Goal: Task Accomplishment & Management: Use online tool/utility

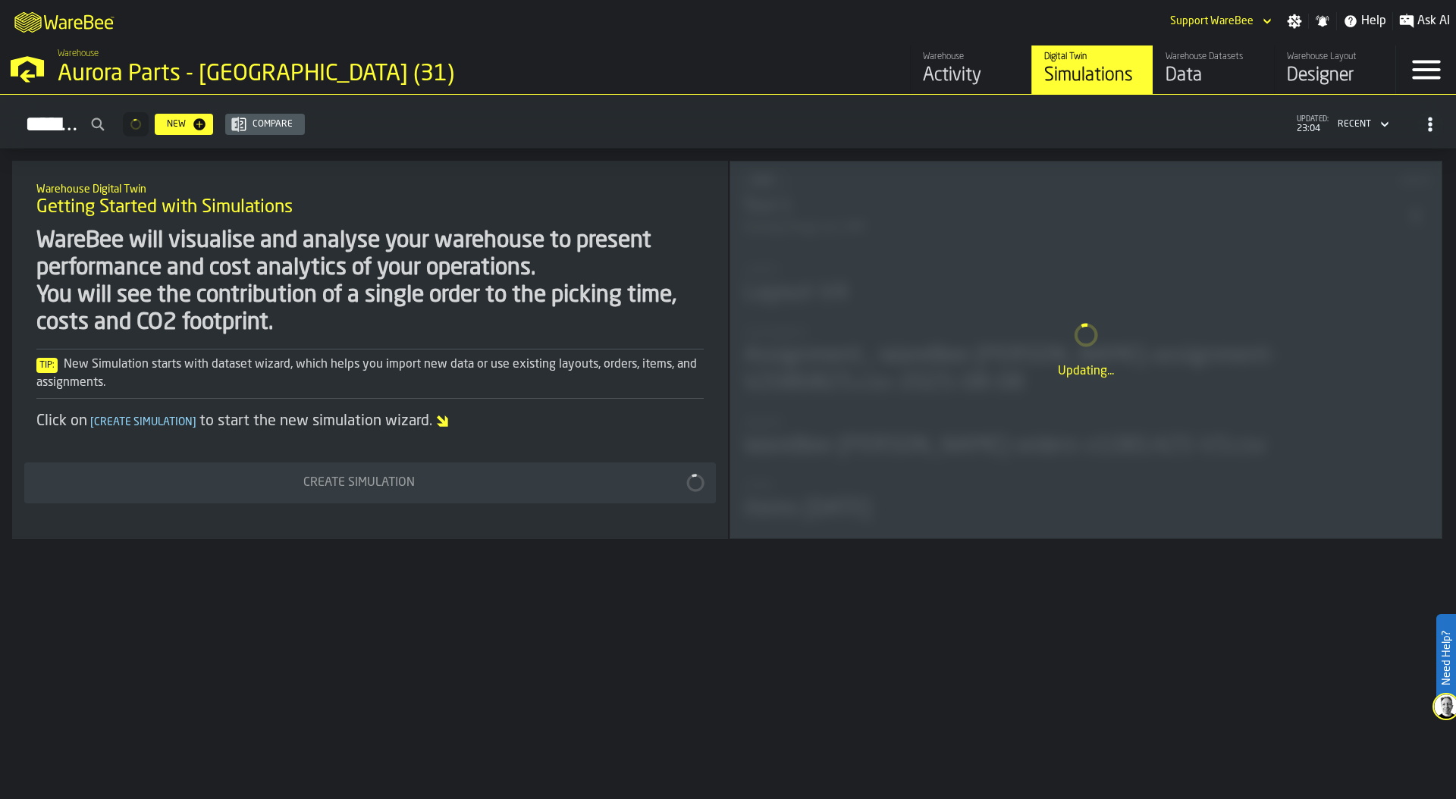
click at [125, 66] on div "Aurora Parts - [GEOGRAPHIC_DATA] (31)" at bounding box center [263, 74] width 410 height 27
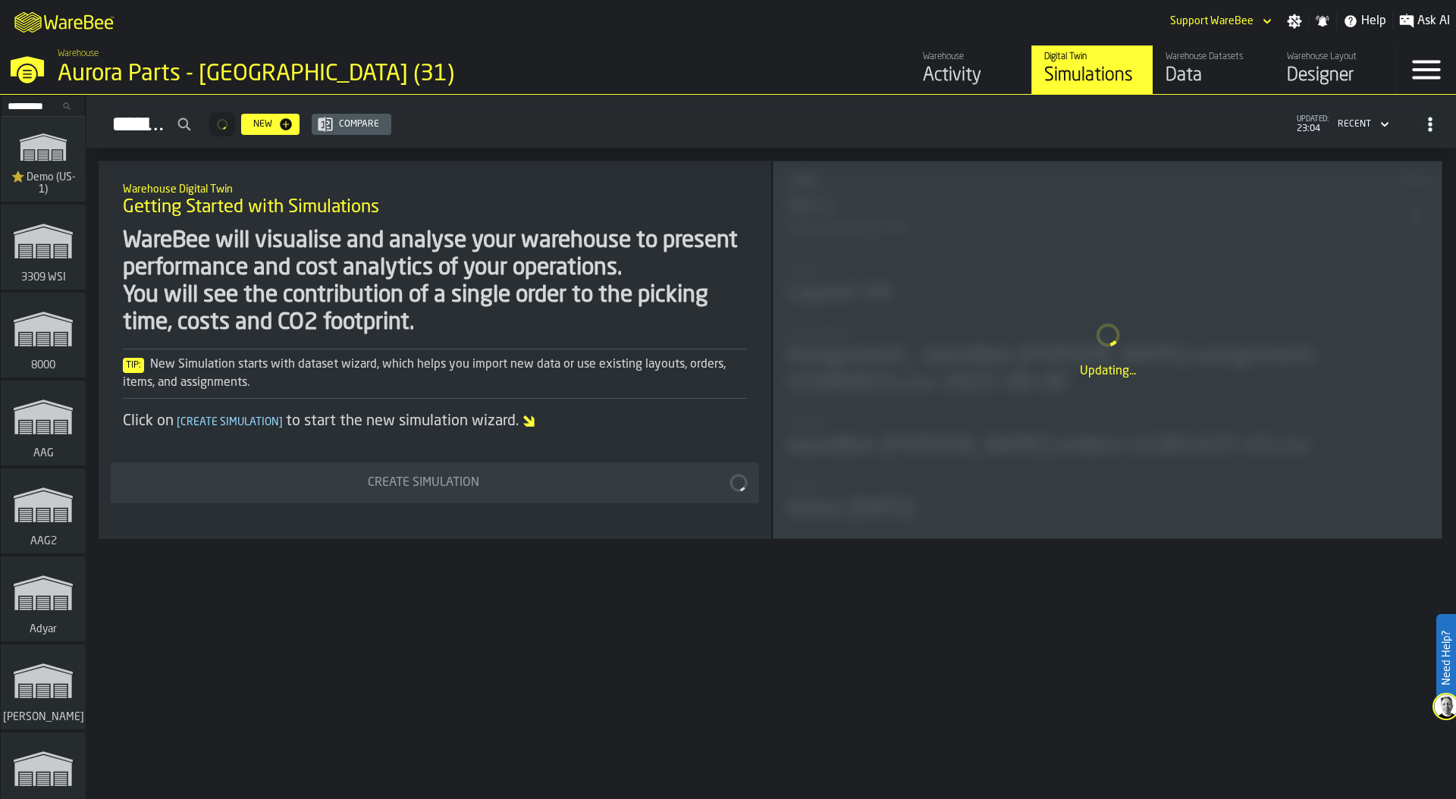
click at [47, 156] on polygon "link-to-/wh/i/103622fe-4b04-4da1-b95f-2619b9c959cc/simulations" at bounding box center [43, 149] width 46 height 25
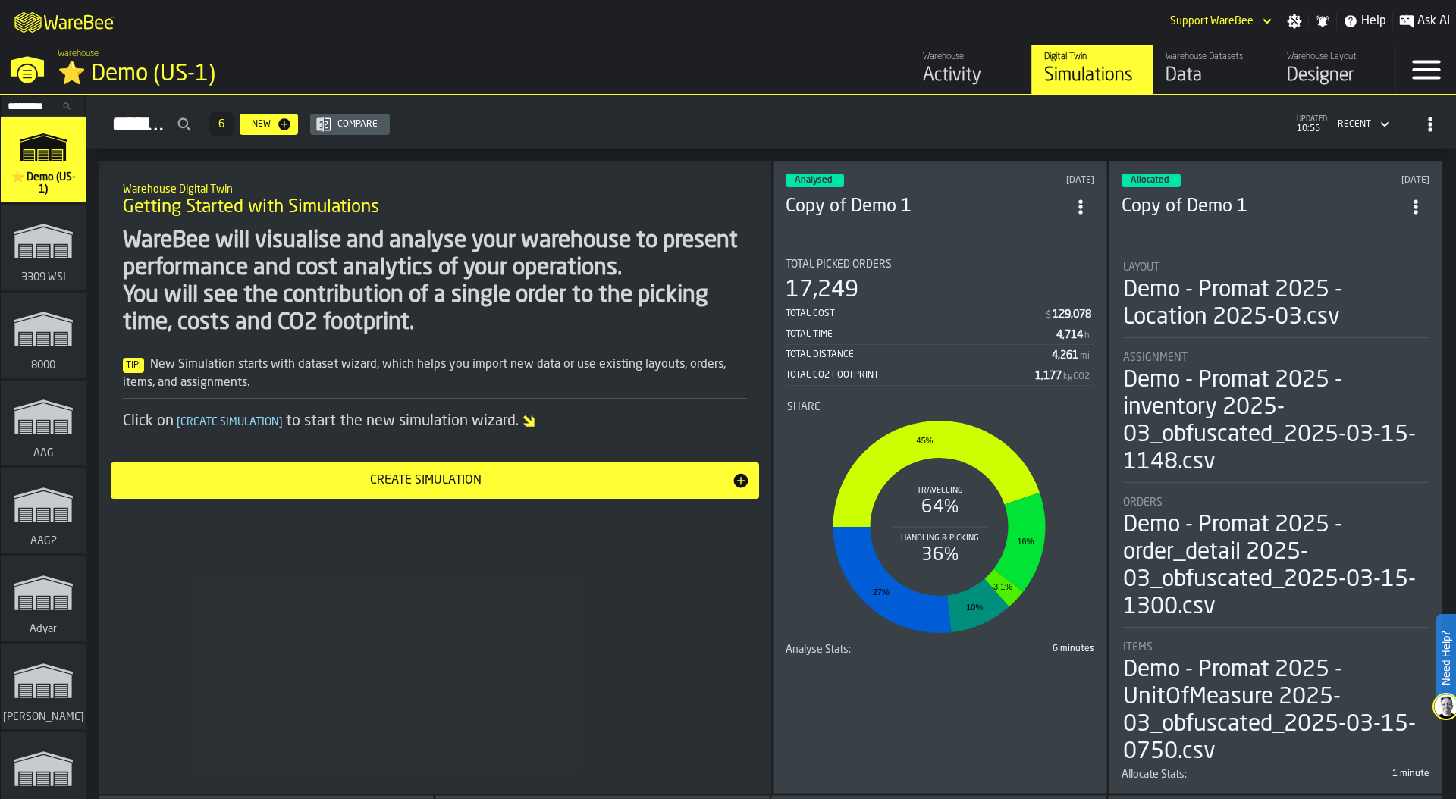
click at [693, 131] on div "Simulations 6 New Compare updated: 10:55 Recent" at bounding box center [772, 124] width 1346 height 35
click at [151, 74] on div "⭐ Demo (US-1)" at bounding box center [263, 74] width 410 height 27
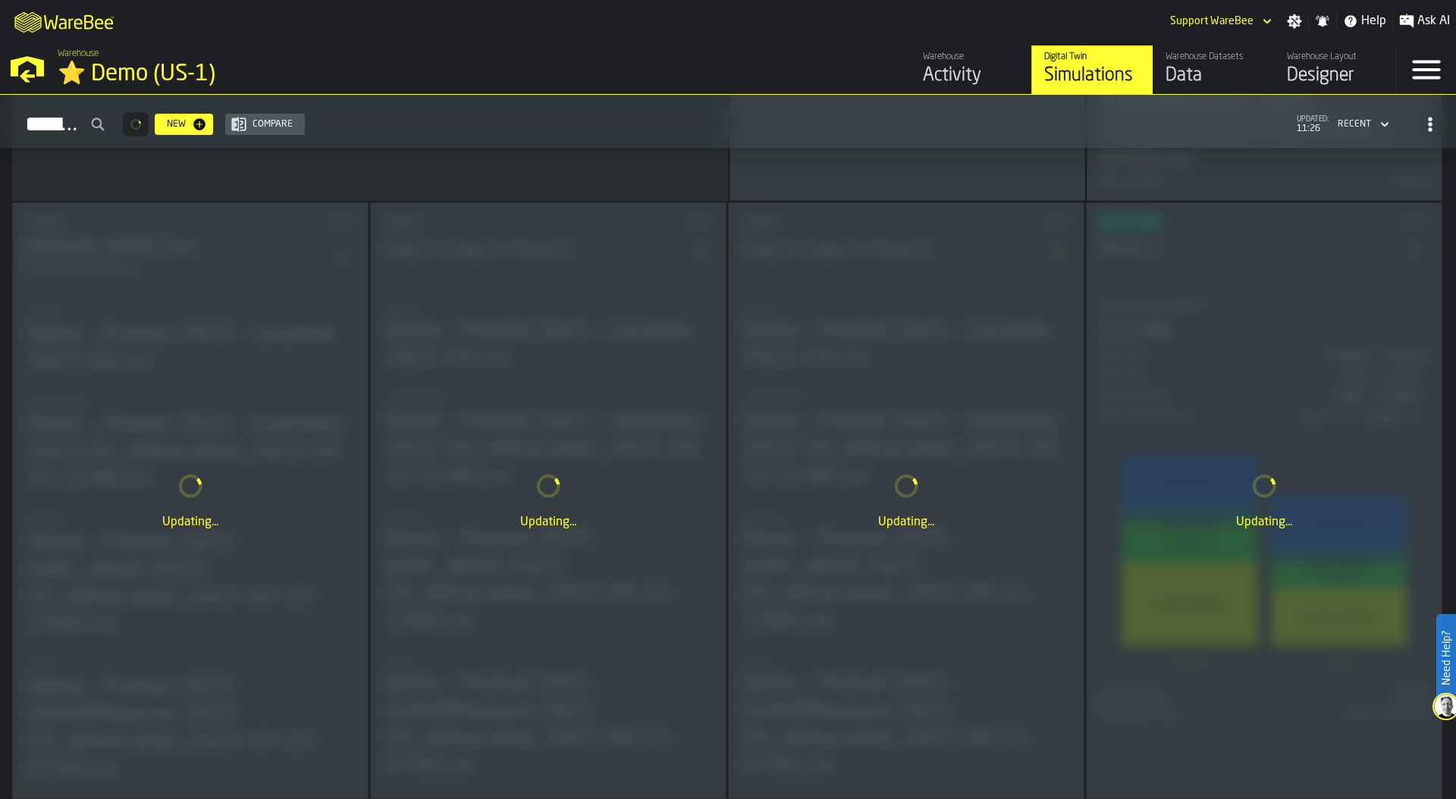
scroll to position [550, 0]
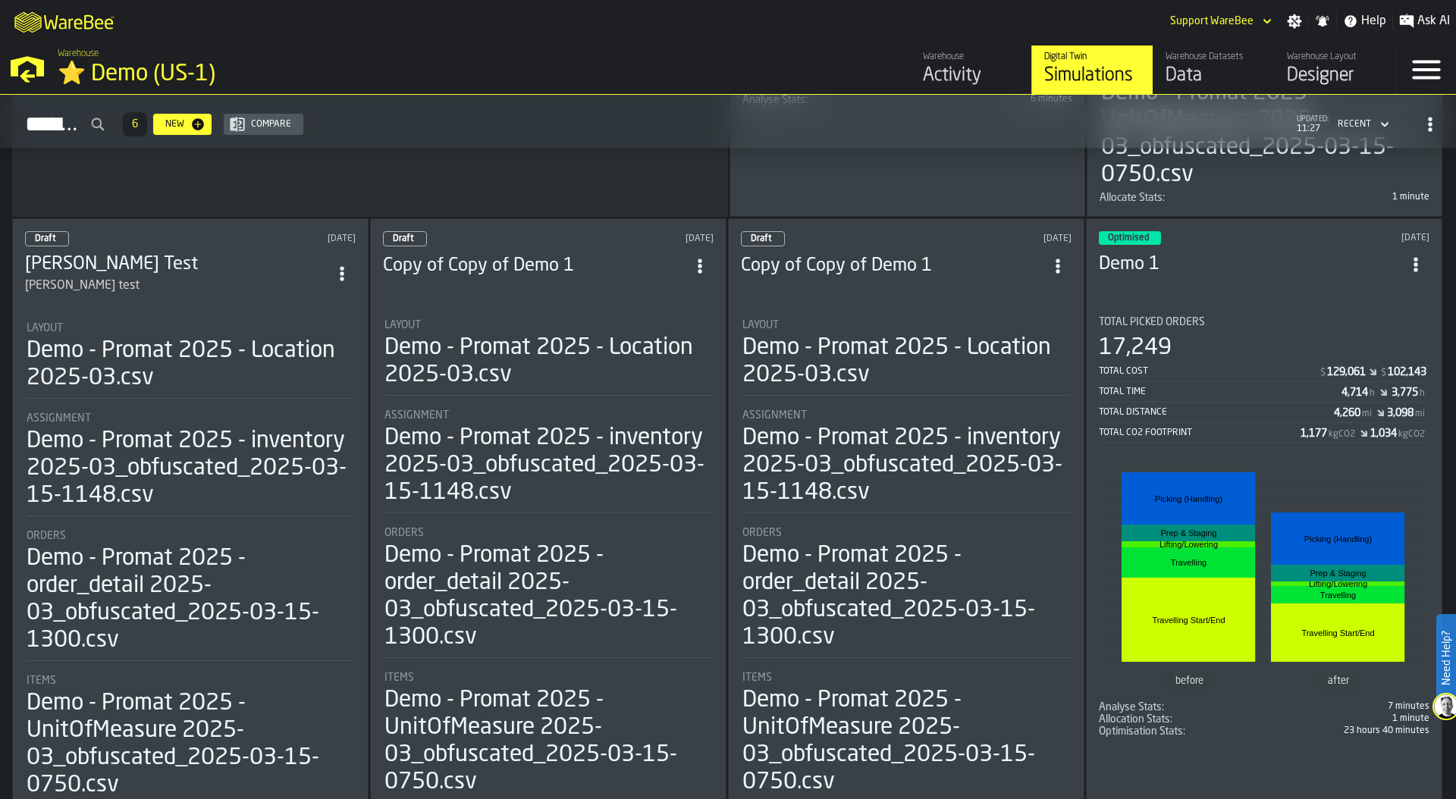
click at [978, 68] on div "Activity" at bounding box center [971, 76] width 96 height 24
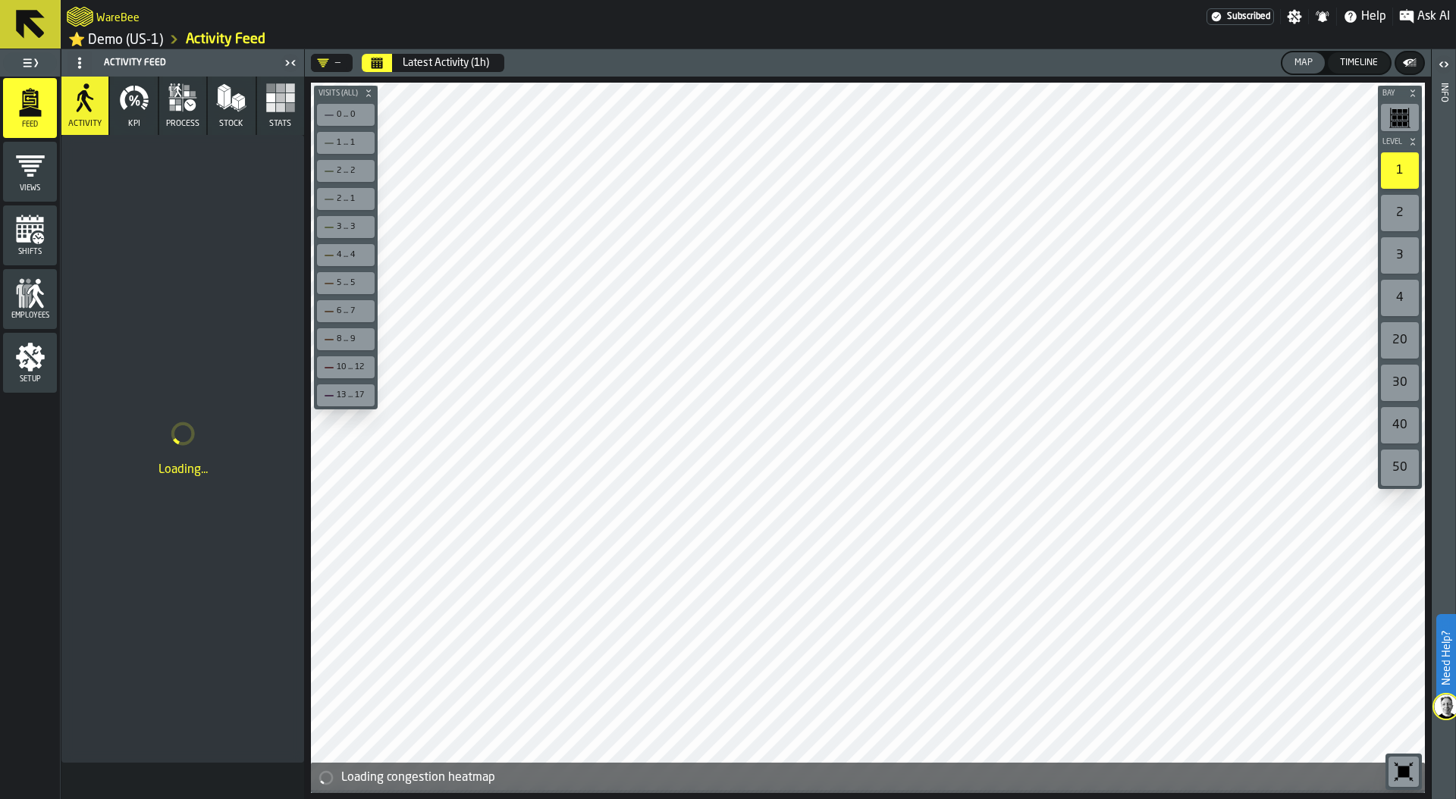
click at [375, 65] on icon "Calendar" at bounding box center [377, 65] width 11 height 8
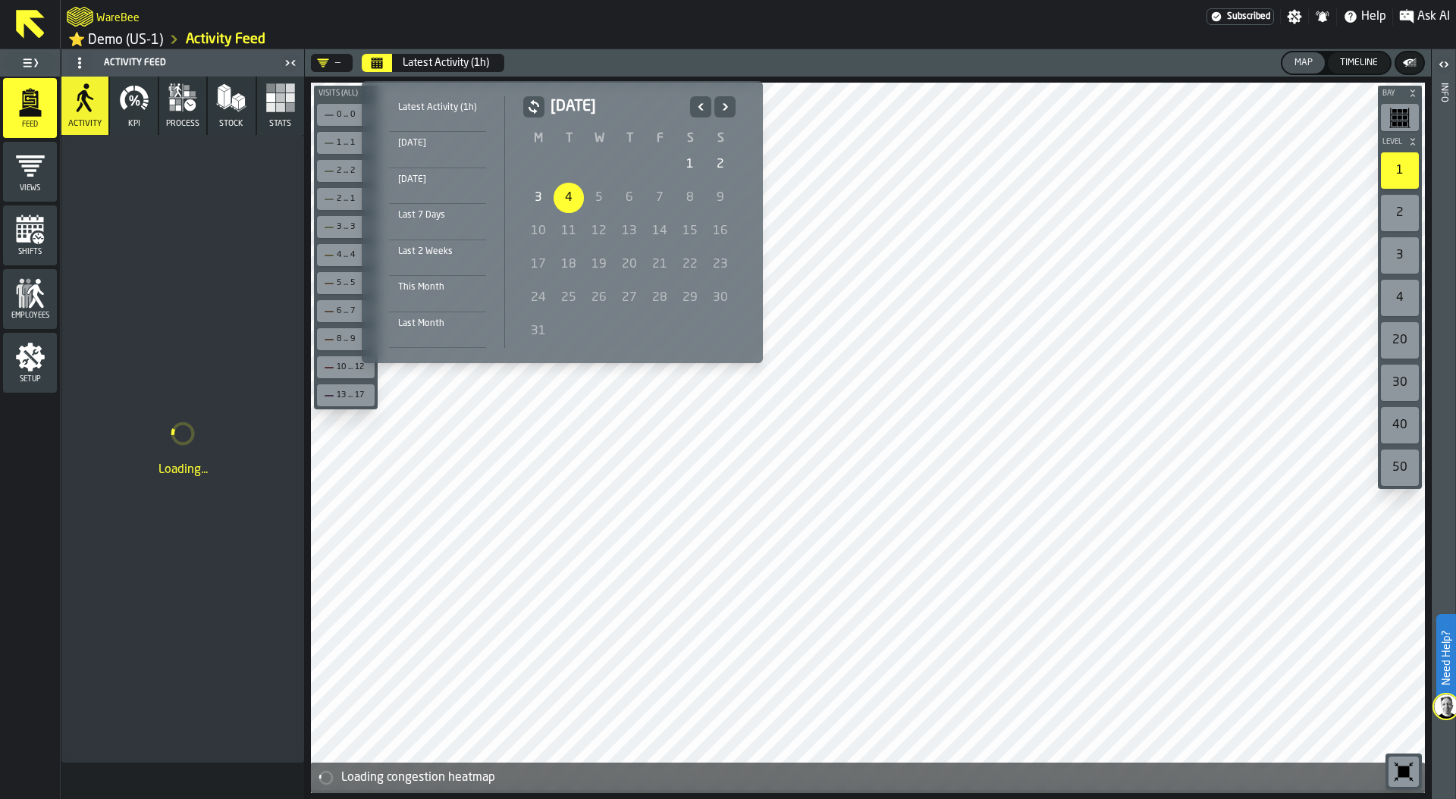
click at [697, 100] on icon "Previous" at bounding box center [700, 107] width 15 height 18
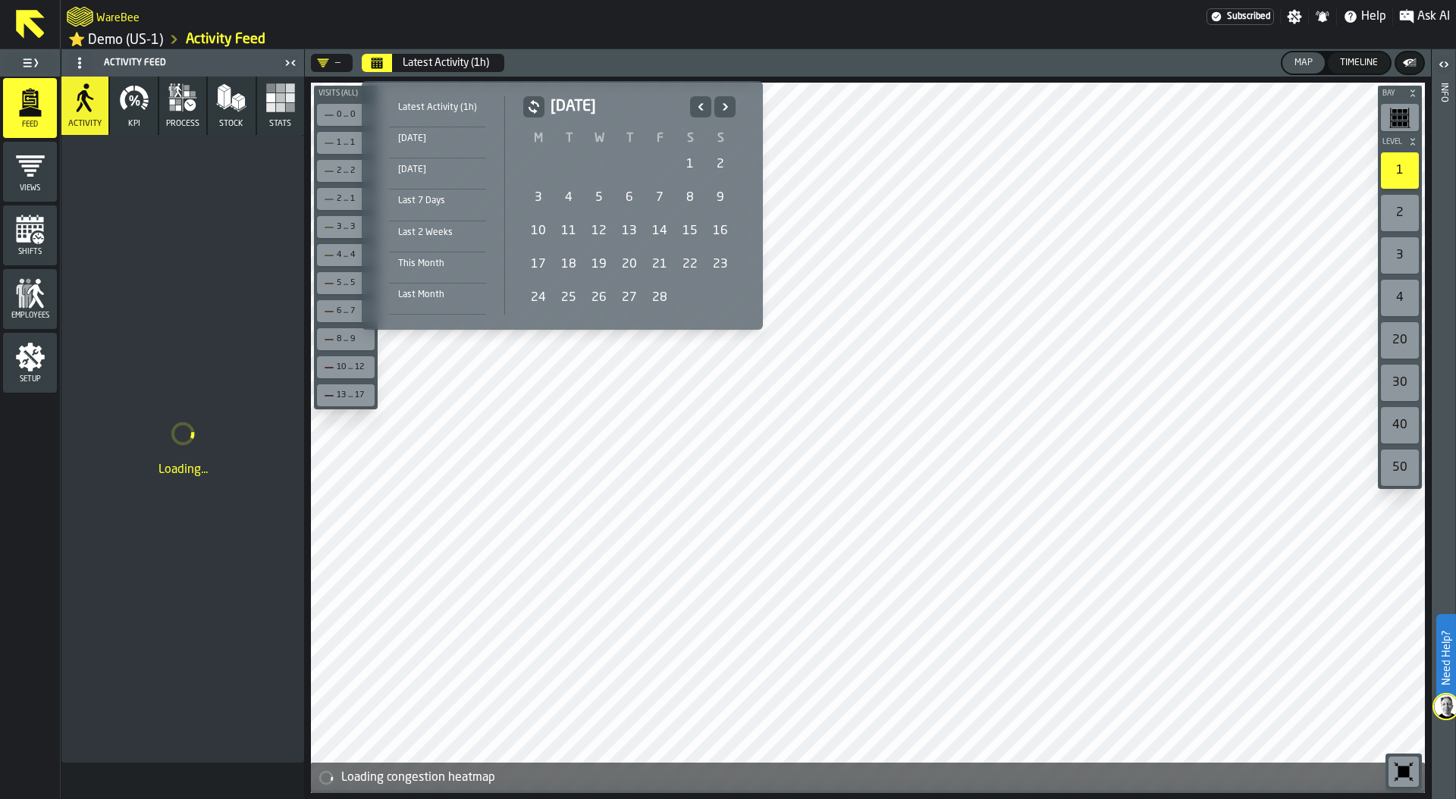
click at [685, 165] on div "1" at bounding box center [690, 164] width 30 height 30
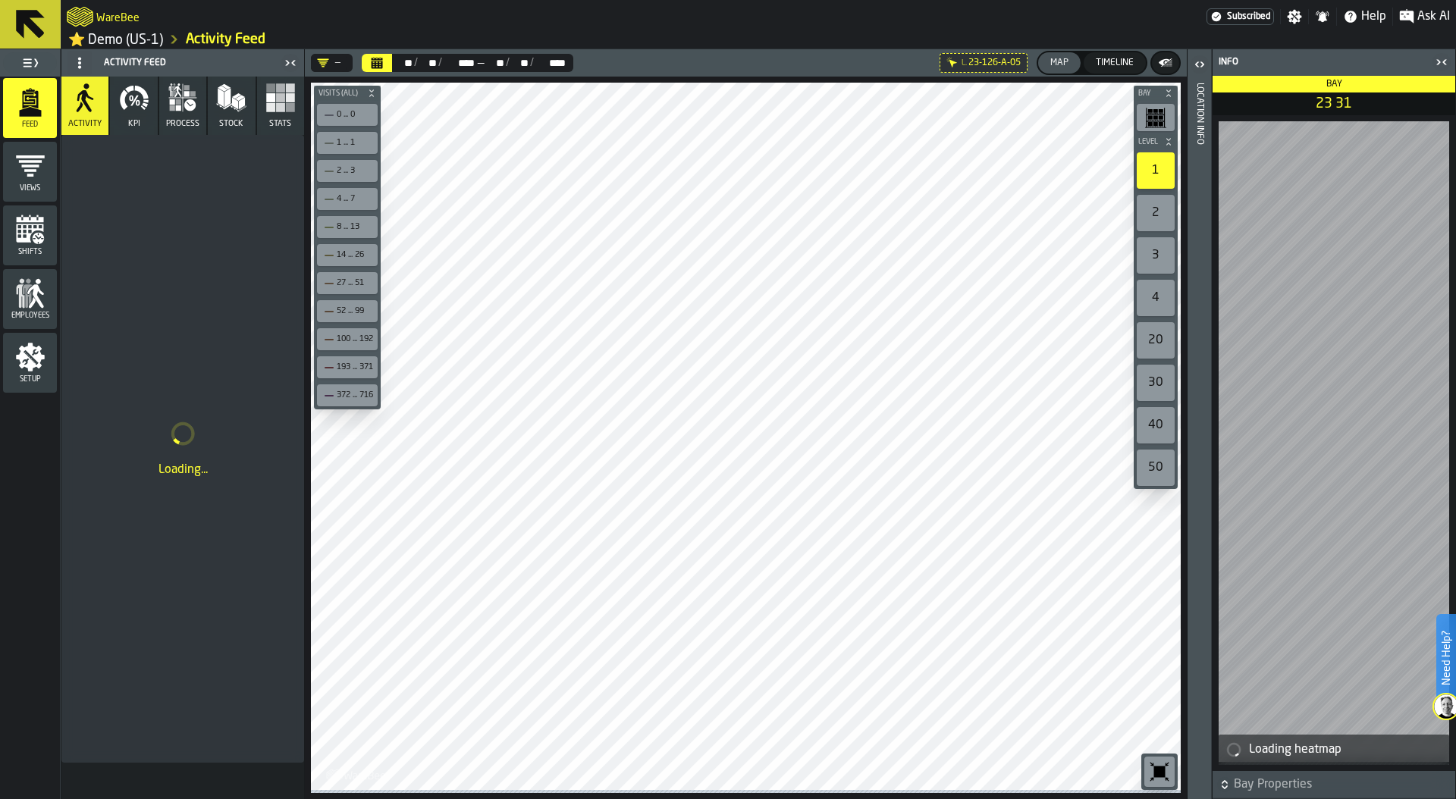
click at [1160, 762] on icon "button-toolbar-undefined" at bounding box center [1160, 772] width 24 height 24
click at [272, 110] on rect "button" at bounding box center [270, 107] width 9 height 9
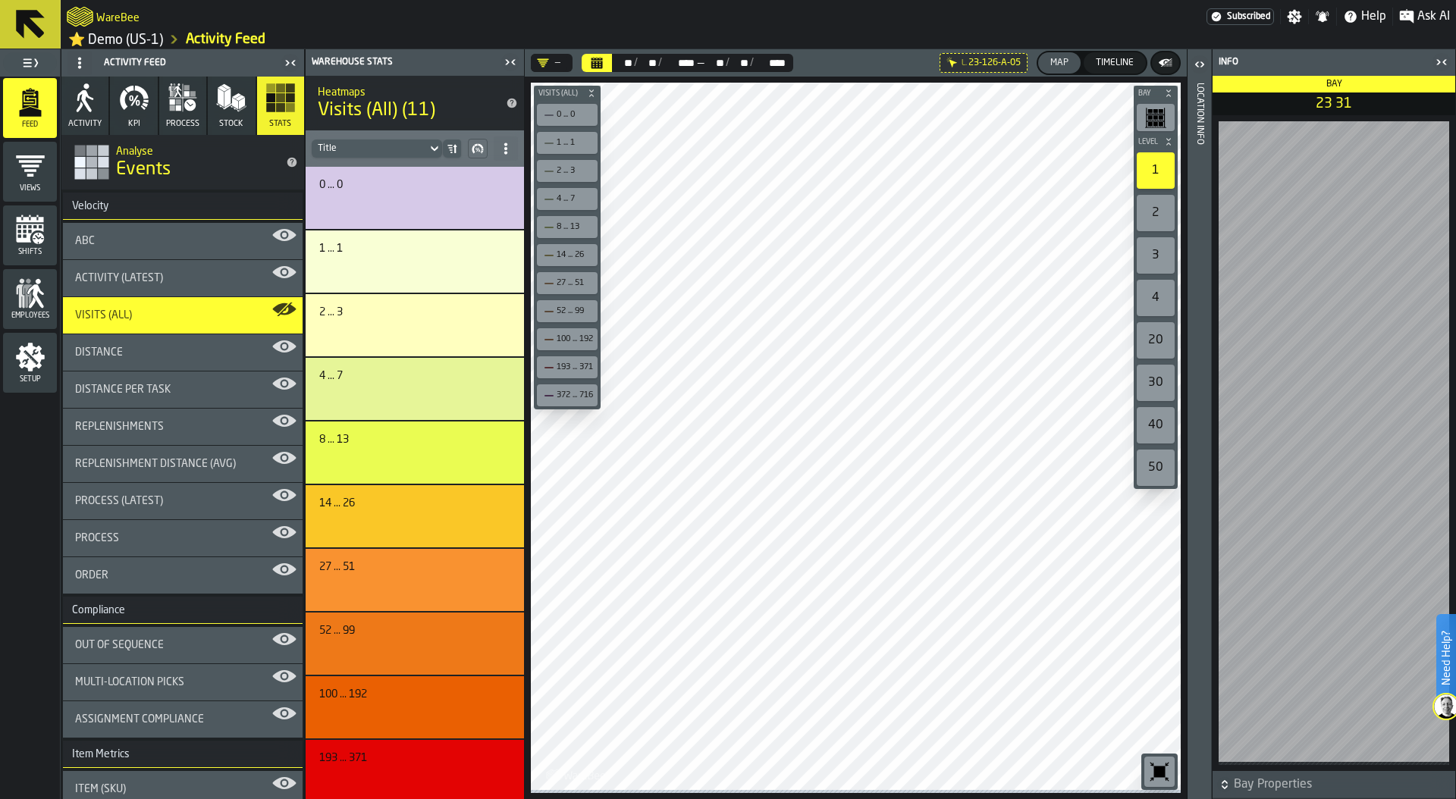
click at [1443, 67] on icon "button-toggle-Close me" at bounding box center [1442, 62] width 18 height 18
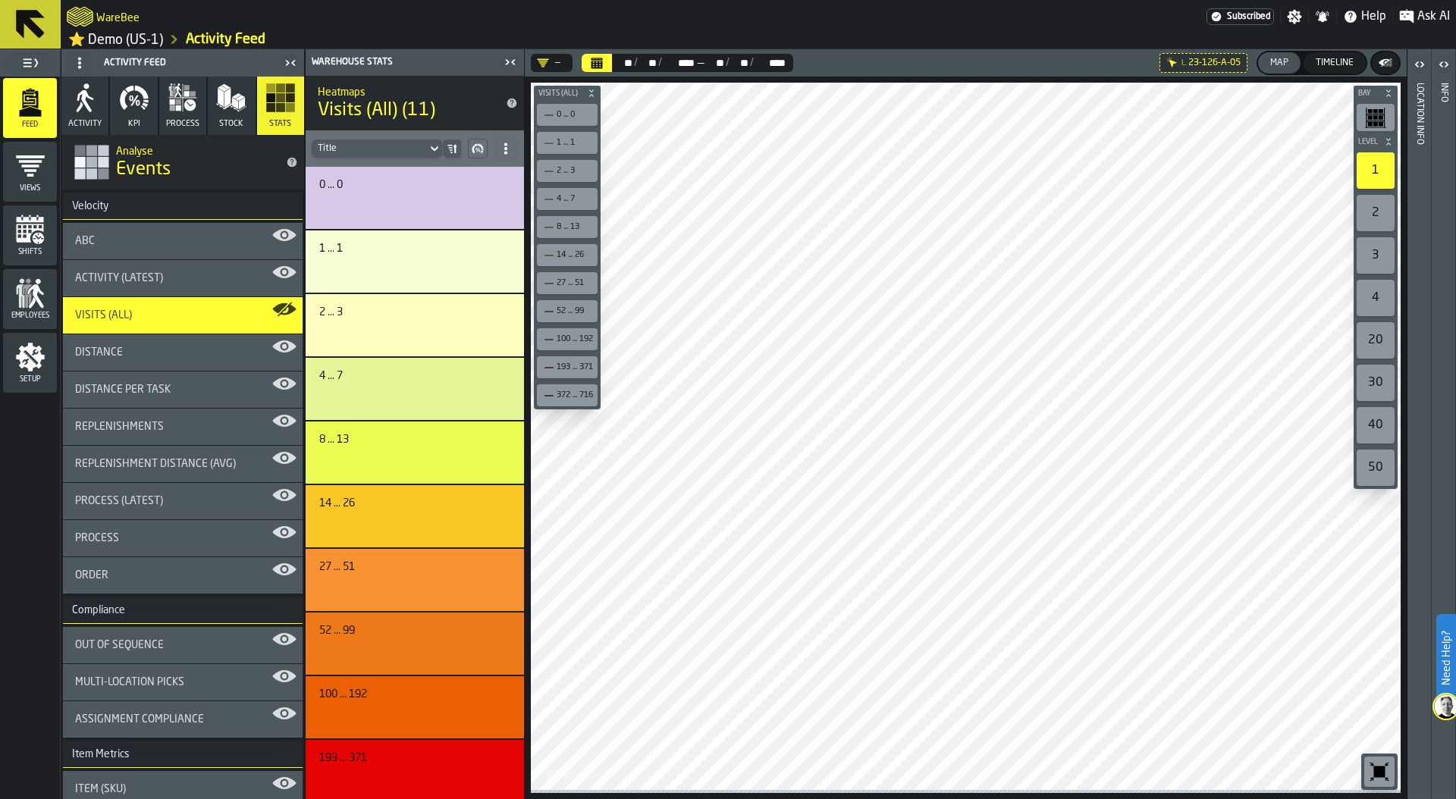
click at [1386, 772] on icon "button-toolbar-undefined" at bounding box center [1380, 772] width 24 height 24
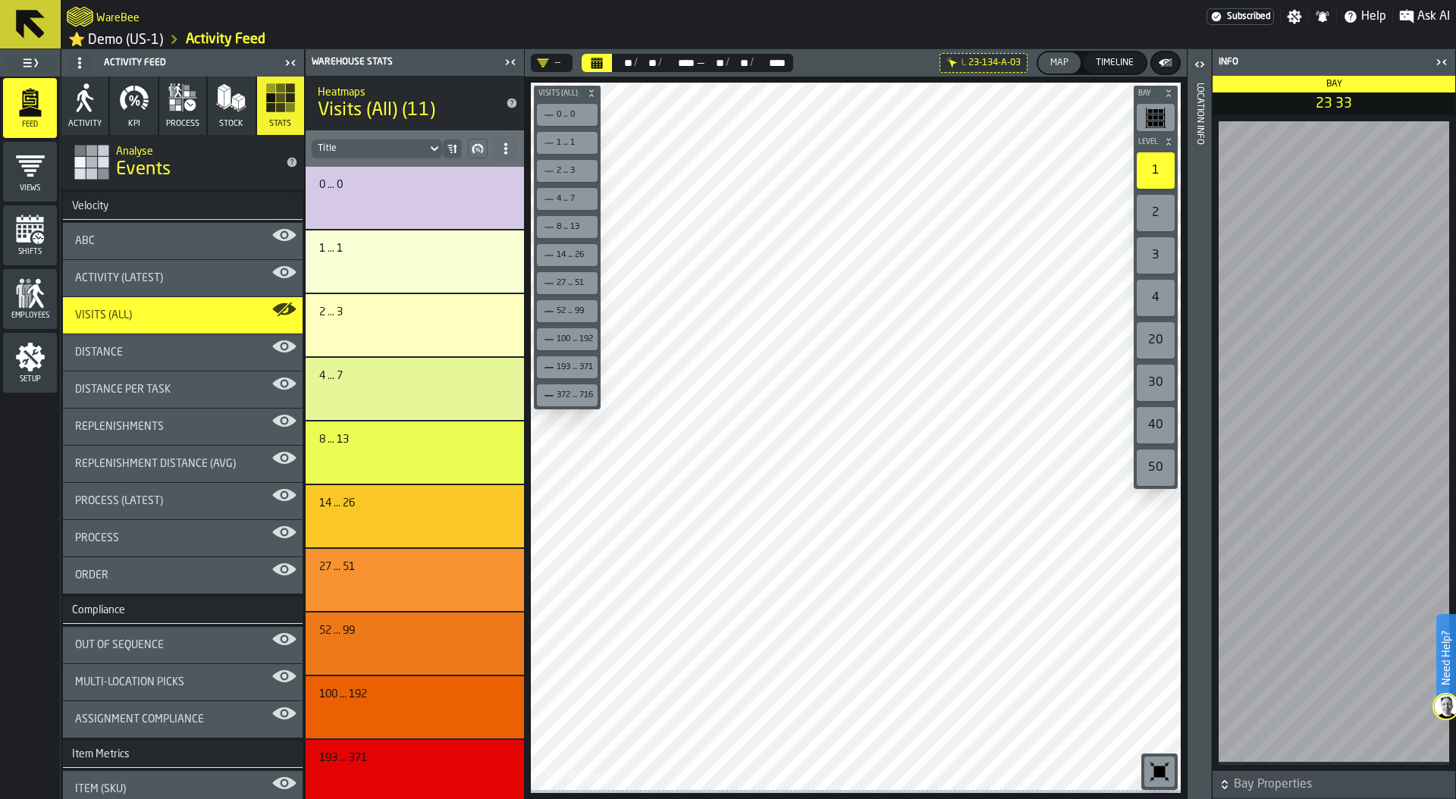
click at [78, 63] on icon at bounding box center [80, 63] width 12 height 12
click at [82, 83] on li "Hide Setup" at bounding box center [116, 96] width 97 height 36
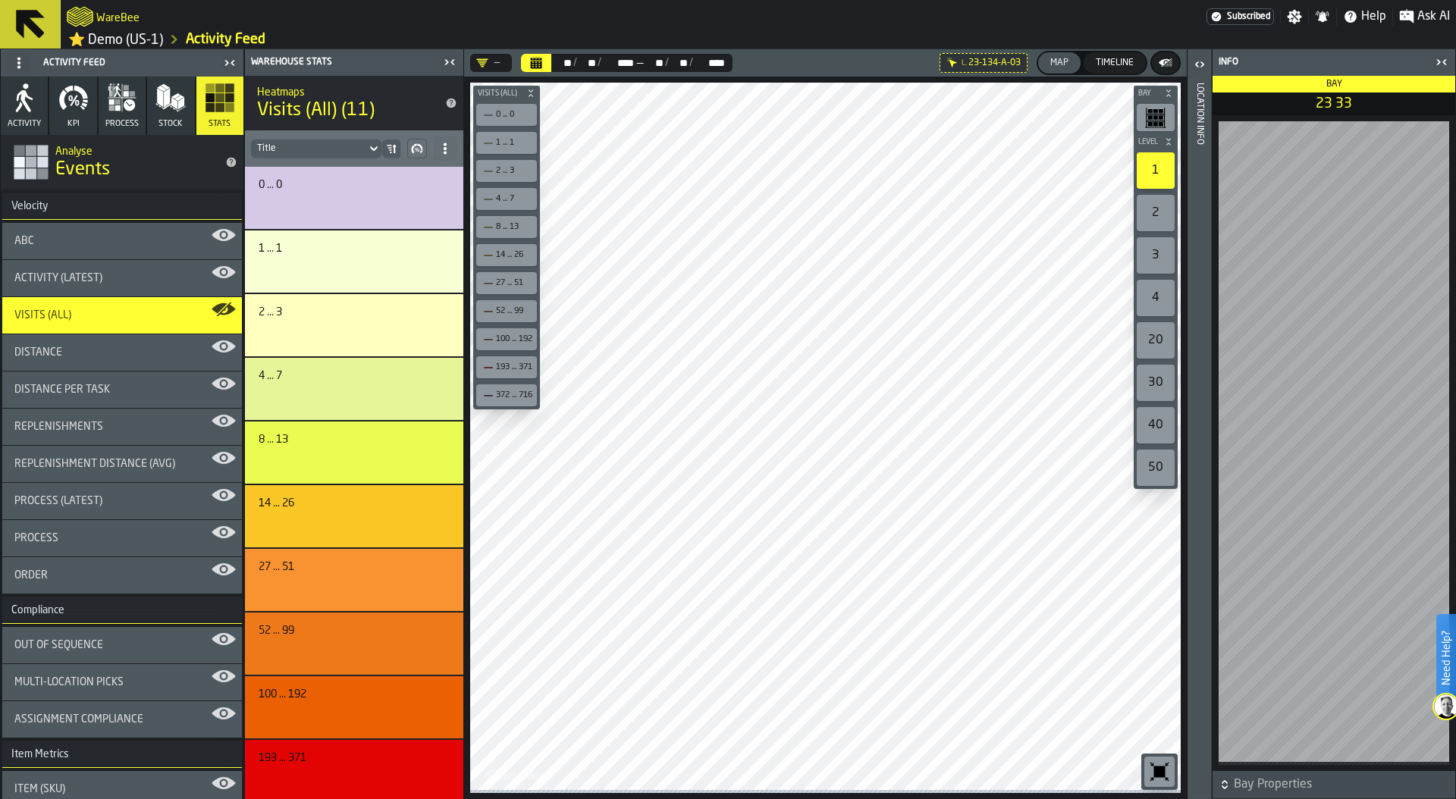
click at [156, 239] on div "ABC" at bounding box center [121, 241] width 215 height 12
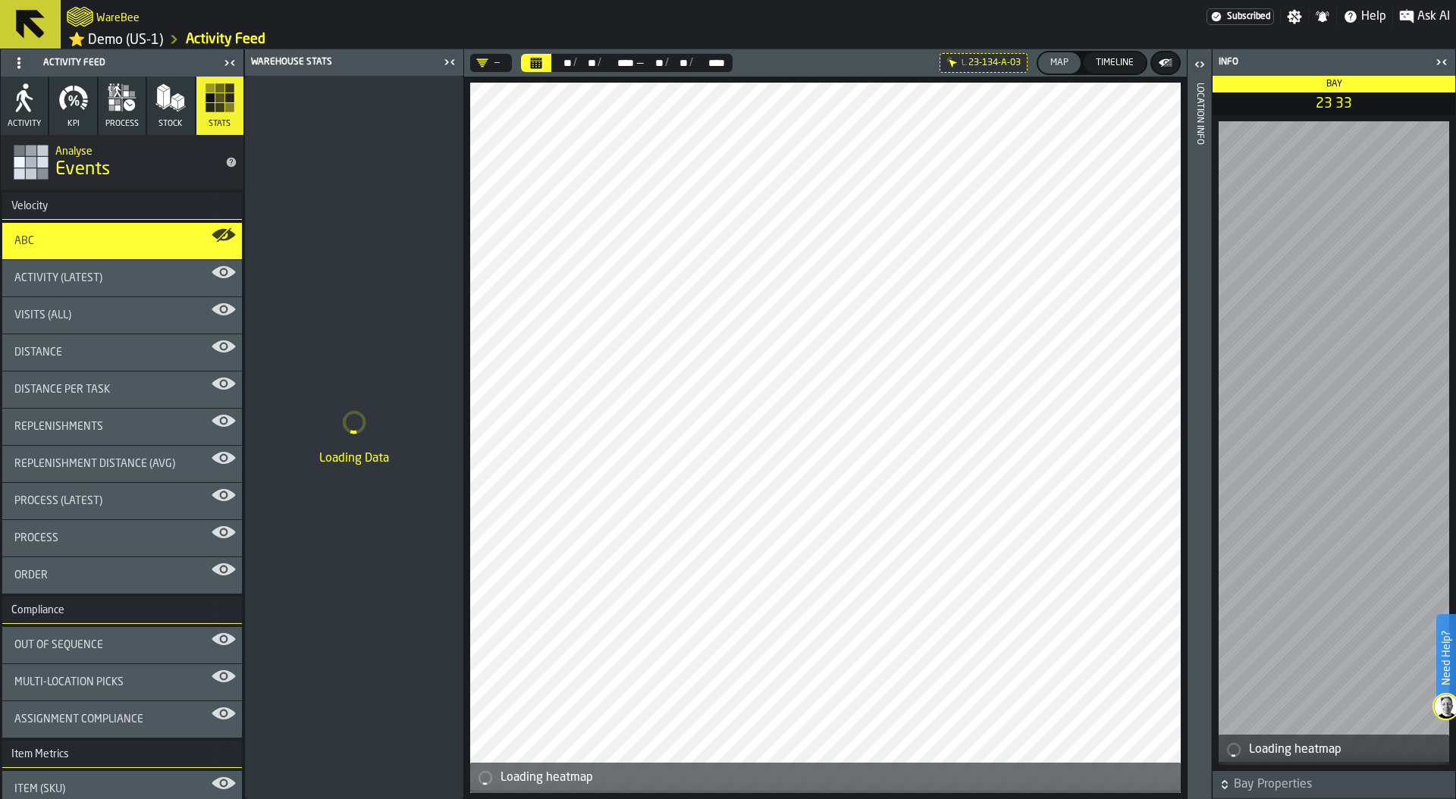
click at [1438, 65] on icon "button-toggle-Close me" at bounding box center [1442, 62] width 18 height 18
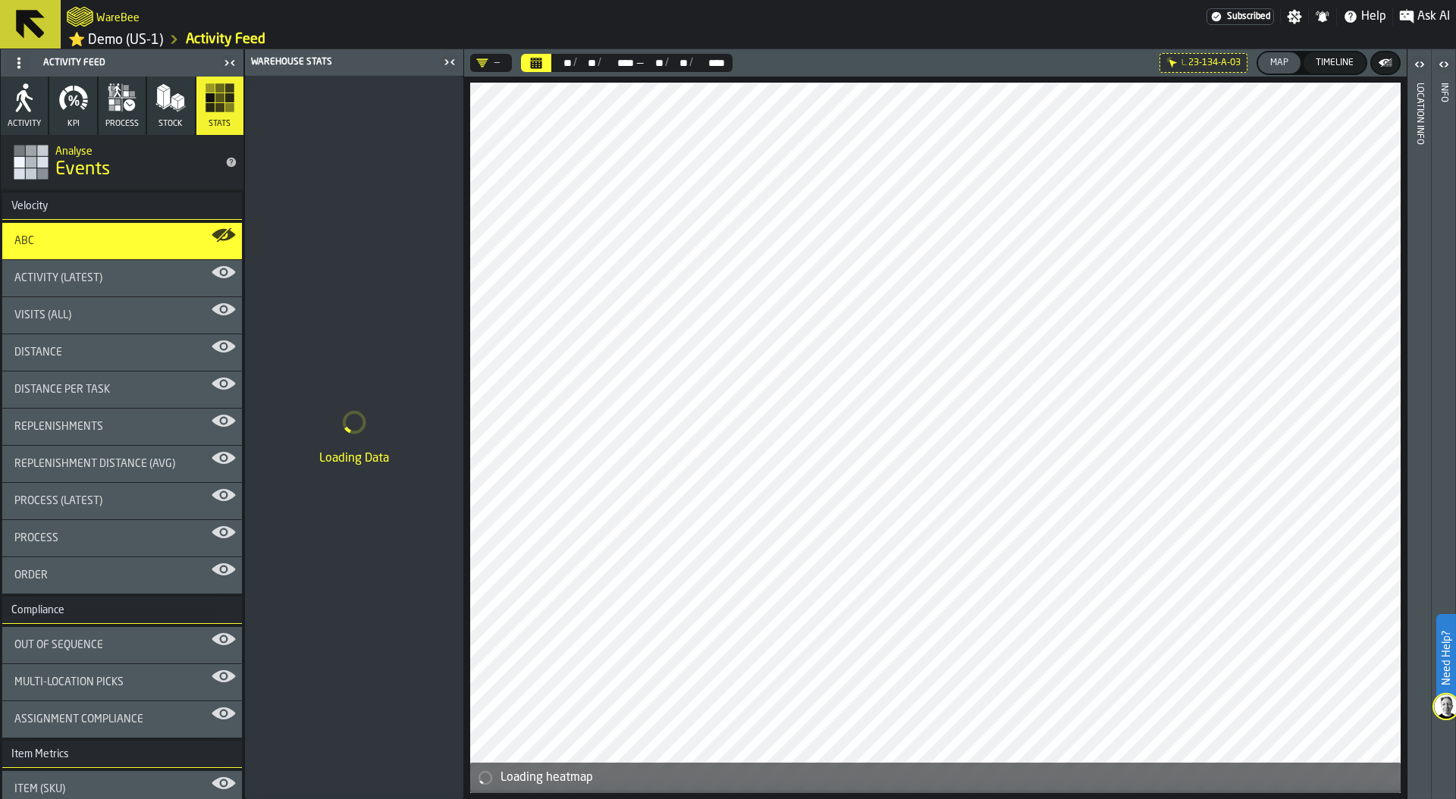
click at [0, 0] on icon at bounding box center [0, 0] width 0 height 0
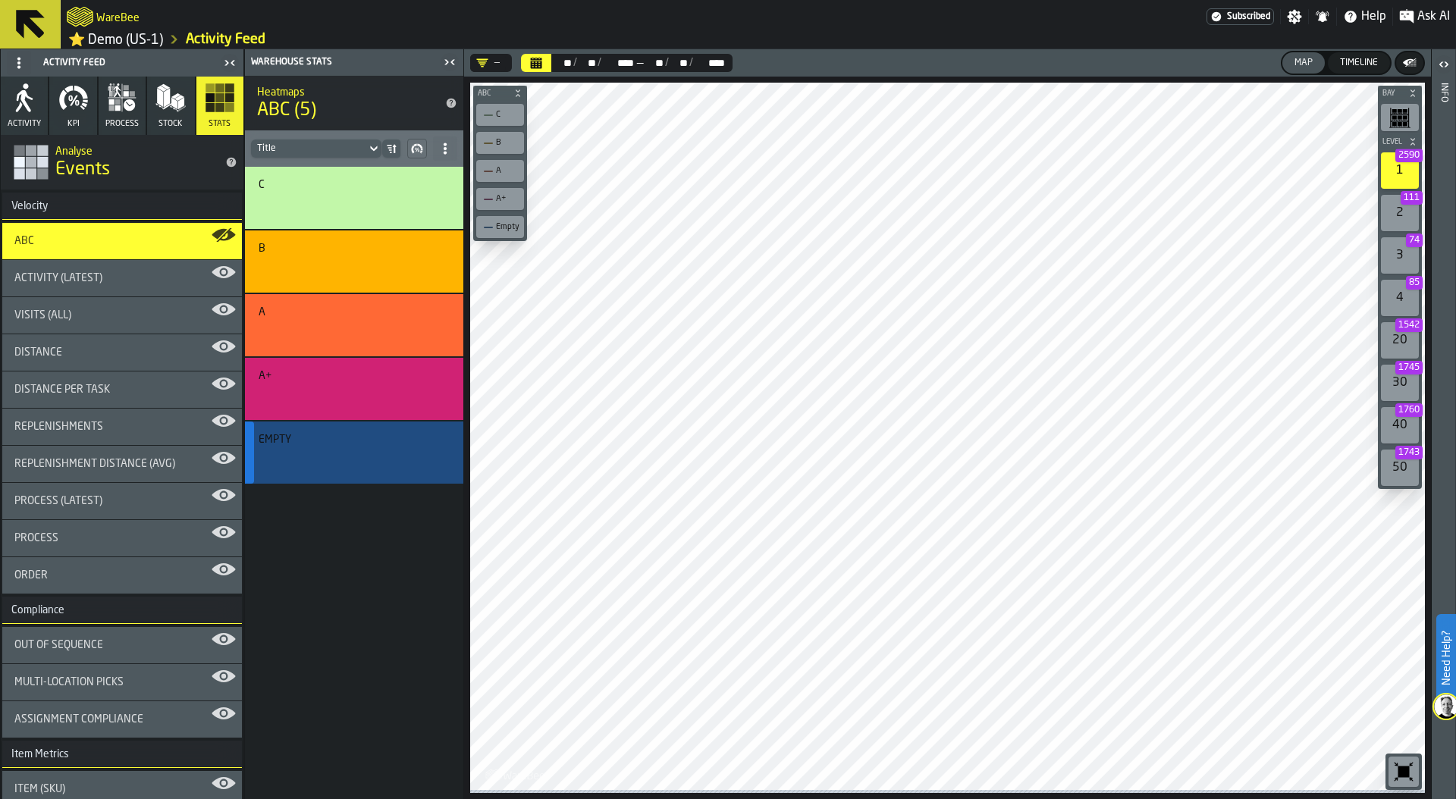
click at [353, 446] on div "Empty" at bounding box center [352, 440] width 187 height 12
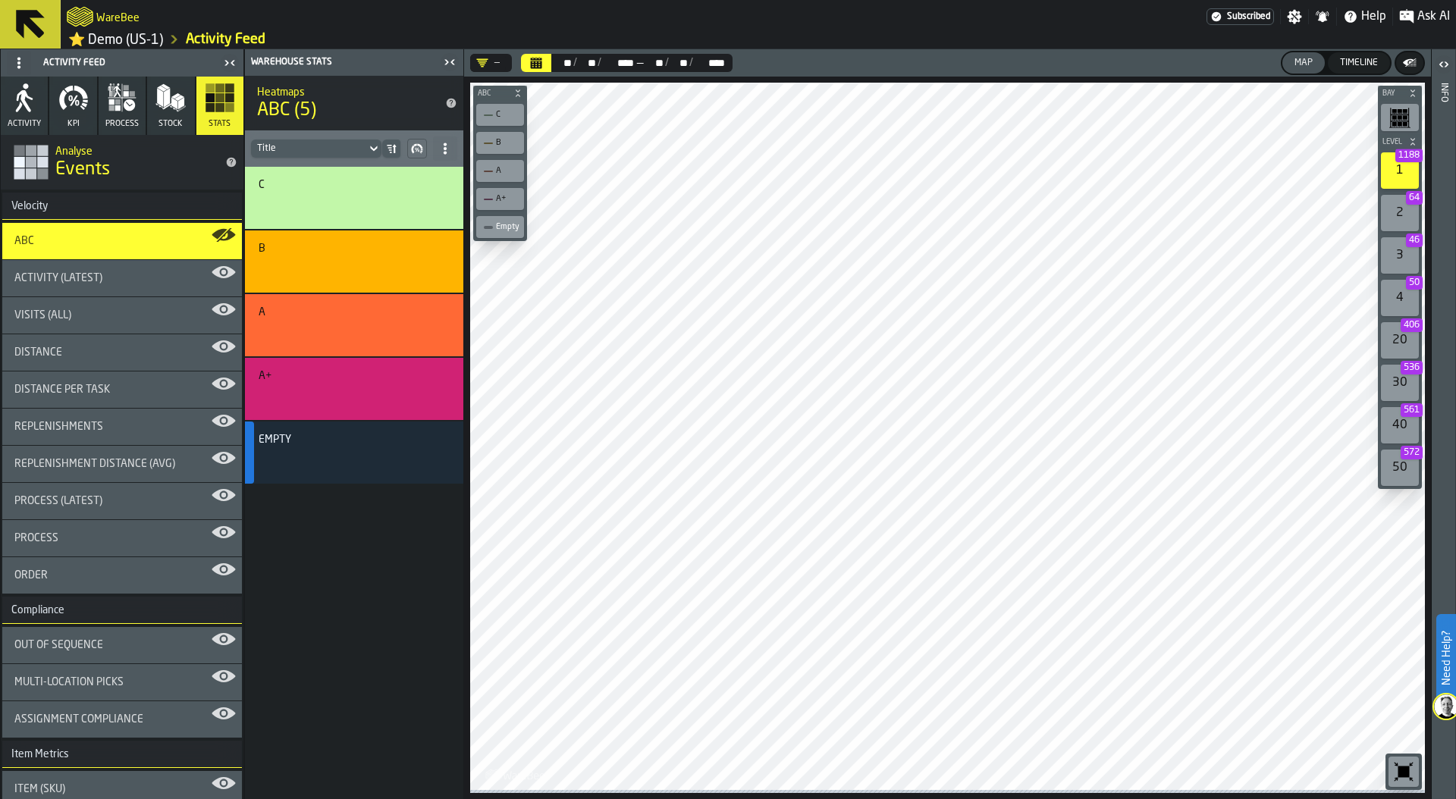
click at [1394, 767] on icon "button-toolbar-undefined" at bounding box center [1404, 772] width 24 height 24
click at [378, 388] on div "button-" at bounding box center [351, 395] width 179 height 18
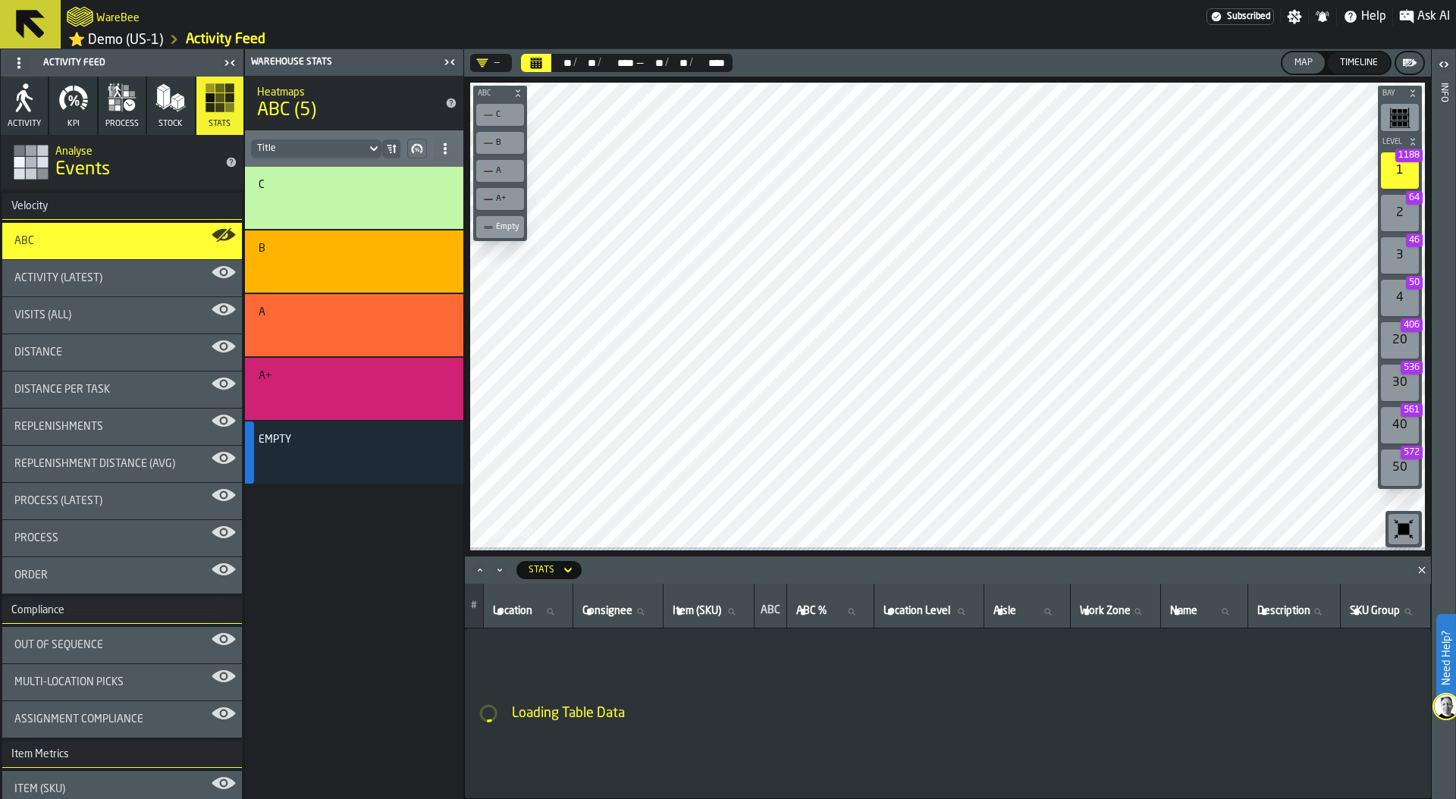
click at [1420, 573] on icon "Close" at bounding box center [1422, 570] width 15 height 15
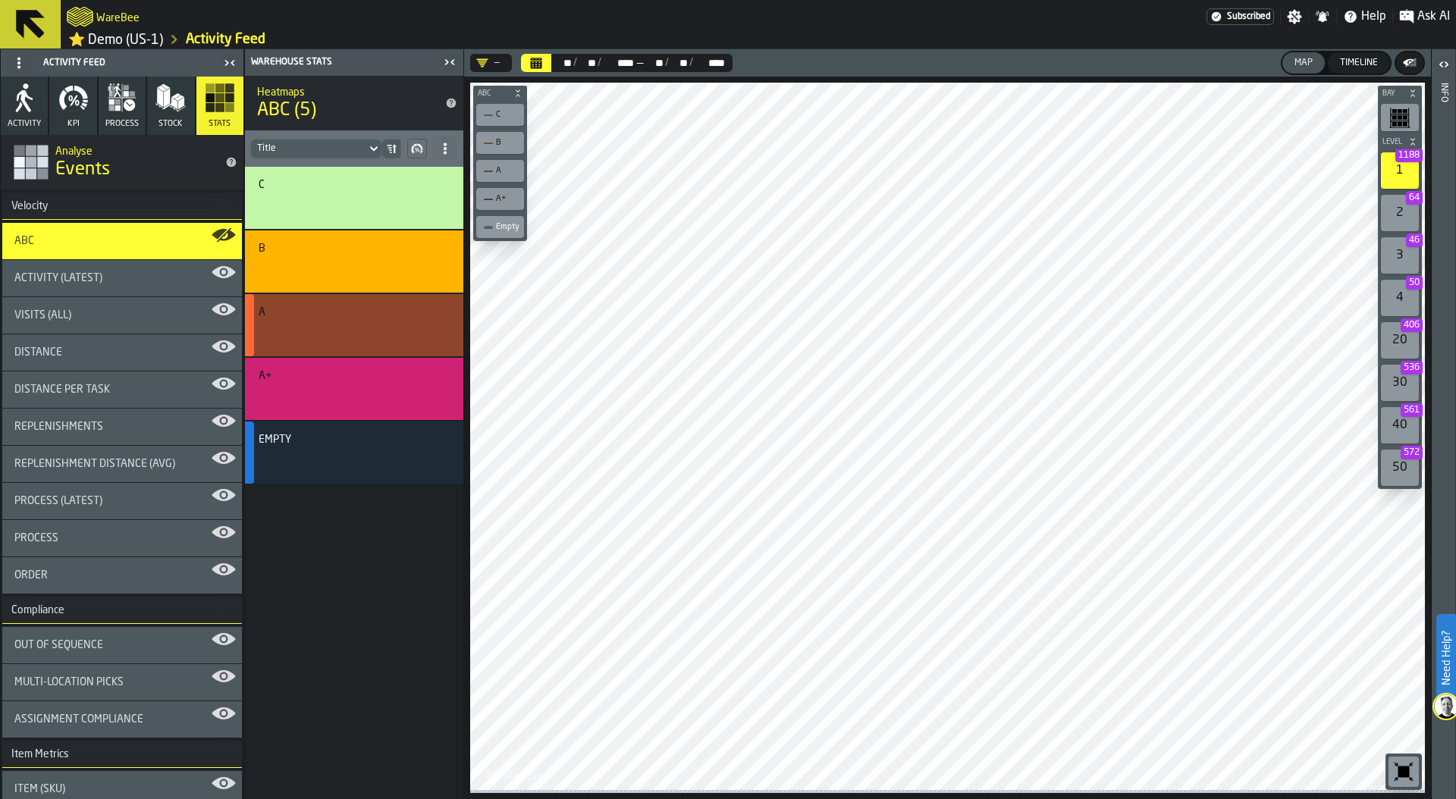
click at [352, 323] on button "button-" at bounding box center [352, 332] width 187 height 26
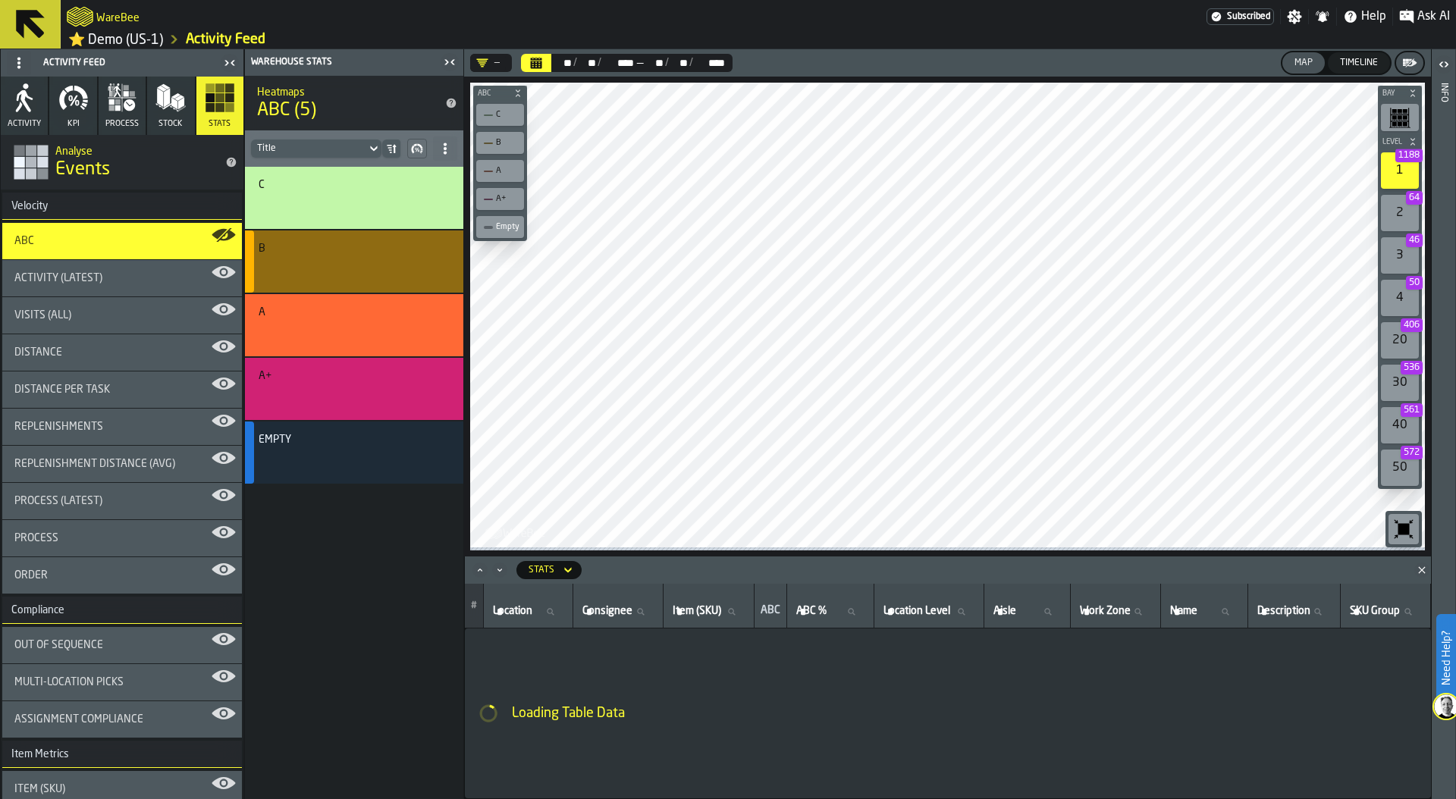
click at [354, 254] on div "B" at bounding box center [352, 249] width 187 height 12
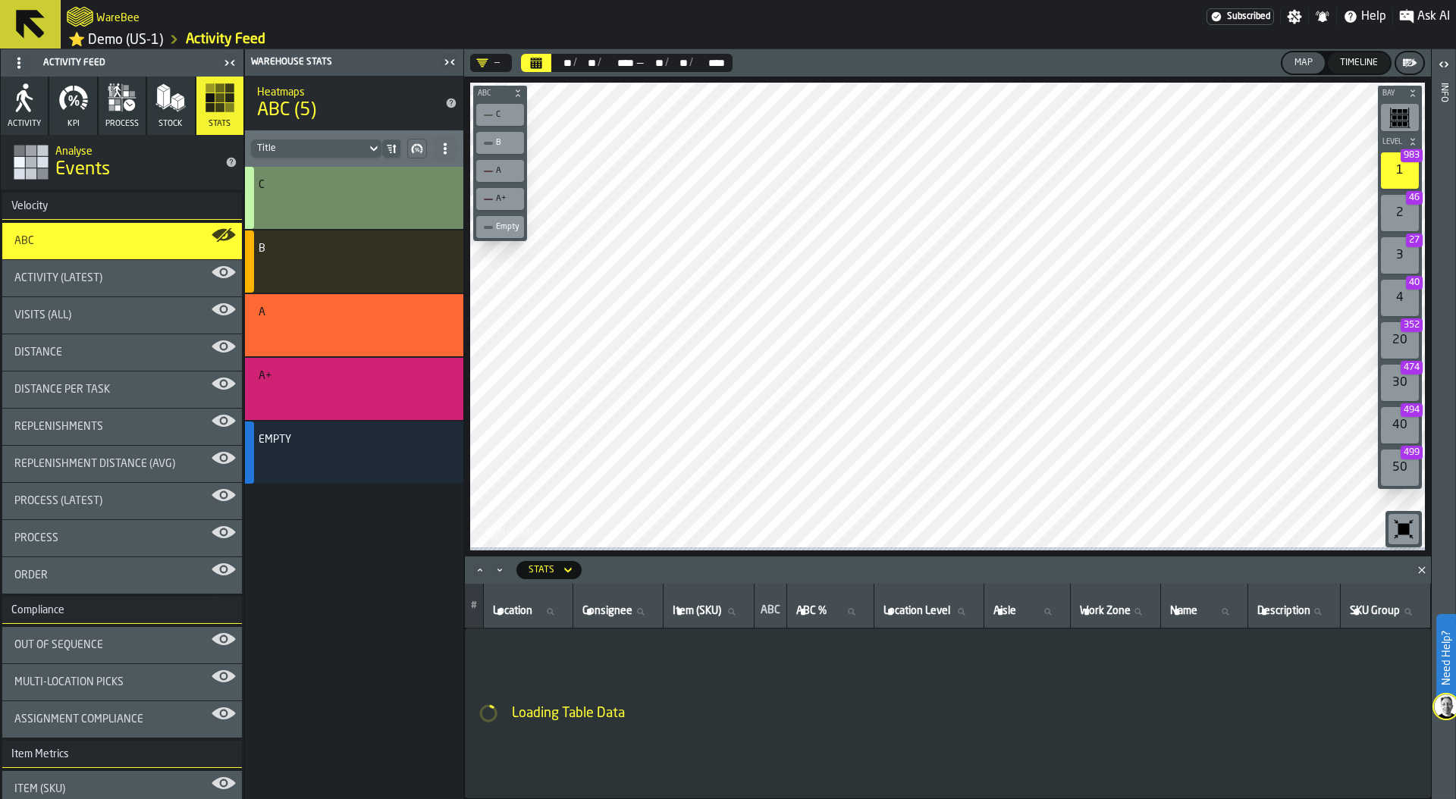
click at [363, 203] on div "button-" at bounding box center [351, 204] width 179 height 18
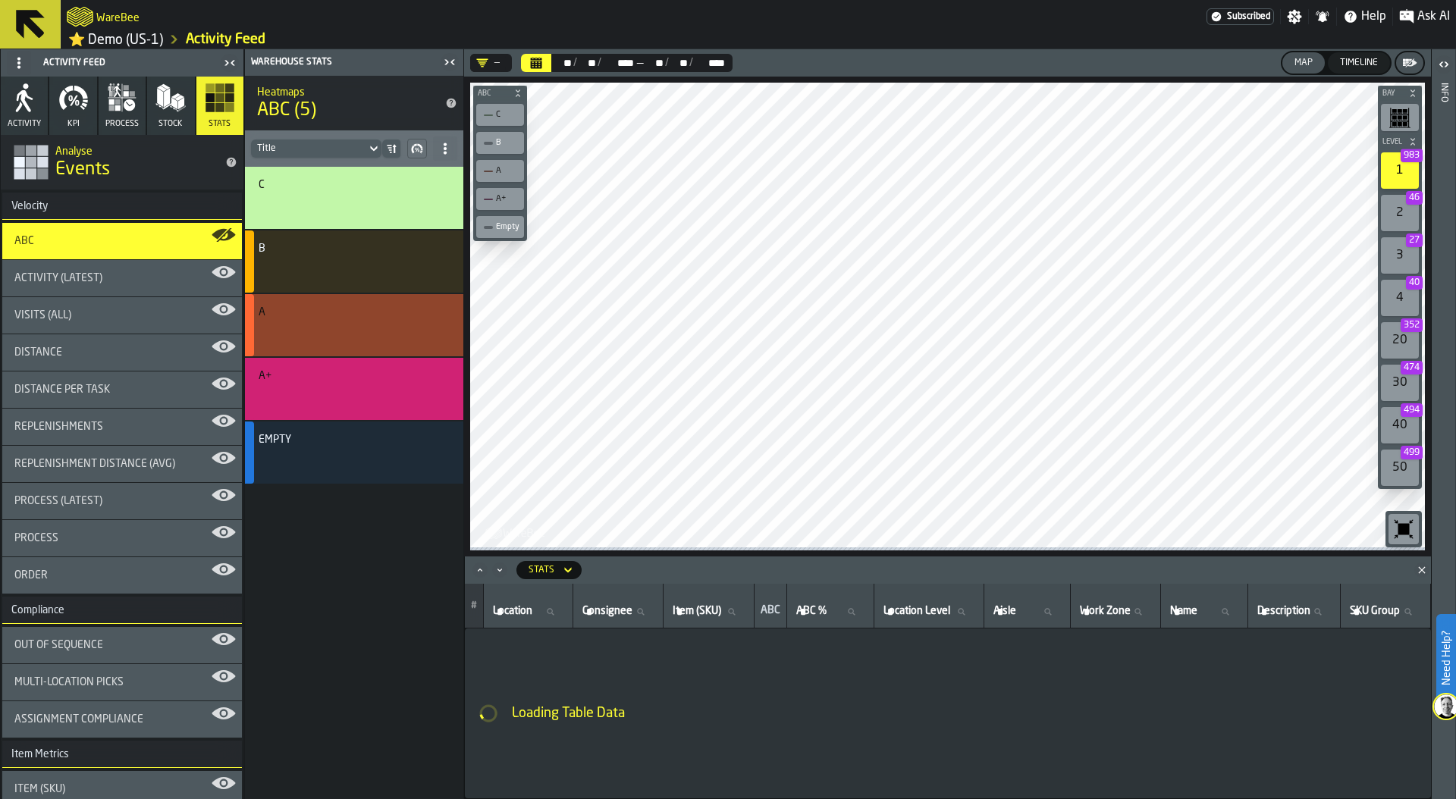
click at [375, 334] on div "button-" at bounding box center [351, 331] width 179 height 18
click at [373, 333] on div "button-" at bounding box center [351, 331] width 179 height 18
click at [1424, 570] on icon "Close" at bounding box center [1422, 570] width 15 height 15
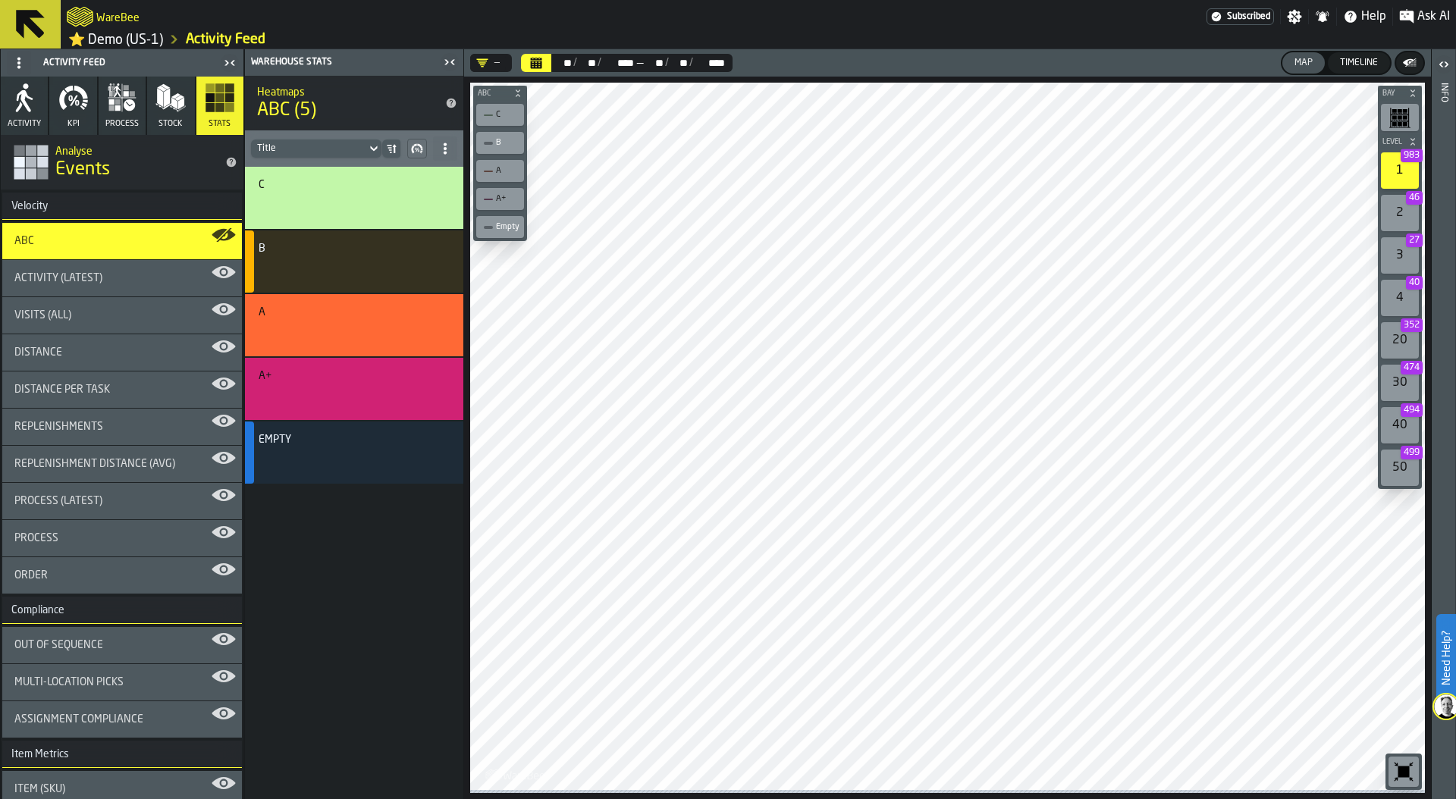
click at [444, 149] on icon at bounding box center [445, 149] width 12 height 12
click at [409, 182] on div "Show All Stats" at bounding box center [391, 182] width 114 height 18
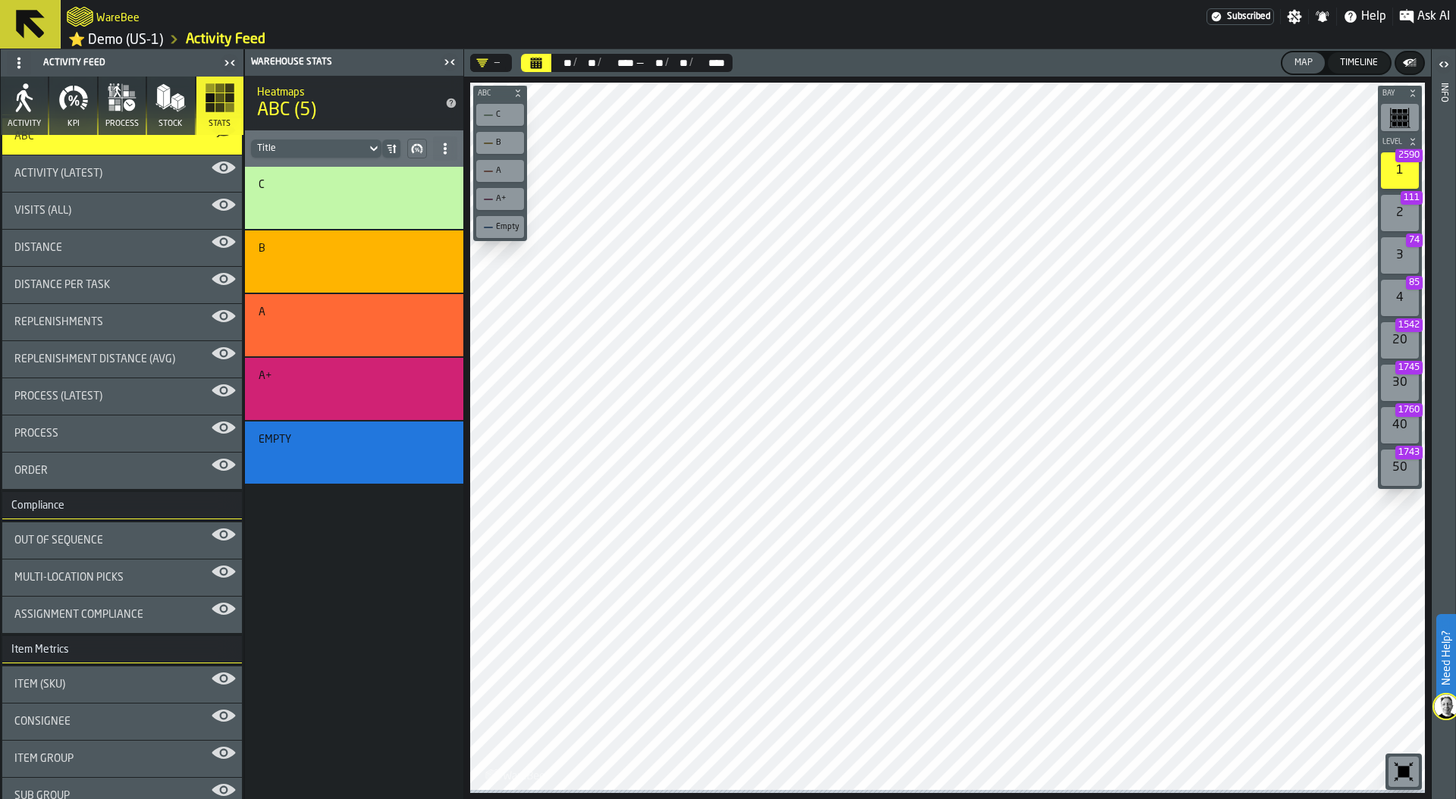
scroll to position [97, 0]
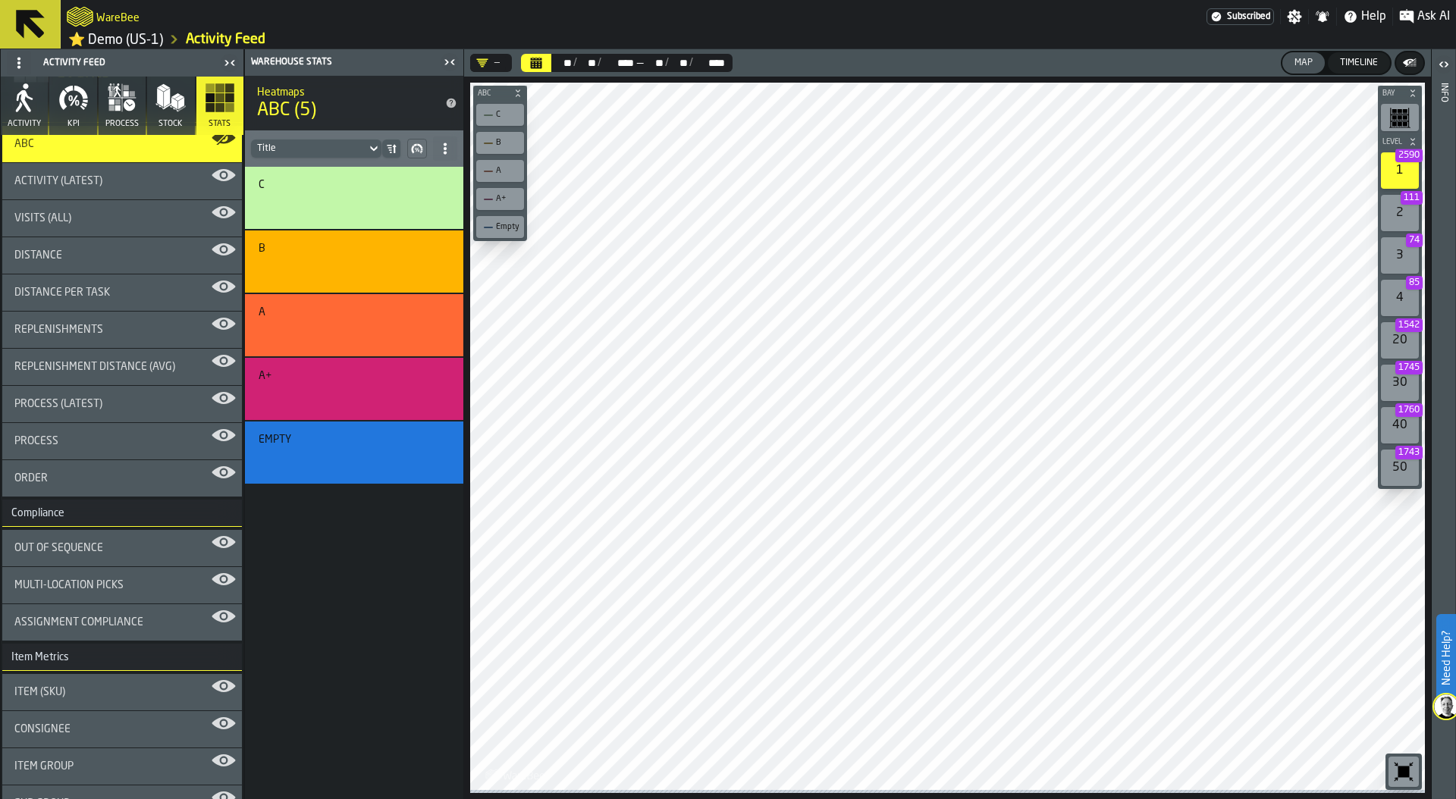
click at [114, 177] on div "Activity (Latest)" at bounding box center [121, 181] width 215 height 12
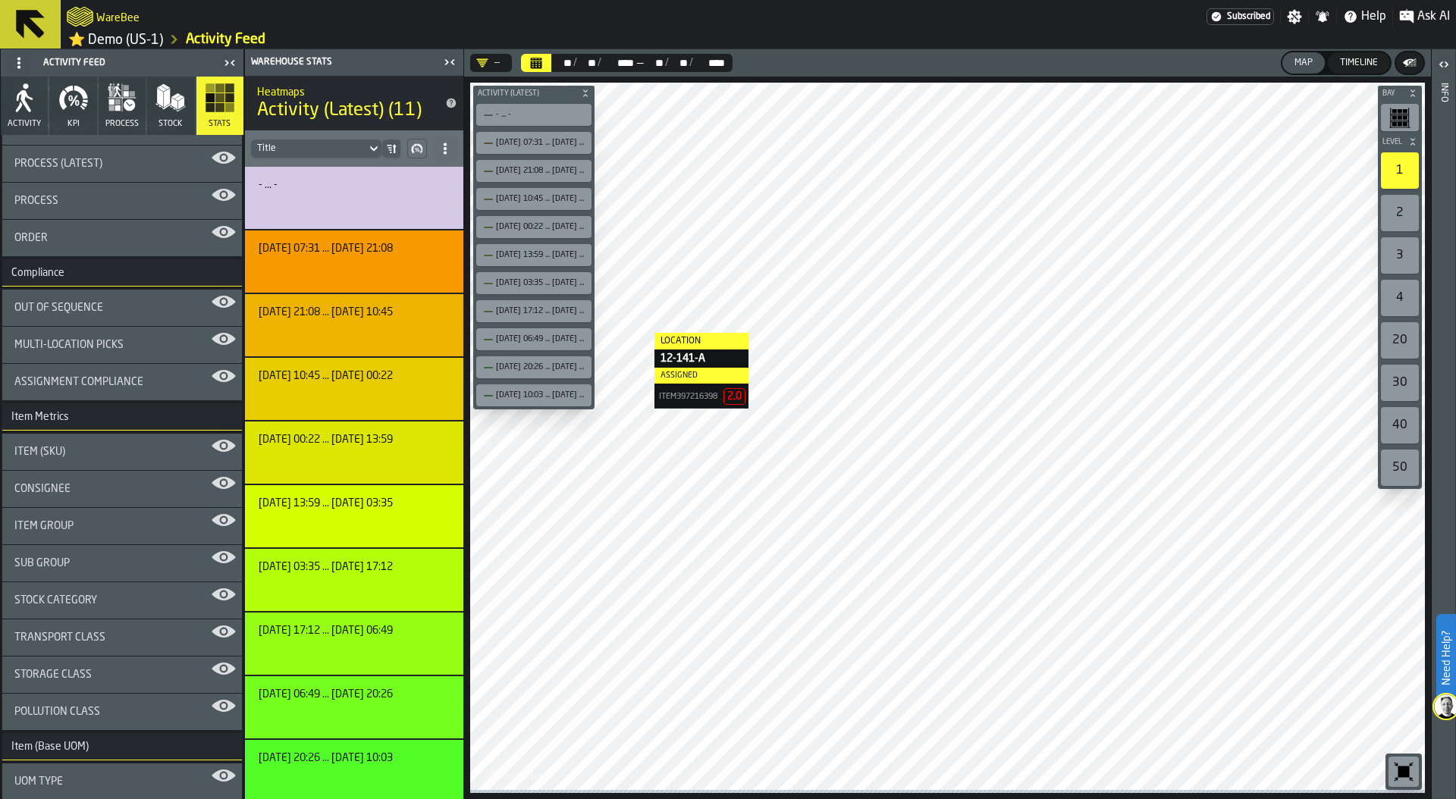
scroll to position [338, 0]
click at [117, 306] on div "Out of Sequence" at bounding box center [121, 307] width 215 height 12
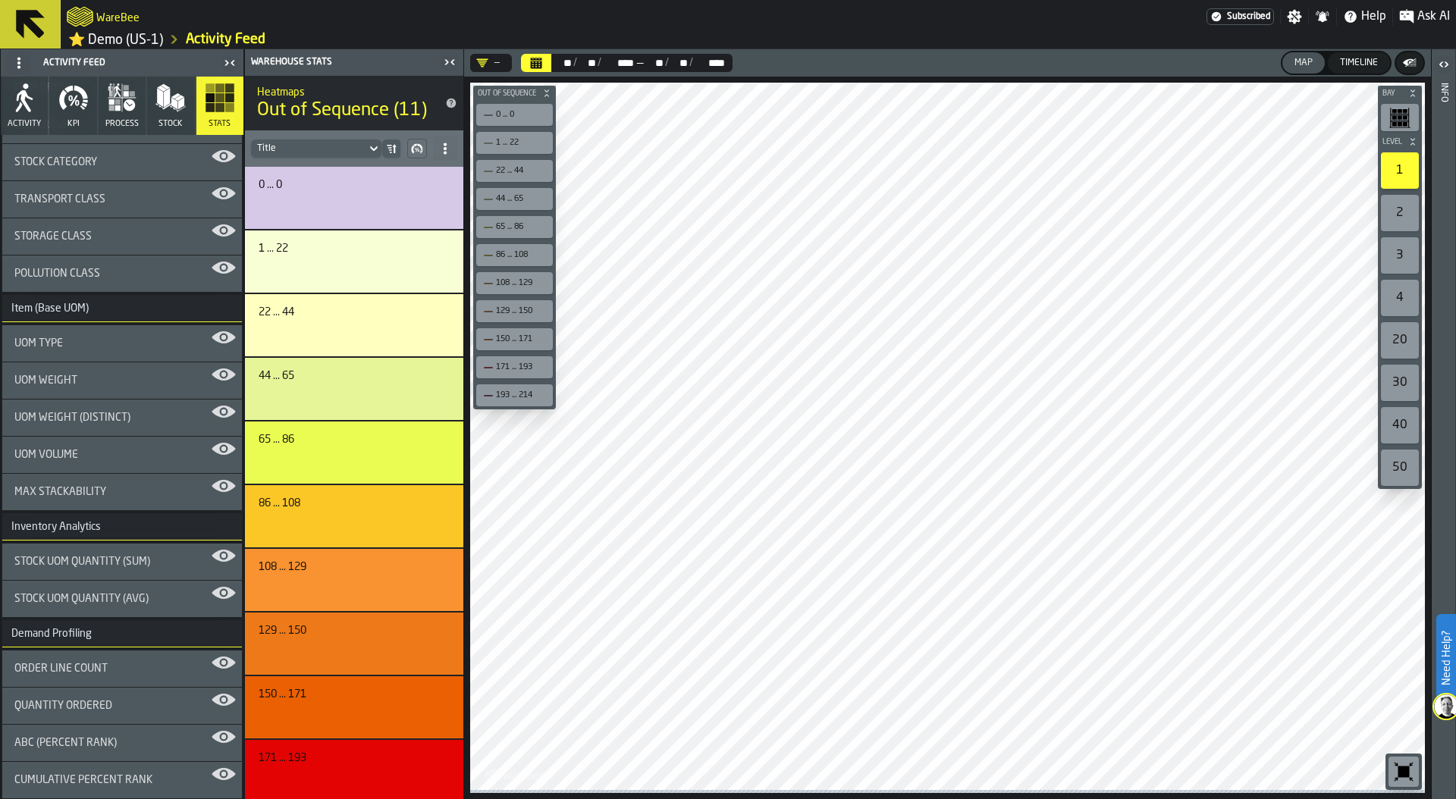
scroll to position [779, 0]
click at [89, 384] on div "UOM Weight" at bounding box center [121, 378] width 215 height 12
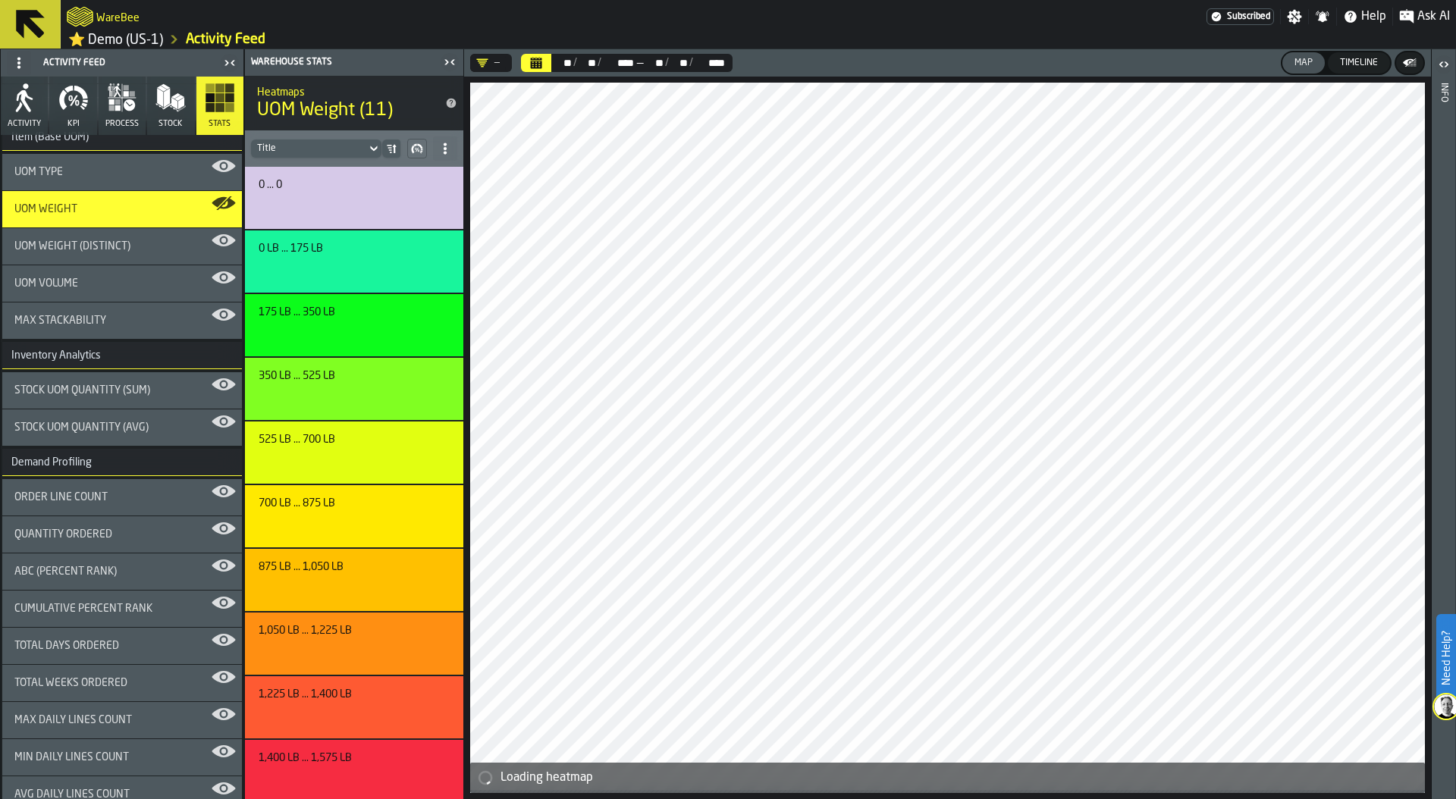
scroll to position [919, 0]
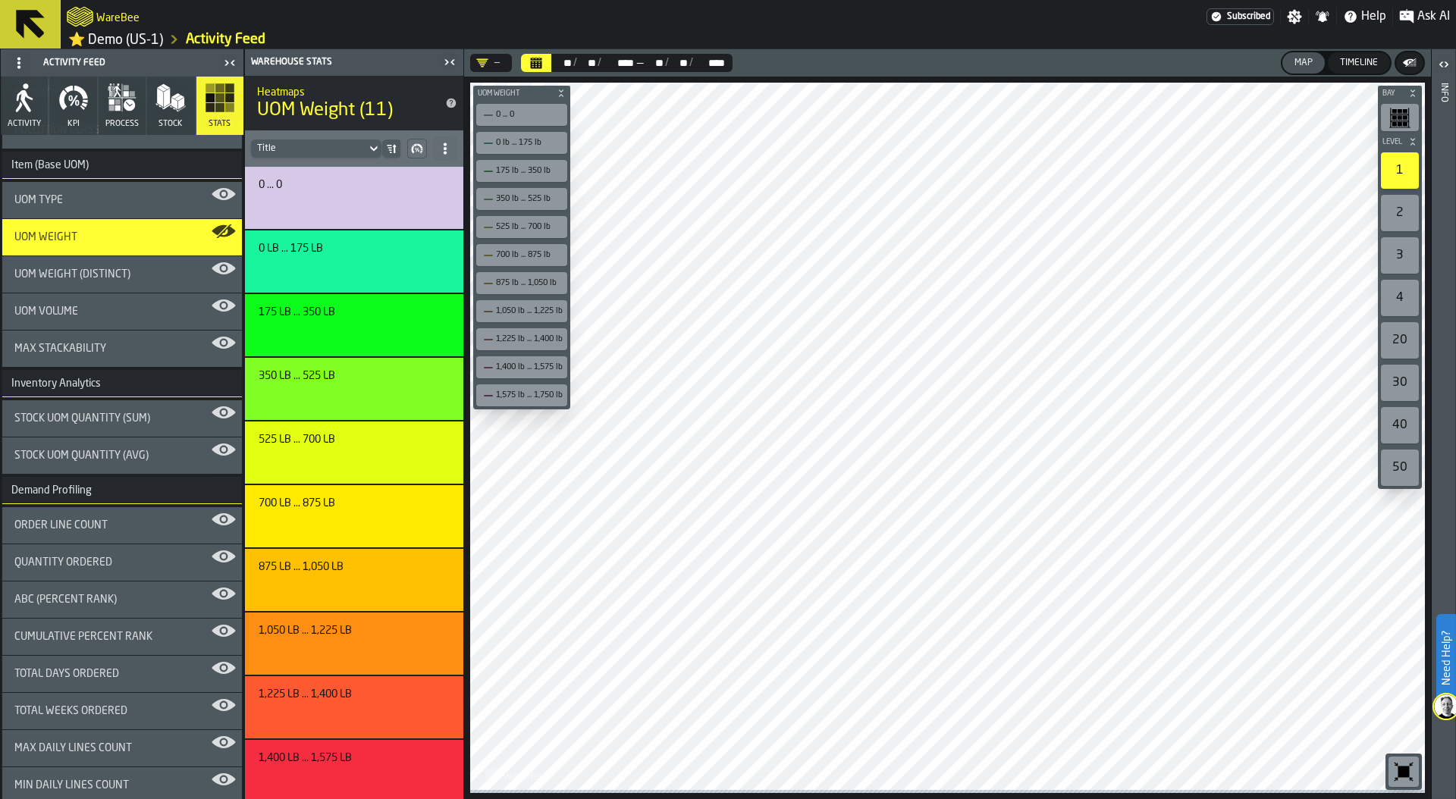
click at [1402, 769] on icon "button-toolbar-undefined" at bounding box center [1404, 772] width 11 height 11
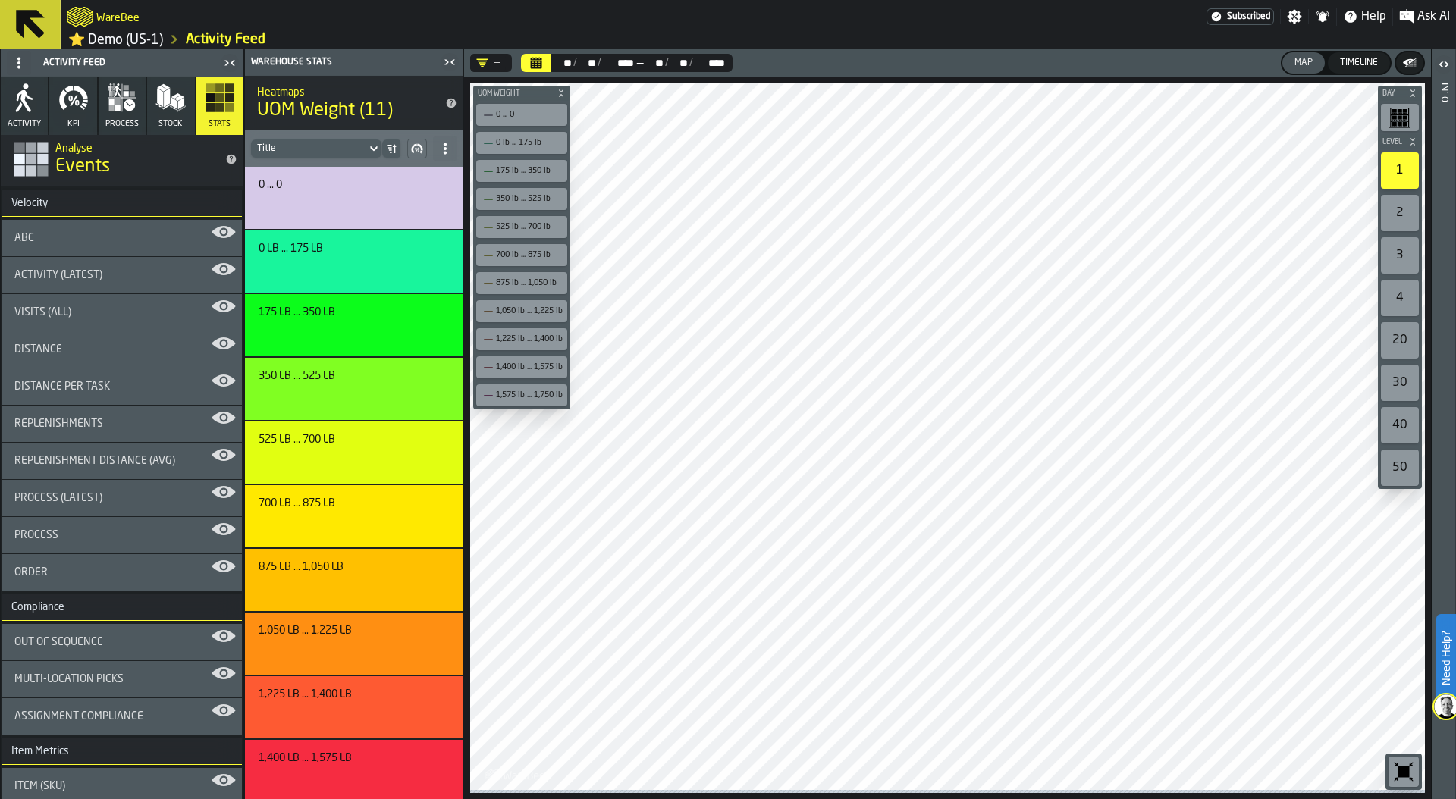
scroll to position [0, 0]
click at [83, 117] on button "KPI" at bounding box center [72, 106] width 47 height 58
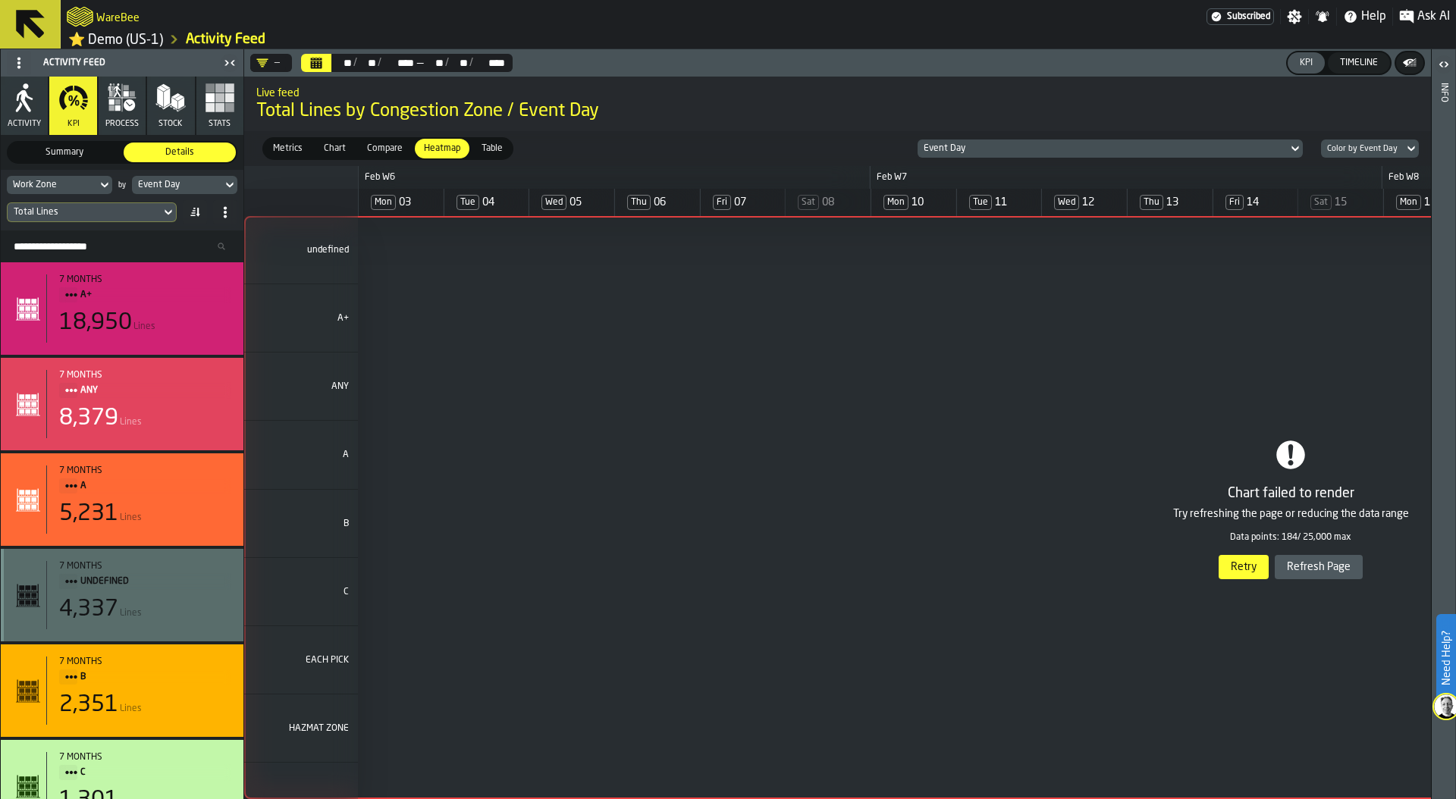
click at [1301, 567] on div "1 undefined 2 A+ 3 ANY 4 A 5 B 6 C 7 EACH PICK 8 HAZMAT ZONE" at bounding box center [1290, 507] width 2093 height 583
click at [64, 187] on div "Work Zone" at bounding box center [52, 185] width 78 height 11
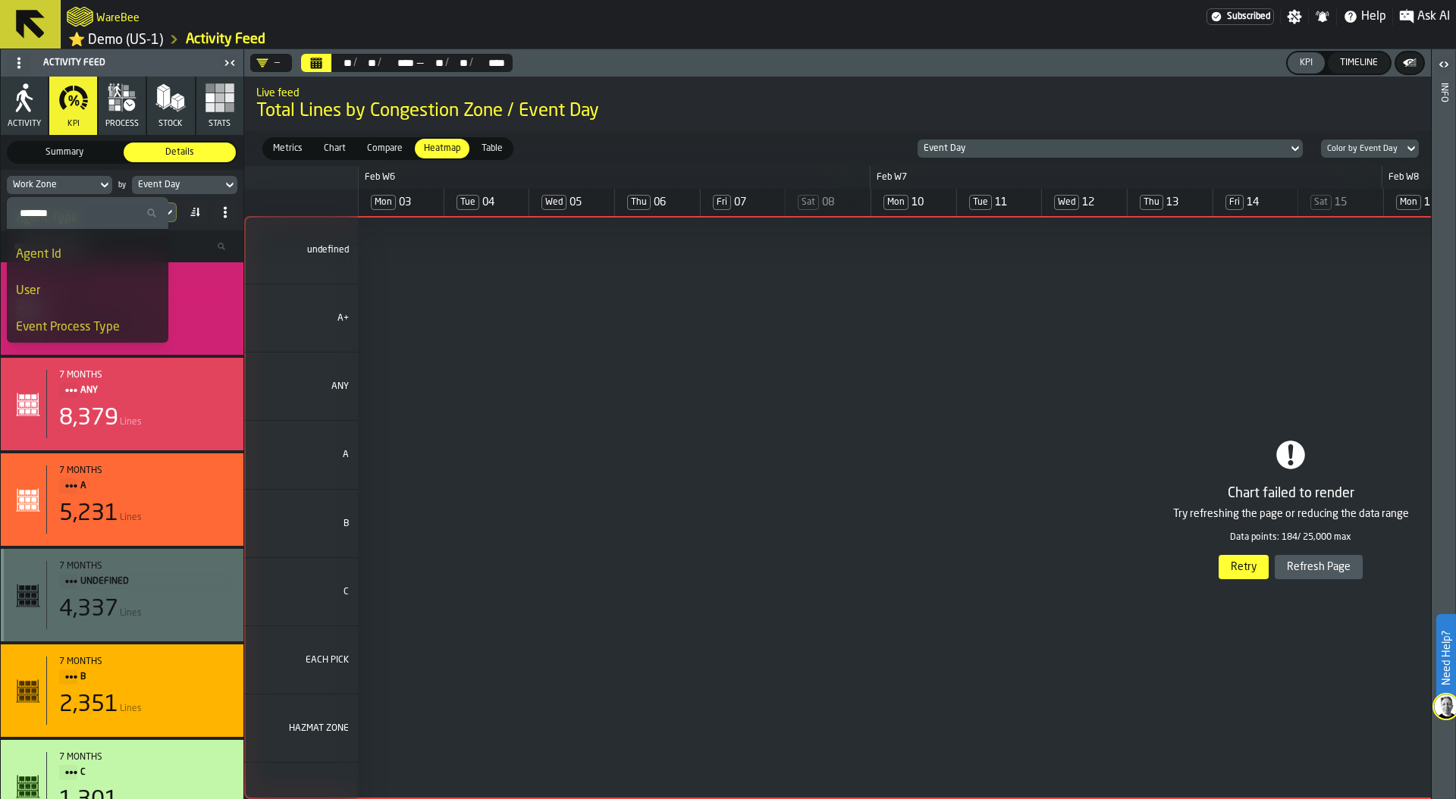
scroll to position [134, 0]
click at [86, 257] on div "Agent Id" at bounding box center [87, 259] width 143 height 18
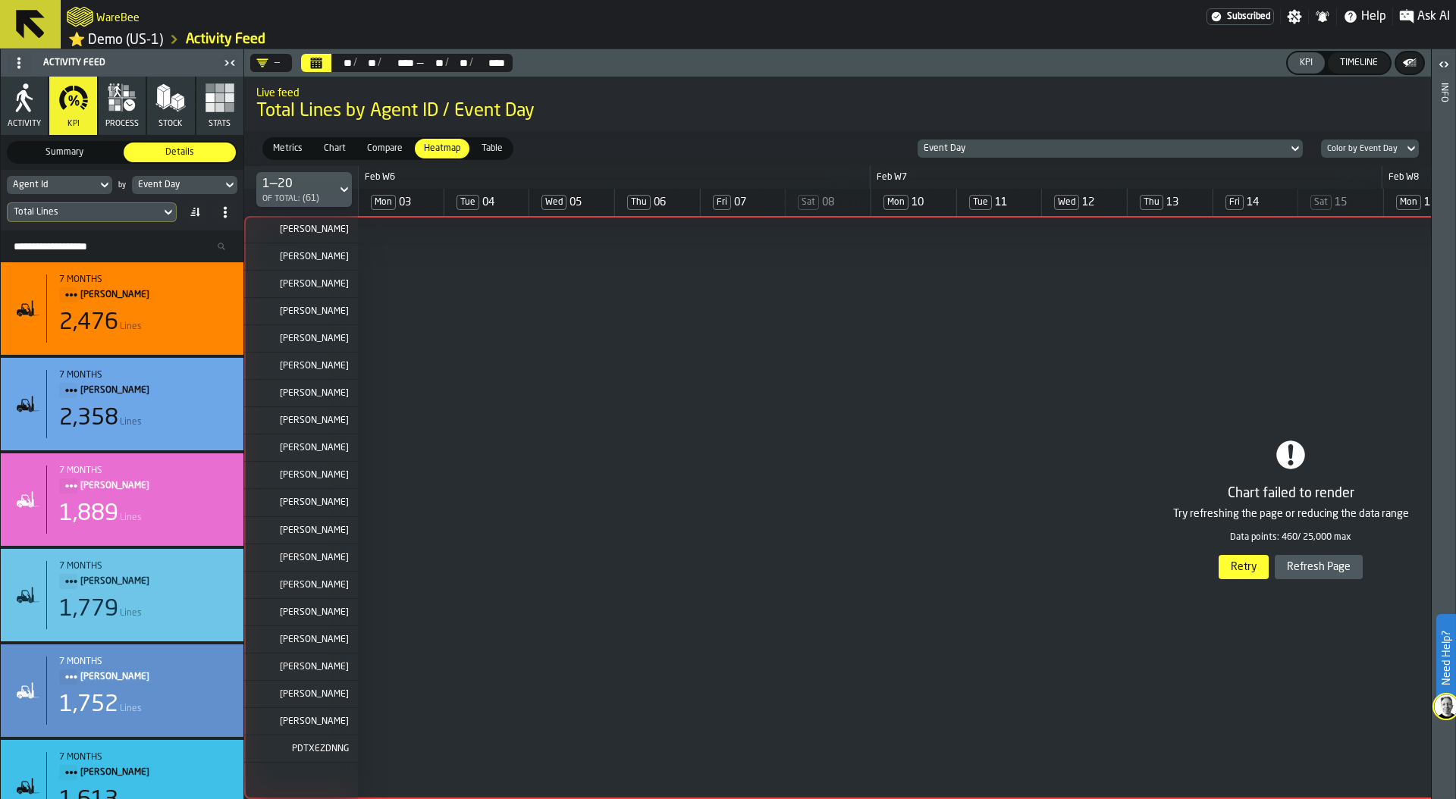
click at [1326, 566] on div "1 [PERSON_NAME] 2 [PERSON_NAME] 3 [PERSON_NAME] 4 [PERSON_NAME] 5 [PERSON_NAME]…" at bounding box center [1290, 507] width 2093 height 583
click at [1327, 570] on div "1 [PERSON_NAME] 2 [PERSON_NAME] 3 [PERSON_NAME] 4 [PERSON_NAME] 5 [PERSON_NAME]…" at bounding box center [1290, 507] width 2093 height 583
click at [1318, 564] on div "1 [PERSON_NAME] 2 [PERSON_NAME] 3 [PERSON_NAME] 4 [PERSON_NAME] 5 [PERSON_NAME]…" at bounding box center [1290, 507] width 2093 height 583
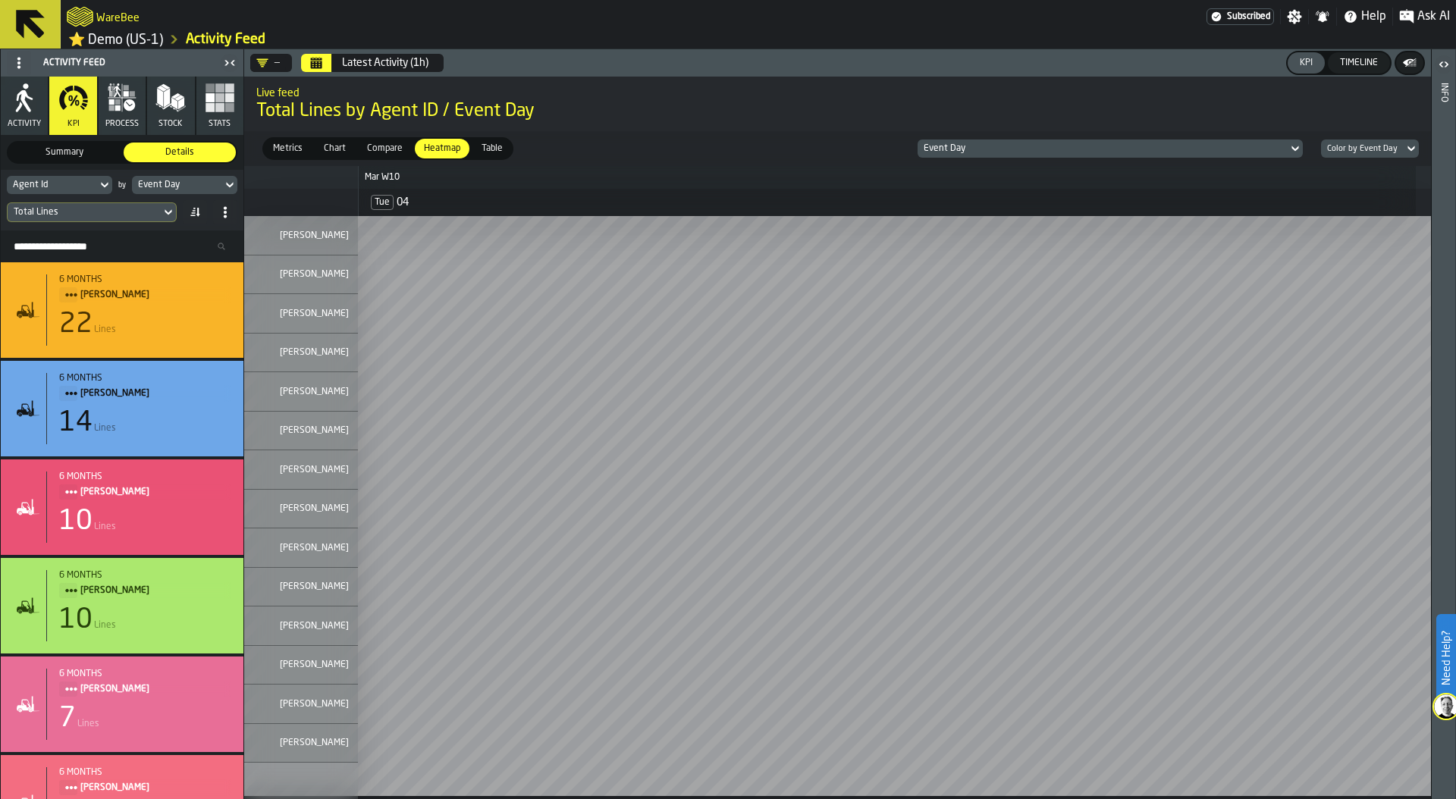
click at [325, 65] on button "Calendar" at bounding box center [316, 63] width 30 height 18
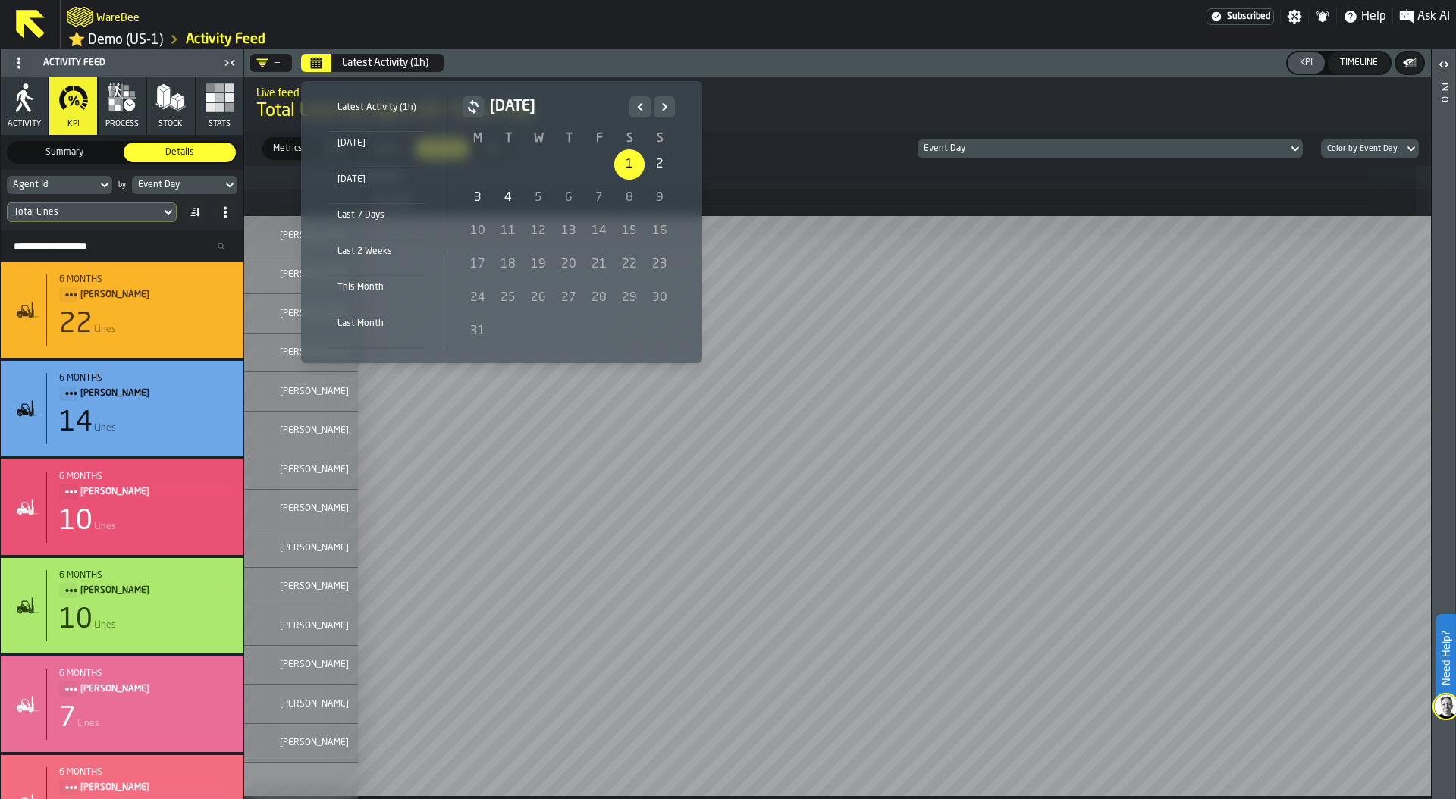
click at [624, 165] on div "1" at bounding box center [629, 164] width 30 height 30
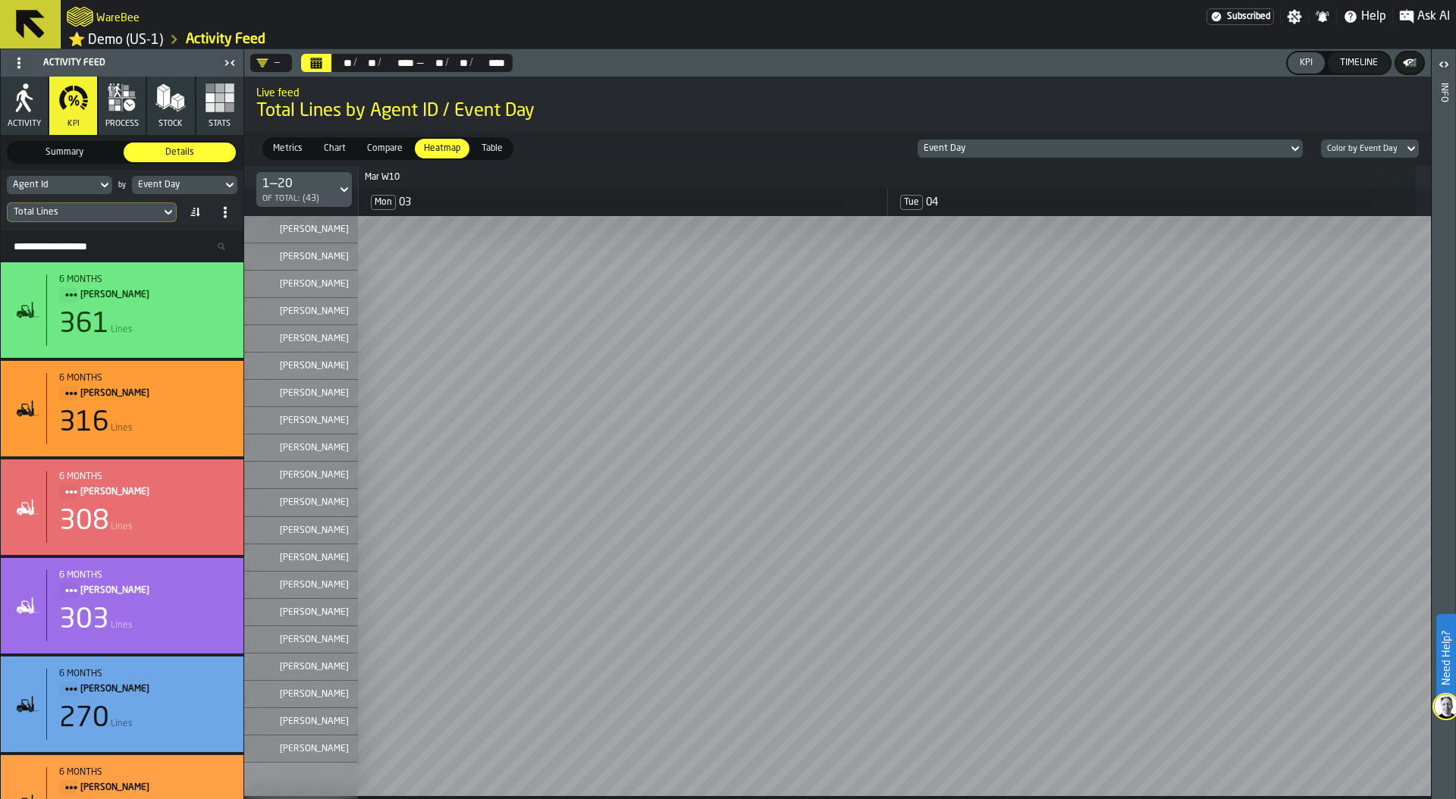
click at [113, 217] on div "Total Lines" at bounding box center [84, 212] width 141 height 11
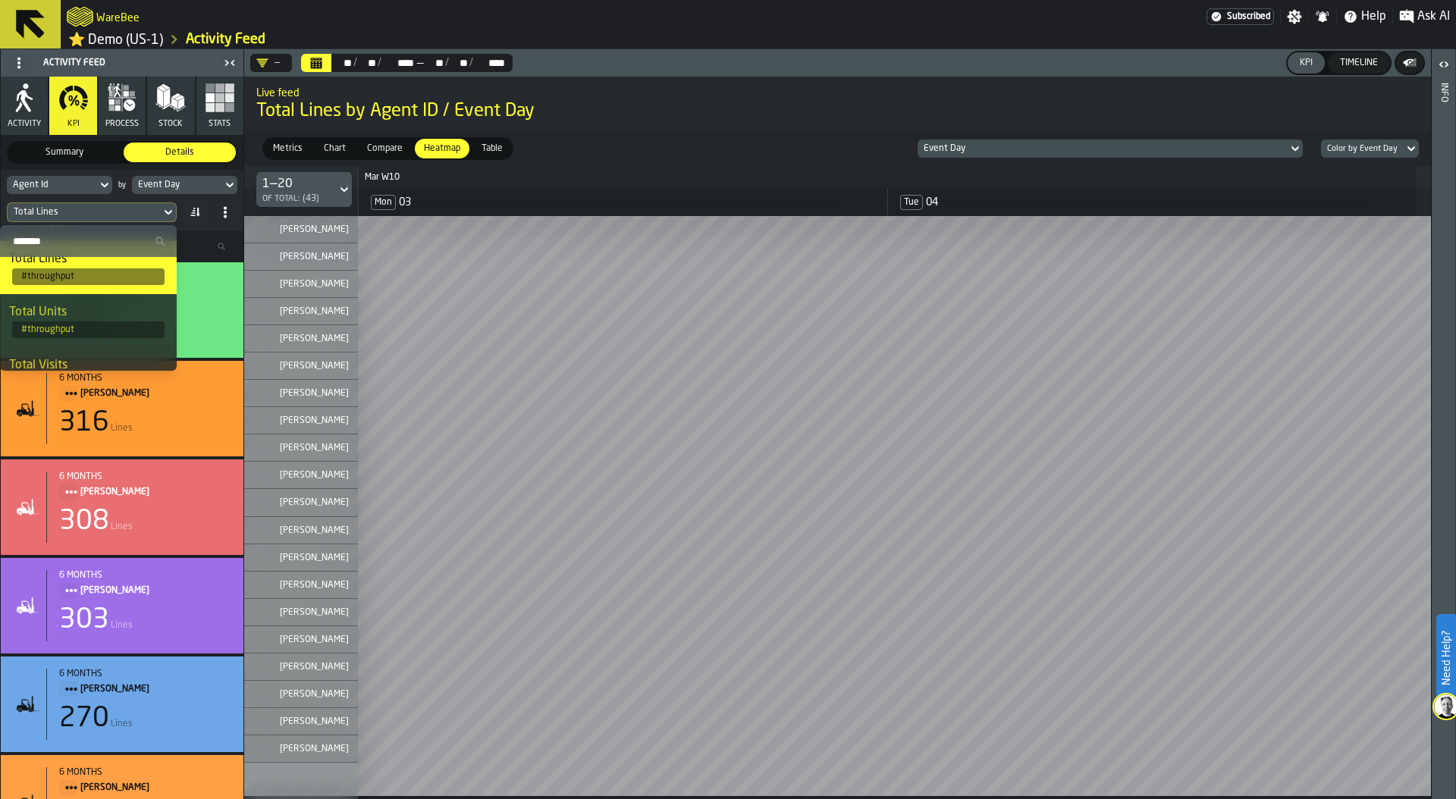
scroll to position [127, 0]
click at [106, 315] on div "Total Units" at bounding box center [88, 307] width 159 height 18
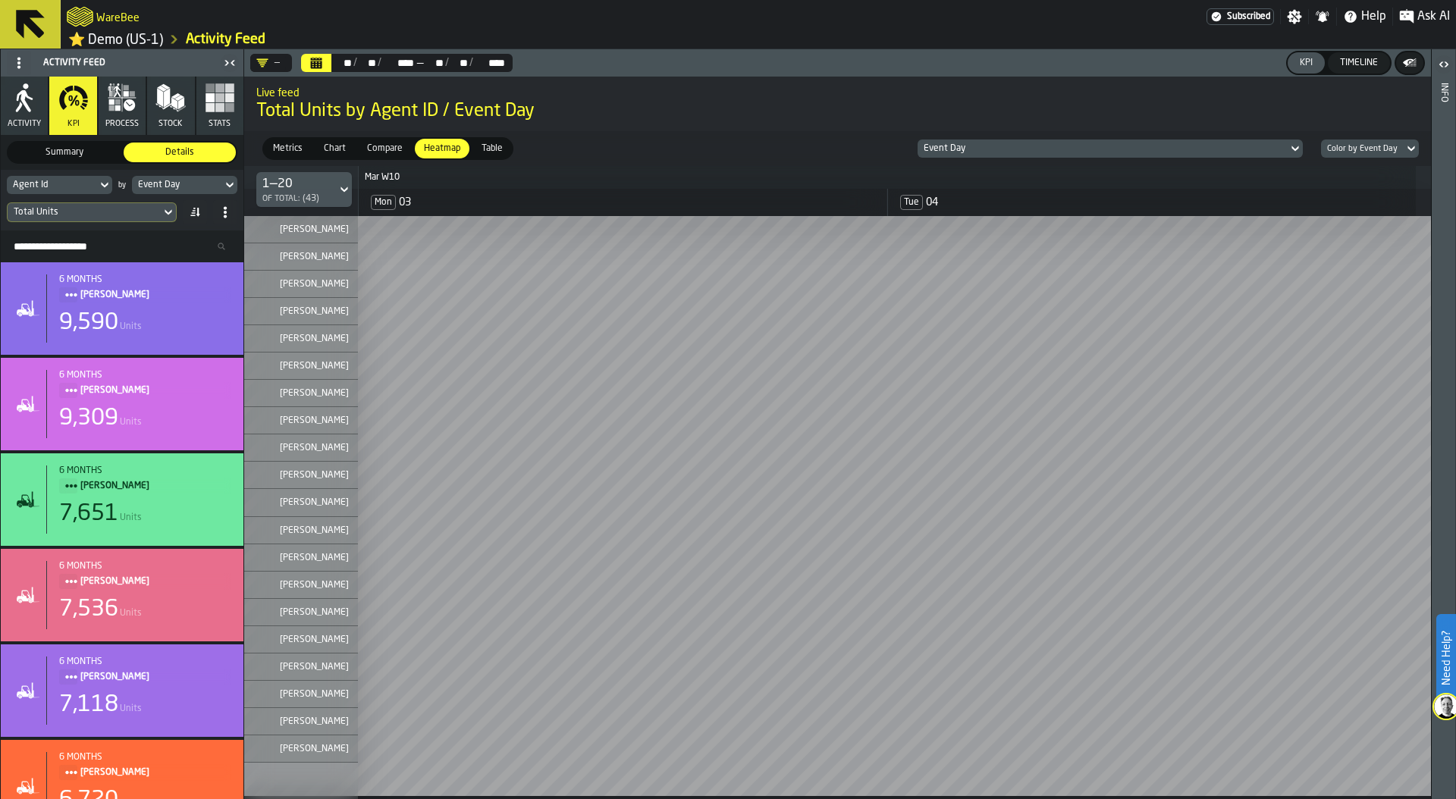
click at [203, 181] on div "Event Day" at bounding box center [177, 185] width 90 height 17
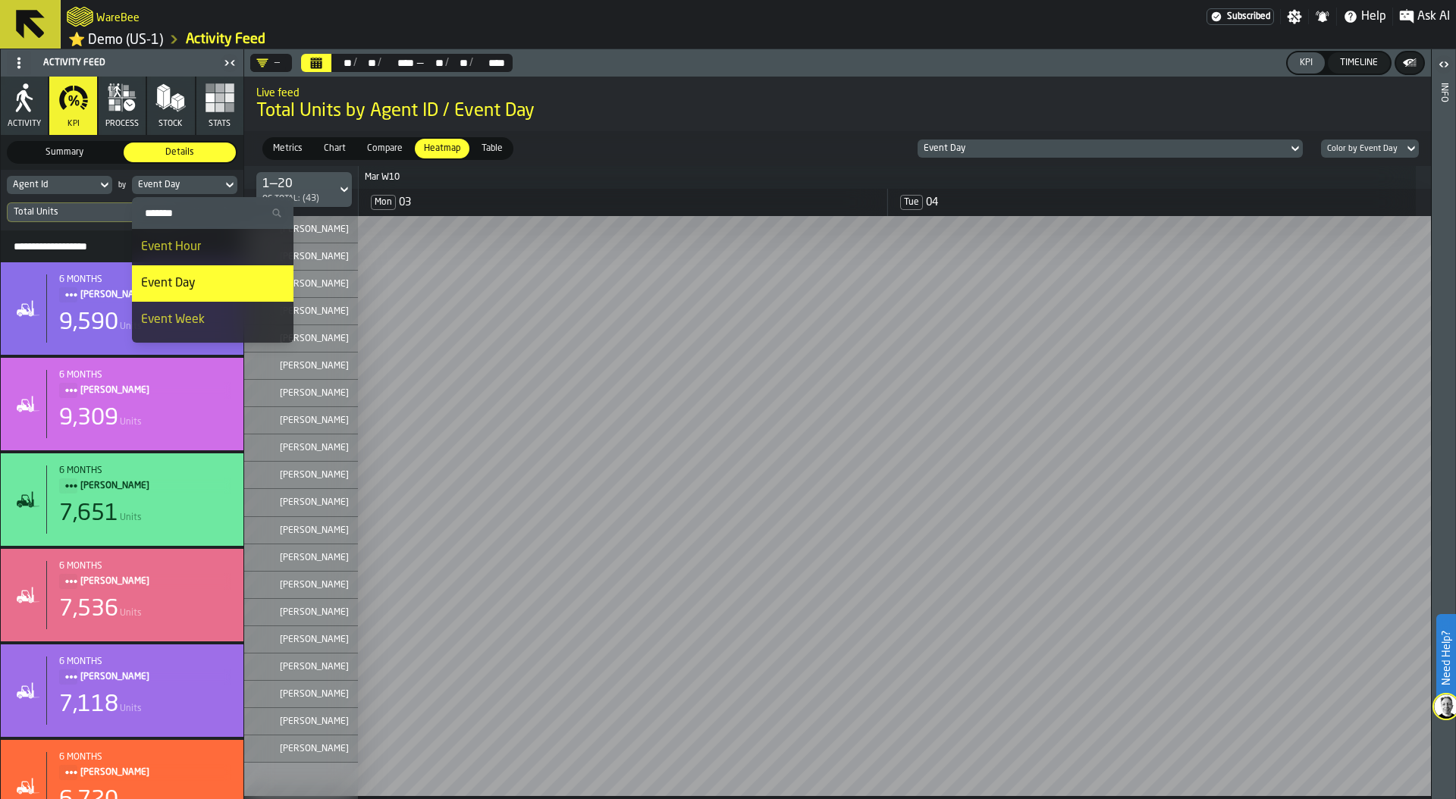
click at [209, 251] on div "Event Hour" at bounding box center [212, 247] width 143 height 18
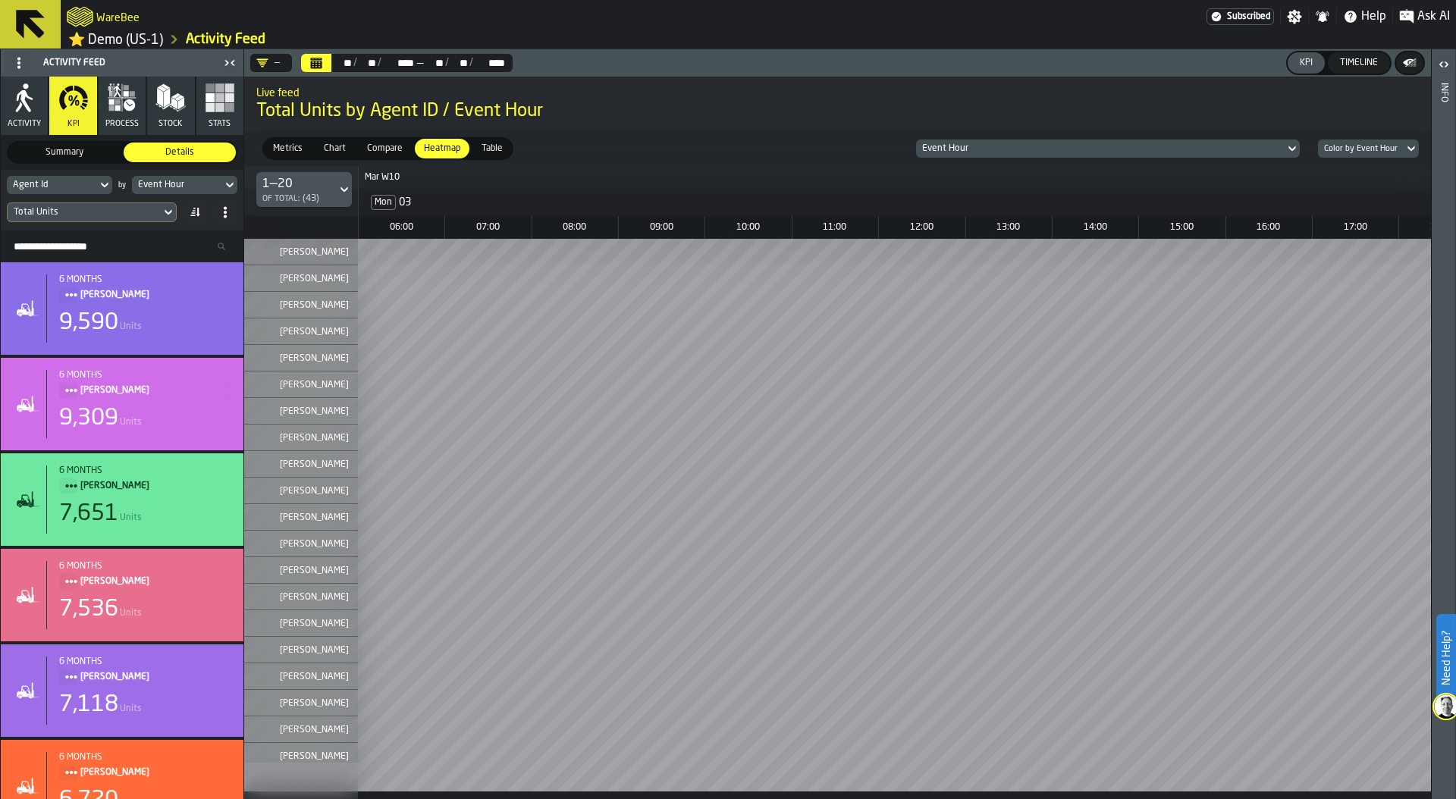
click at [124, 213] on div "Total Units" at bounding box center [84, 212] width 141 height 11
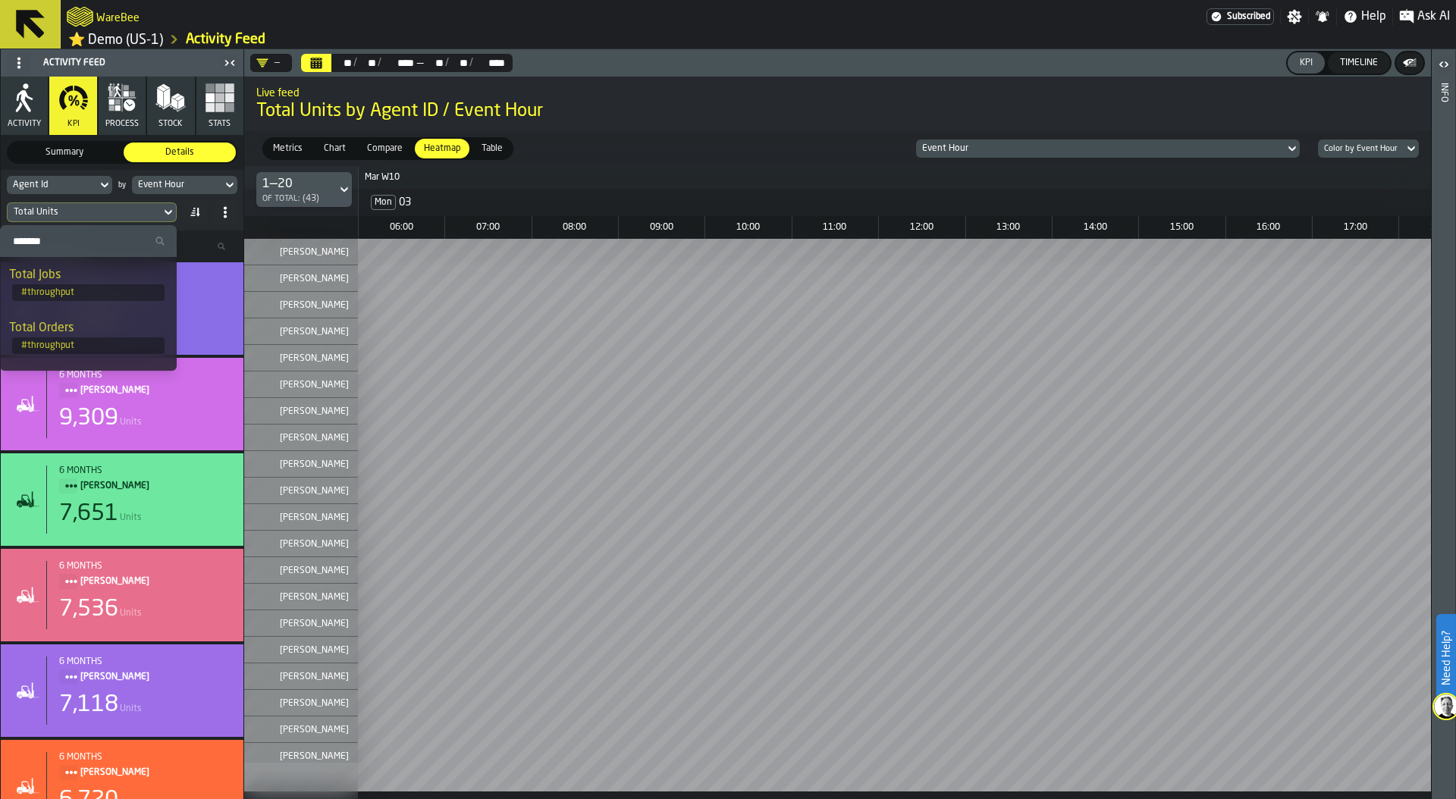
click at [112, 238] on input "Search" at bounding box center [88, 241] width 165 height 20
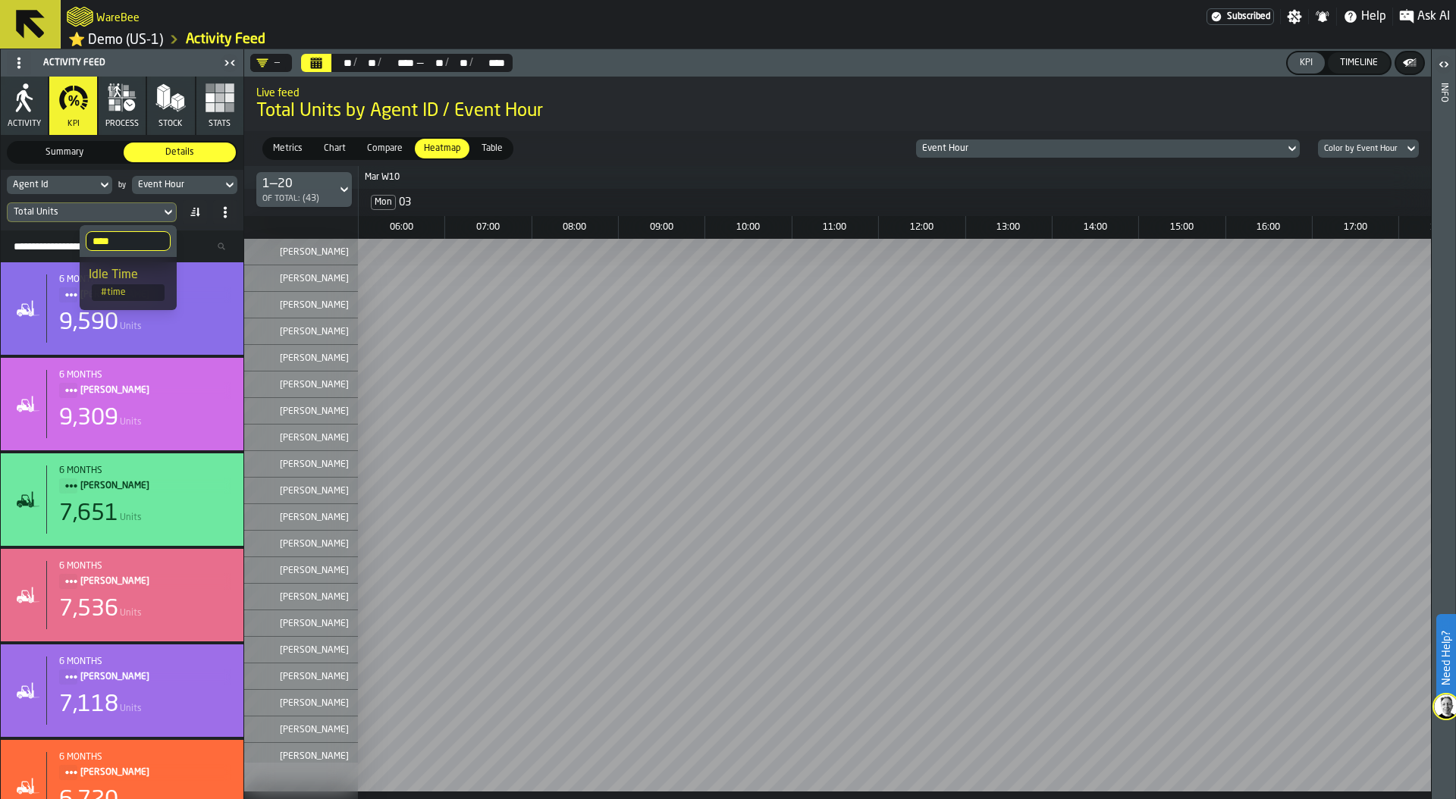
type input "****"
click at [120, 274] on div "Idle Time" at bounding box center [128, 275] width 79 height 18
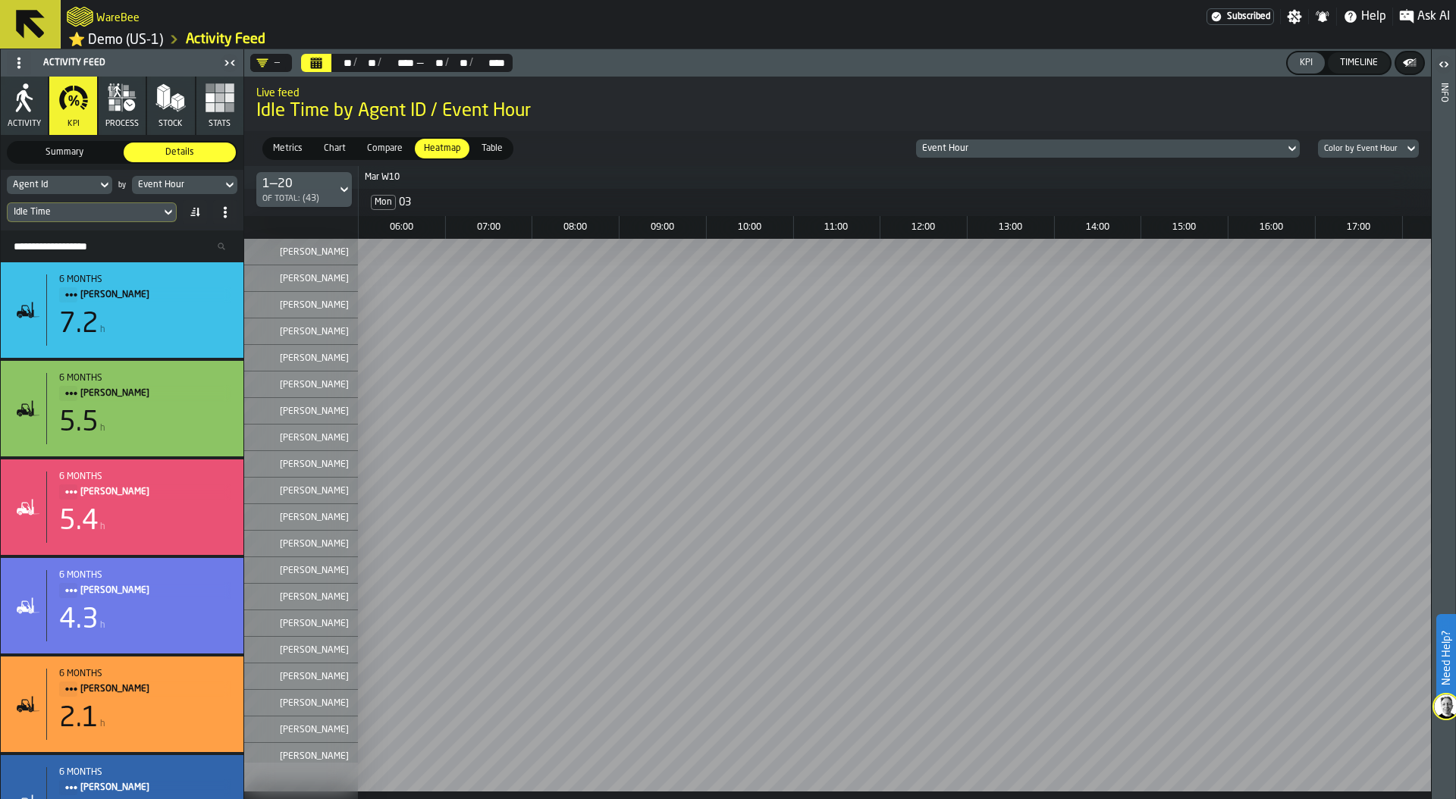
click at [1360, 64] on div "Timeline" at bounding box center [1359, 63] width 50 height 11
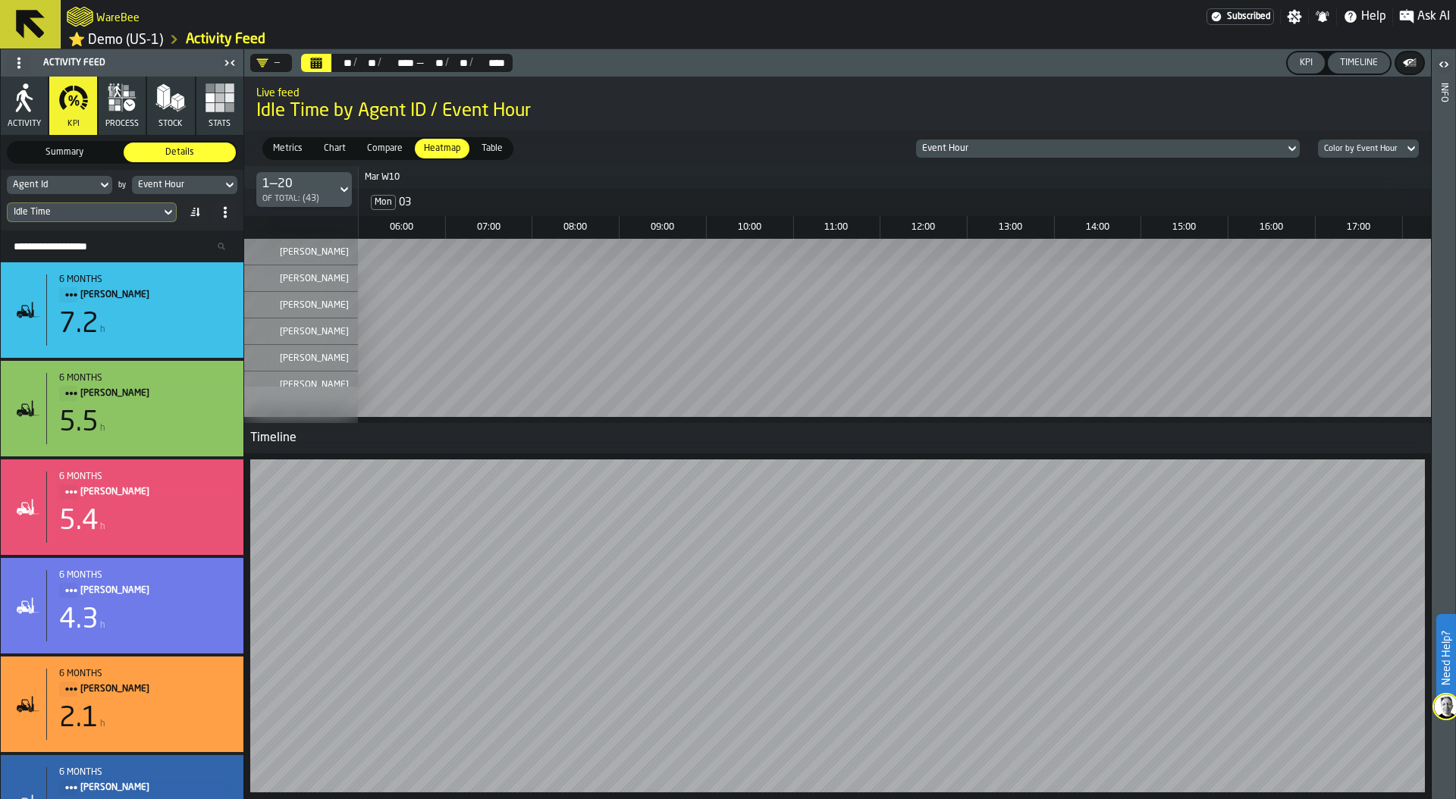
click at [12, 58] on span at bounding box center [19, 63] width 24 height 24
click at [43, 87] on div "Show Setup" at bounding box center [55, 96] width 79 height 18
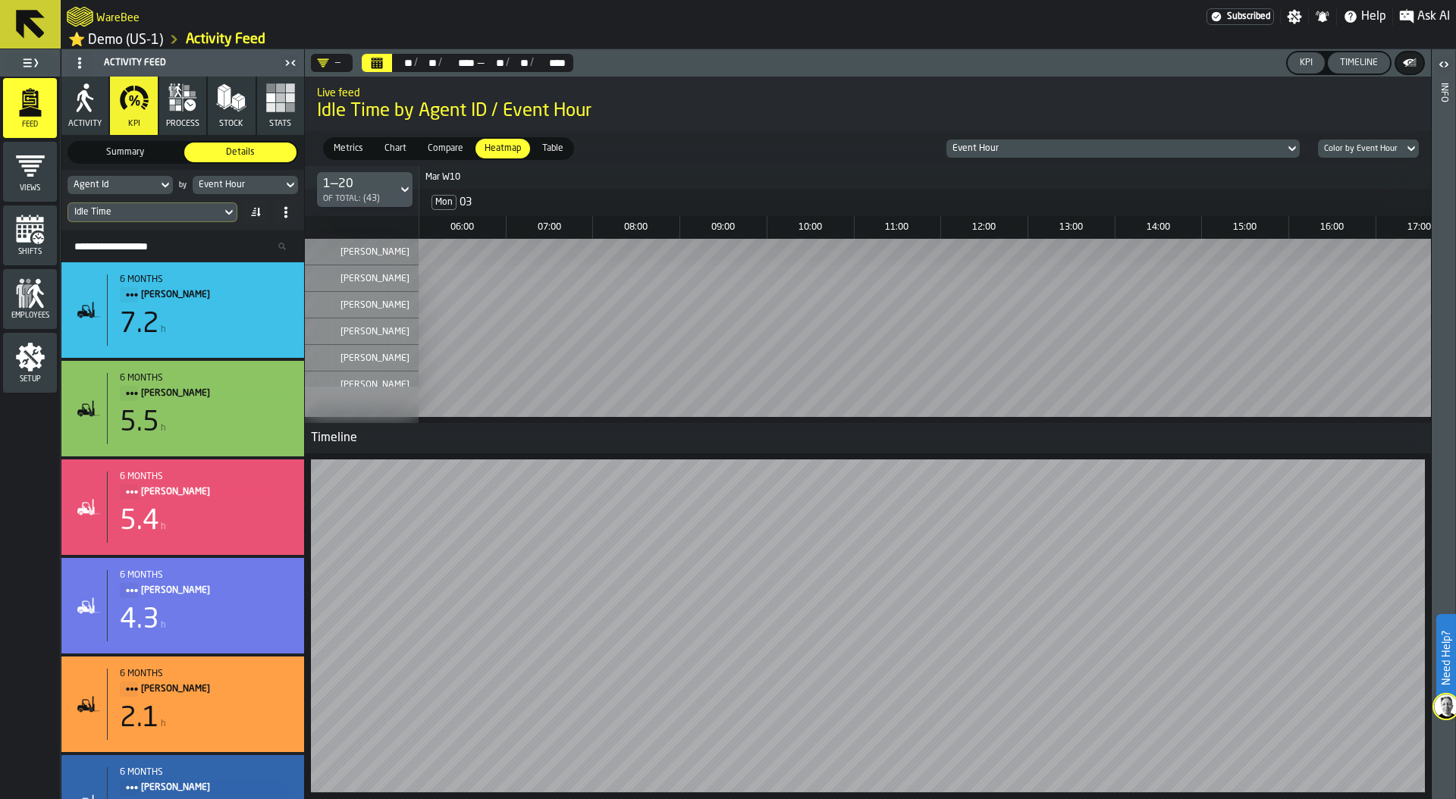
click at [71, 69] on span at bounding box center [80, 63] width 24 height 24
click at [96, 91] on div "Hide Setup" at bounding box center [116, 96] width 79 height 18
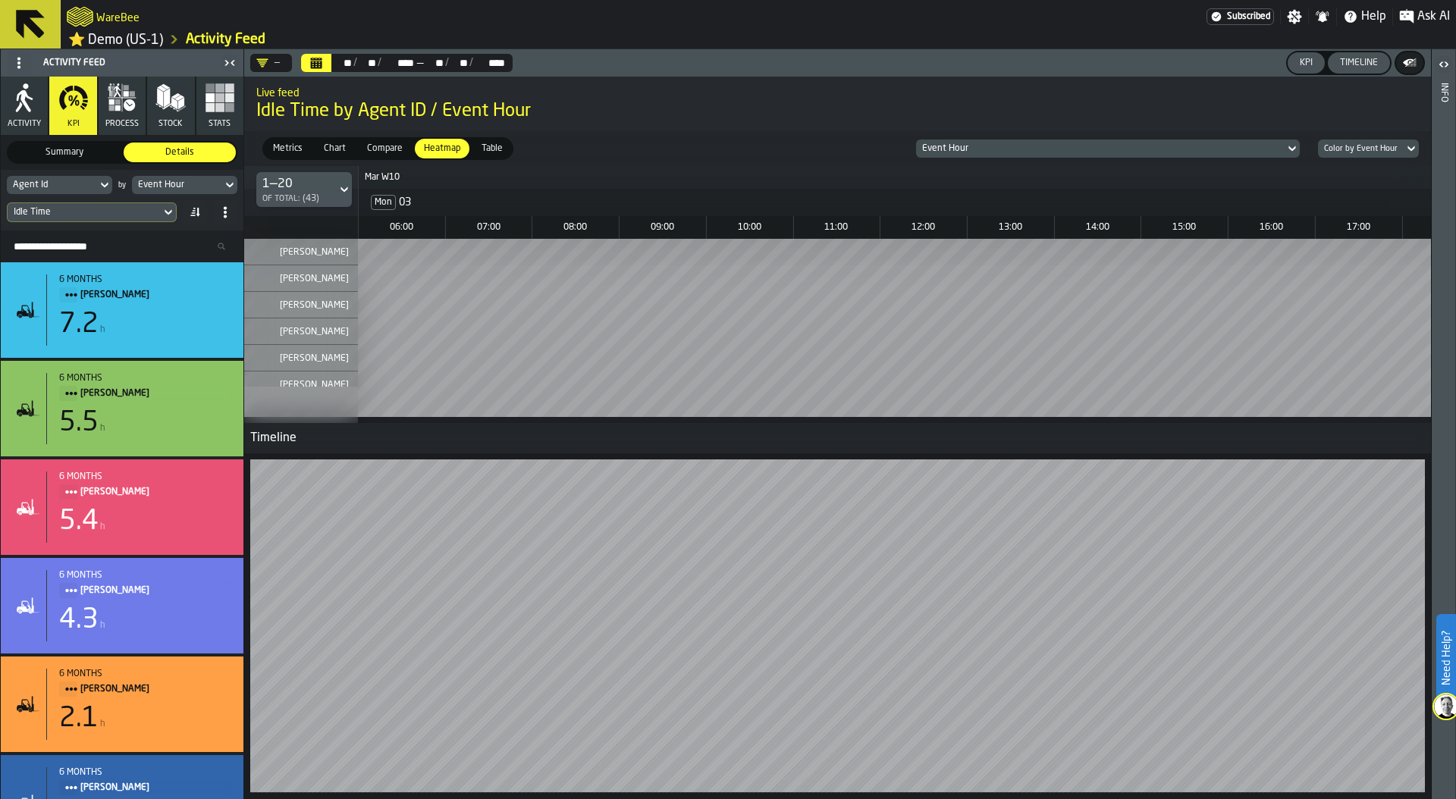
click at [115, 111] on icon "button" at bounding box center [117, 107] width 5 height 5
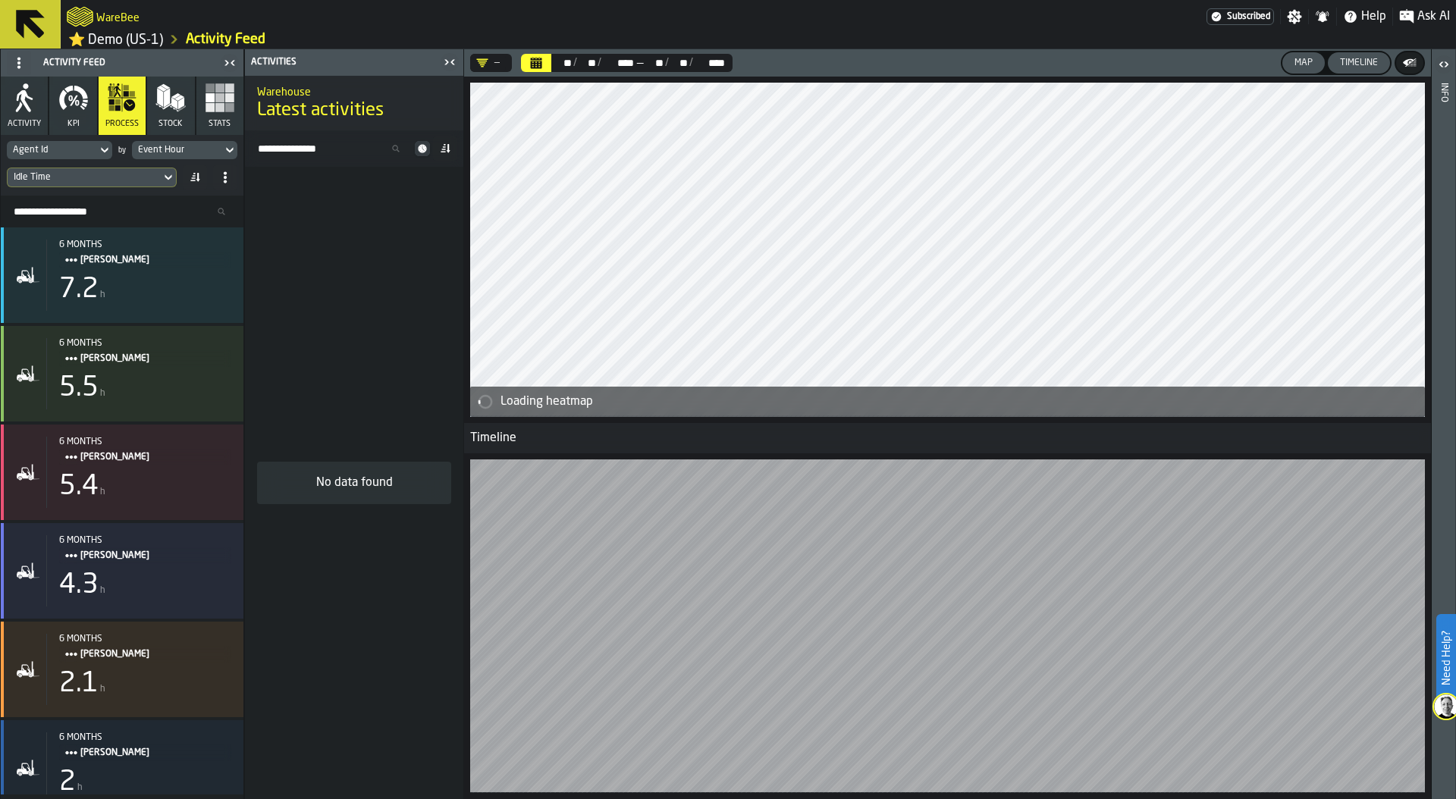
click at [1372, 61] on div "Timeline" at bounding box center [1359, 63] width 50 height 11
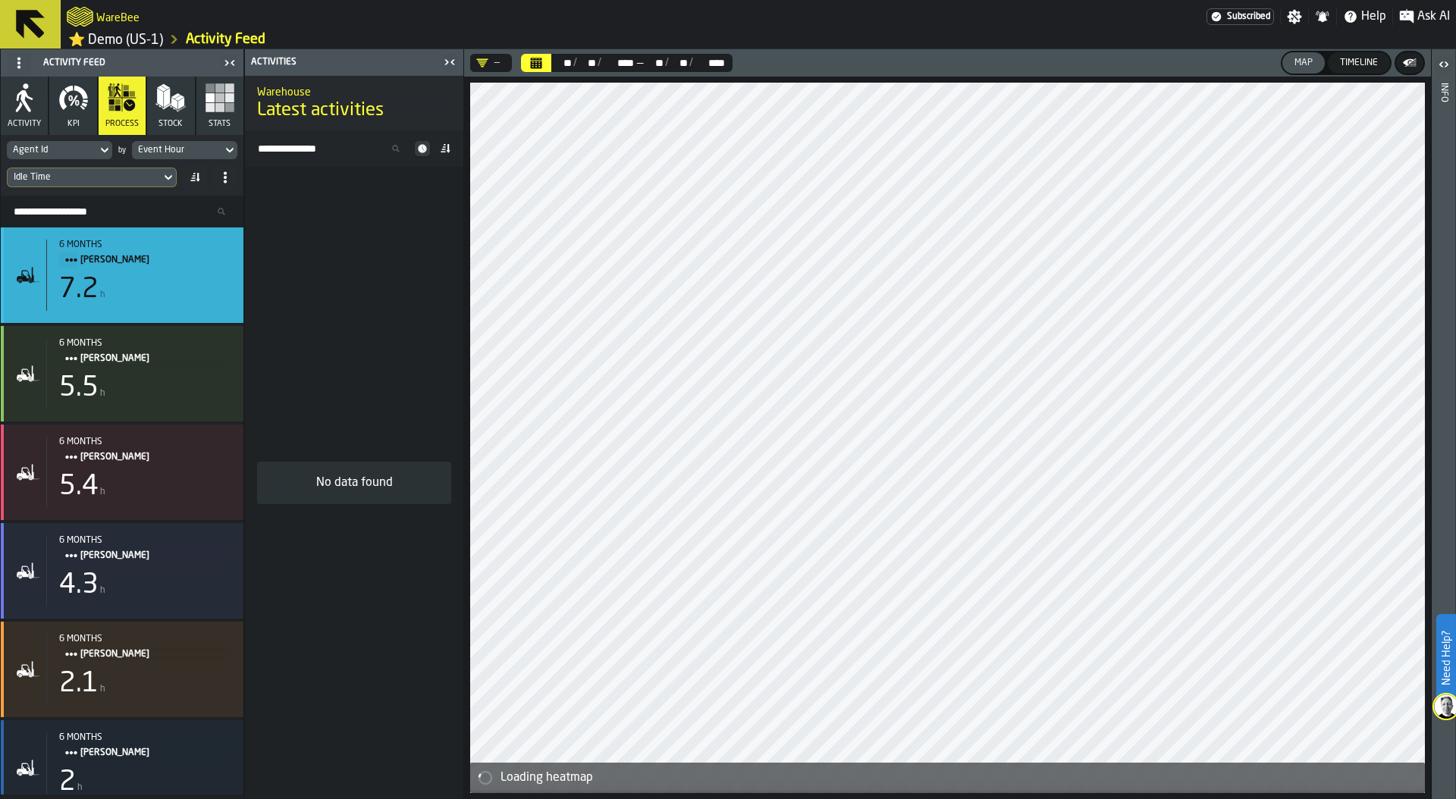
click at [121, 264] on span "LINDA WOLFE" at bounding box center [149, 260] width 139 height 17
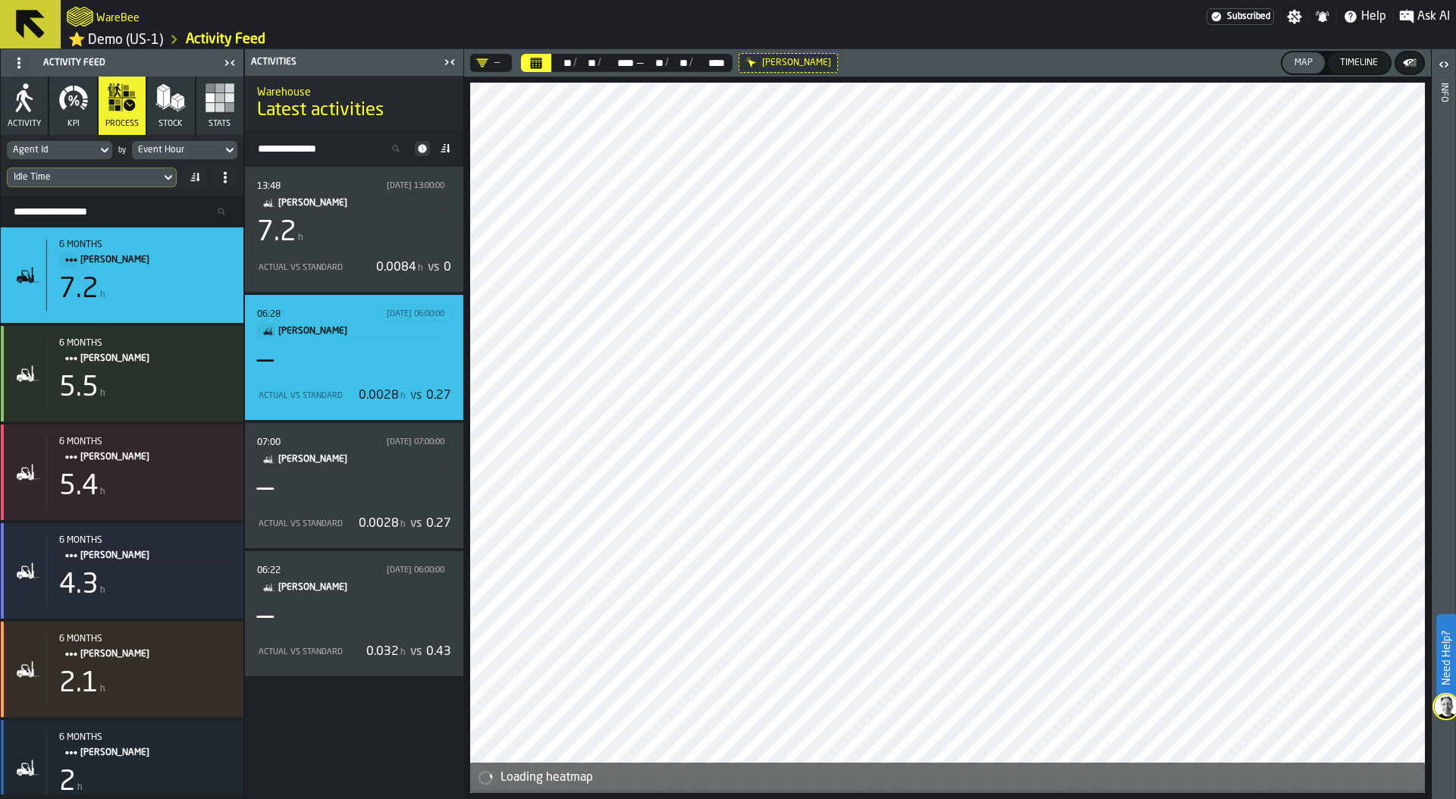
click at [404, 394] on span "h" at bounding box center [402, 396] width 5 height 11
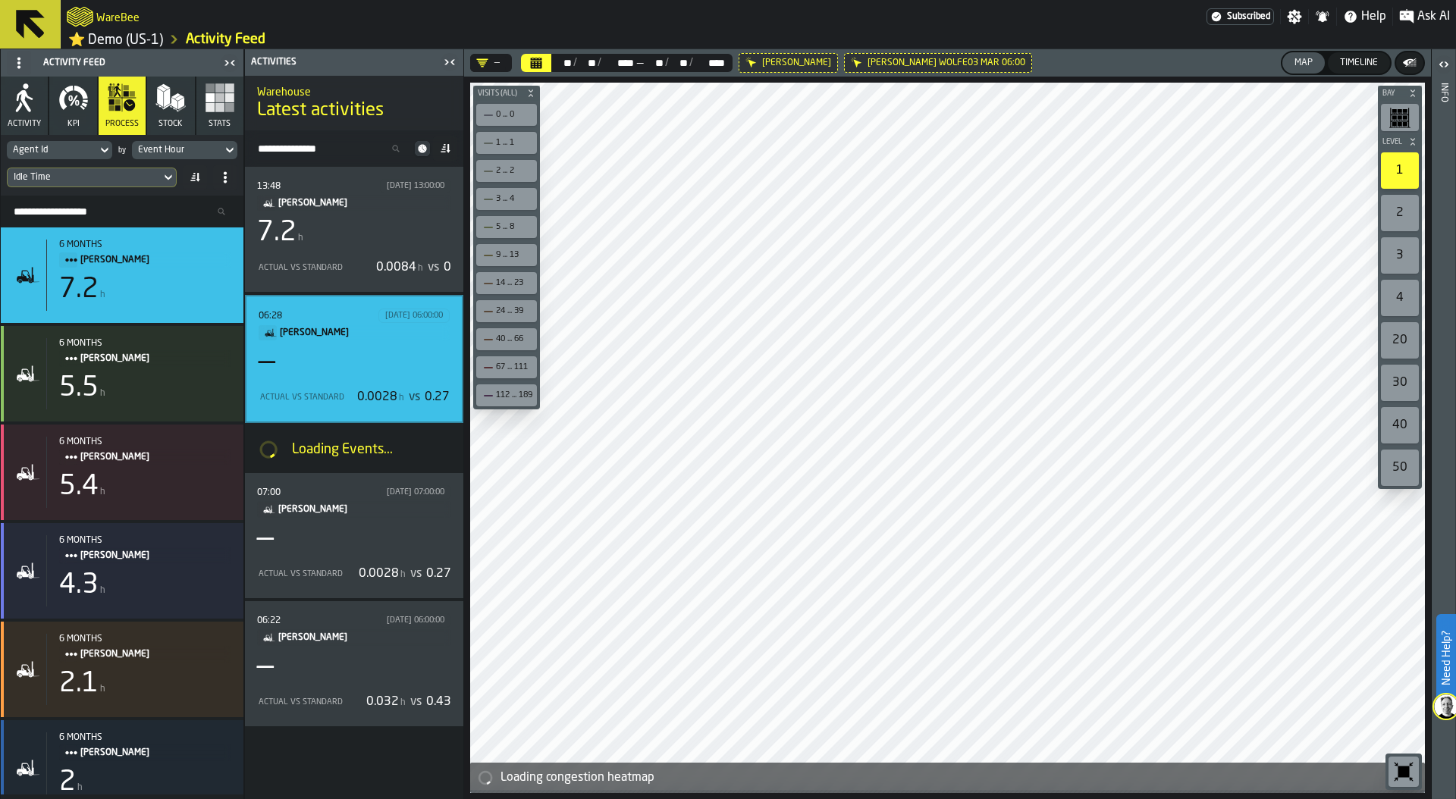
click at [1400, 768] on icon "button-toolbar-undefined" at bounding box center [1404, 772] width 11 height 11
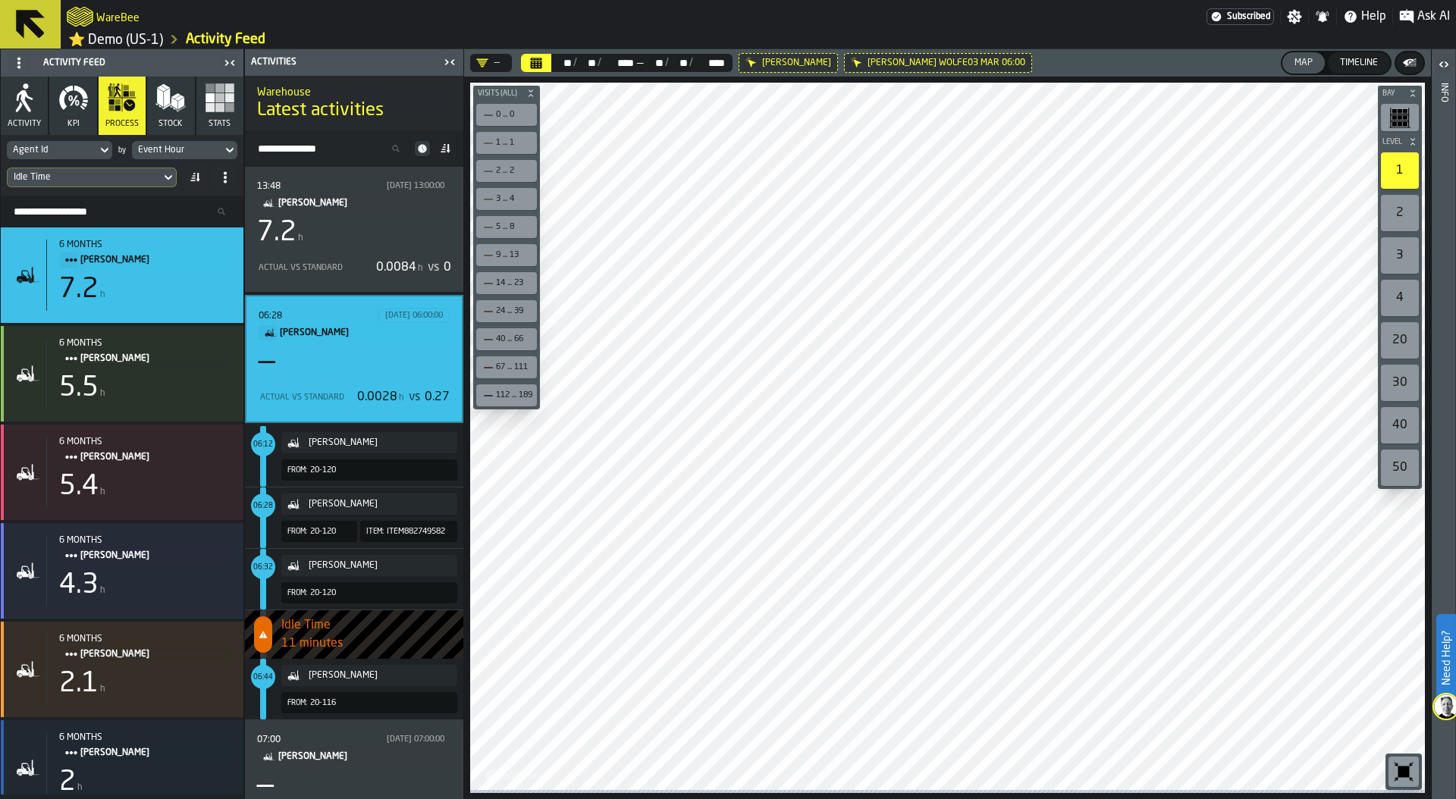
click at [119, 177] on div "Idle Time" at bounding box center [84, 177] width 141 height 11
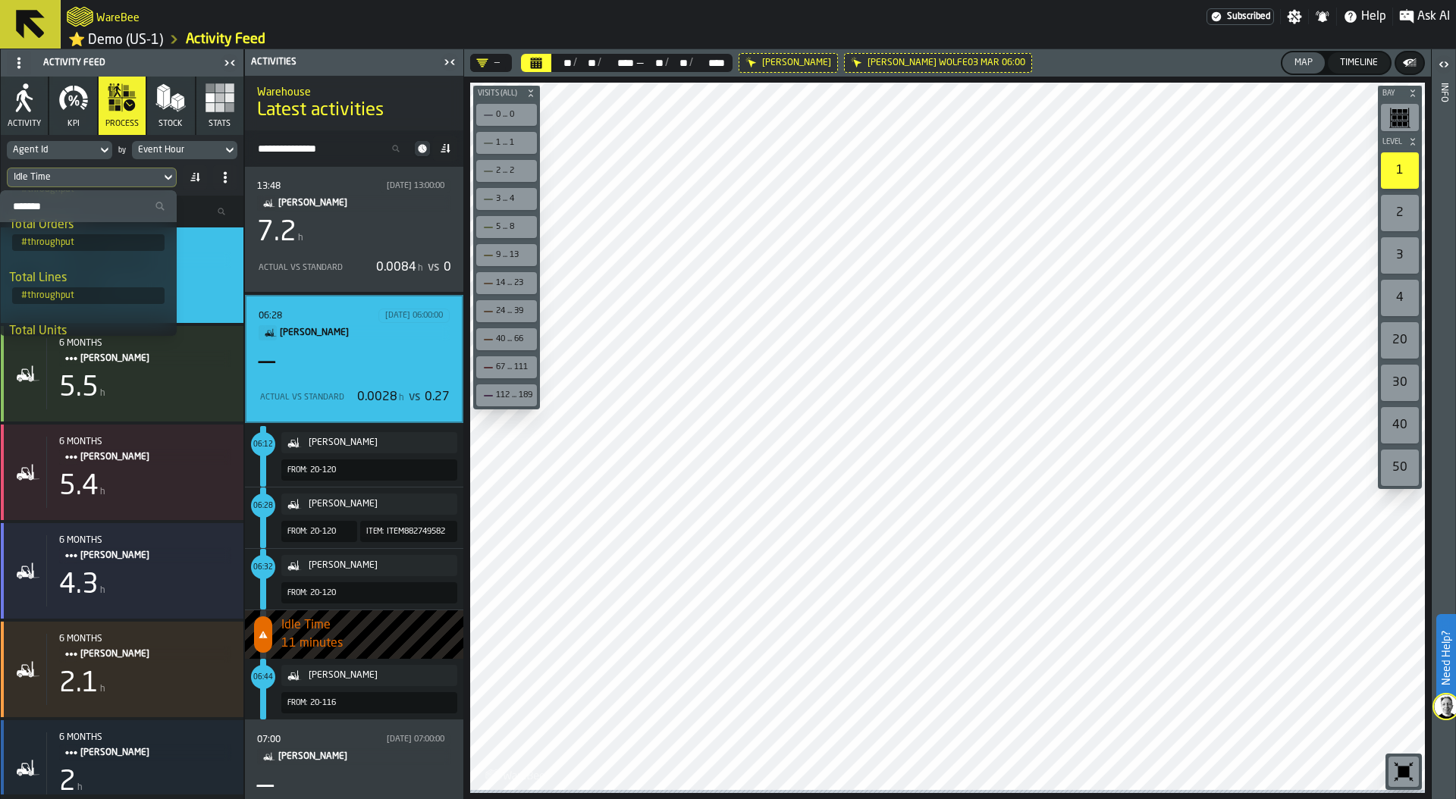
scroll to position [86, 0]
click at [81, 270] on span "# throughput" at bounding box center [88, 277] width 152 height 17
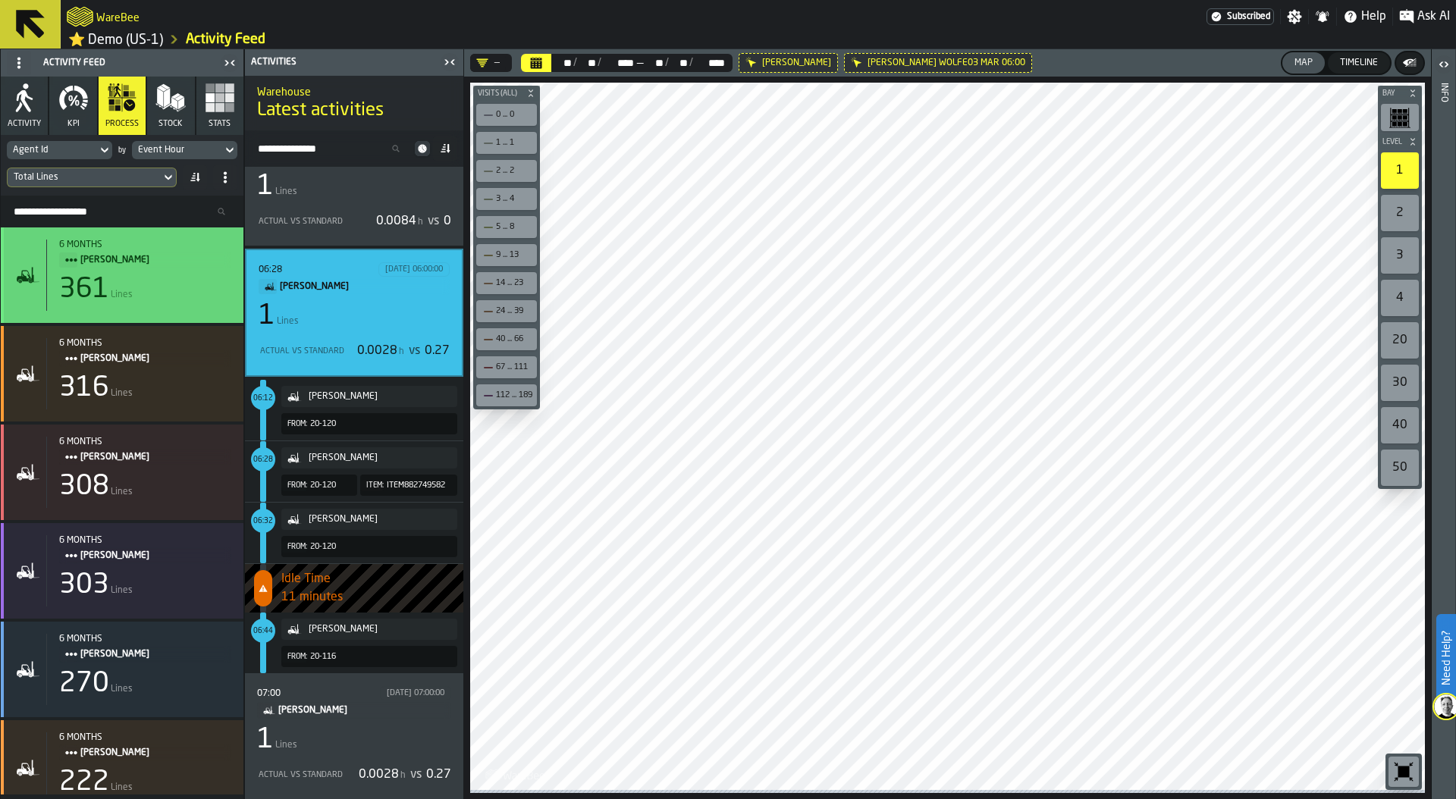
click at [125, 269] on span "[PERSON_NAME]" at bounding box center [149, 260] width 139 height 17
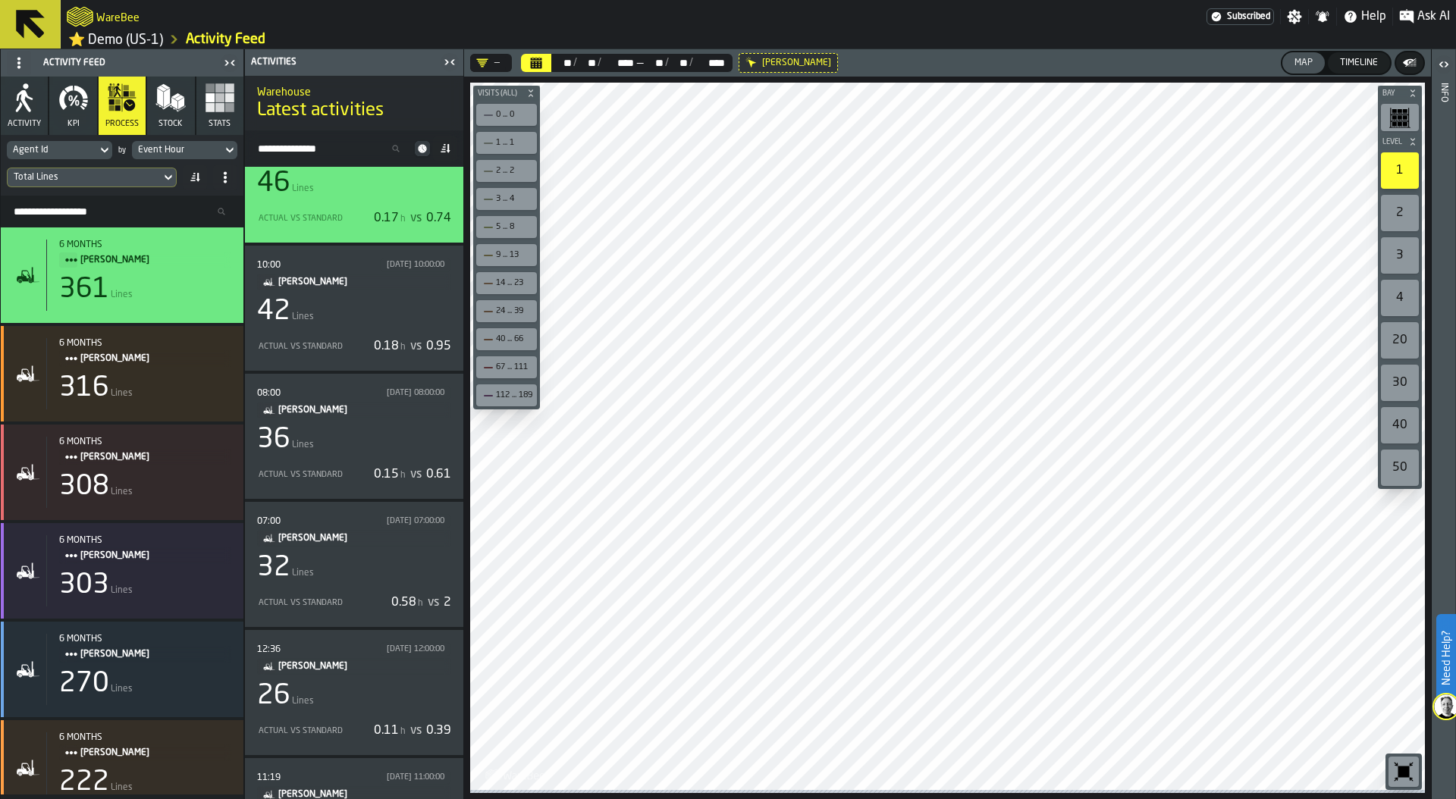
click at [341, 230] on div "Actual vs Standard 0.17 h vs 0.74" at bounding box center [354, 218] width 194 height 24
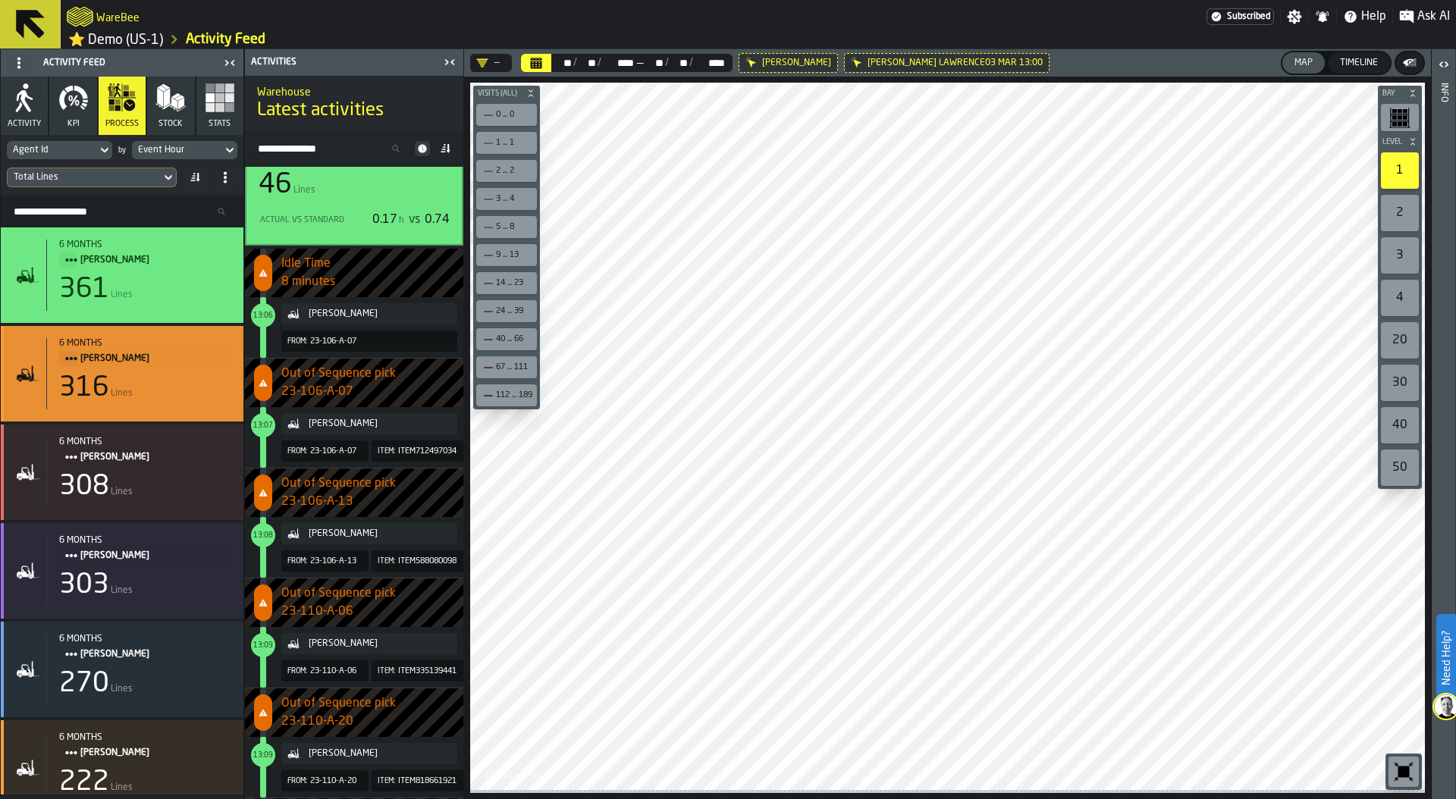
click at [159, 374] on div "6 months DEBRA GARDNER 316 Lines" at bounding box center [138, 373] width 185 height 71
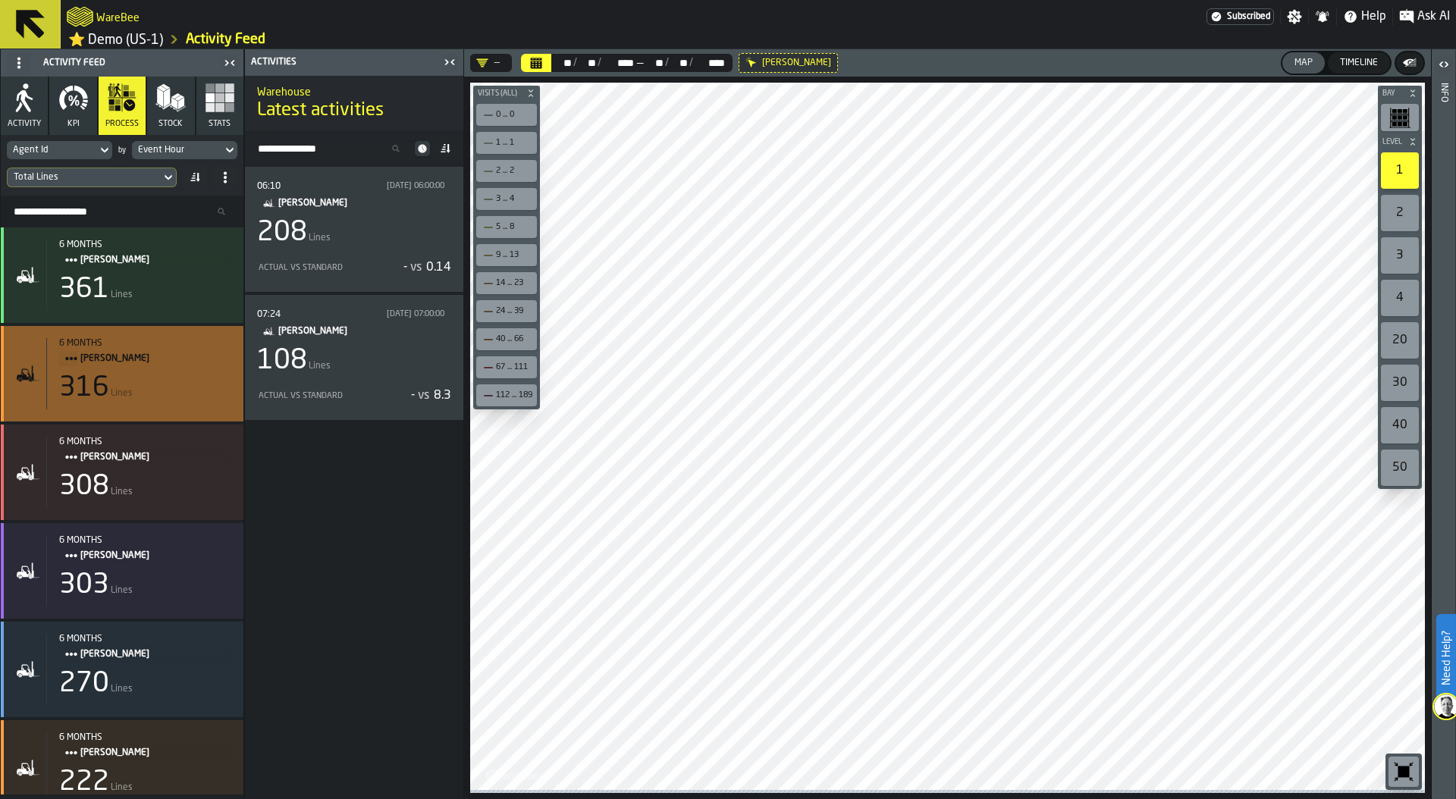
scroll to position [0, 0]
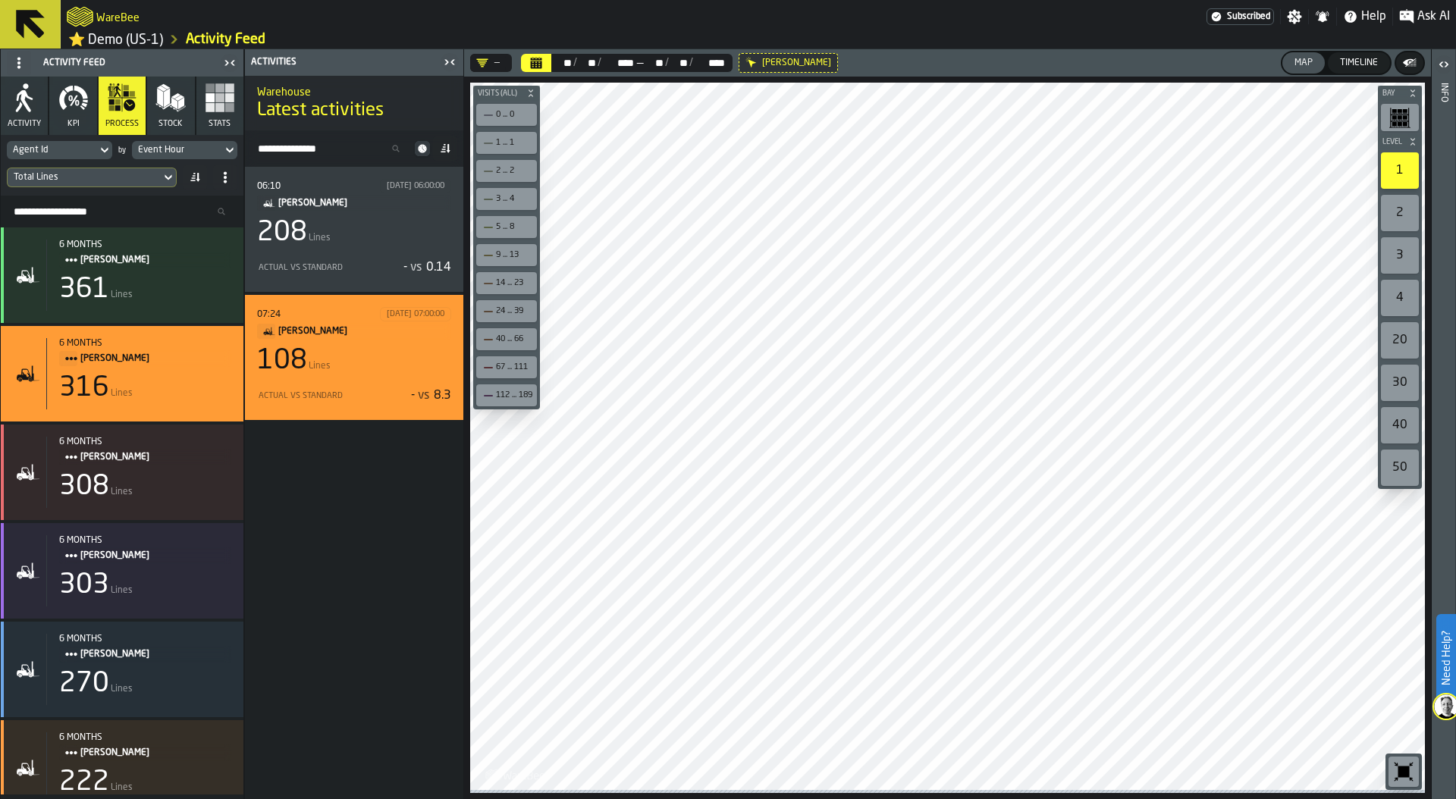
click at [358, 363] on div "108 Lines" at bounding box center [354, 361] width 194 height 30
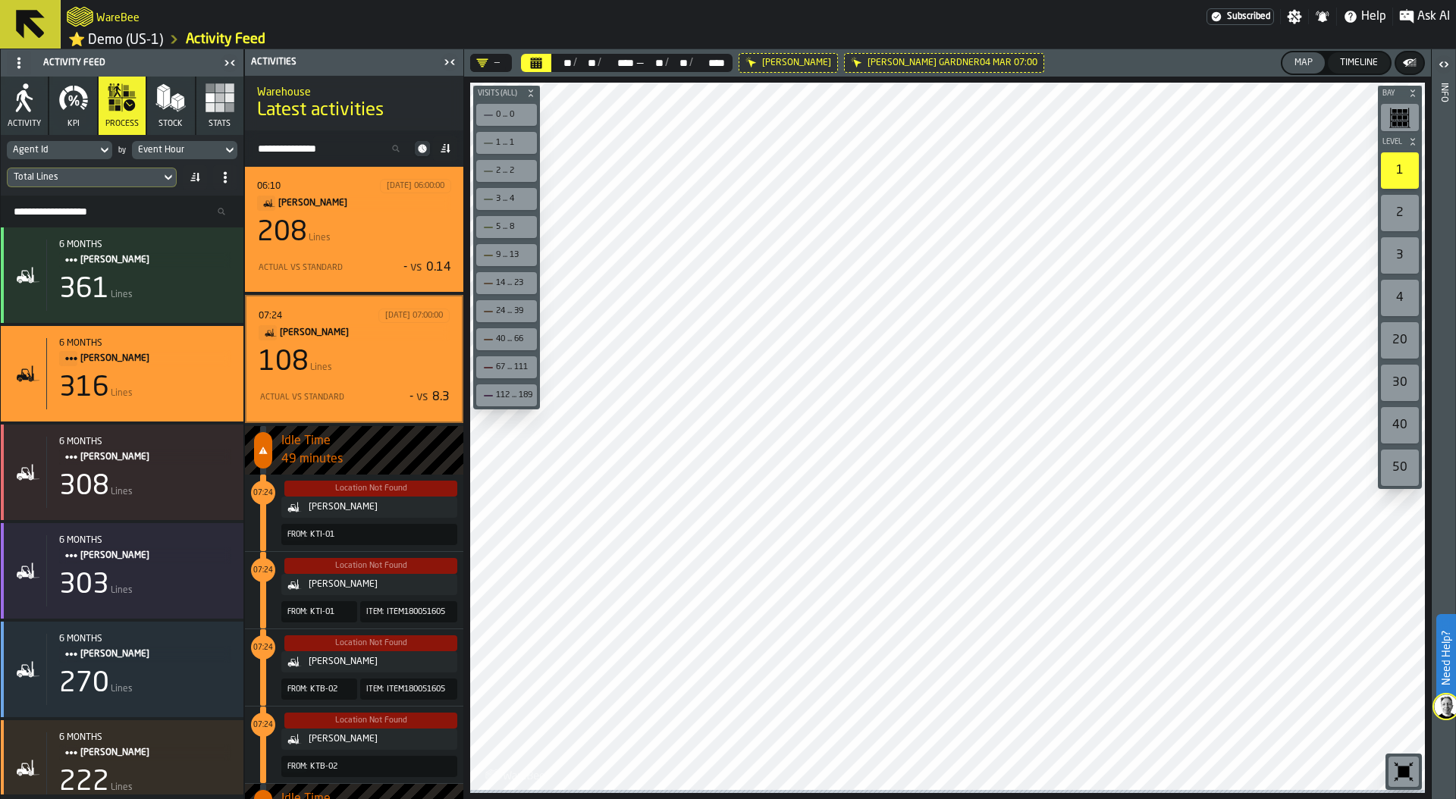
click at [369, 248] on div "208 Lines" at bounding box center [354, 233] width 194 height 30
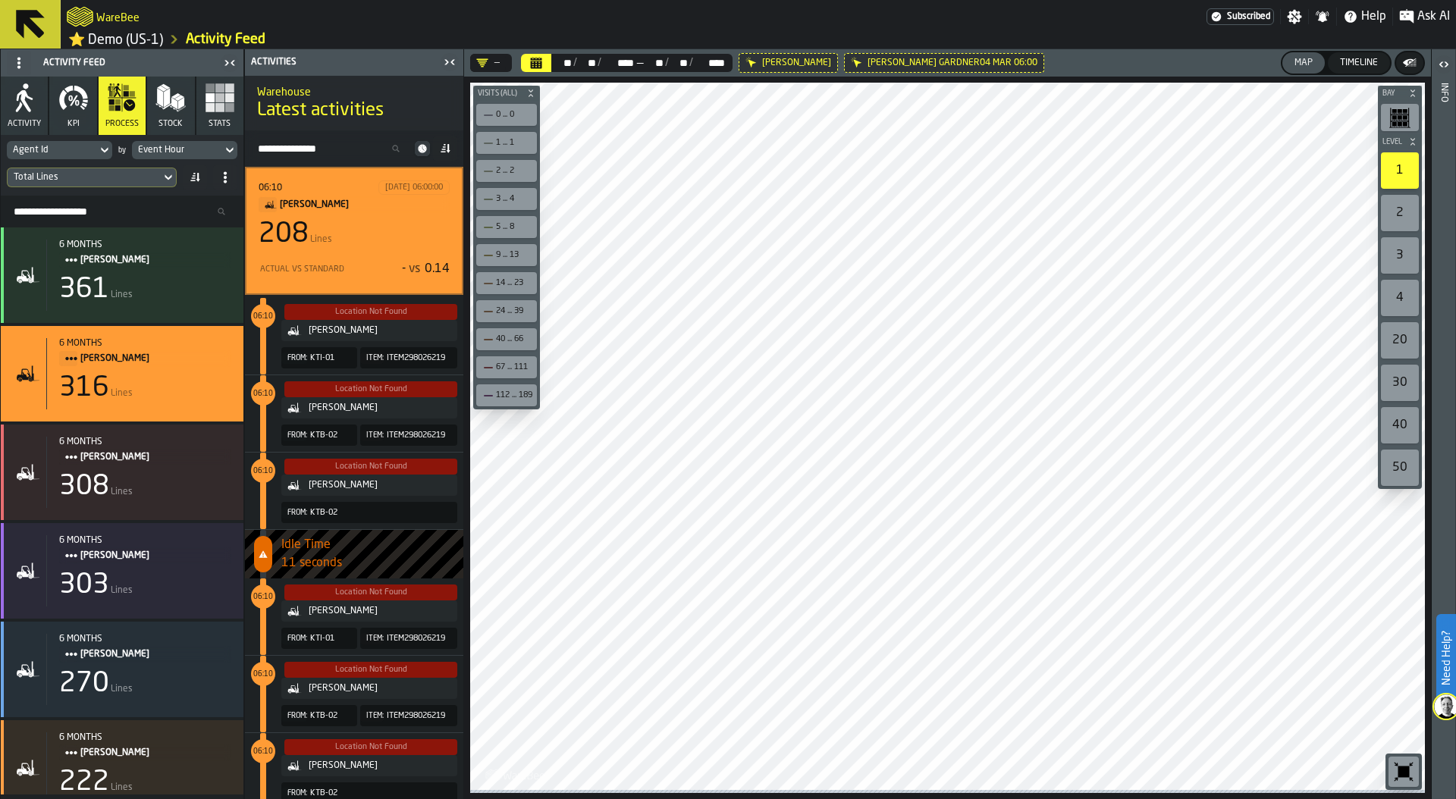
click at [141, 43] on link "⭐ Demo (US-1)" at bounding box center [115, 39] width 95 height 17
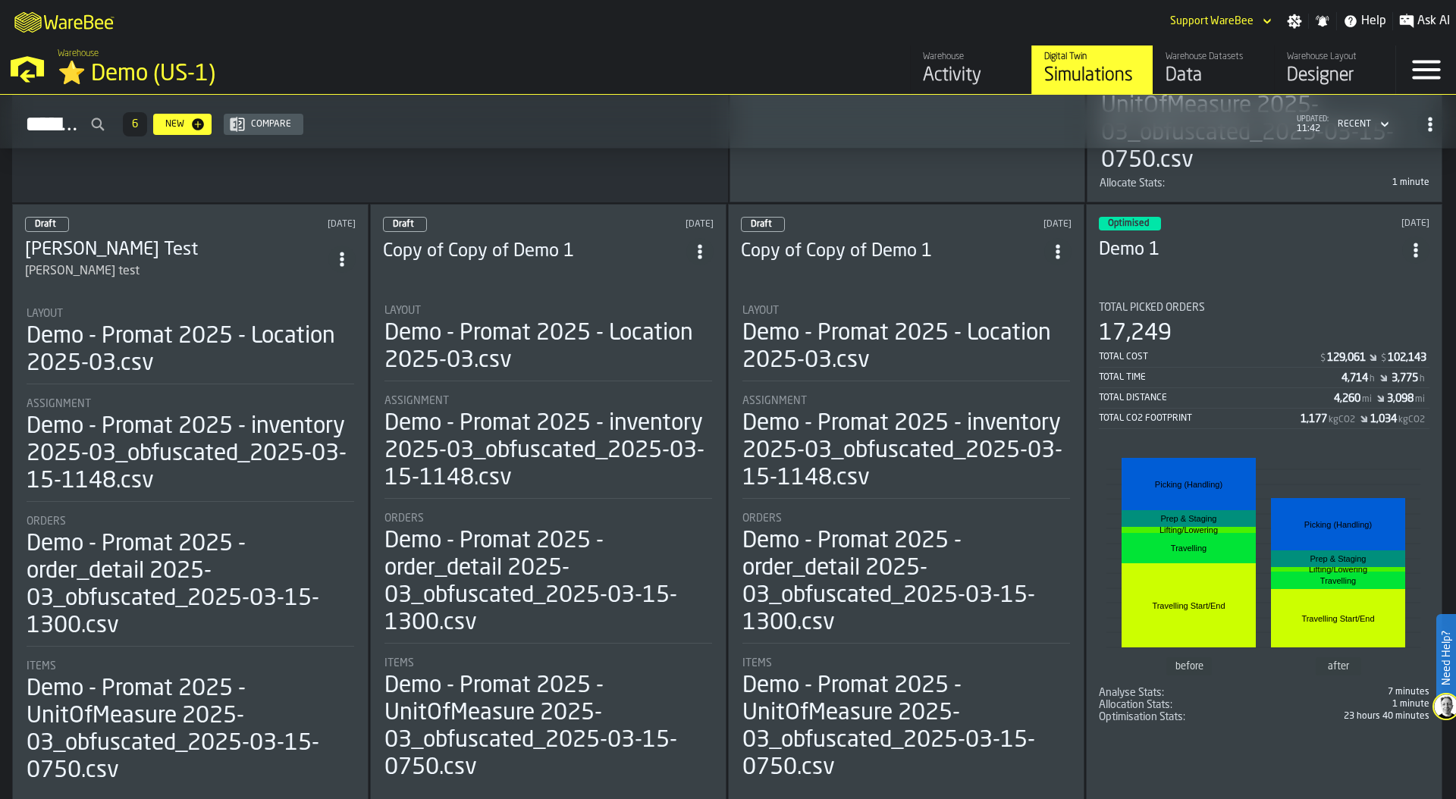
scroll to position [598, 0]
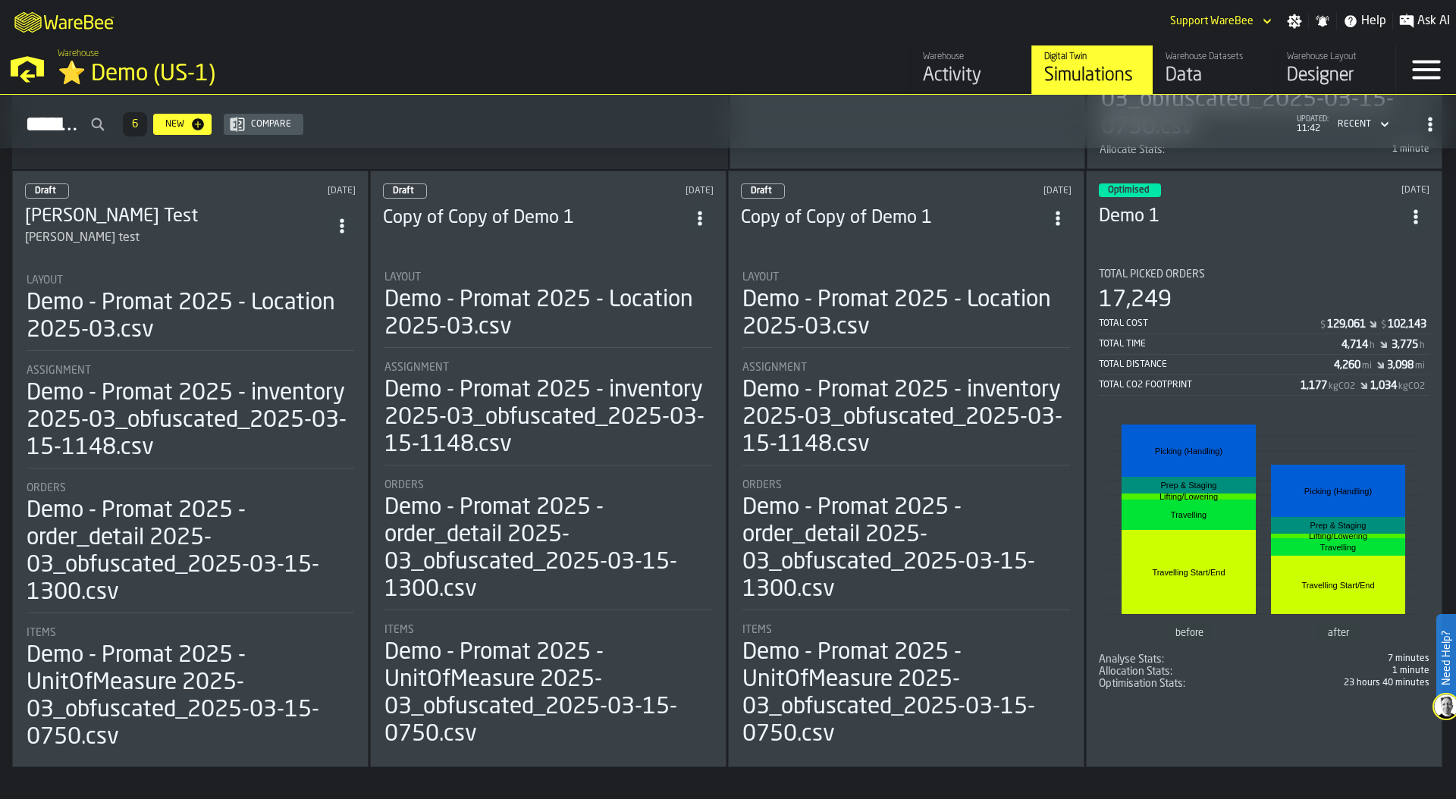
click at [1227, 328] on div "Total Cost $ 129,061 $ 102,143" at bounding box center [1264, 325] width 331 height 19
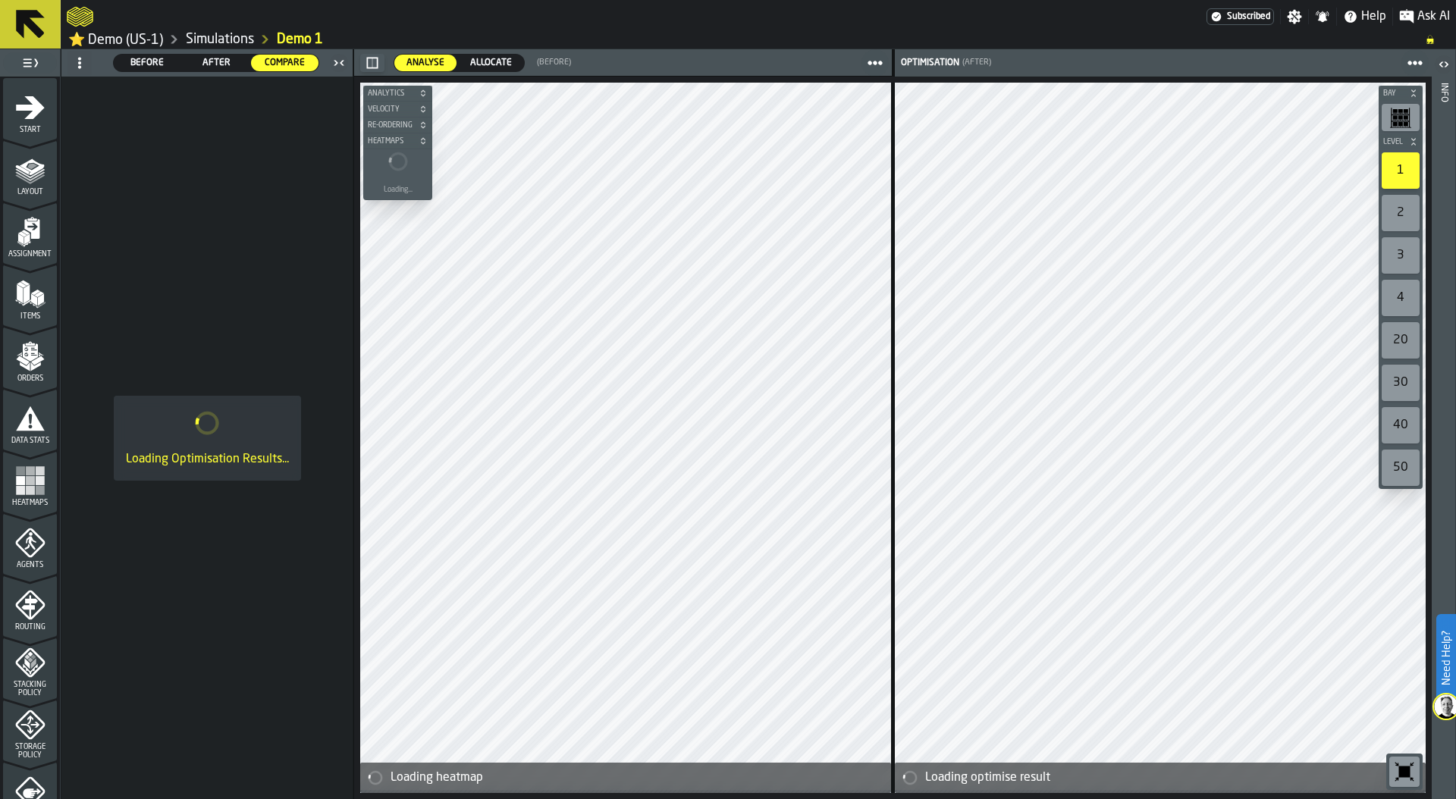
click at [145, 61] on span "Before" at bounding box center [147, 63] width 55 height 14
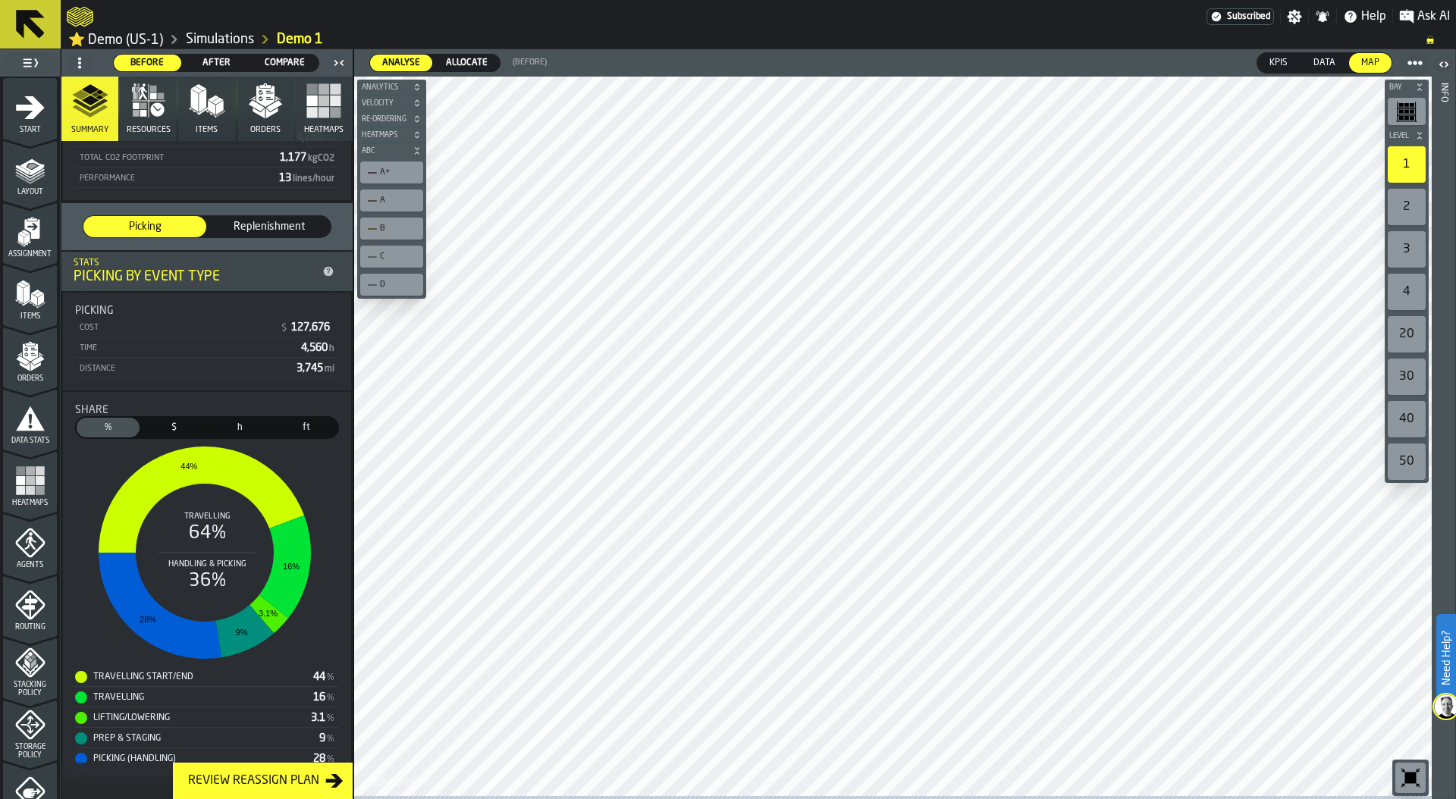
scroll to position [200, 0]
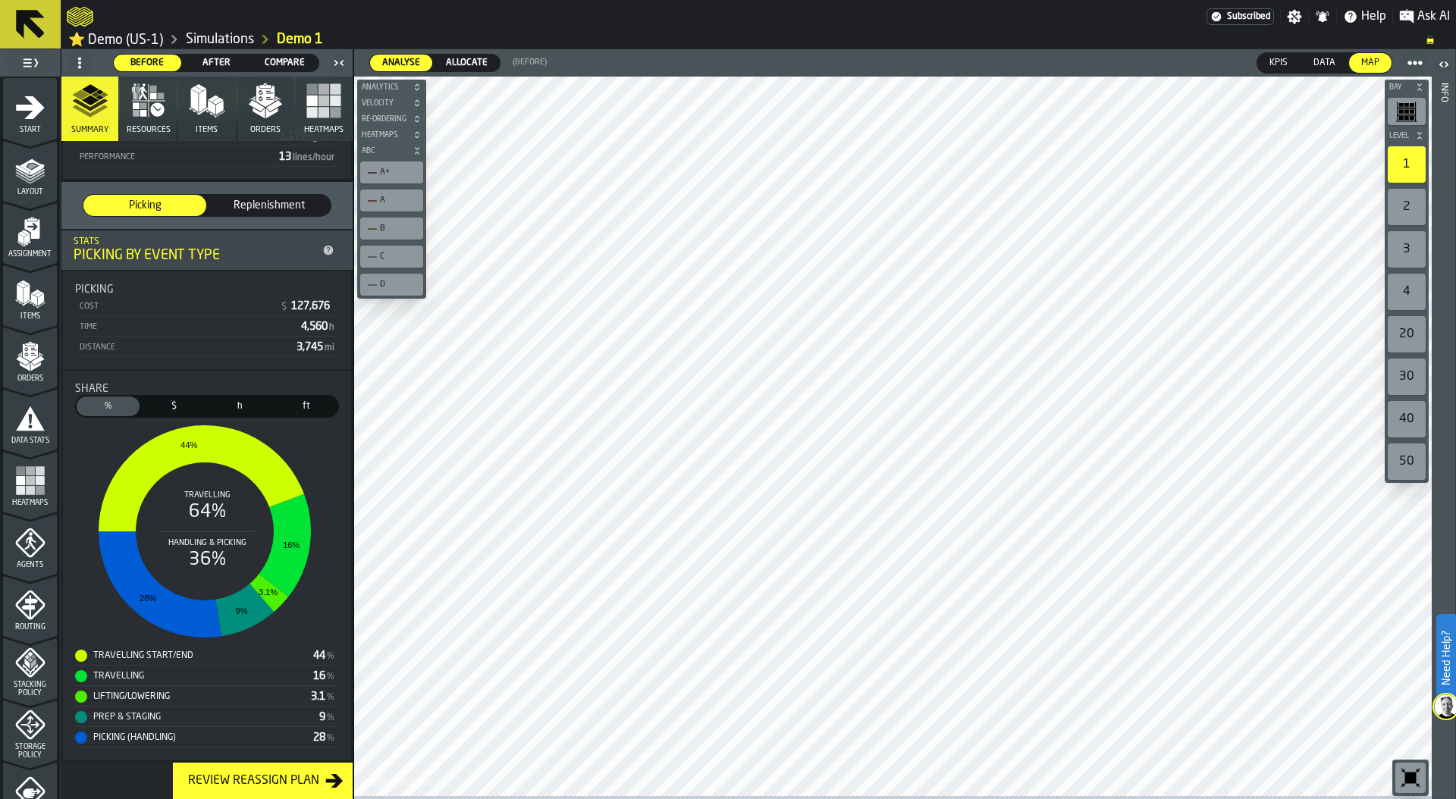
click at [259, 129] on span "Orders" at bounding box center [265, 130] width 30 height 10
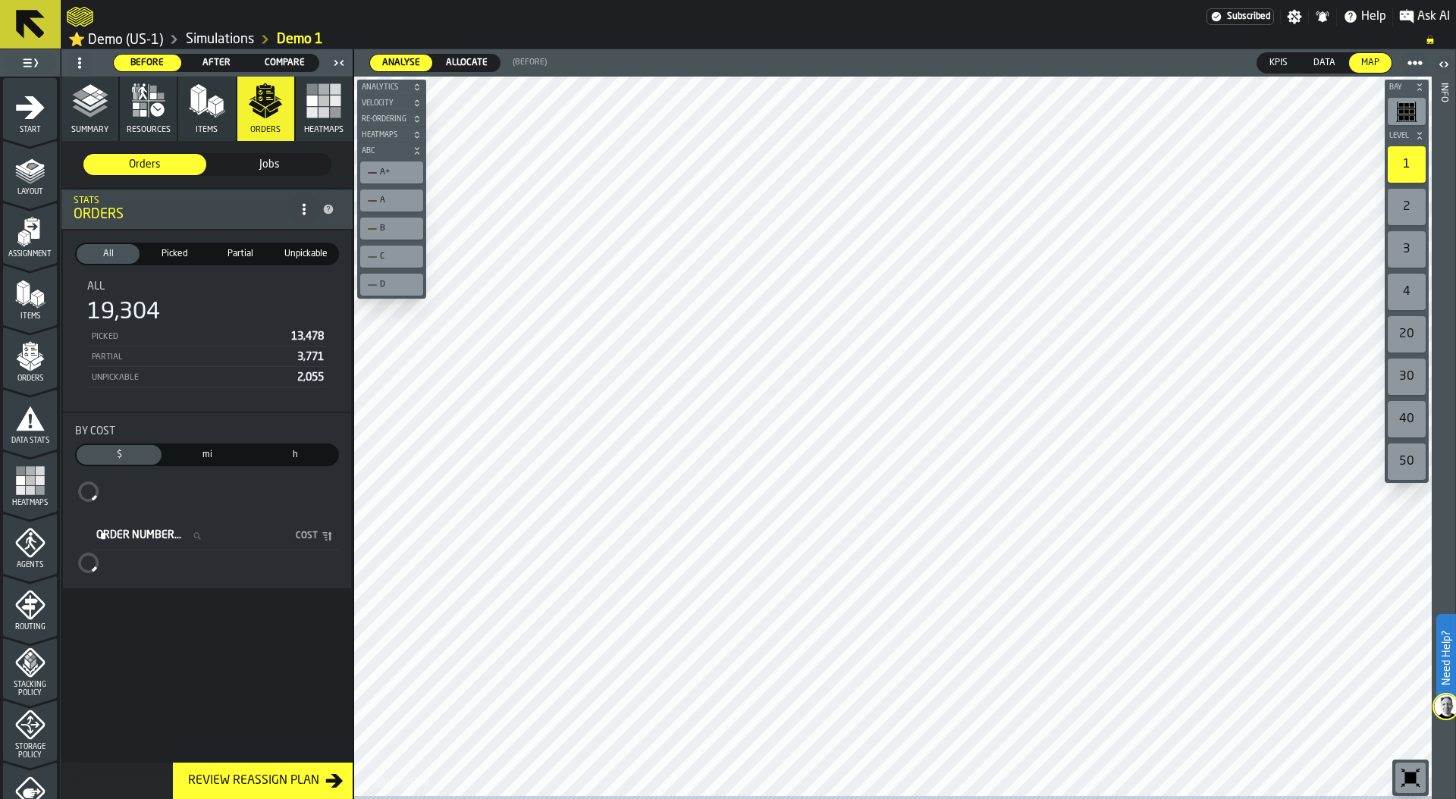
scroll to position [0, 0]
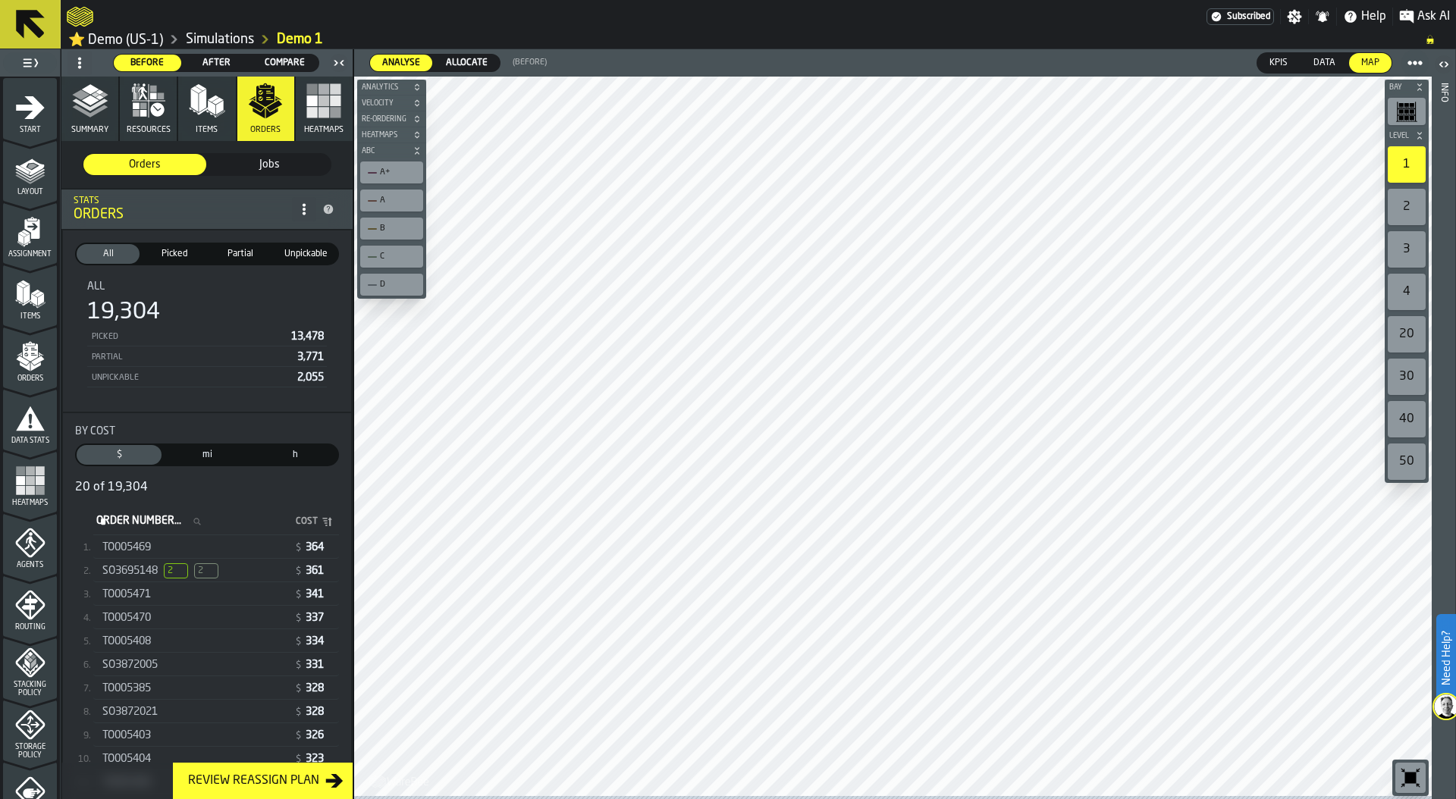
click at [256, 567] on div "SO3695148 2 2" at bounding box center [195, 571] width 186 height 15
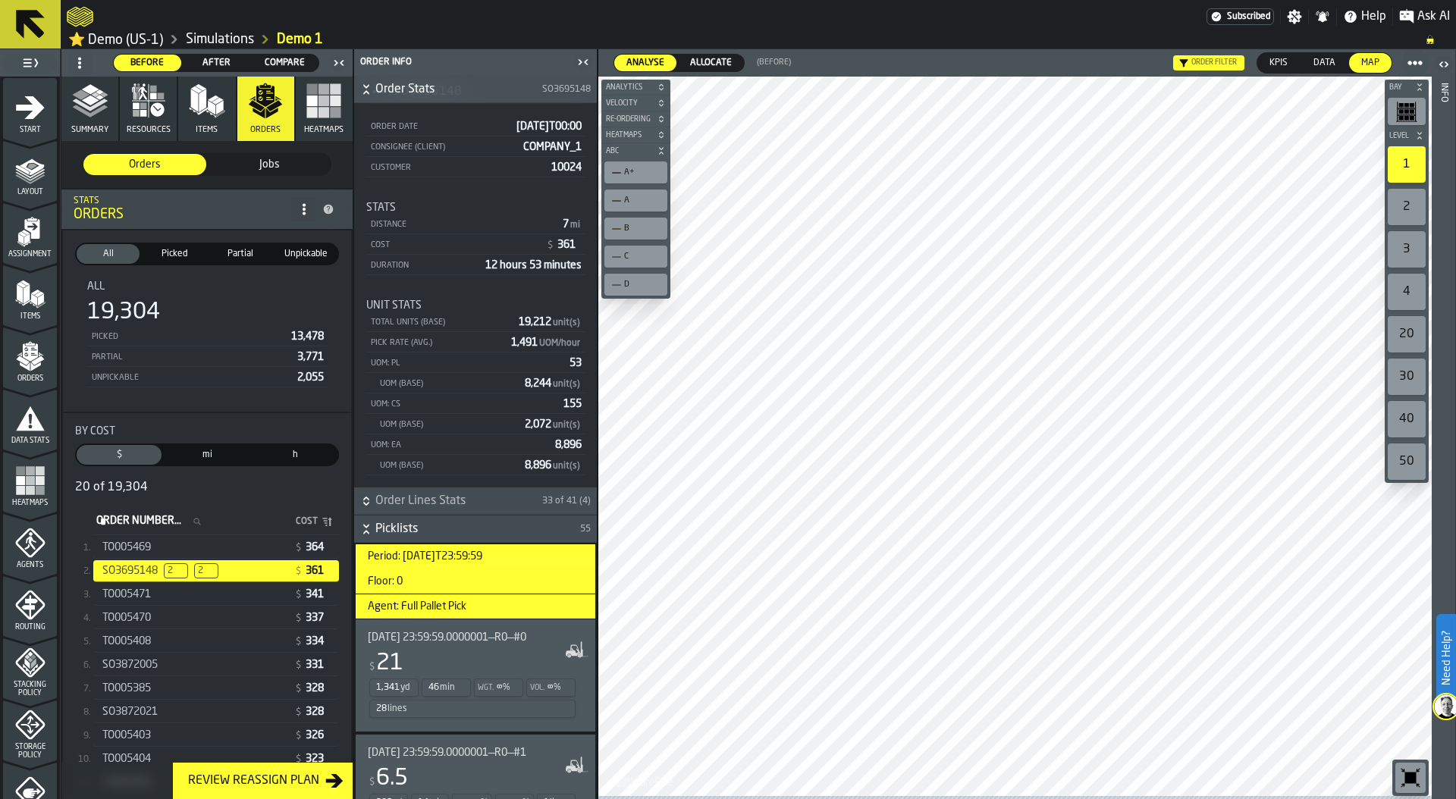
scroll to position [83, 0]
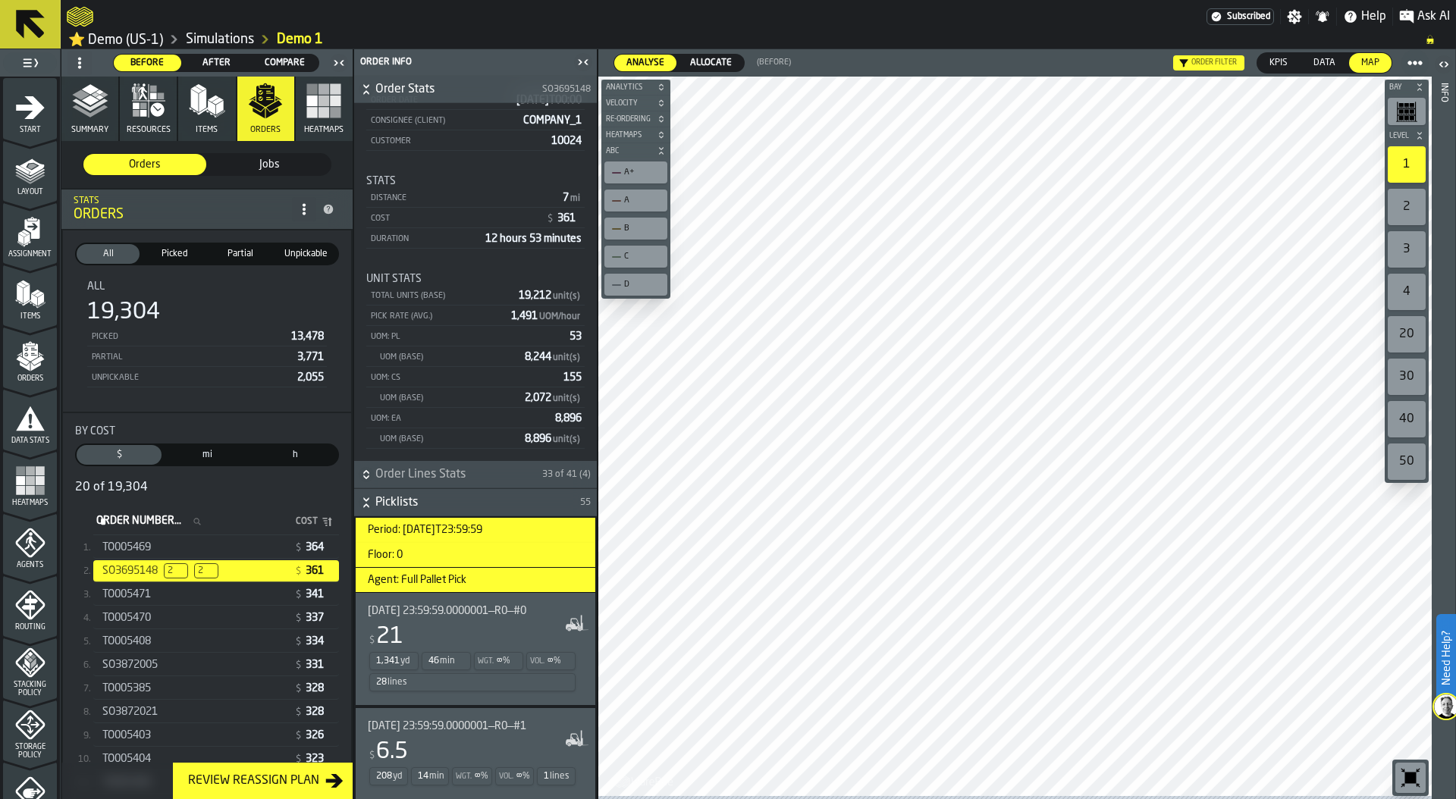
click at [451, 679] on div "28 lines" at bounding box center [472, 683] width 206 height 18
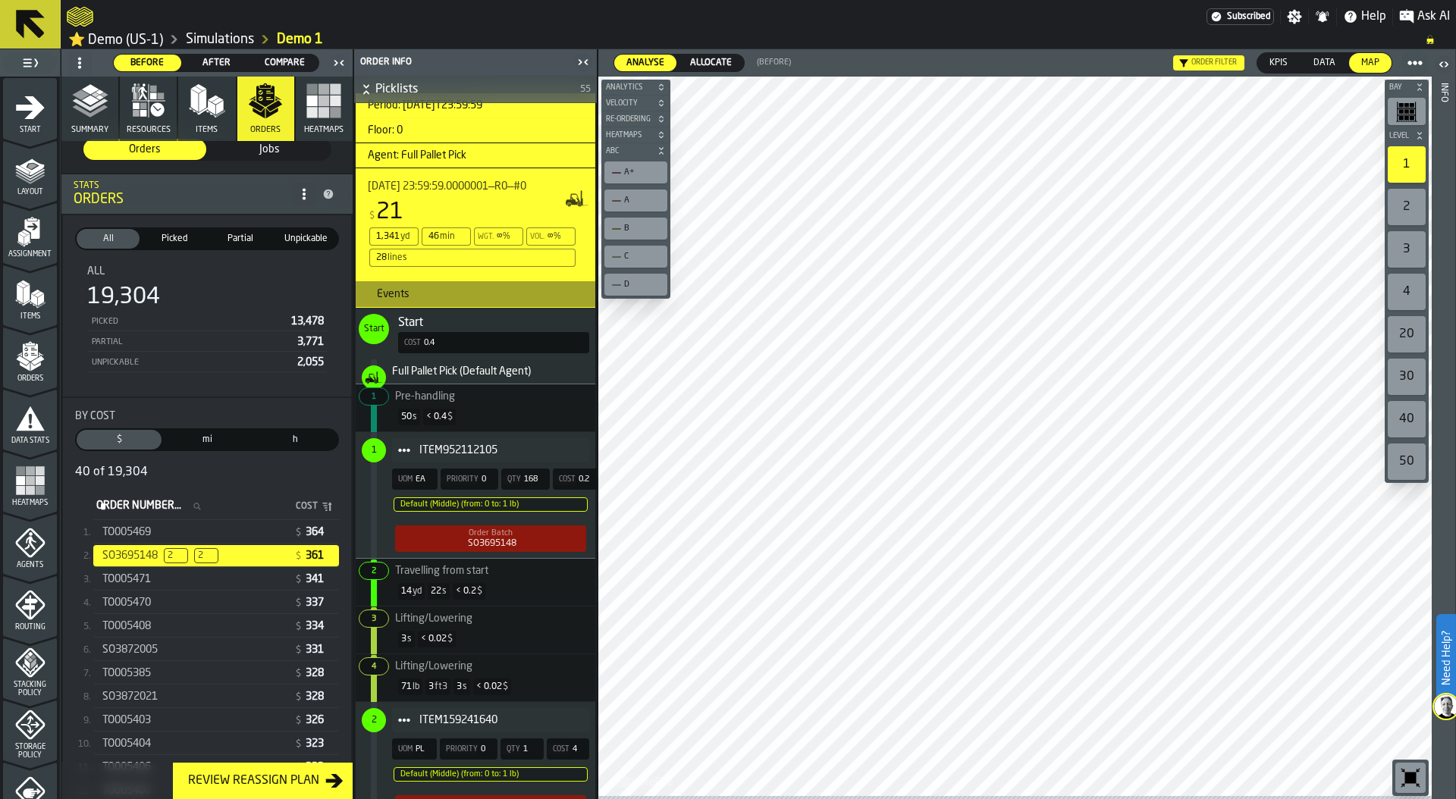
scroll to position [498, 0]
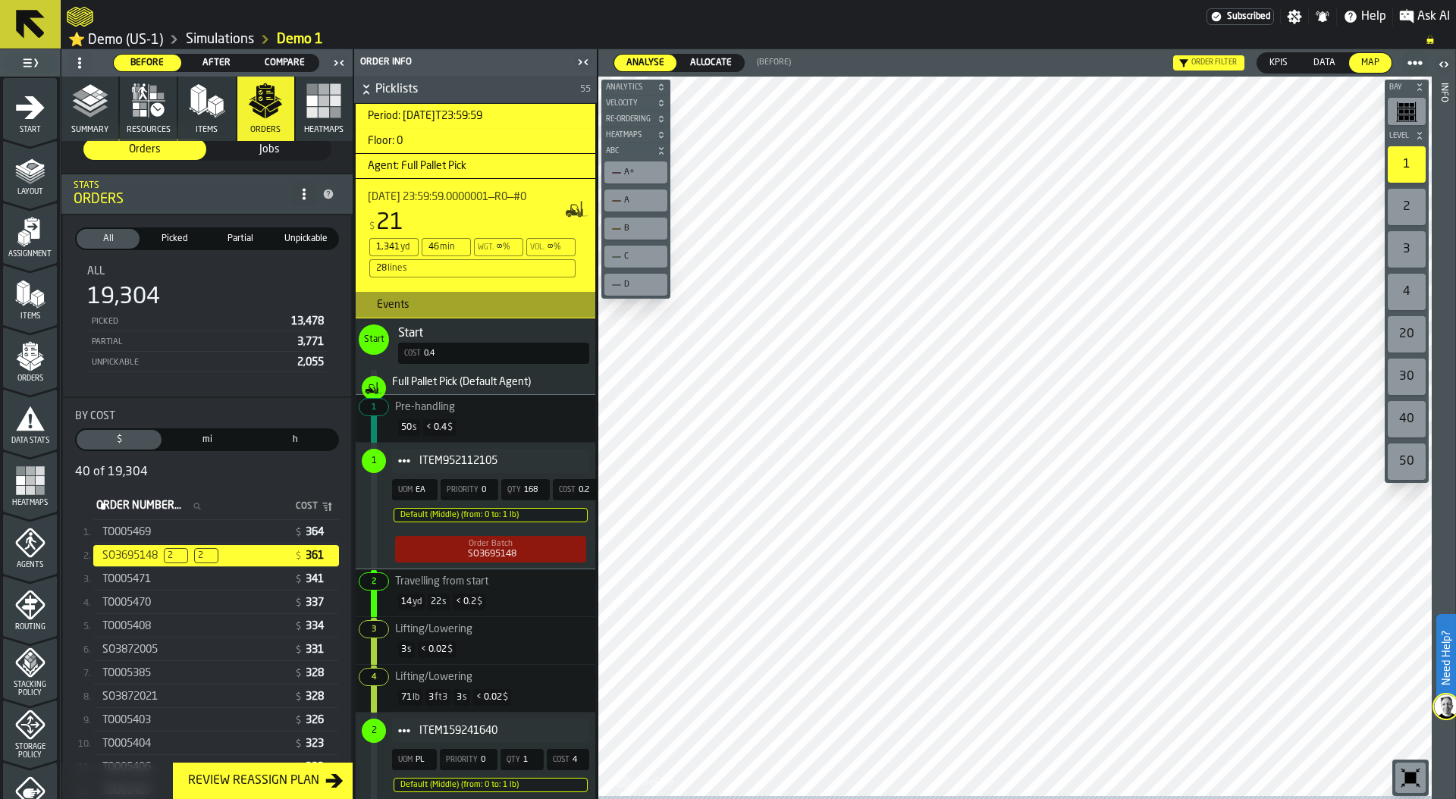
click at [541, 306] on h3 "Events" at bounding box center [476, 304] width 240 height 27
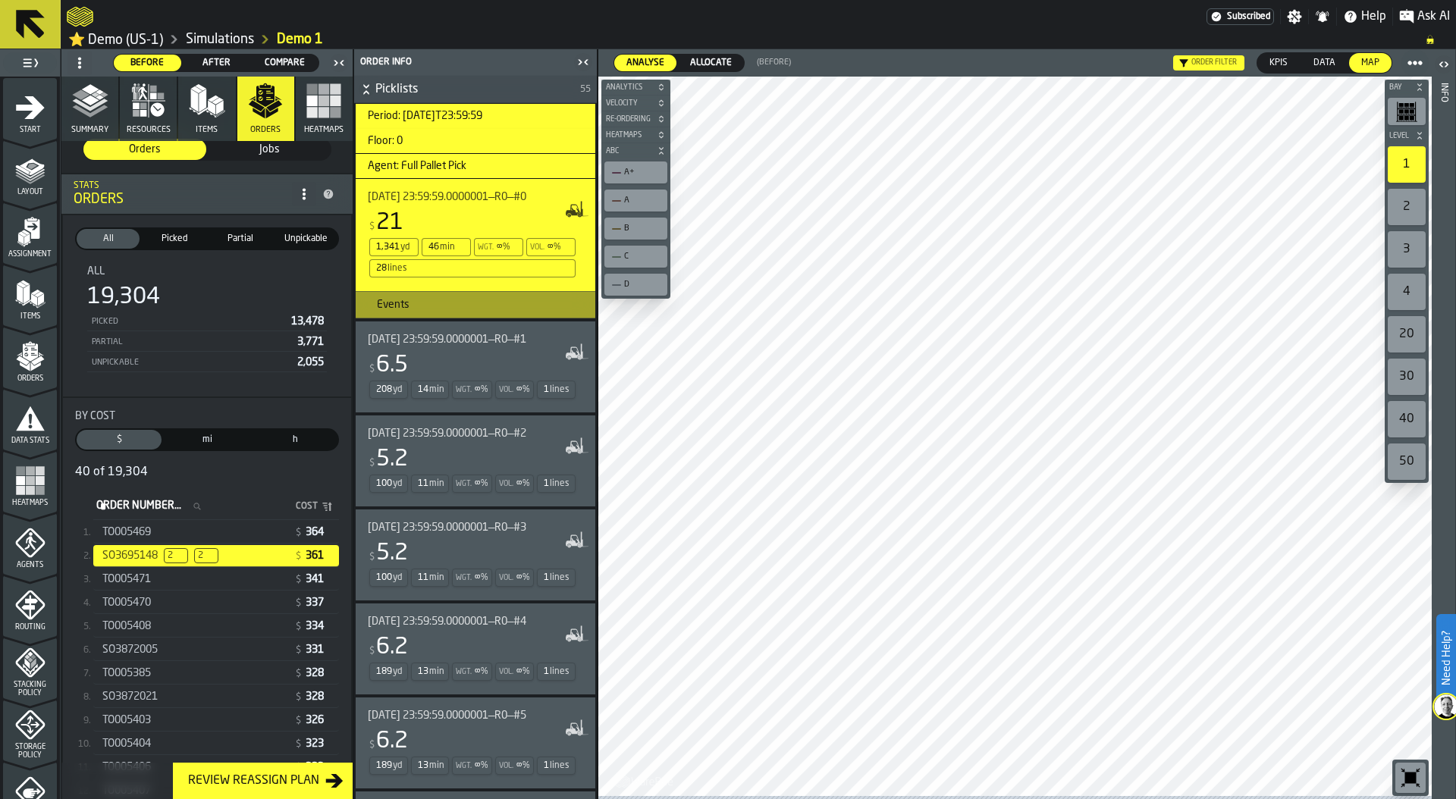
click at [537, 385] on div "1 lines" at bounding box center [556, 390] width 39 height 18
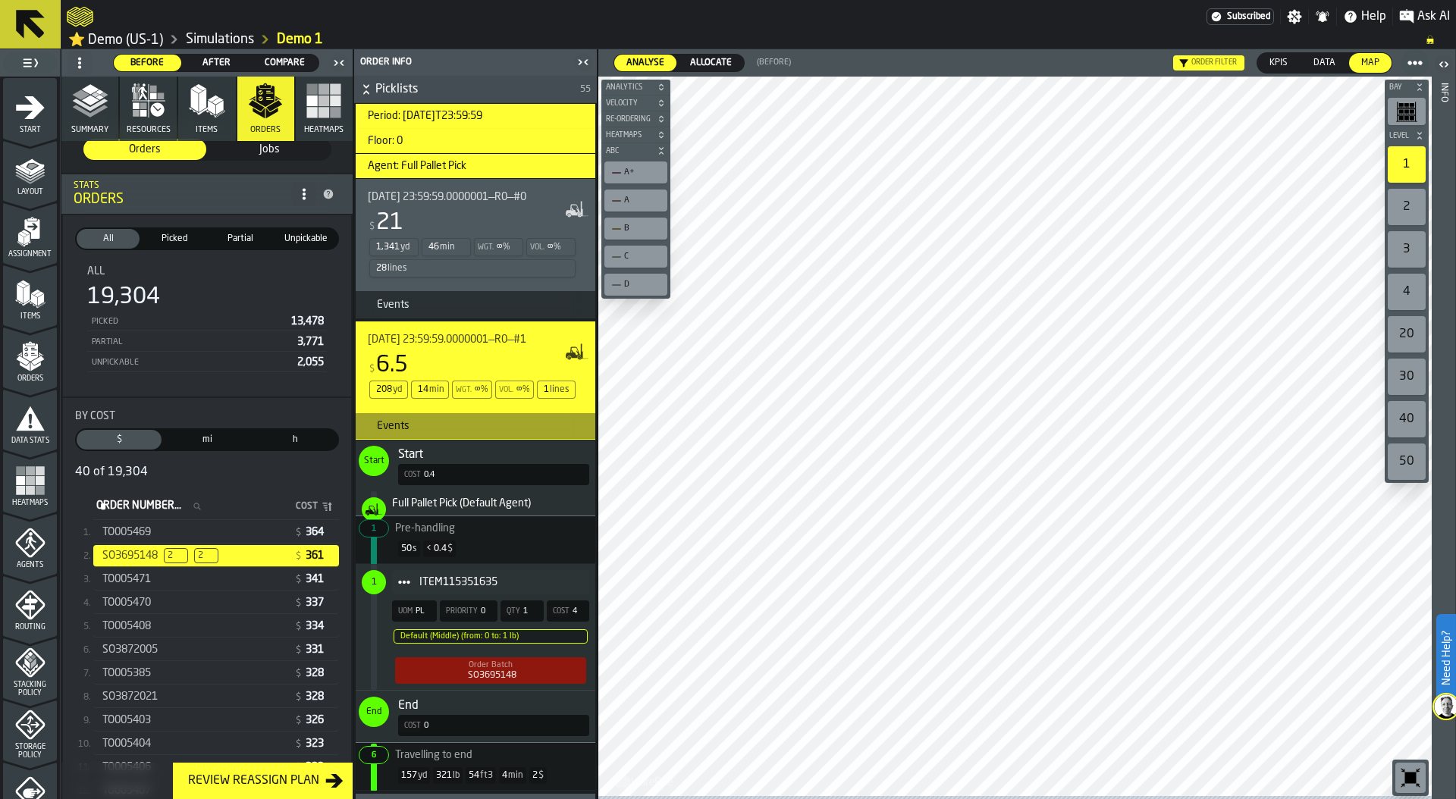
click at [561, 419] on h3 "Events" at bounding box center [476, 426] width 240 height 27
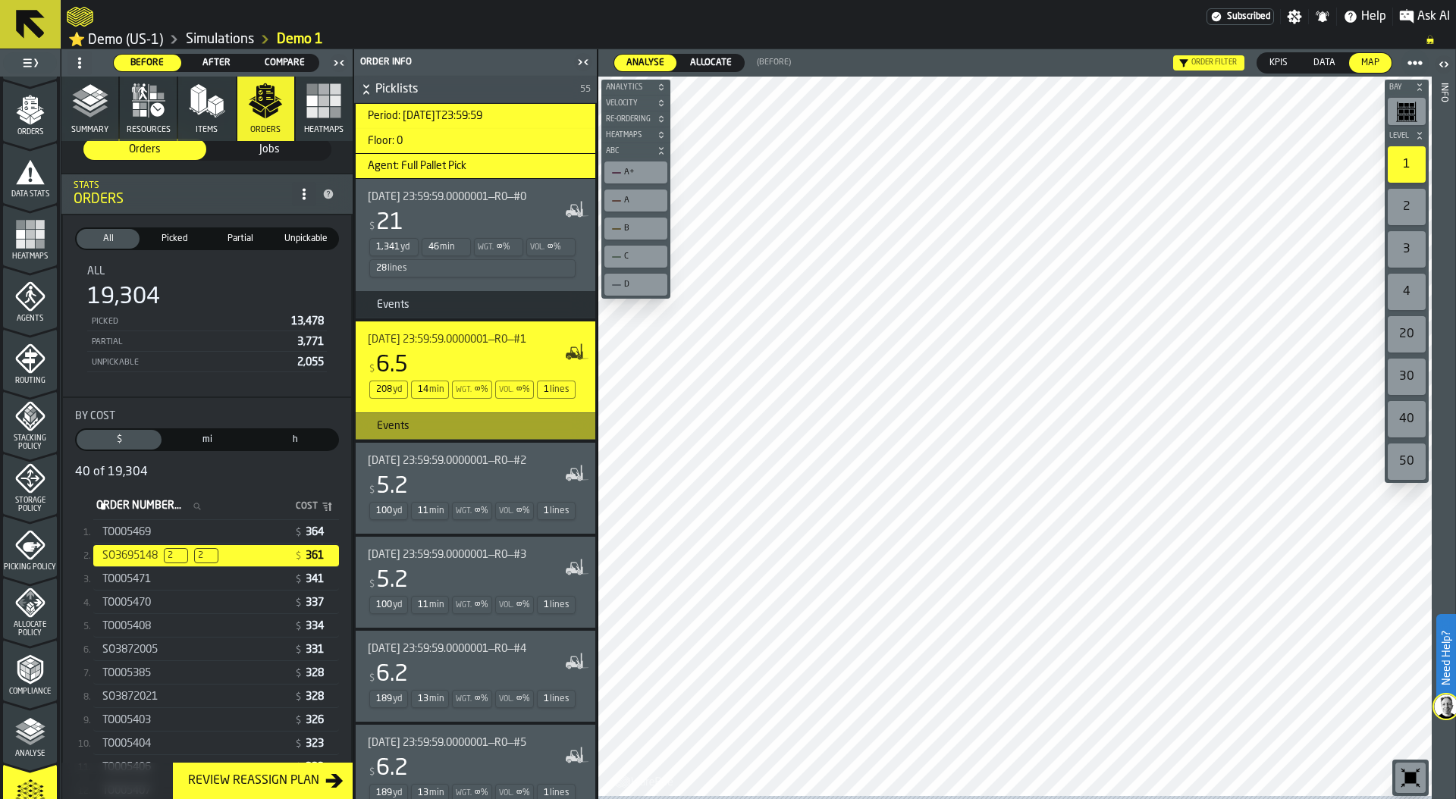
scroll to position [400, 0]
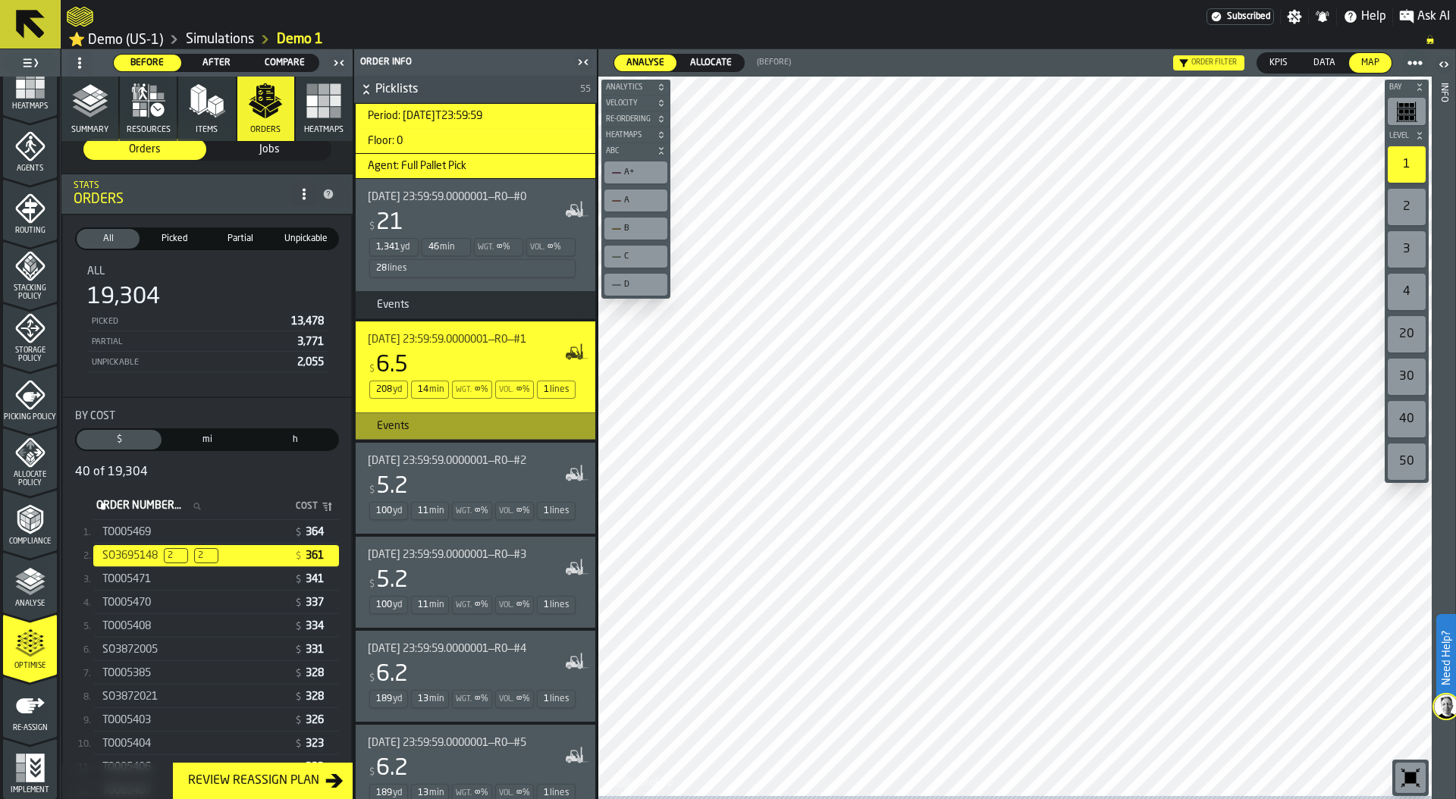
click at [30, 398] on icon "menu Picking Policy" at bounding box center [30, 395] width 30 height 30
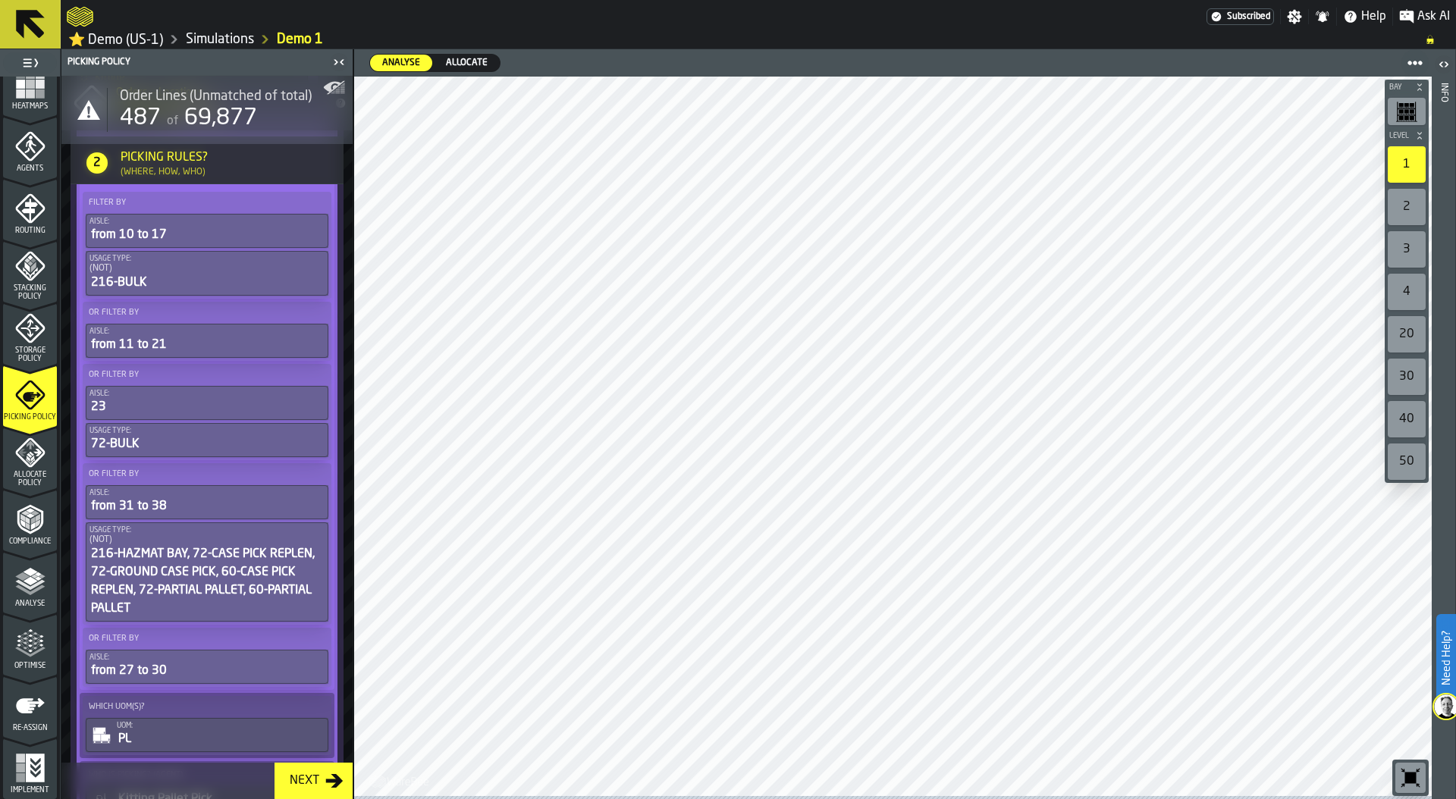
scroll to position [520, 0]
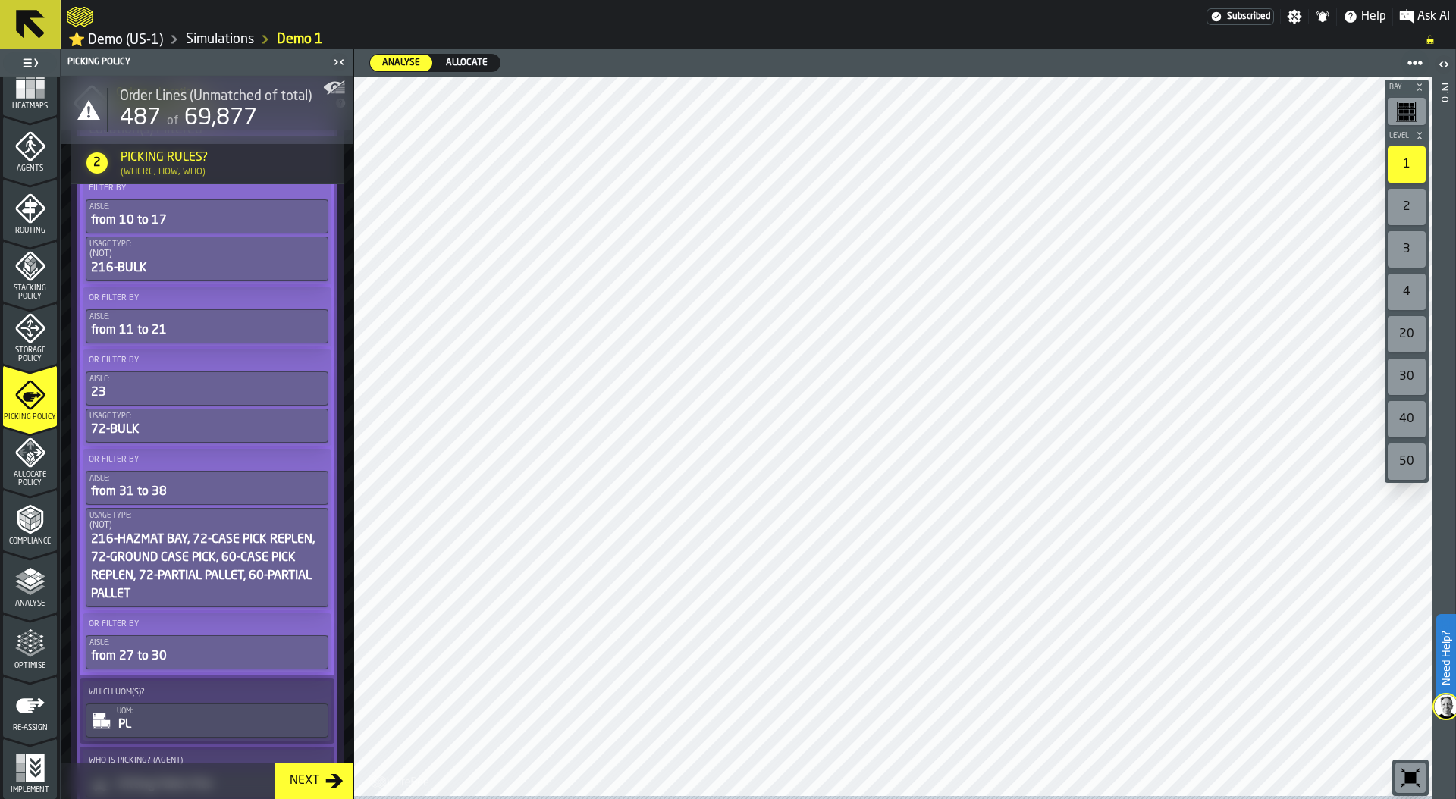
click at [27, 591] on polyline "menu Analyse" at bounding box center [30, 590] width 30 height 11
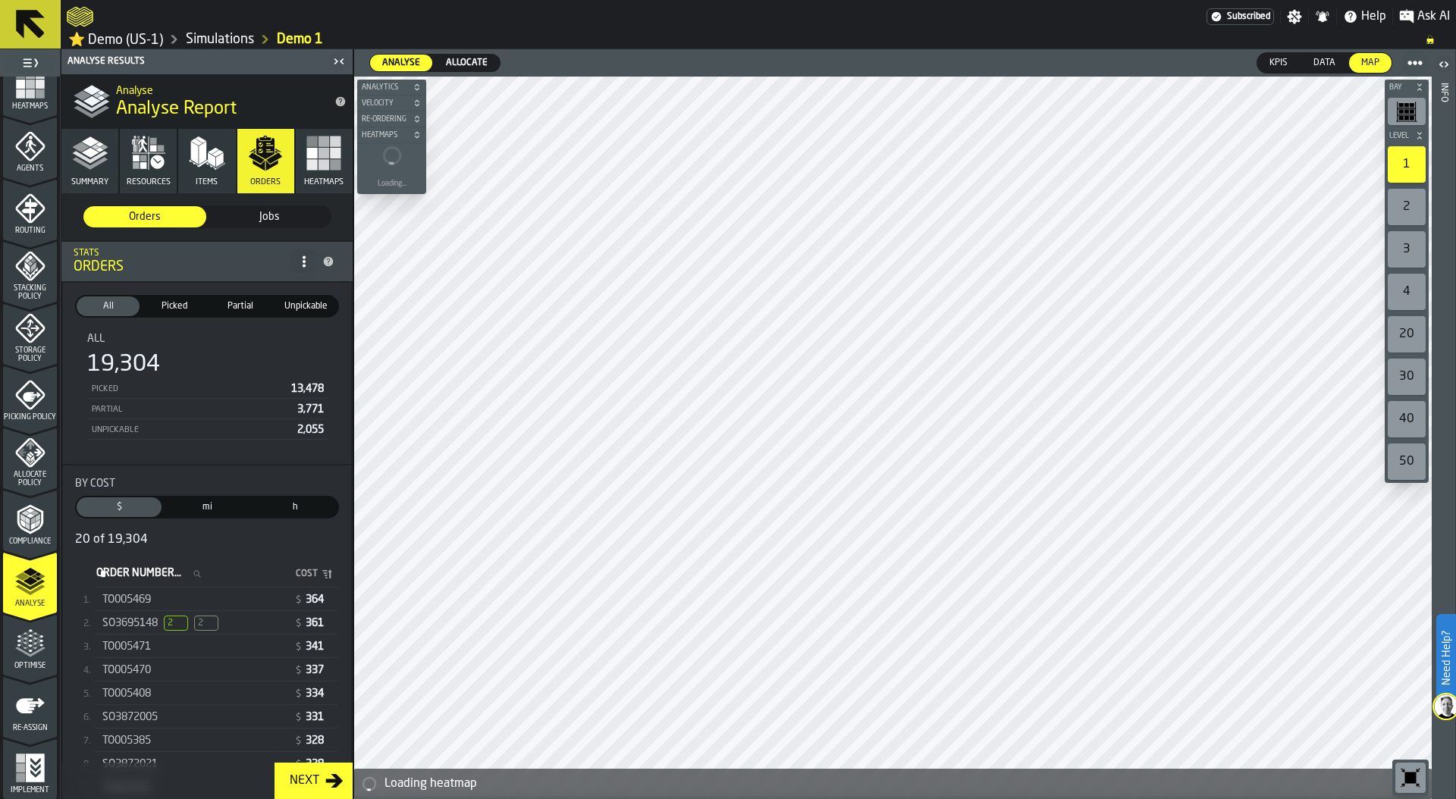
click at [96, 161] on polyline "button" at bounding box center [90, 157] width 36 height 12
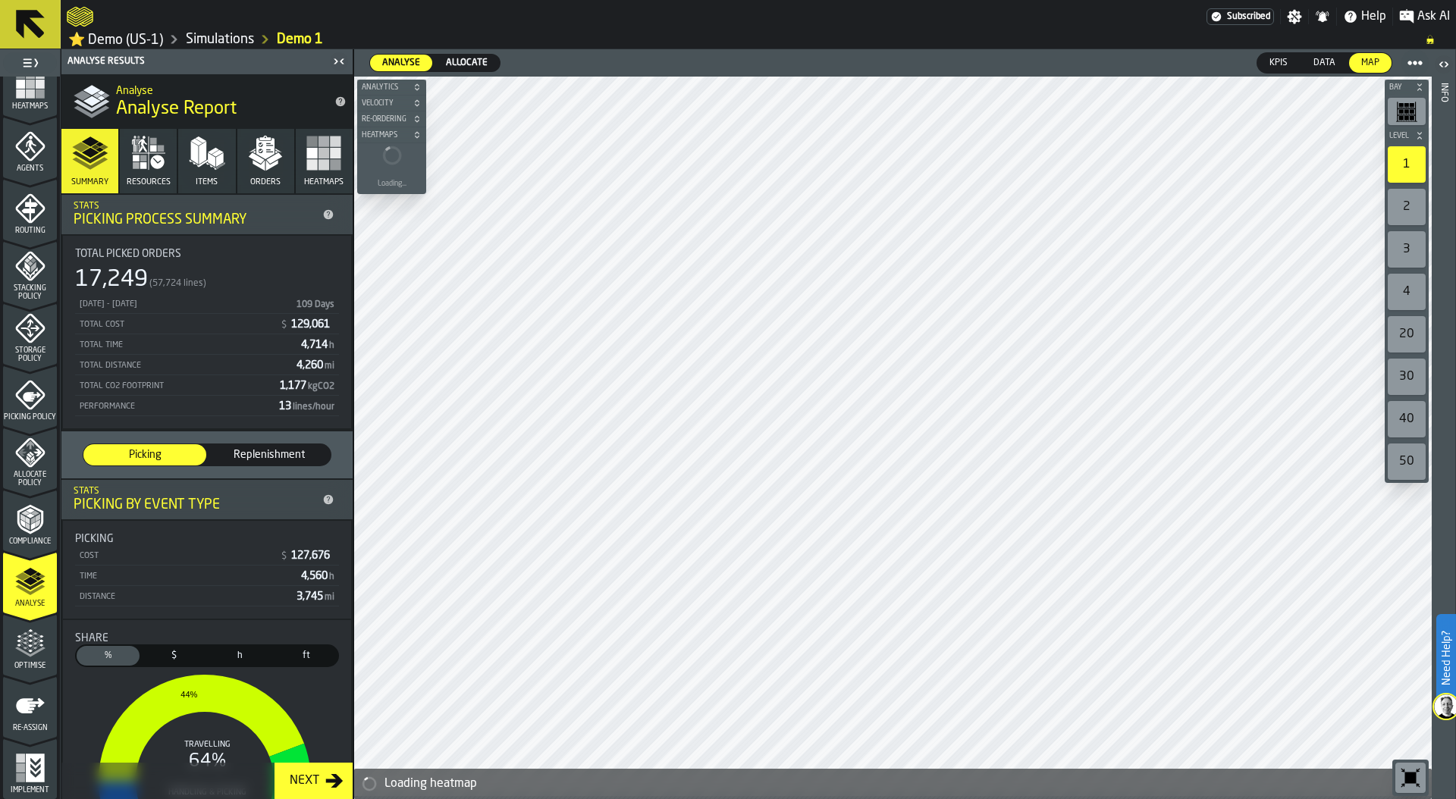
click at [271, 463] on span "Replenishment" at bounding box center [269, 455] width 111 height 15
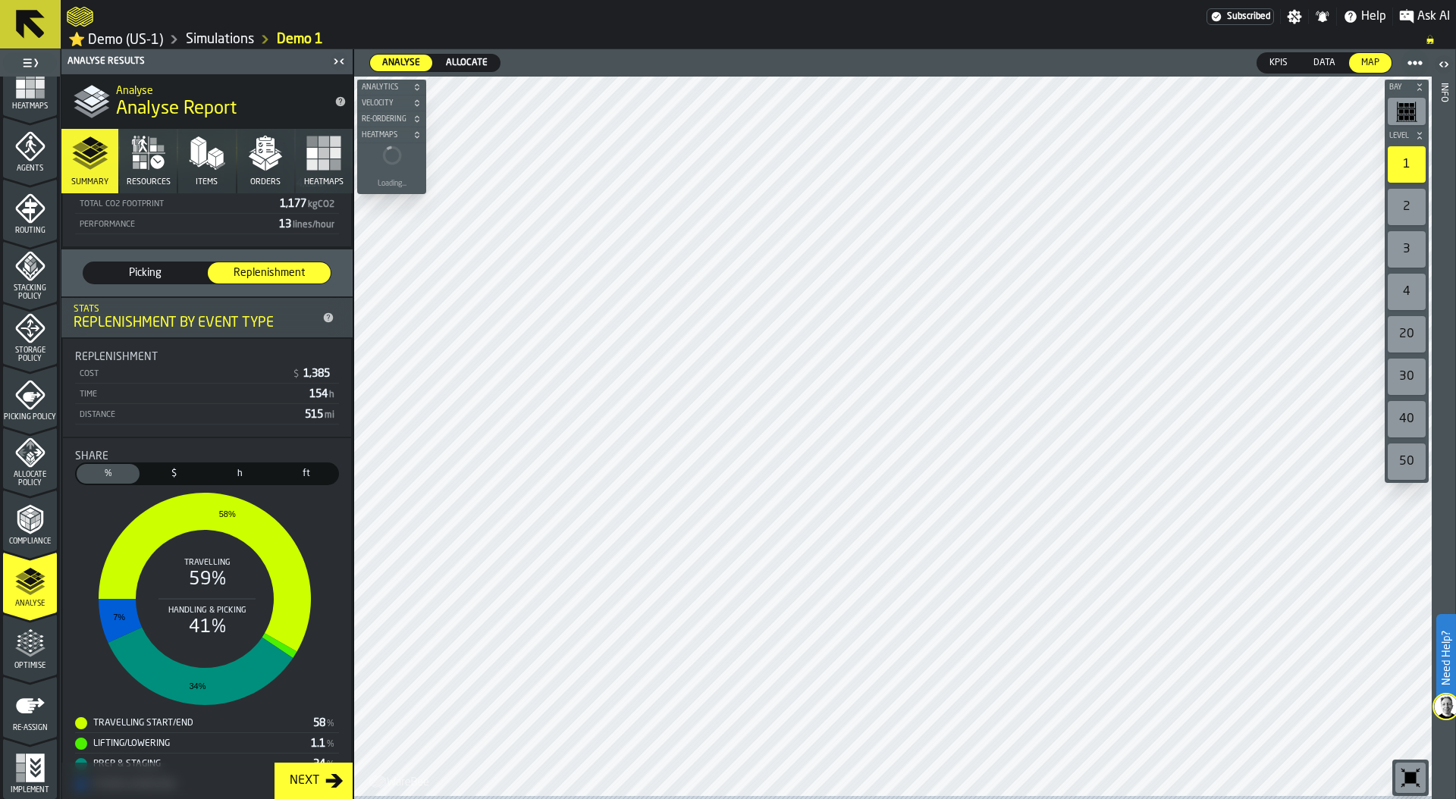
scroll to position [187, 0]
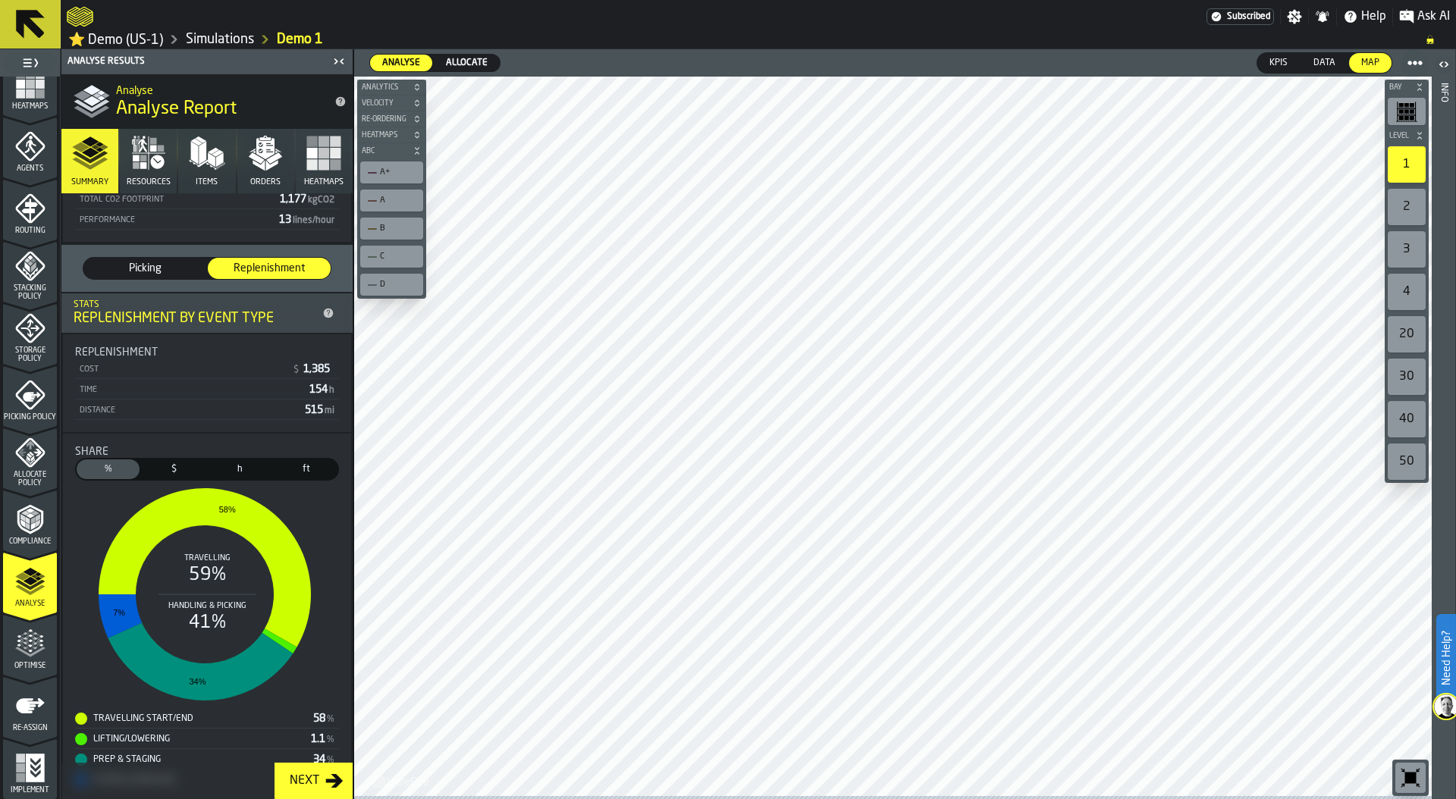
click at [132, 269] on span "Picking" at bounding box center [145, 268] width 111 height 15
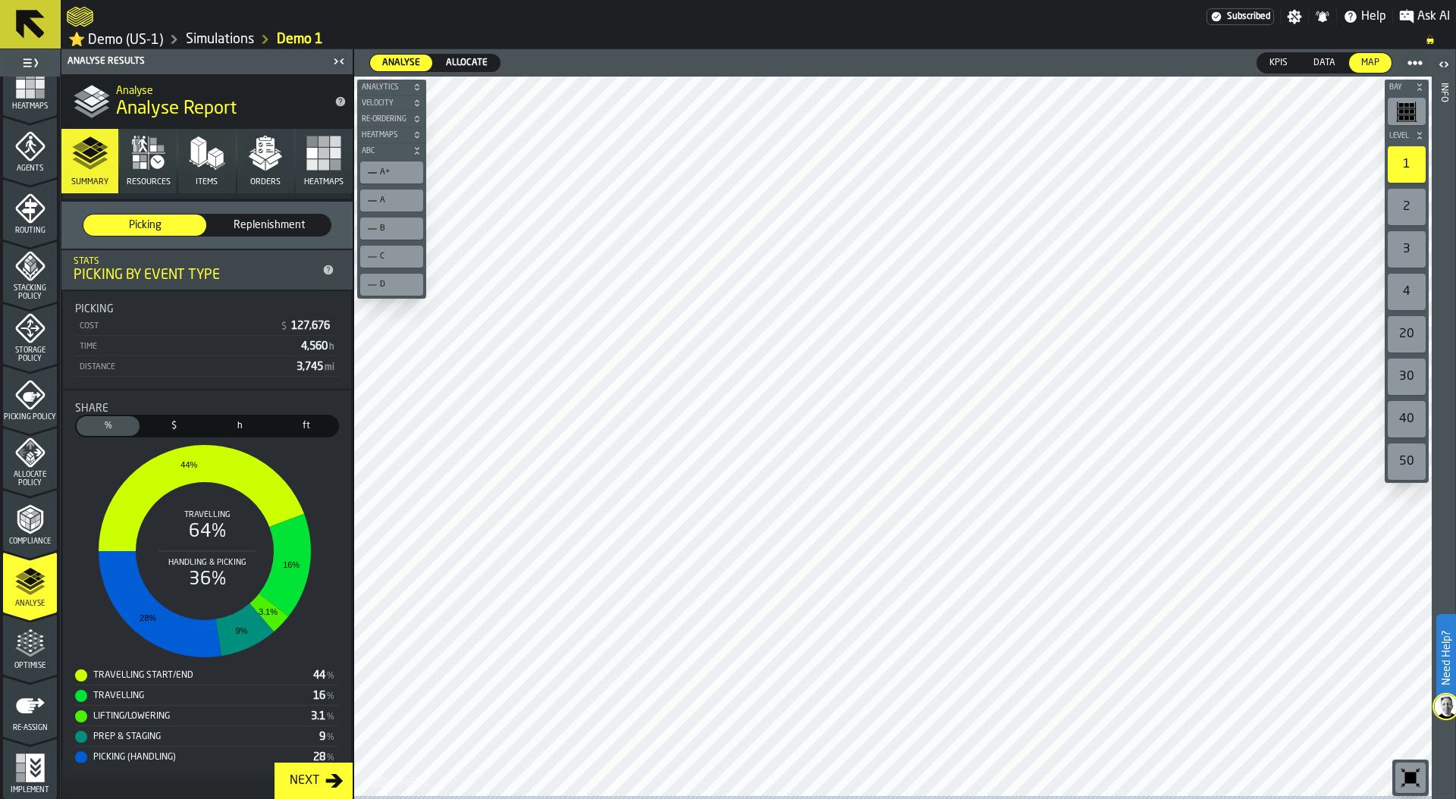
scroll to position [253, 0]
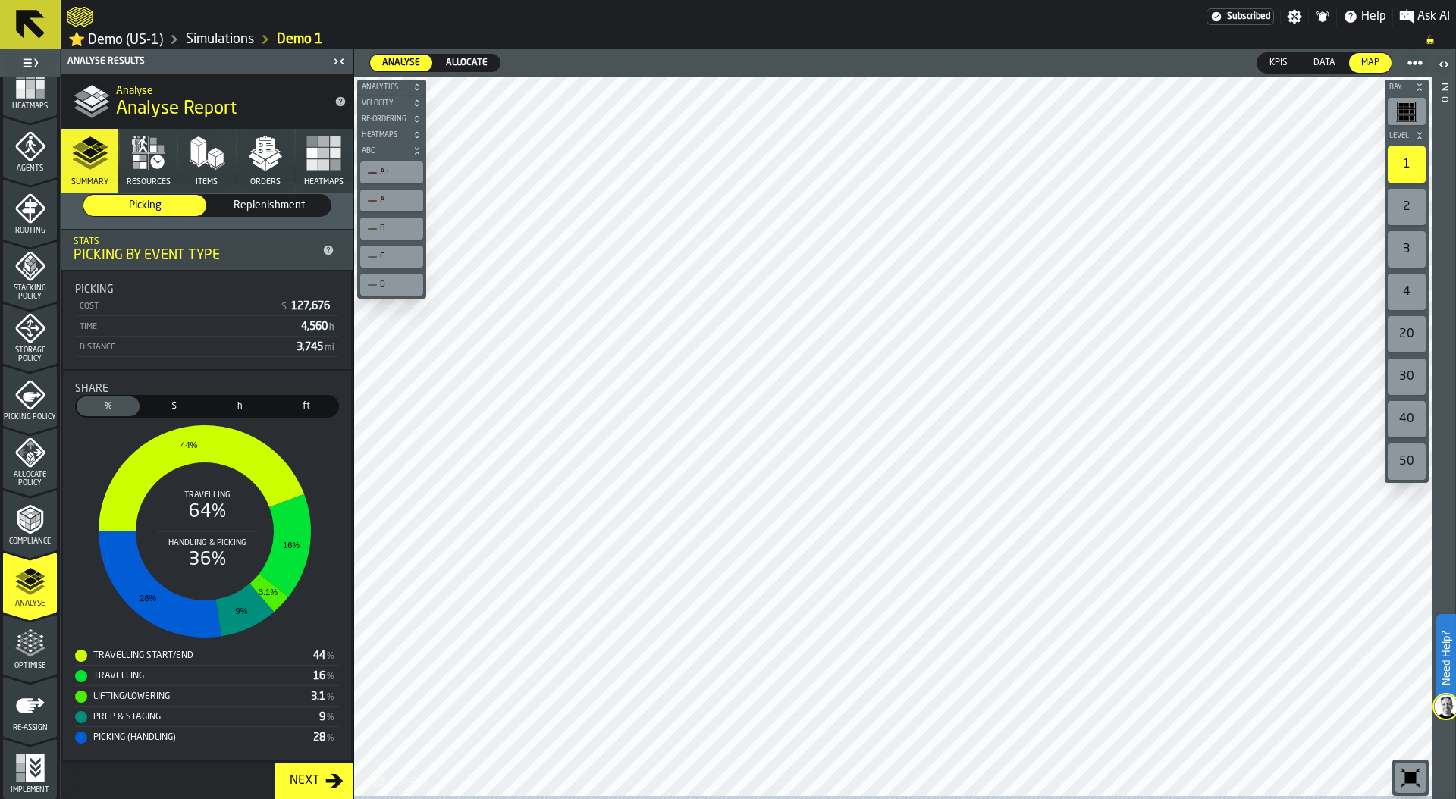
click at [218, 39] on link "Simulations" at bounding box center [220, 39] width 68 height 17
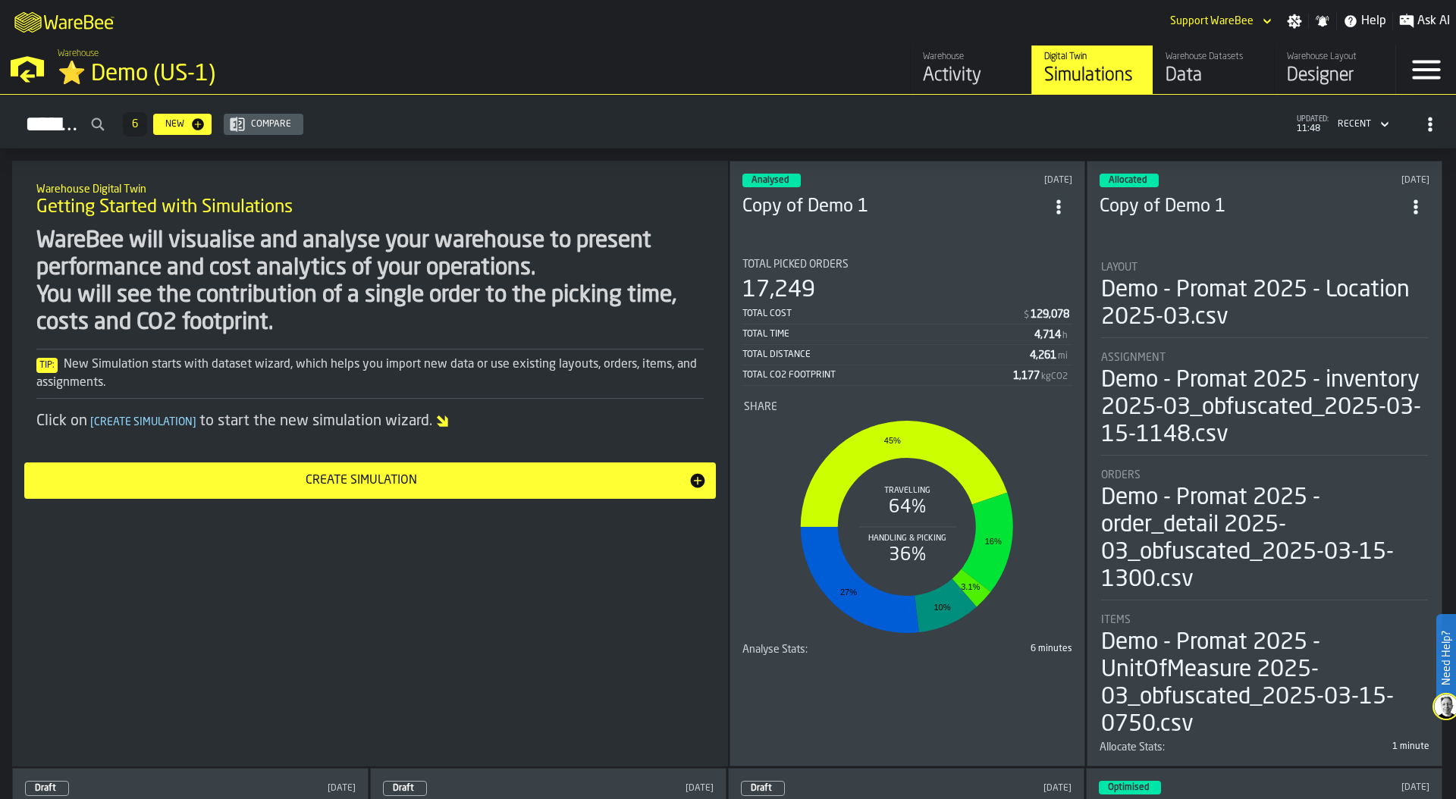
click at [184, 69] on div "⭐ Demo (US-1)" at bounding box center [263, 74] width 410 height 27
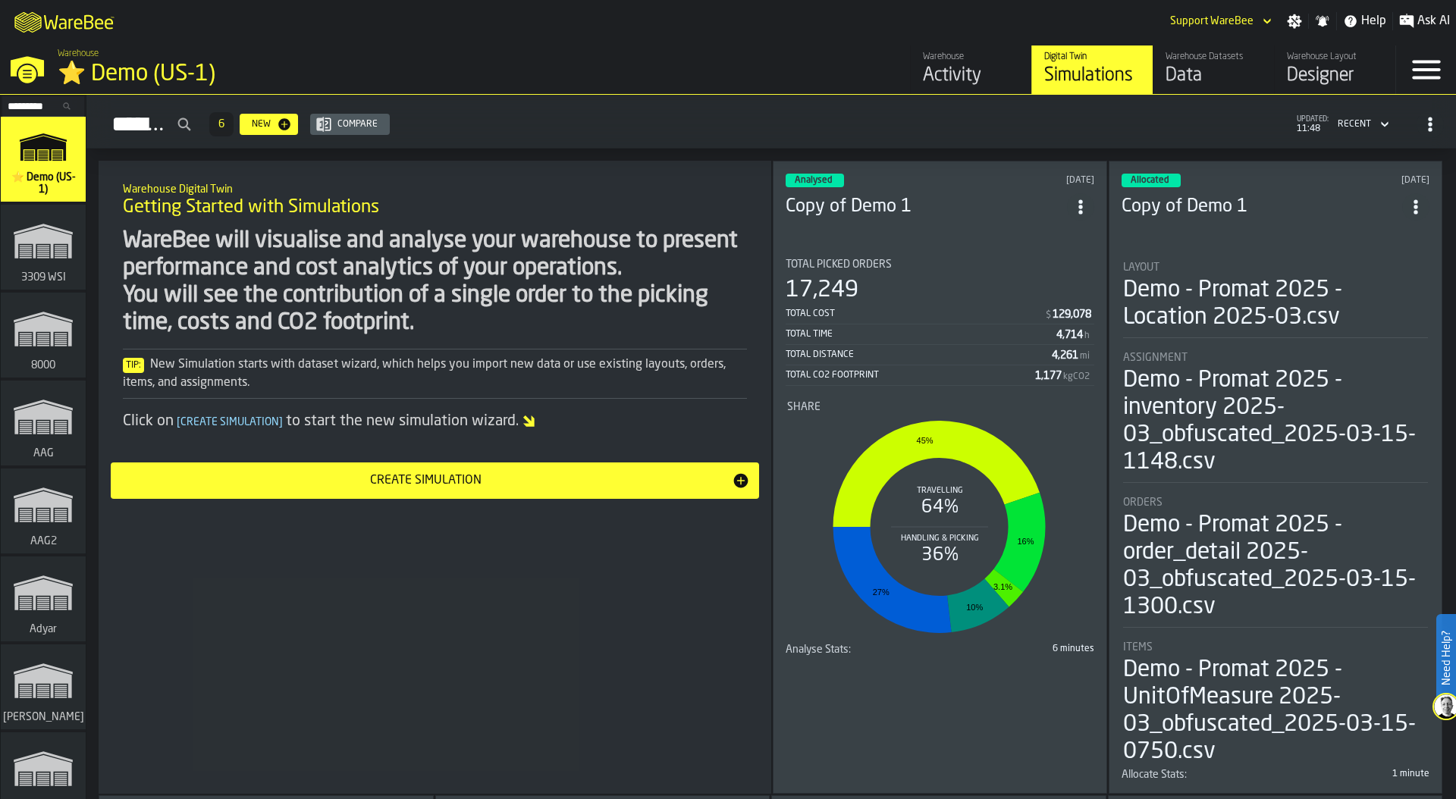
click at [196, 68] on div "⭐ Demo (US-1)" at bounding box center [263, 74] width 410 height 27
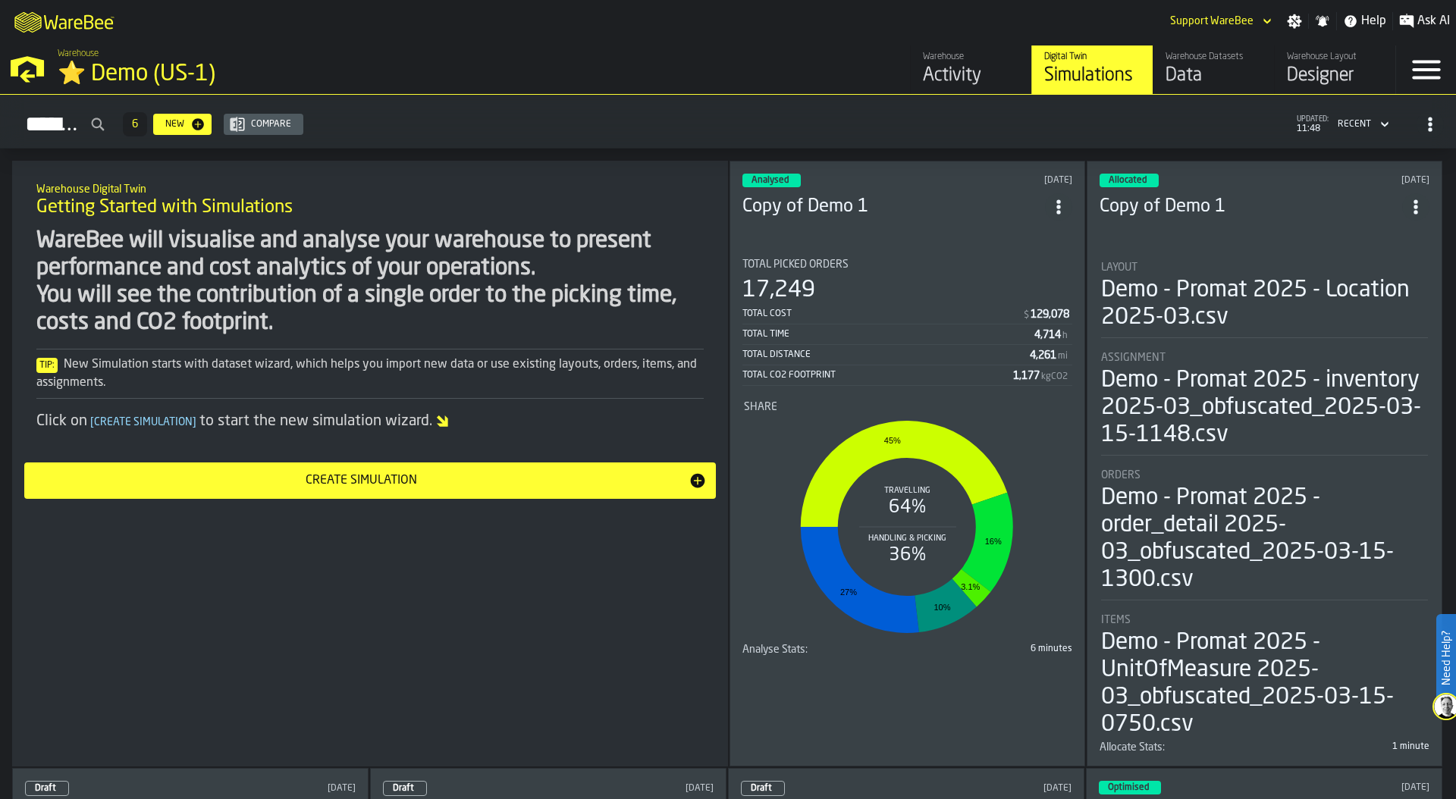
click at [1082, 77] on div "Simulations" at bounding box center [1092, 76] width 96 height 24
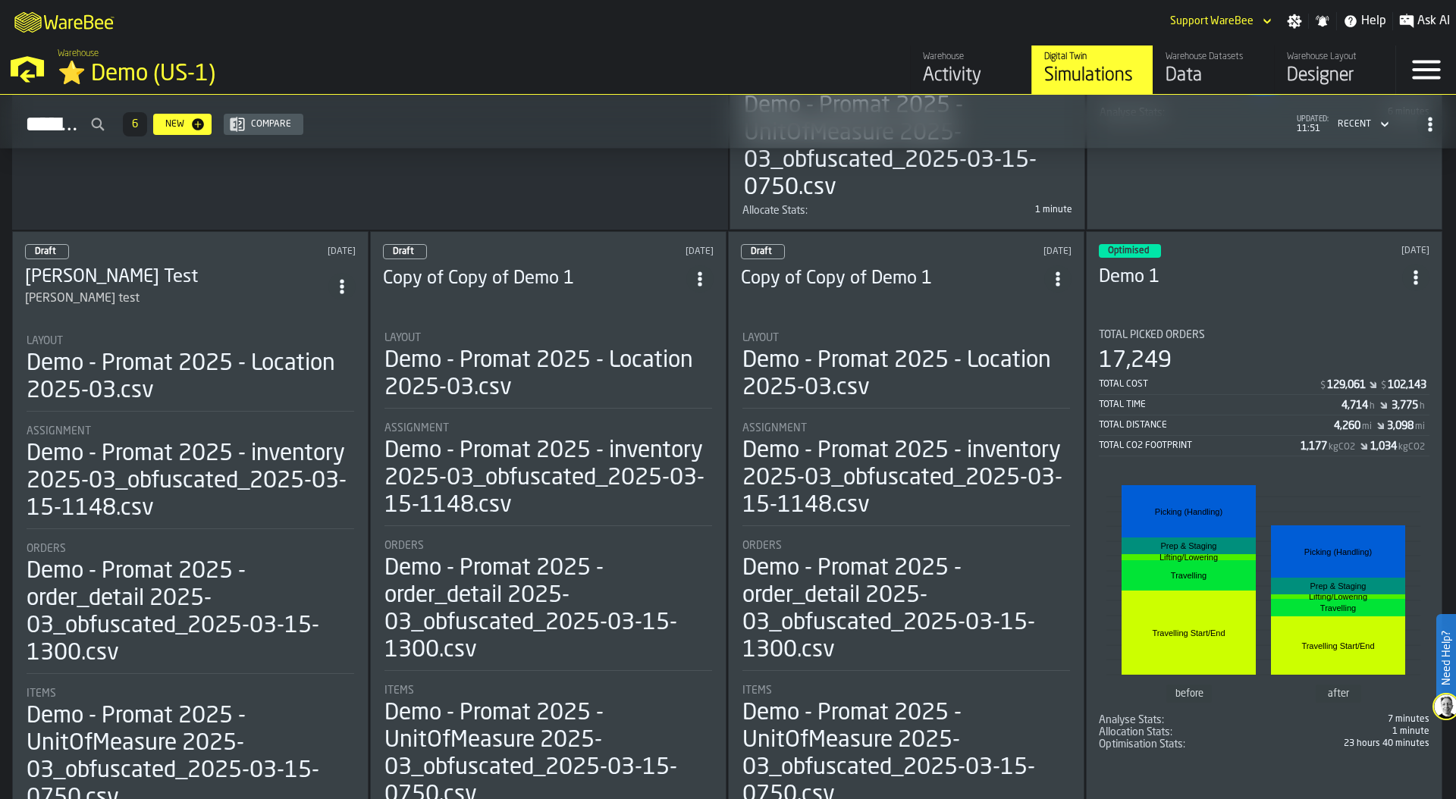
scroll to position [598, 0]
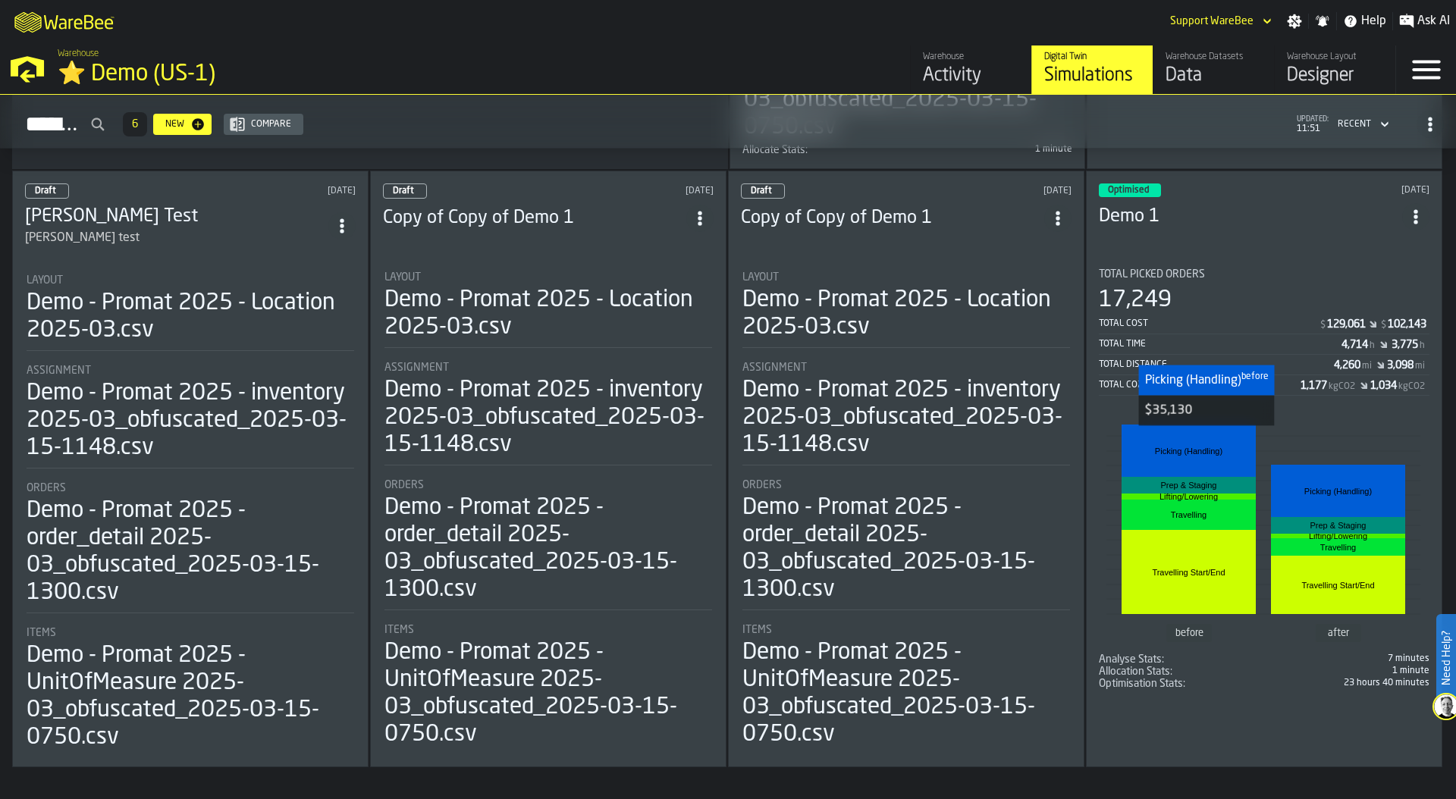
click at [1217, 436] on rect "stat-" at bounding box center [1189, 451] width 134 height 52
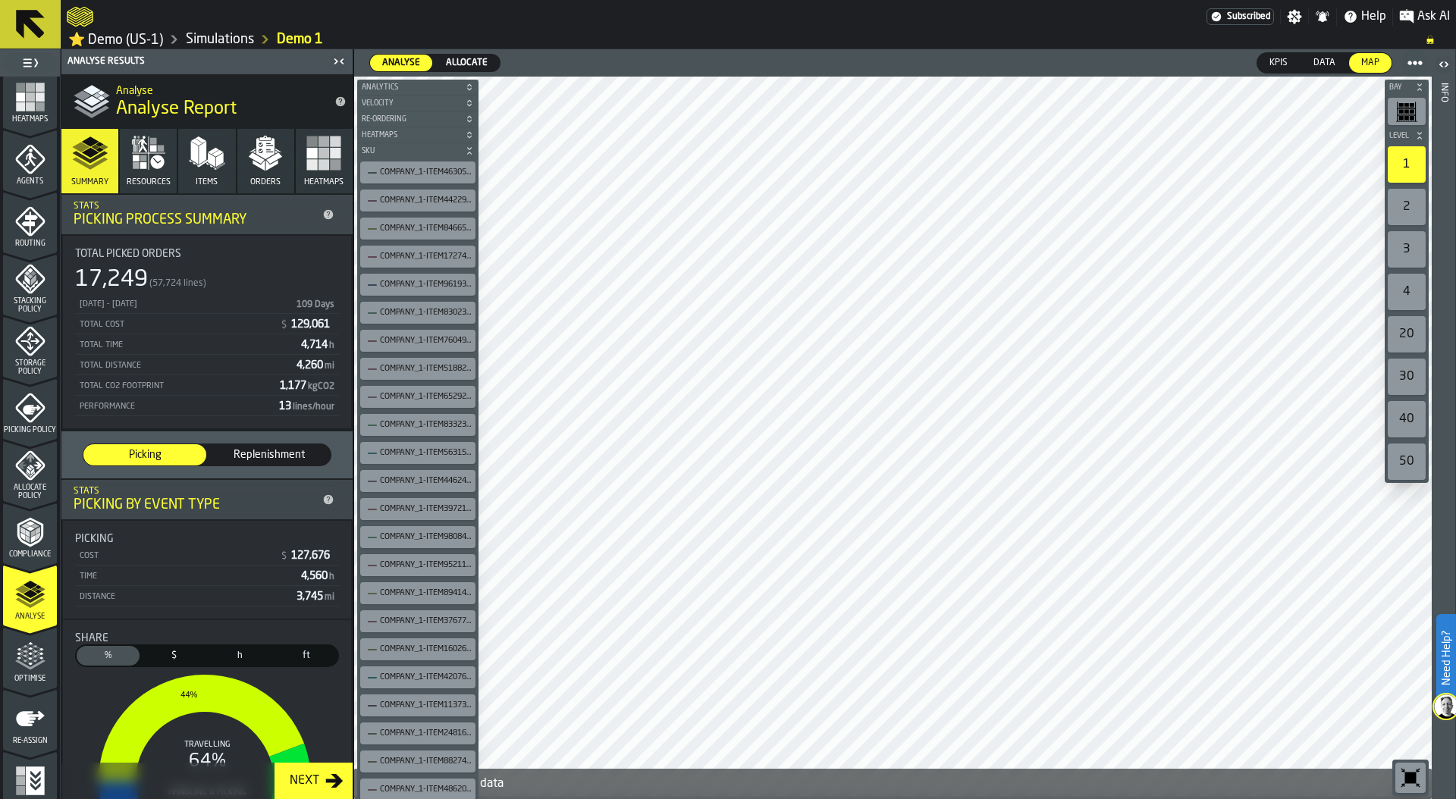
scroll to position [400, 0]
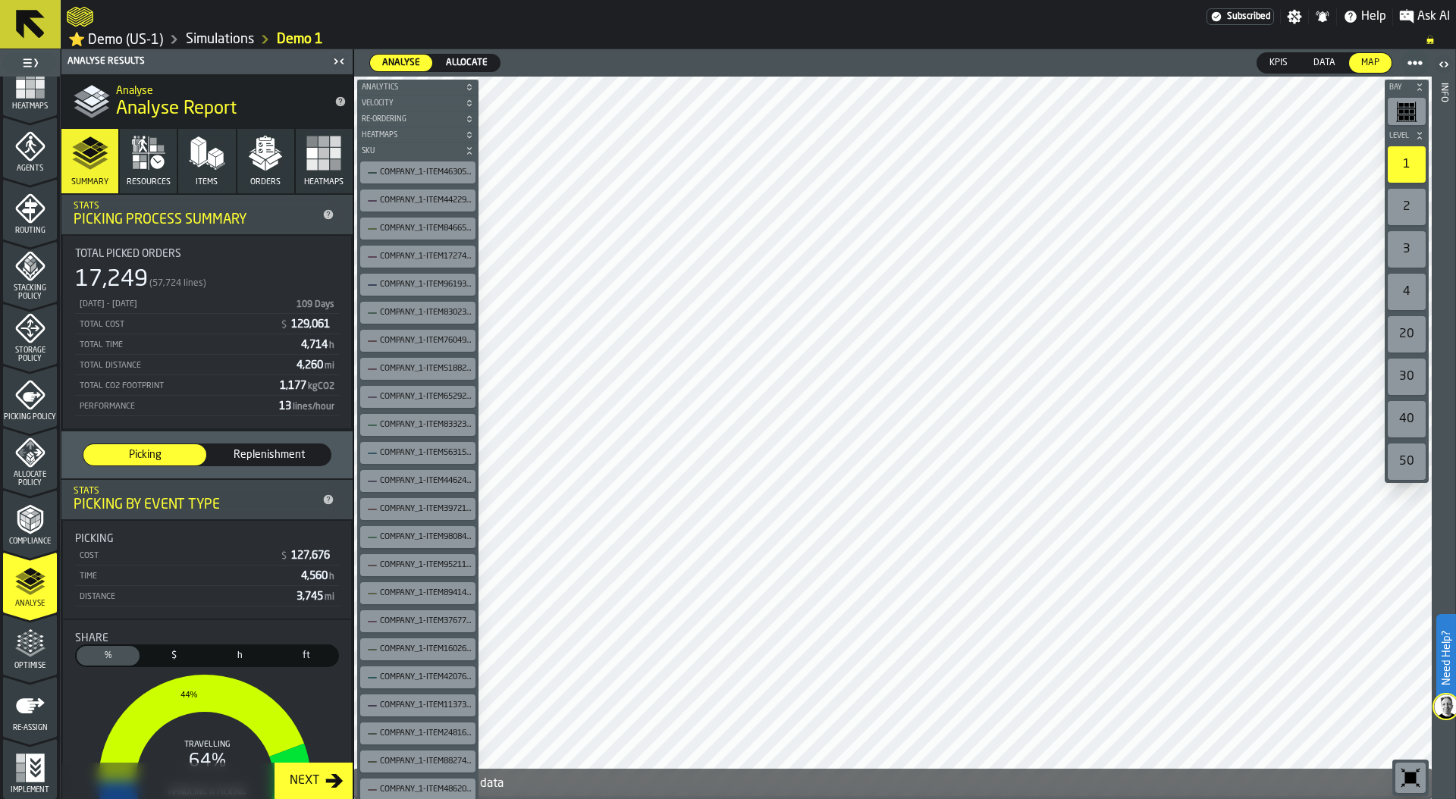
click at [32, 649] on icon "menu Optimise" at bounding box center [30, 644] width 30 height 30
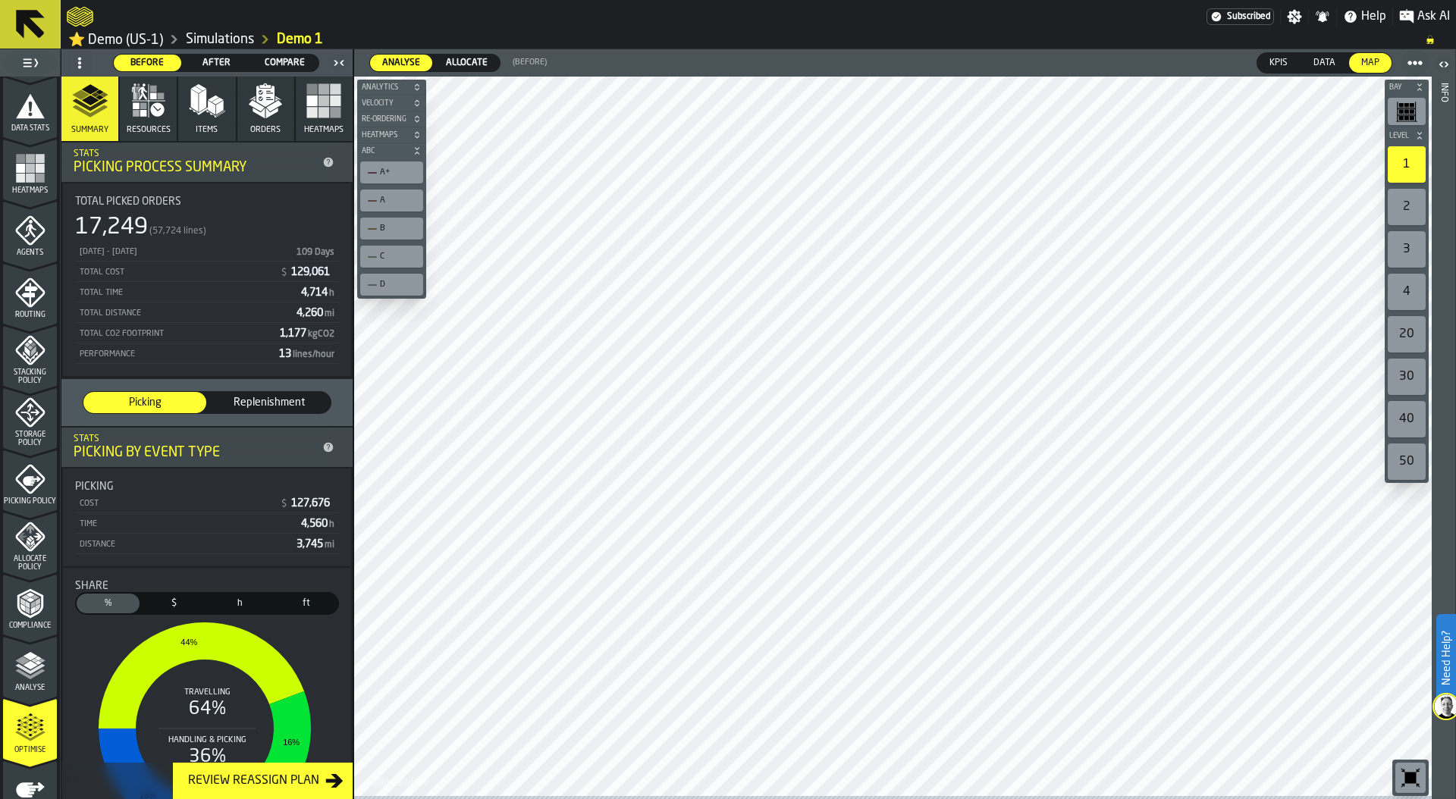
scroll to position [291, 0]
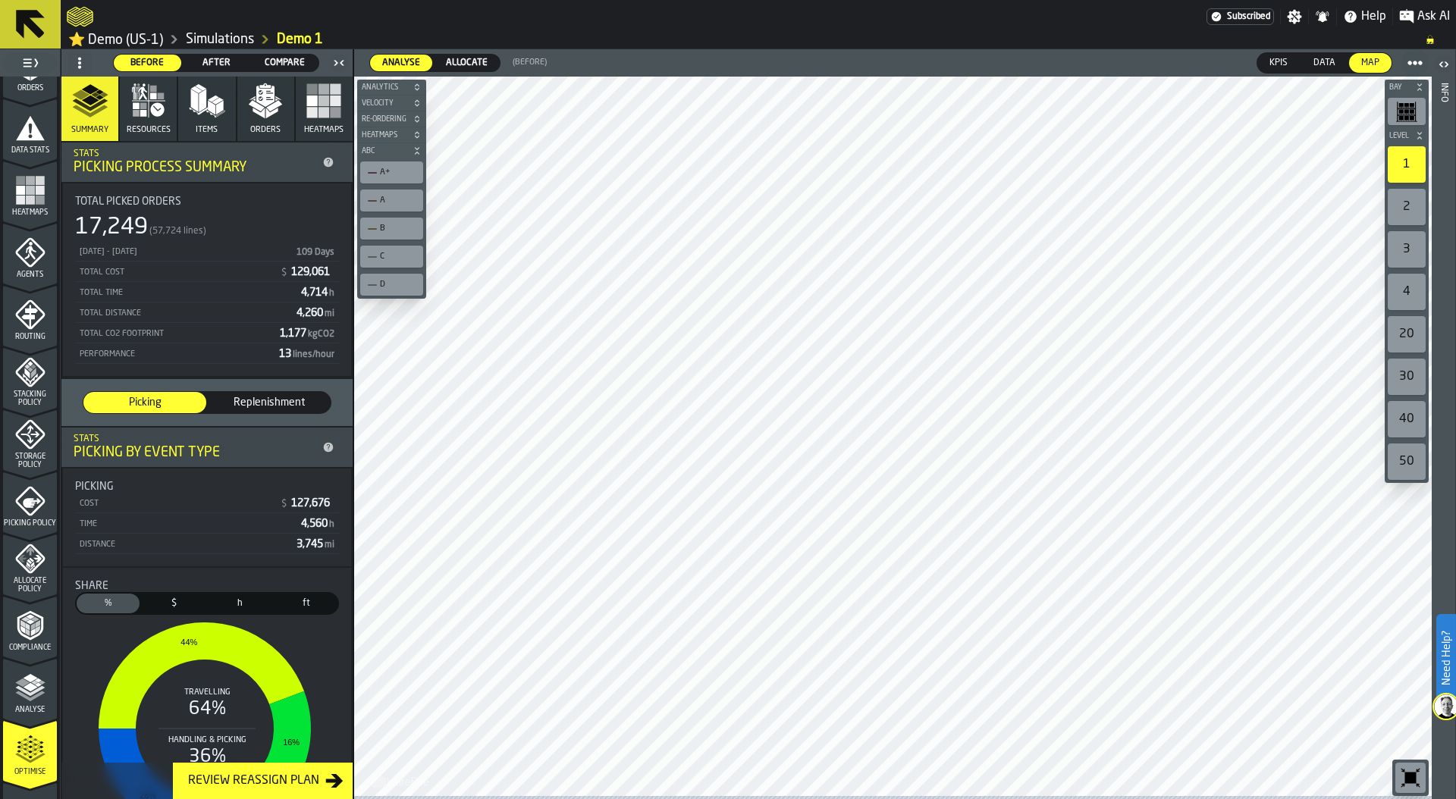
click at [21, 265] on icon "menu Agents" at bounding box center [30, 252] width 30 height 30
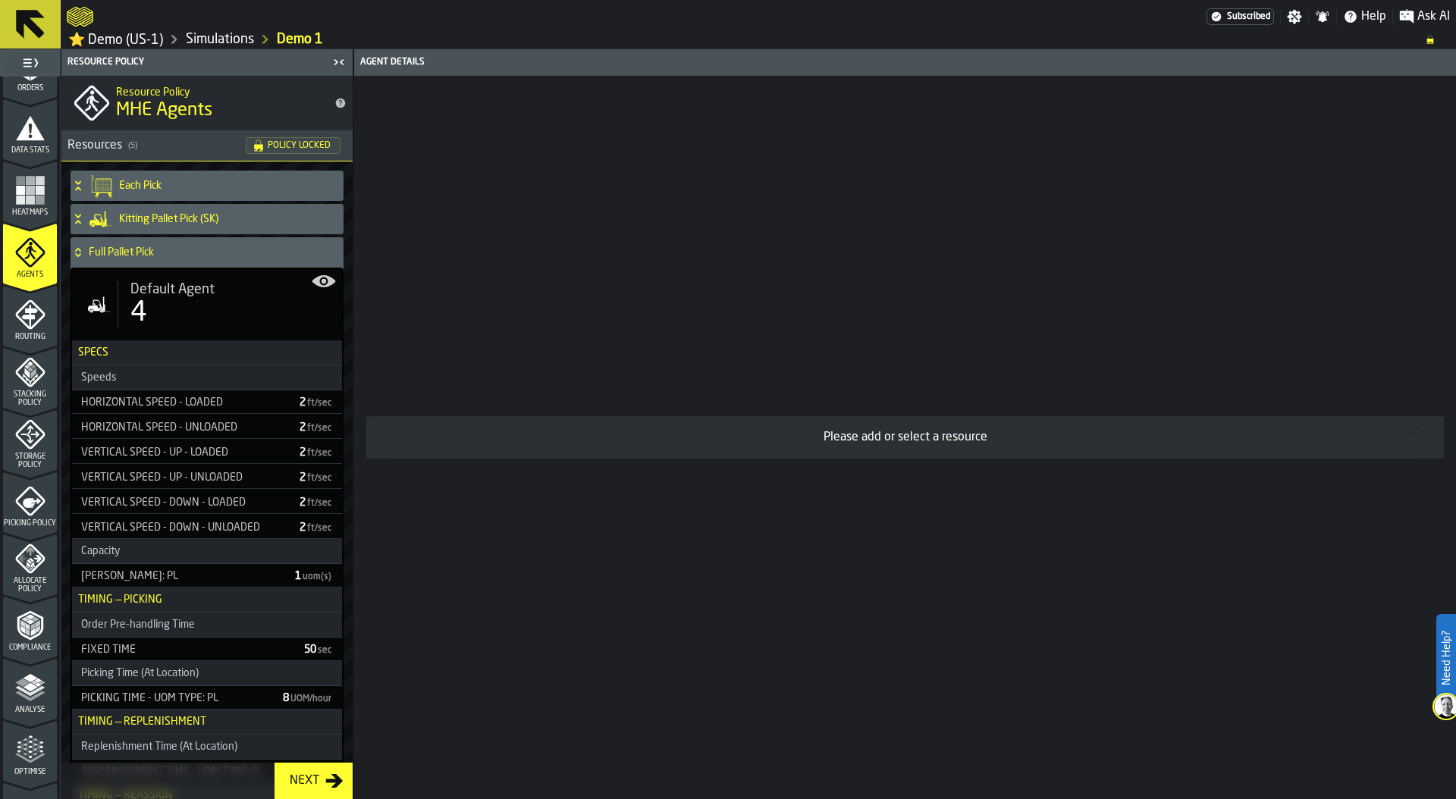
click at [24, 329] on icon "menu Routing" at bounding box center [30, 315] width 30 height 30
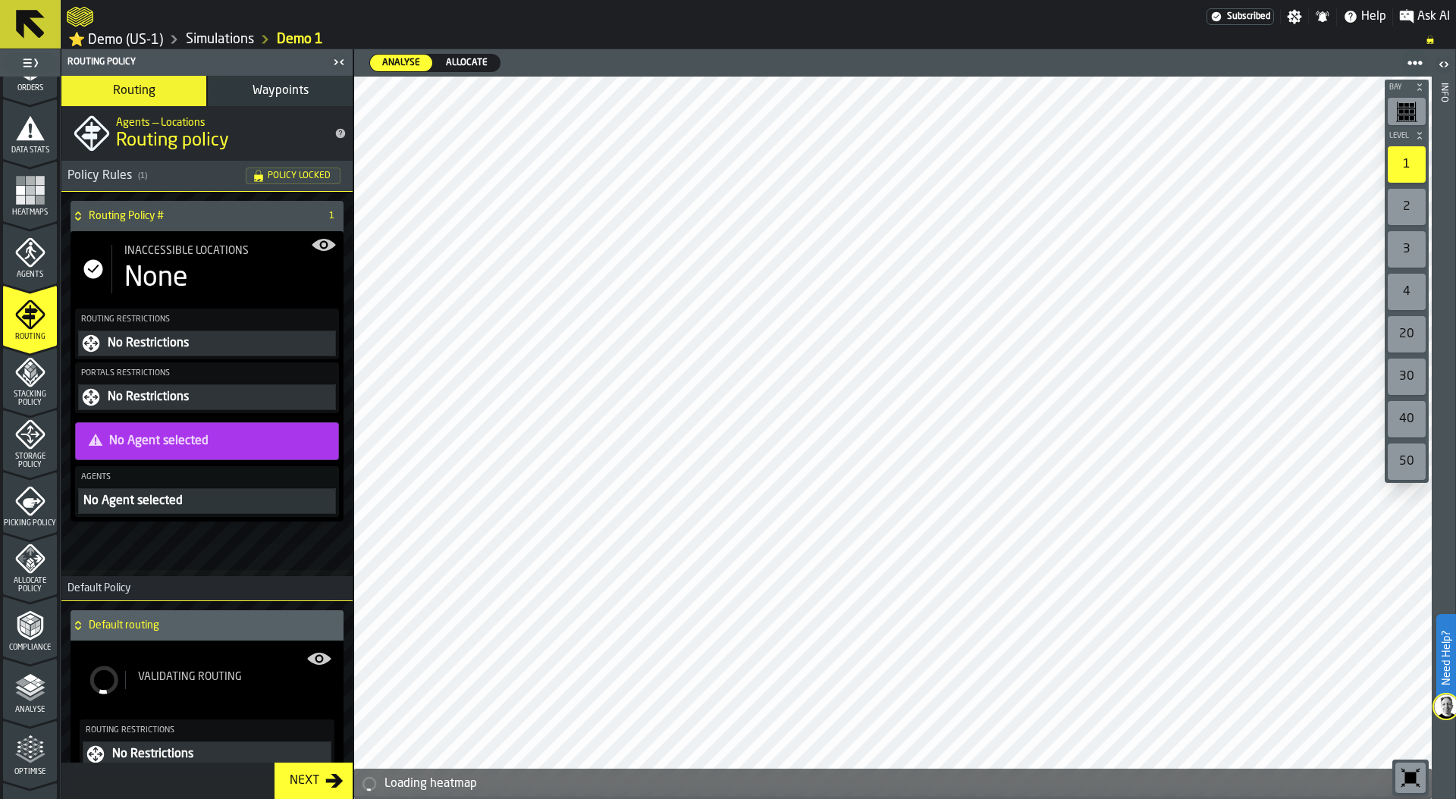
click at [203, 280] on div "None" at bounding box center [230, 278] width 212 height 30
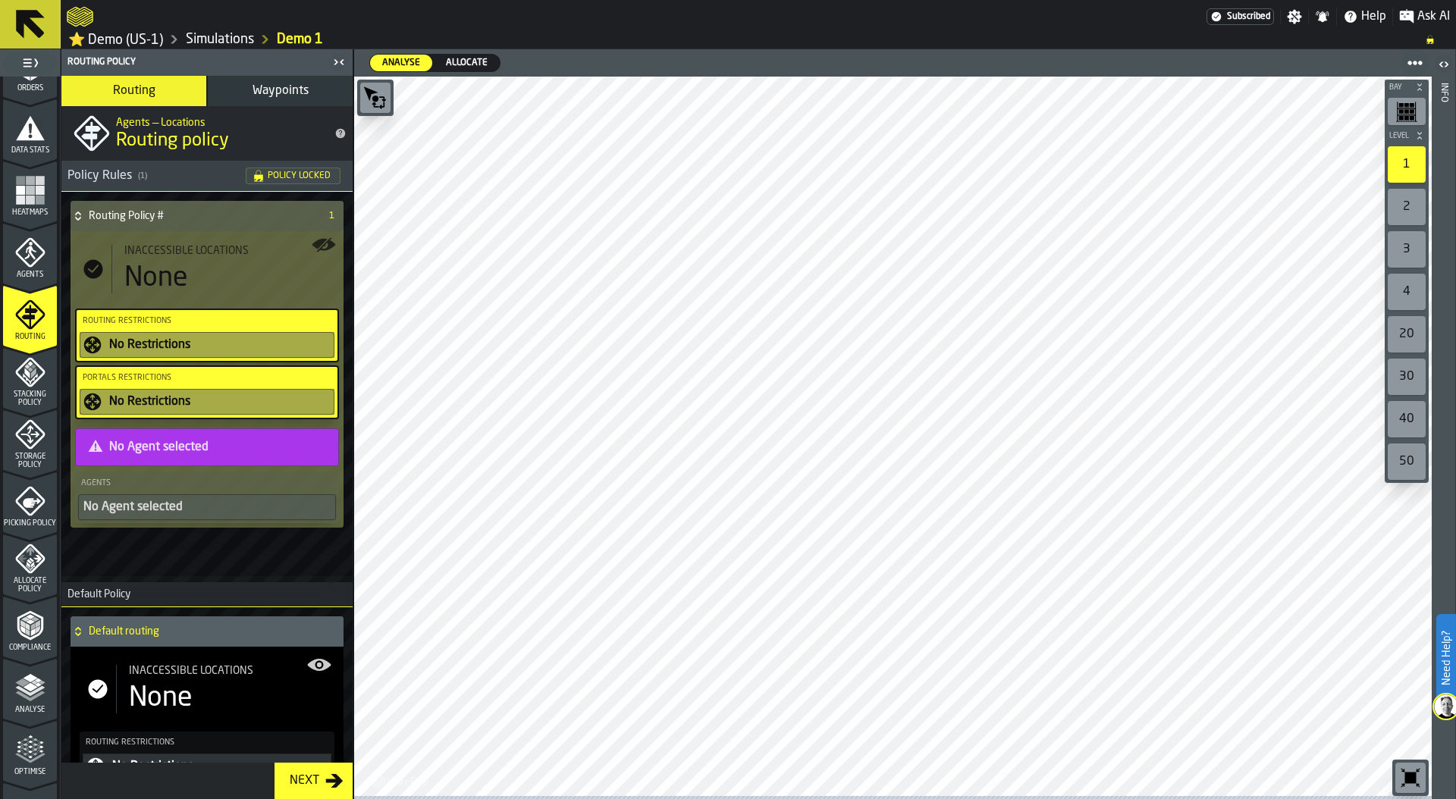
click at [25, 394] on span "Stacking Policy" at bounding box center [30, 399] width 54 height 17
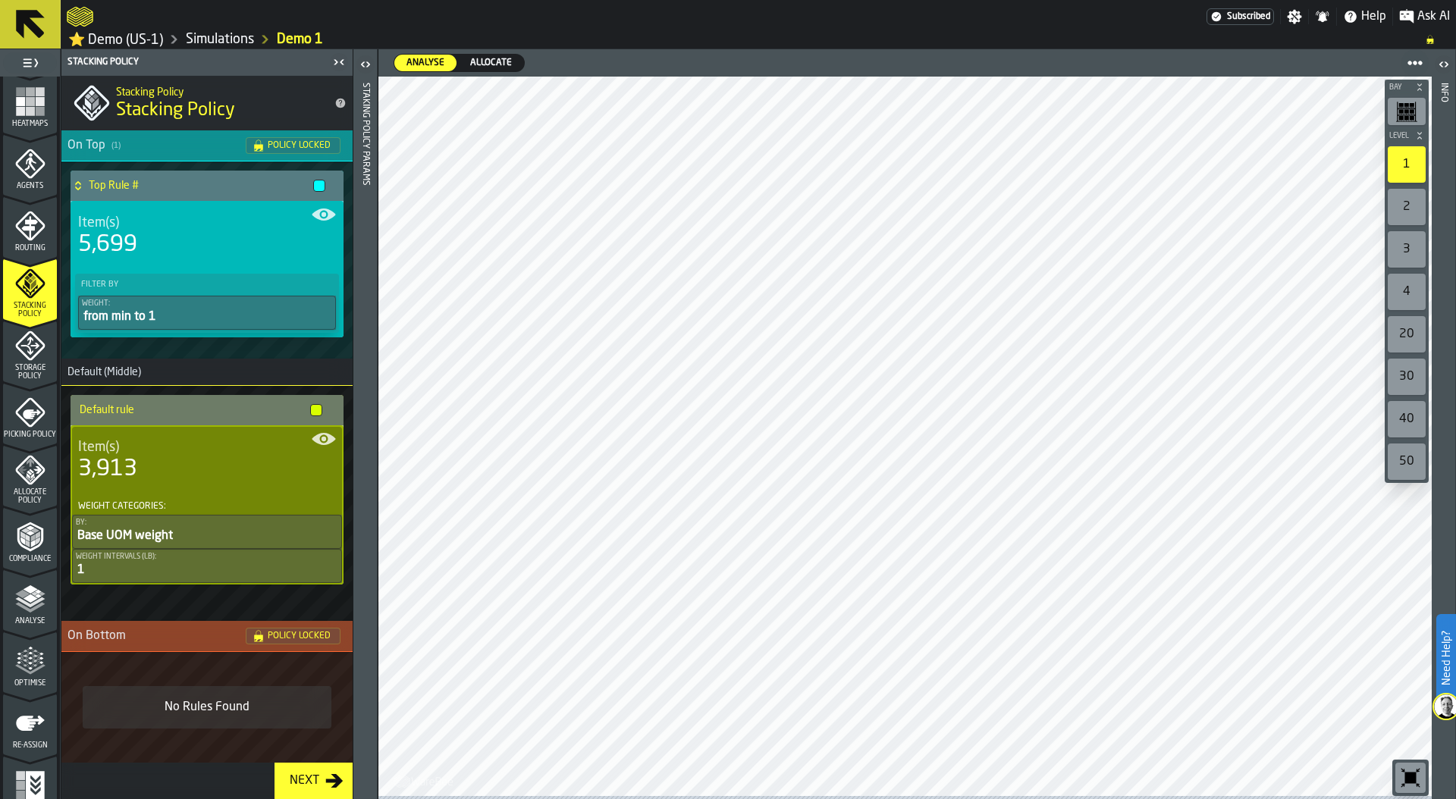
scroll to position [400, 0]
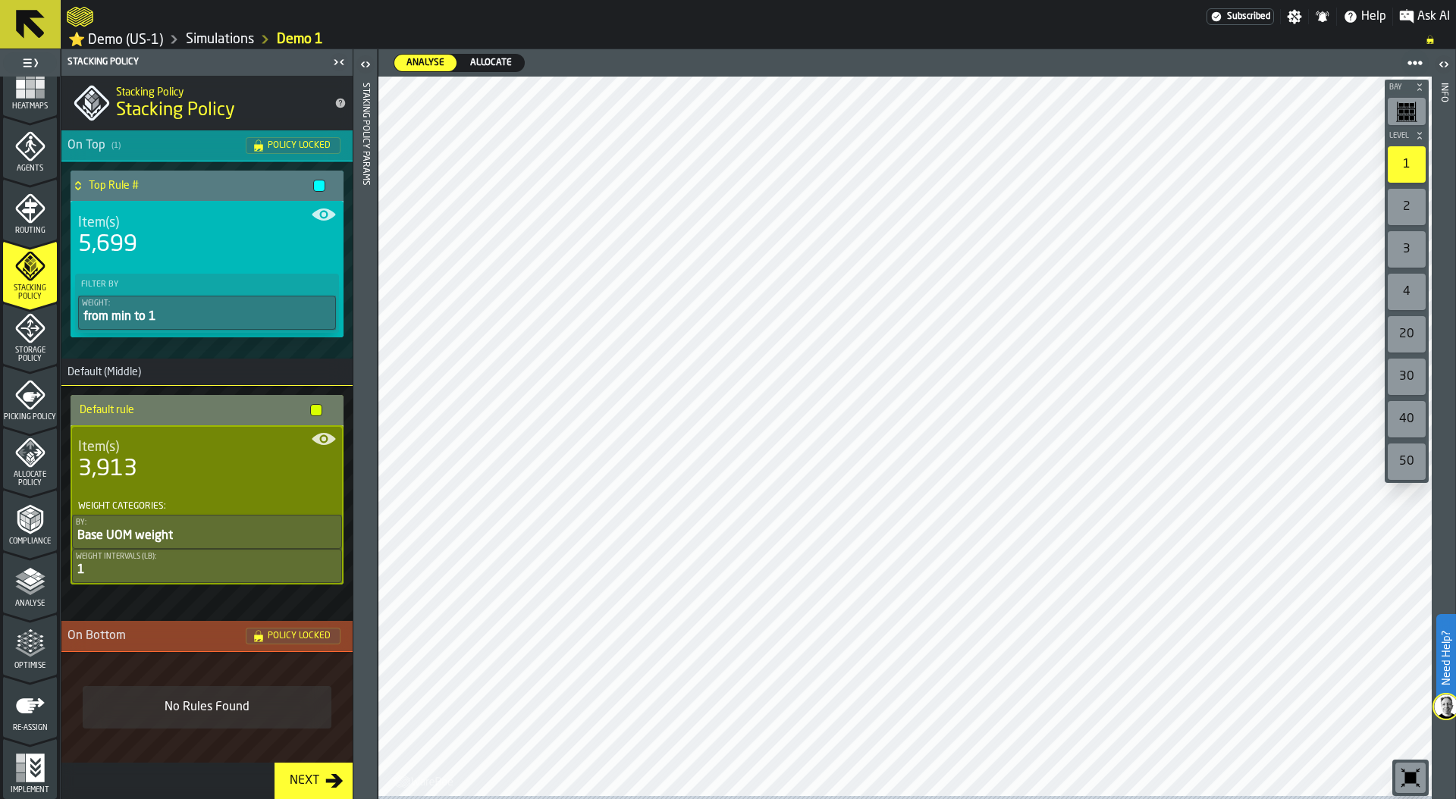
click at [24, 589] on polyline "menu Analyse" at bounding box center [30, 590] width 30 height 11
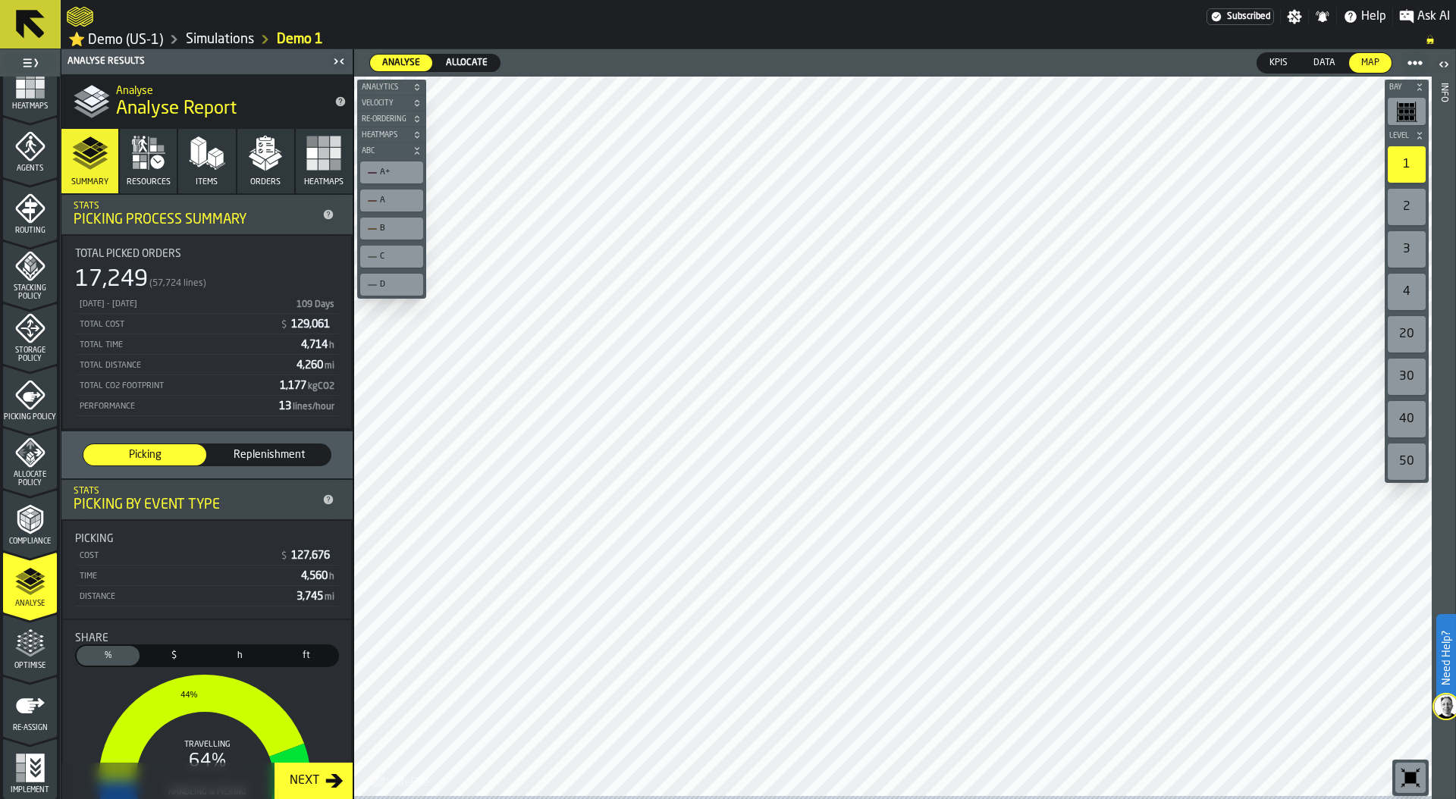
click at [26, 627] on div "Optimise" at bounding box center [30, 645] width 54 height 51
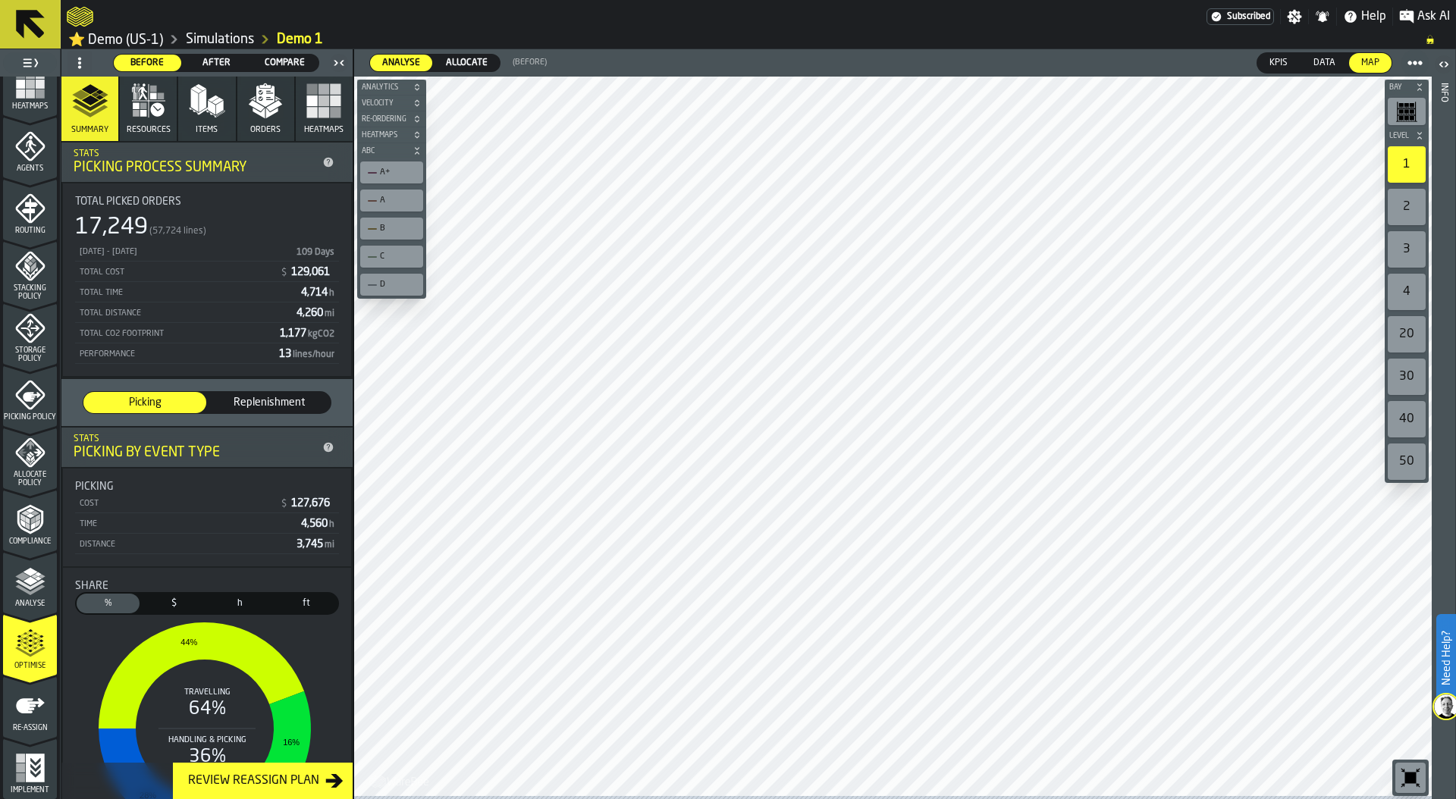
click at [281, 64] on span "Compare" at bounding box center [284, 63] width 55 height 14
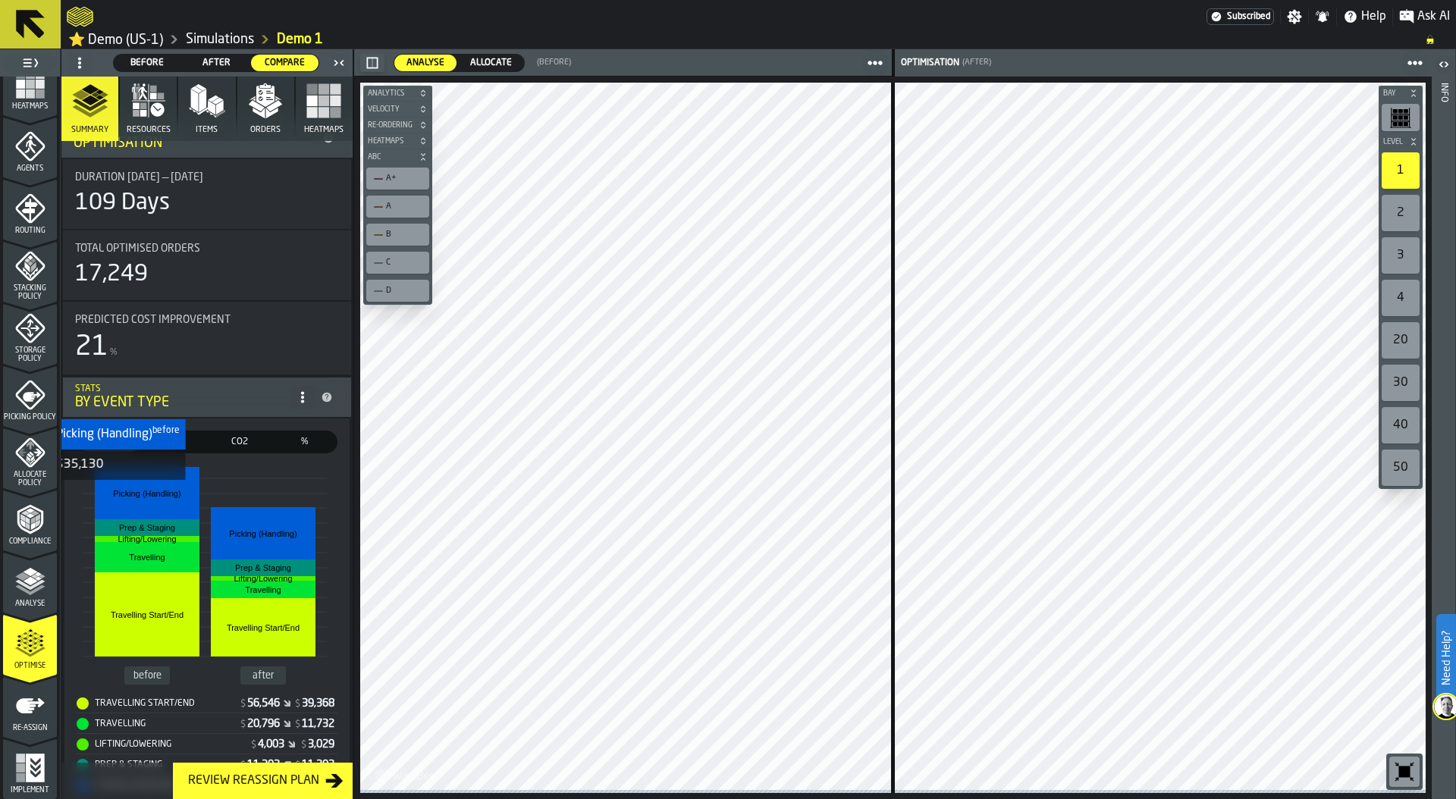
scroll to position [0, 0]
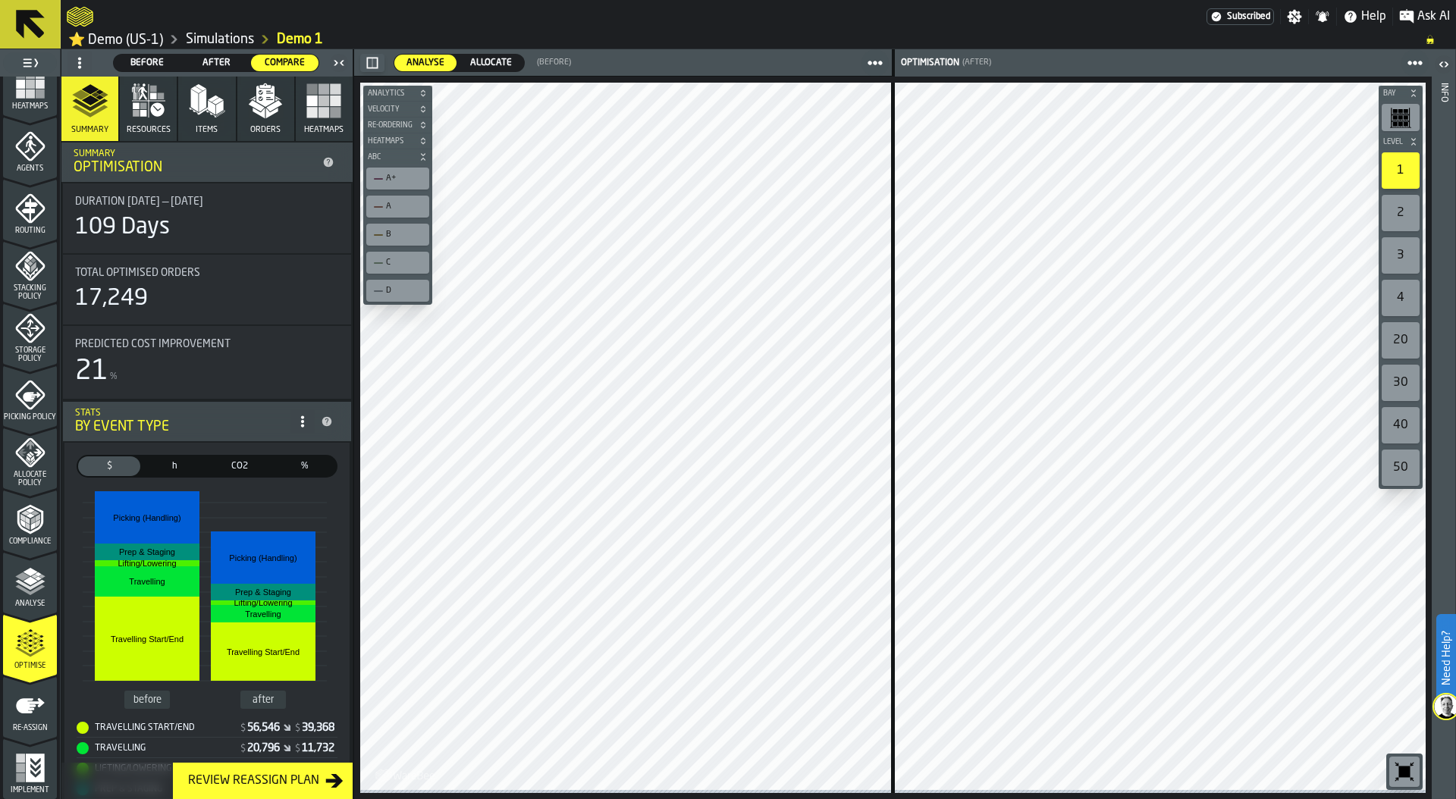
click at [22, 729] on span "Re-assign" at bounding box center [30, 728] width 54 height 8
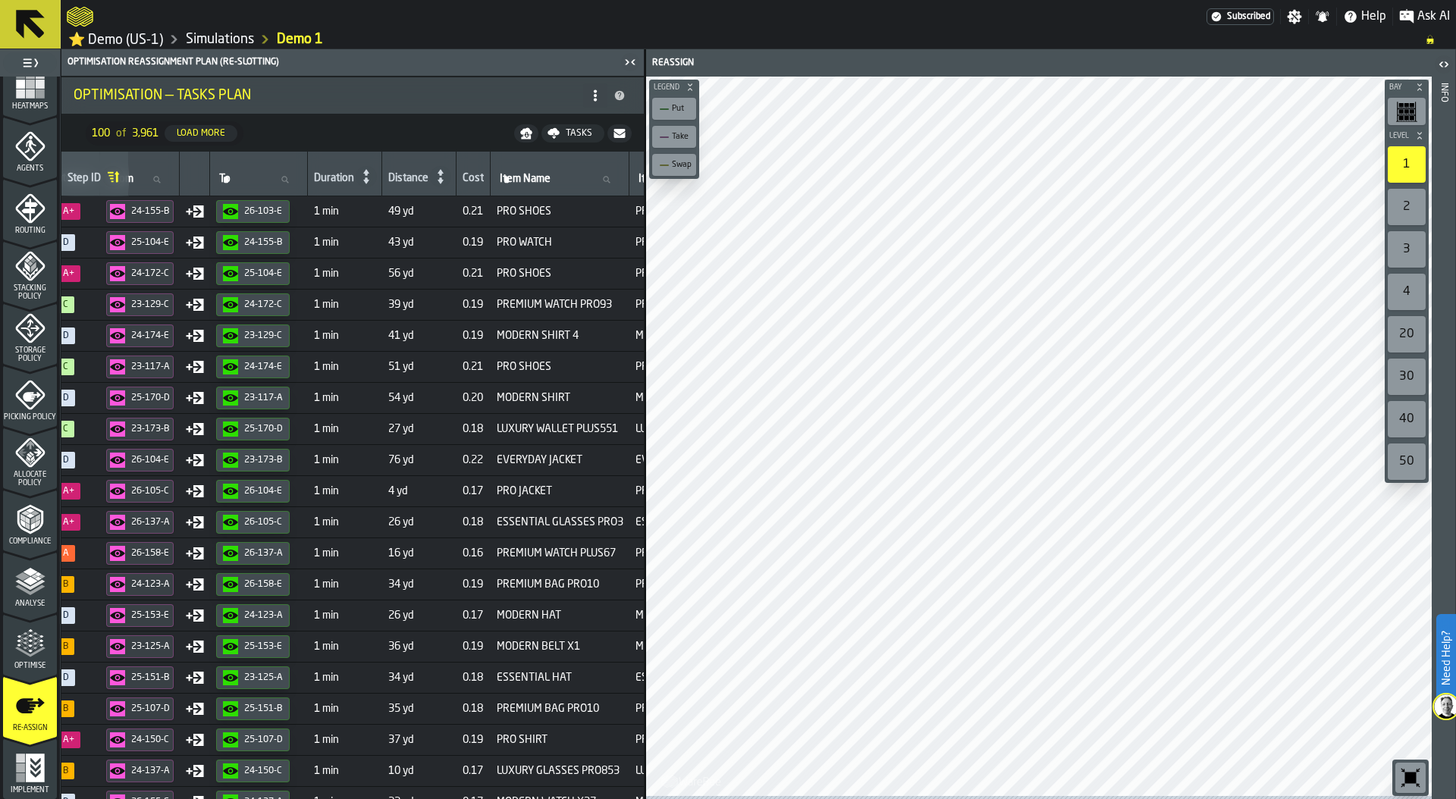
scroll to position [0, 281]
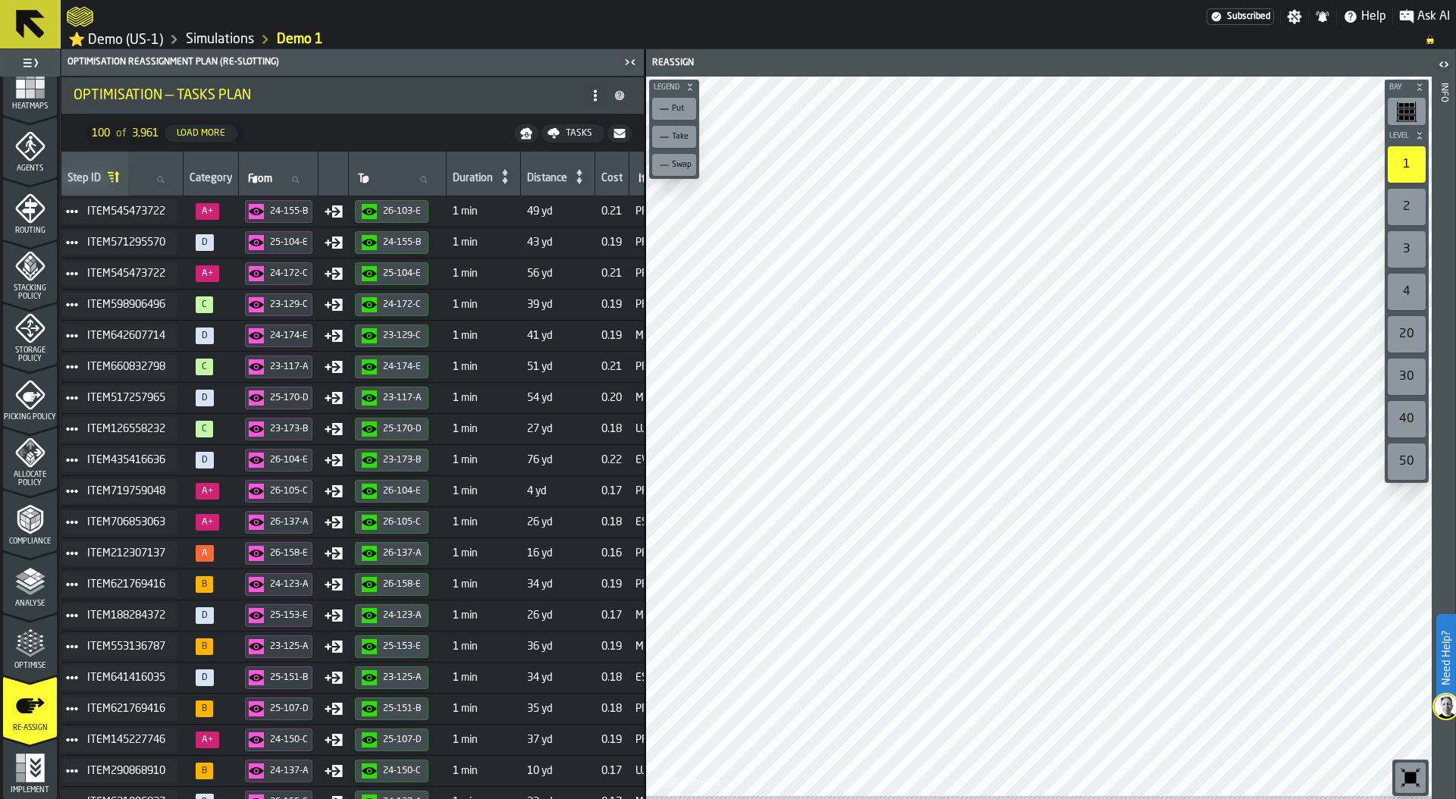
click at [598, 92] on icon at bounding box center [595, 96] width 12 height 12
click at [558, 125] on div "Show Tasks Plan" at bounding box center [534, 129] width 127 height 18
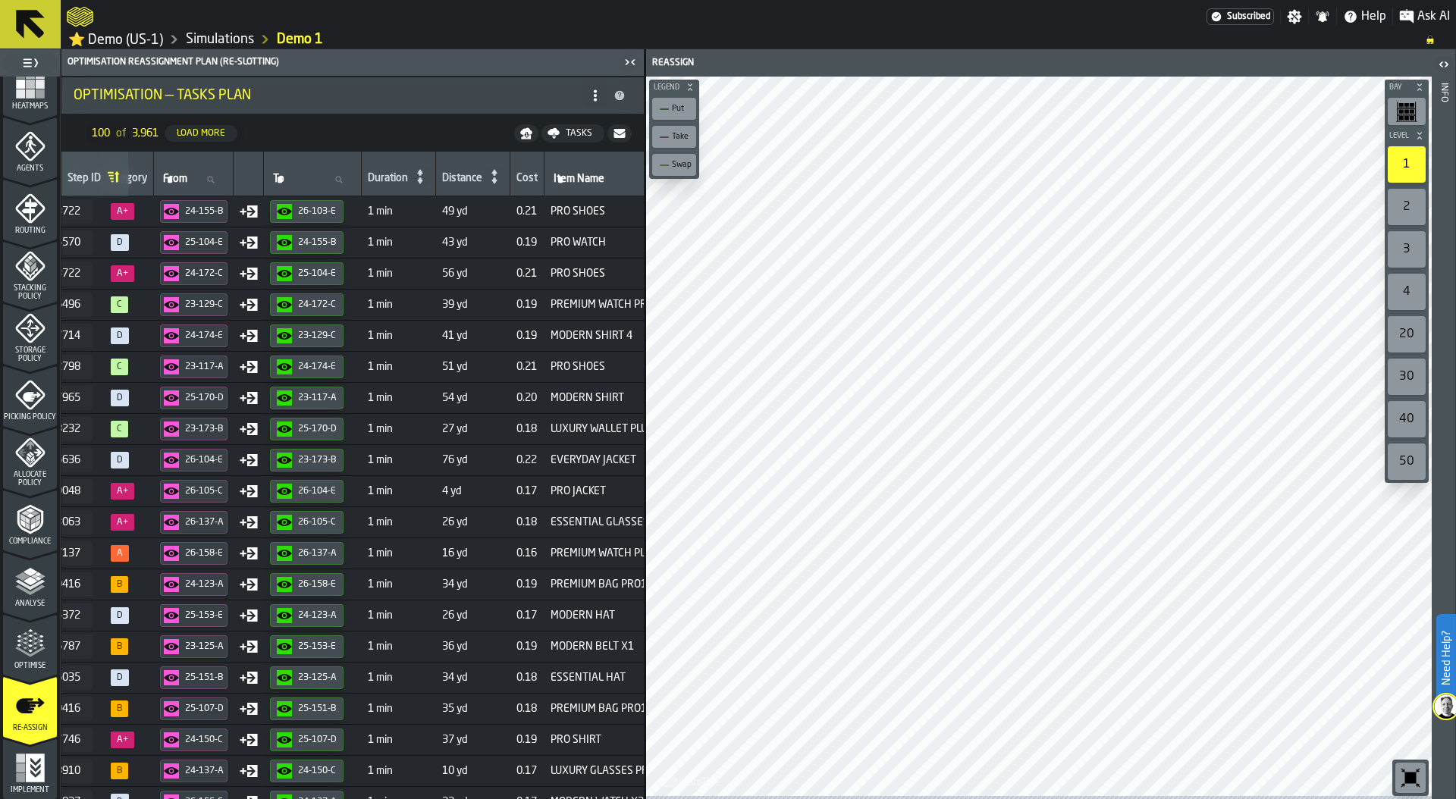
scroll to position [0, 385]
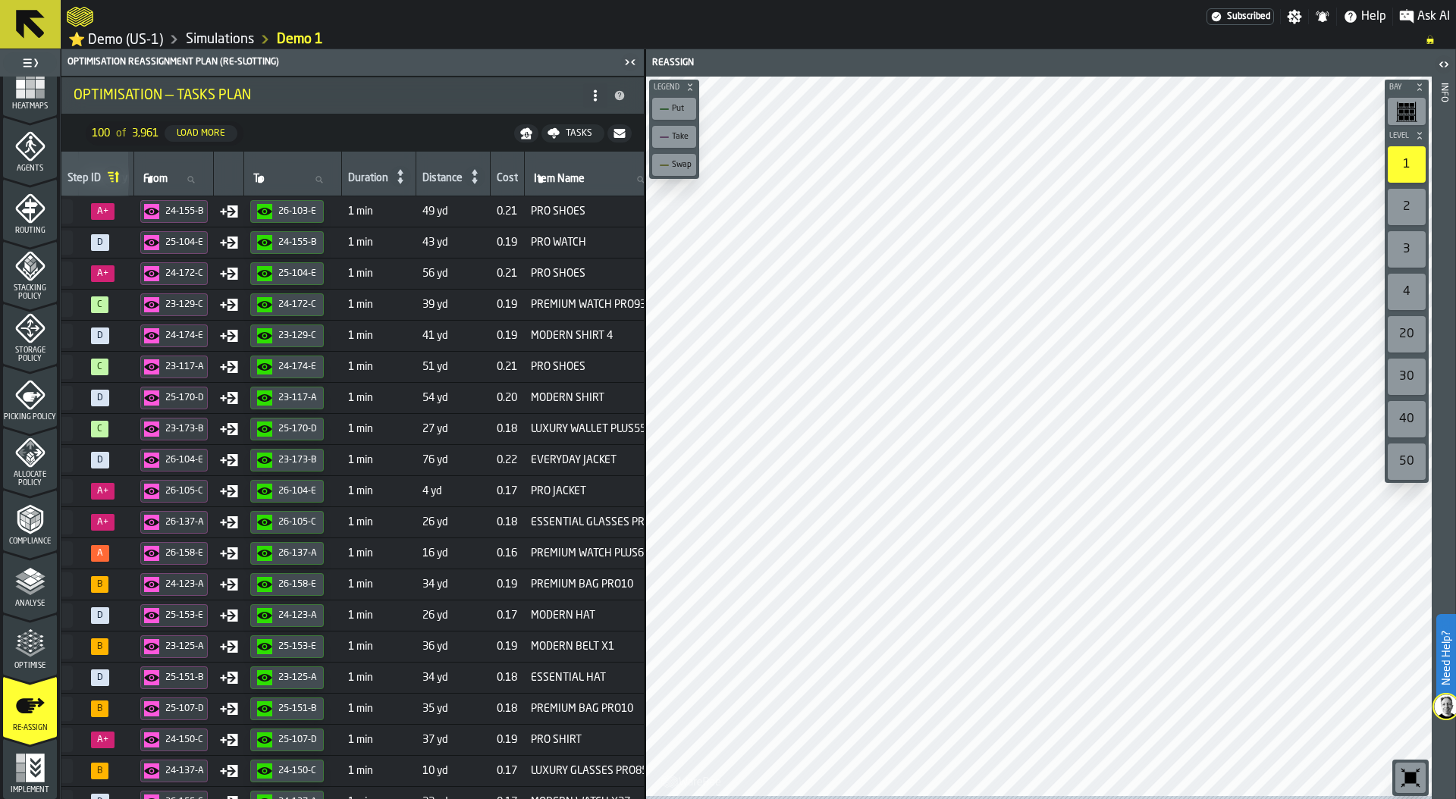
click at [128, 217] on span "A+" at bounding box center [106, 211] width 43 height 17
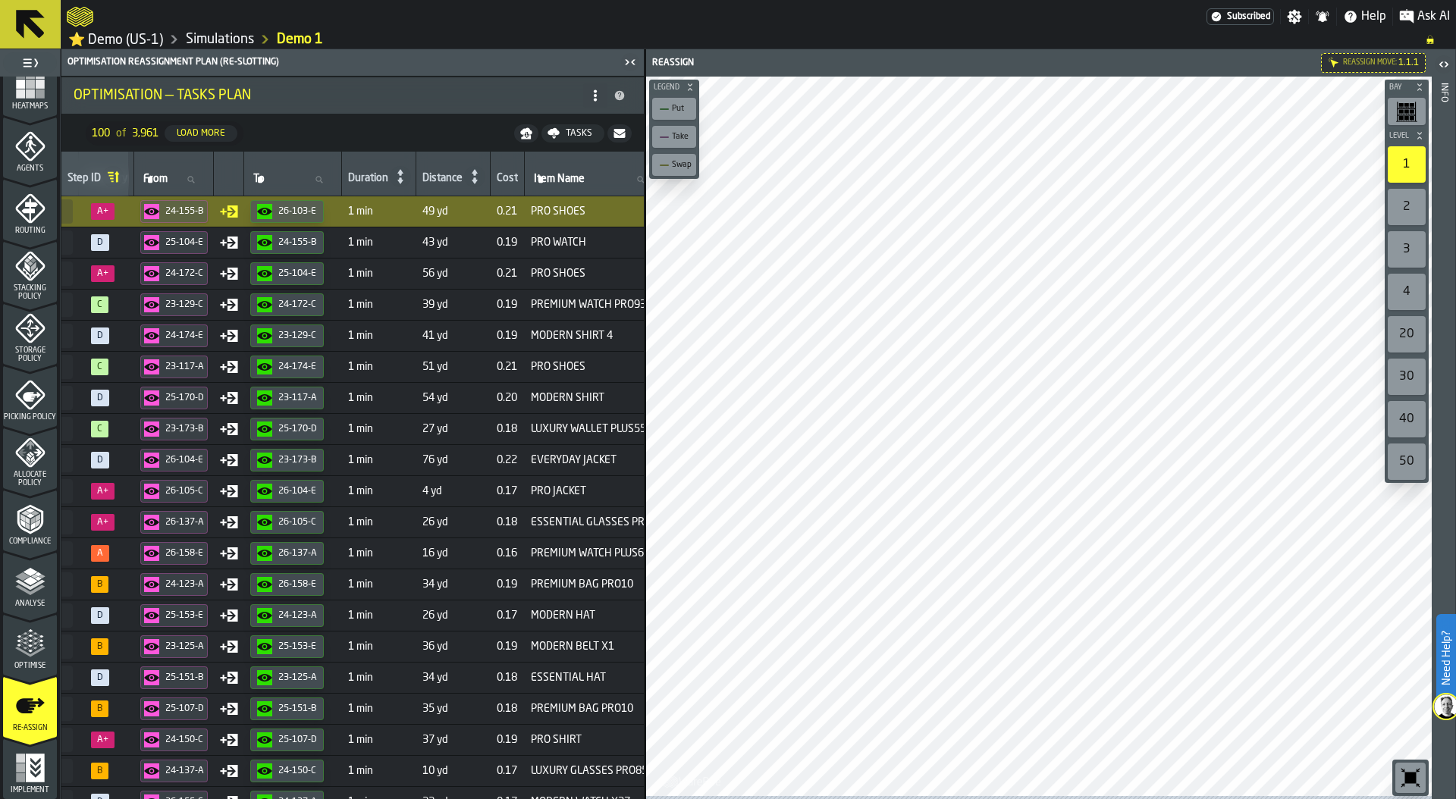
click at [212, 42] on link "Simulations" at bounding box center [220, 39] width 68 height 17
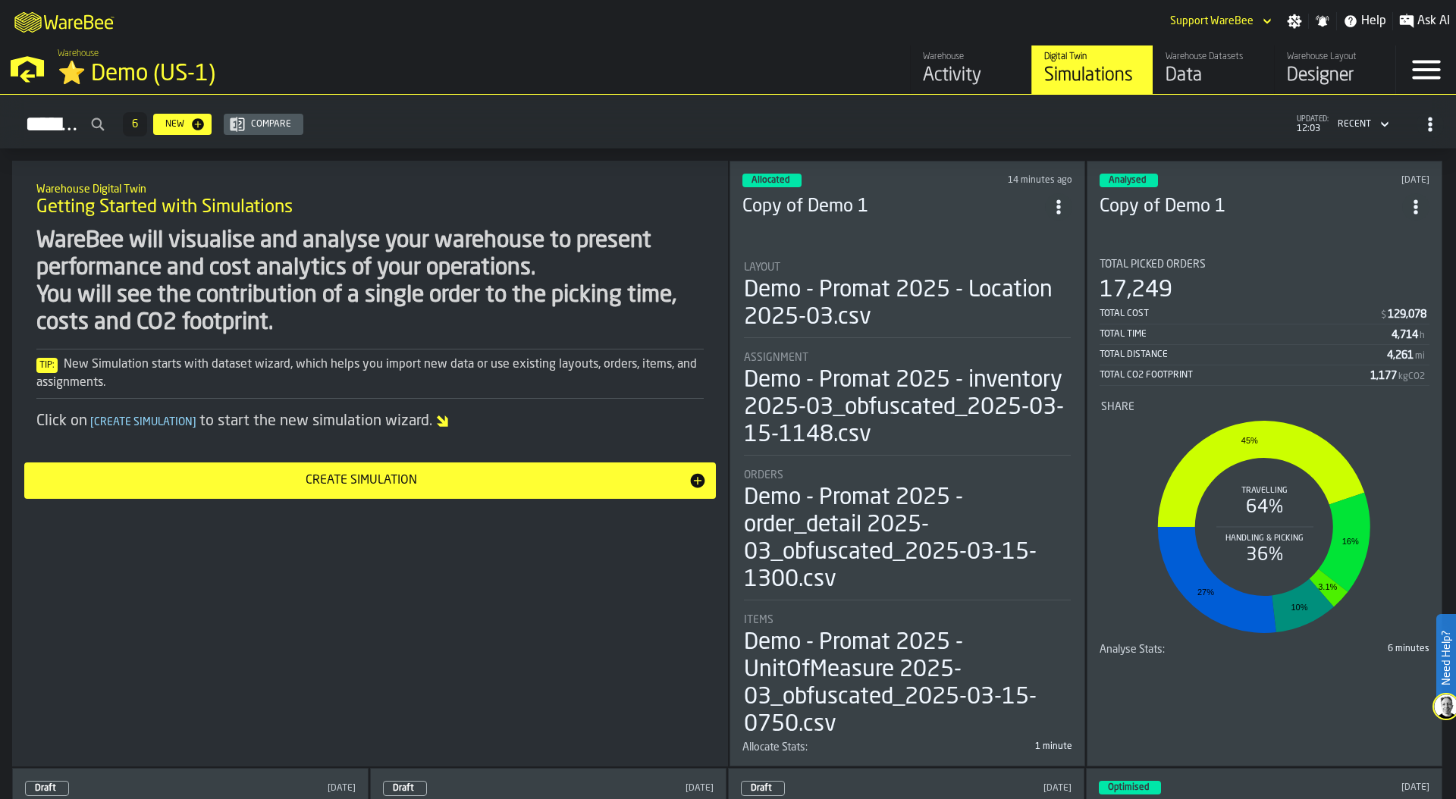
click at [853, 17] on div "M A K I N G W A R E H O U S E S M O R E EF F I C I E N T Support WareBee Settin…" at bounding box center [728, 21] width 1456 height 42
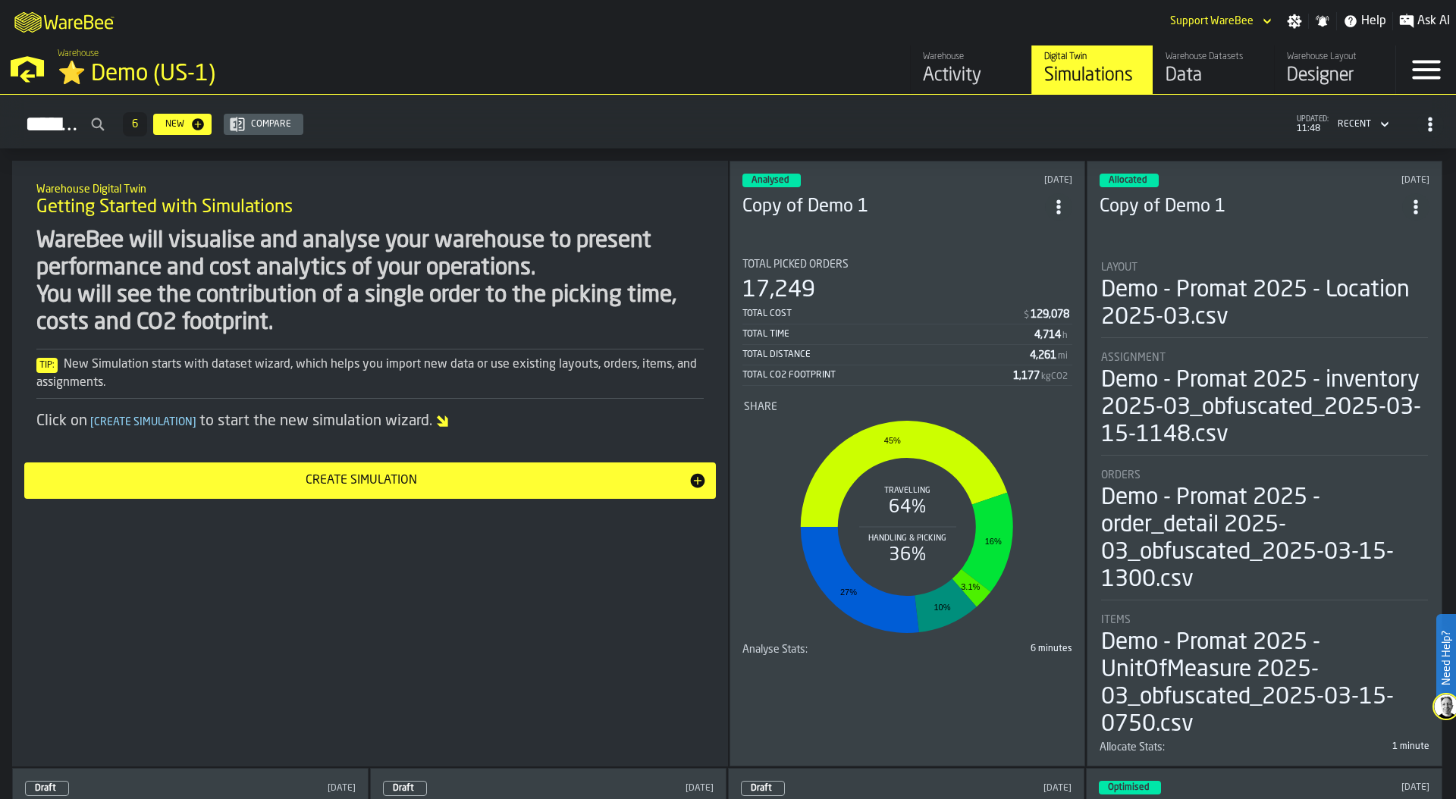
click at [1320, 296] on div "Demo - Promat 2025 - Location 2025-03.csv" at bounding box center [1264, 304] width 327 height 55
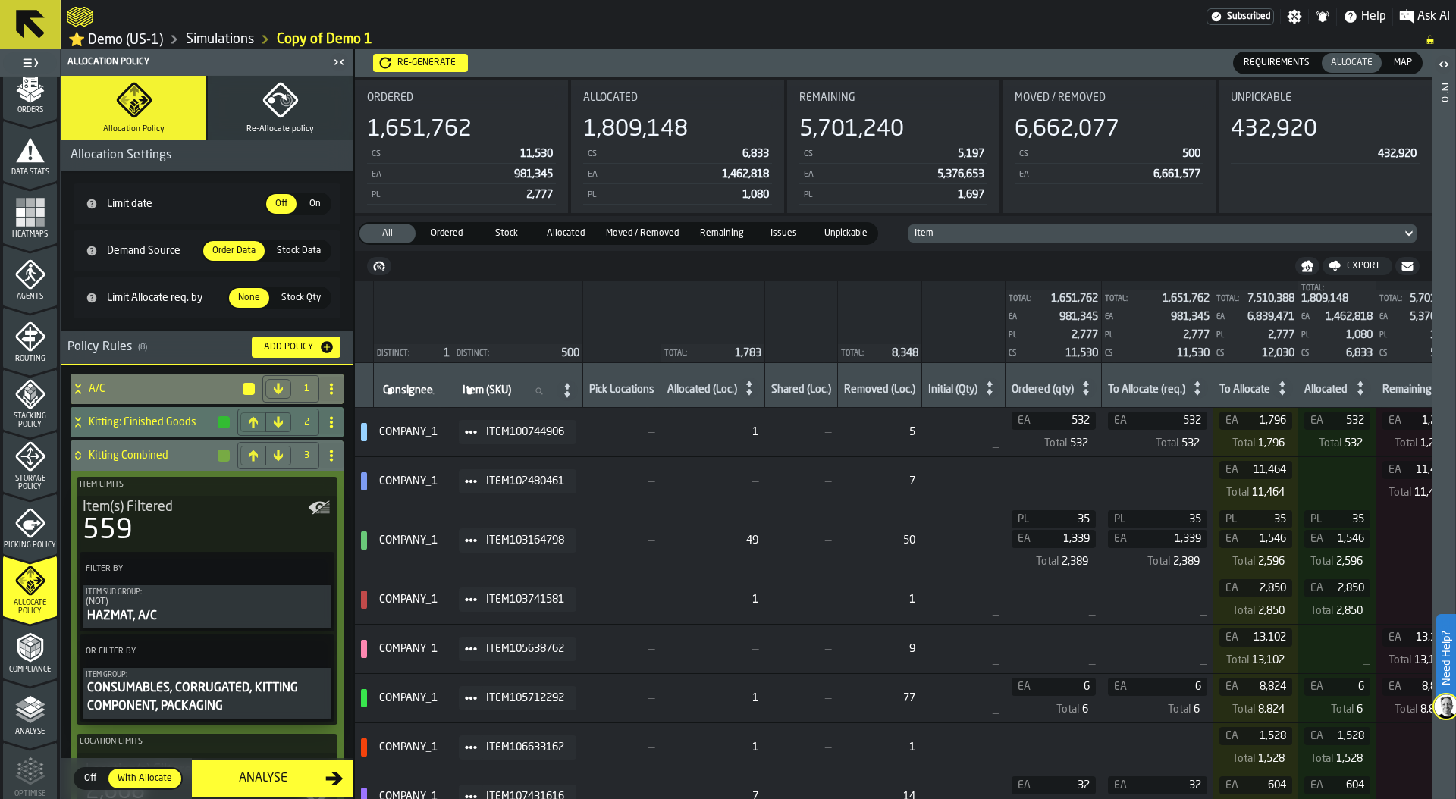
scroll to position [335, 0]
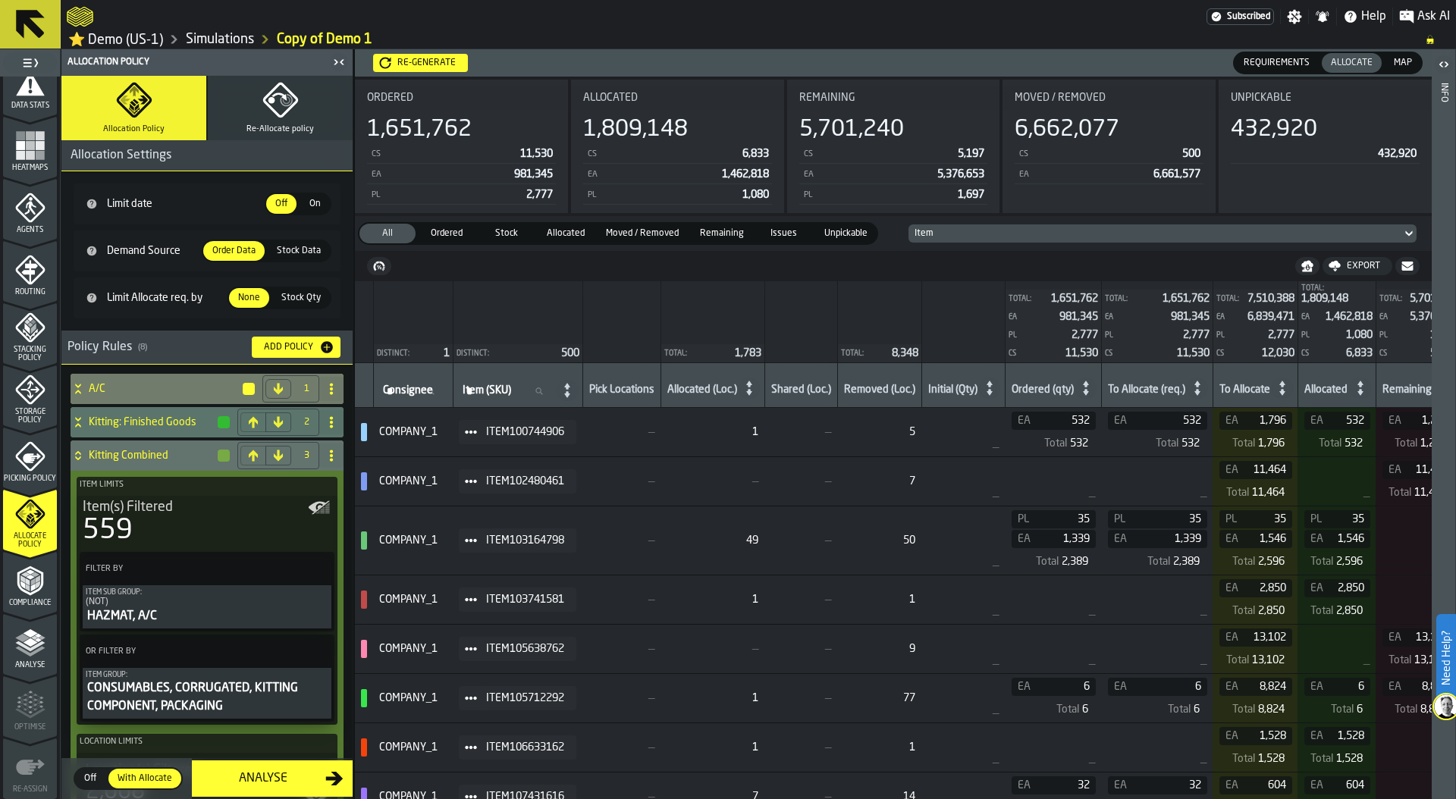
click at [25, 466] on icon "menu Picking Policy" at bounding box center [30, 456] width 30 height 30
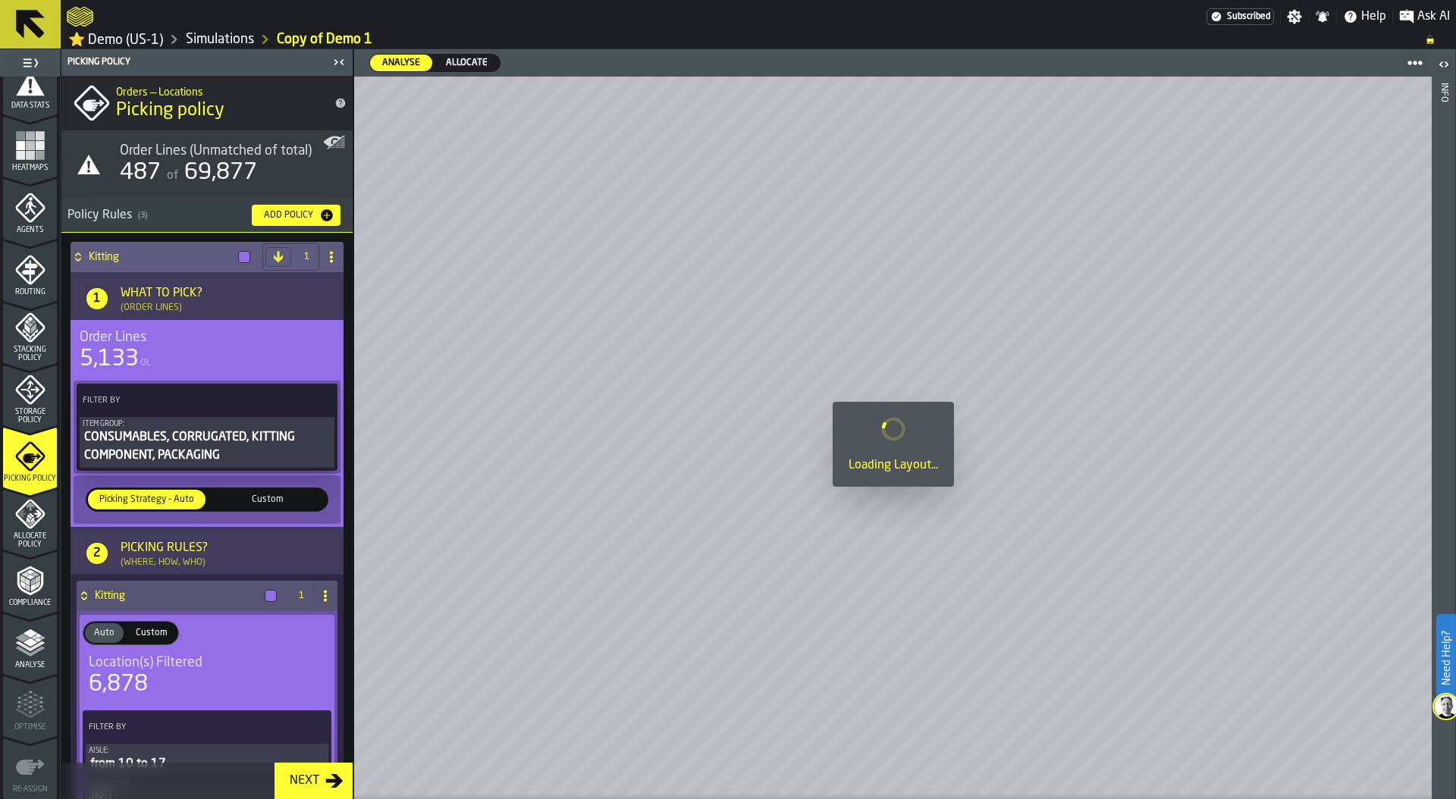
click at [80, 255] on icon at bounding box center [78, 257] width 15 height 12
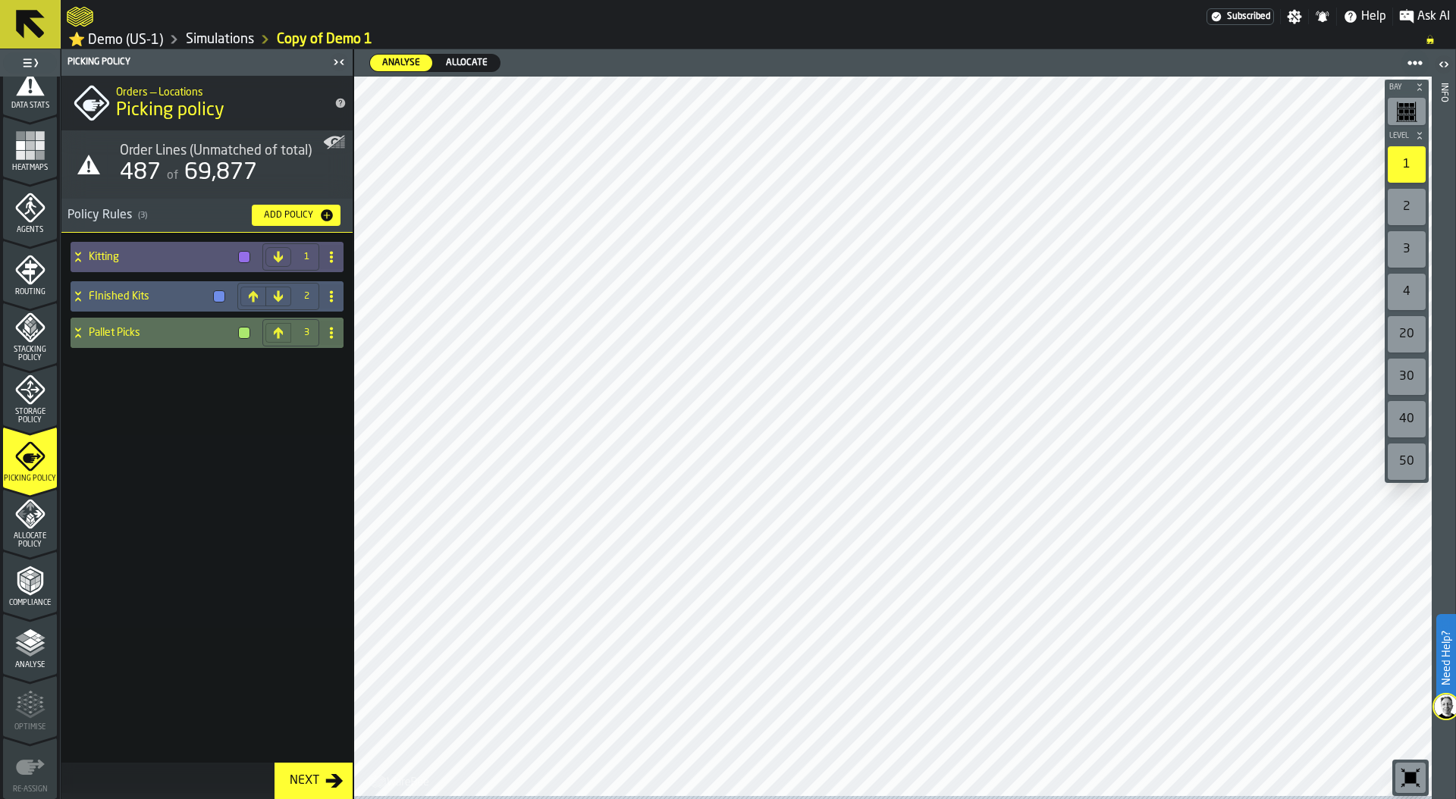
click at [286, 220] on div "Add Policy" at bounding box center [288, 215] width 61 height 11
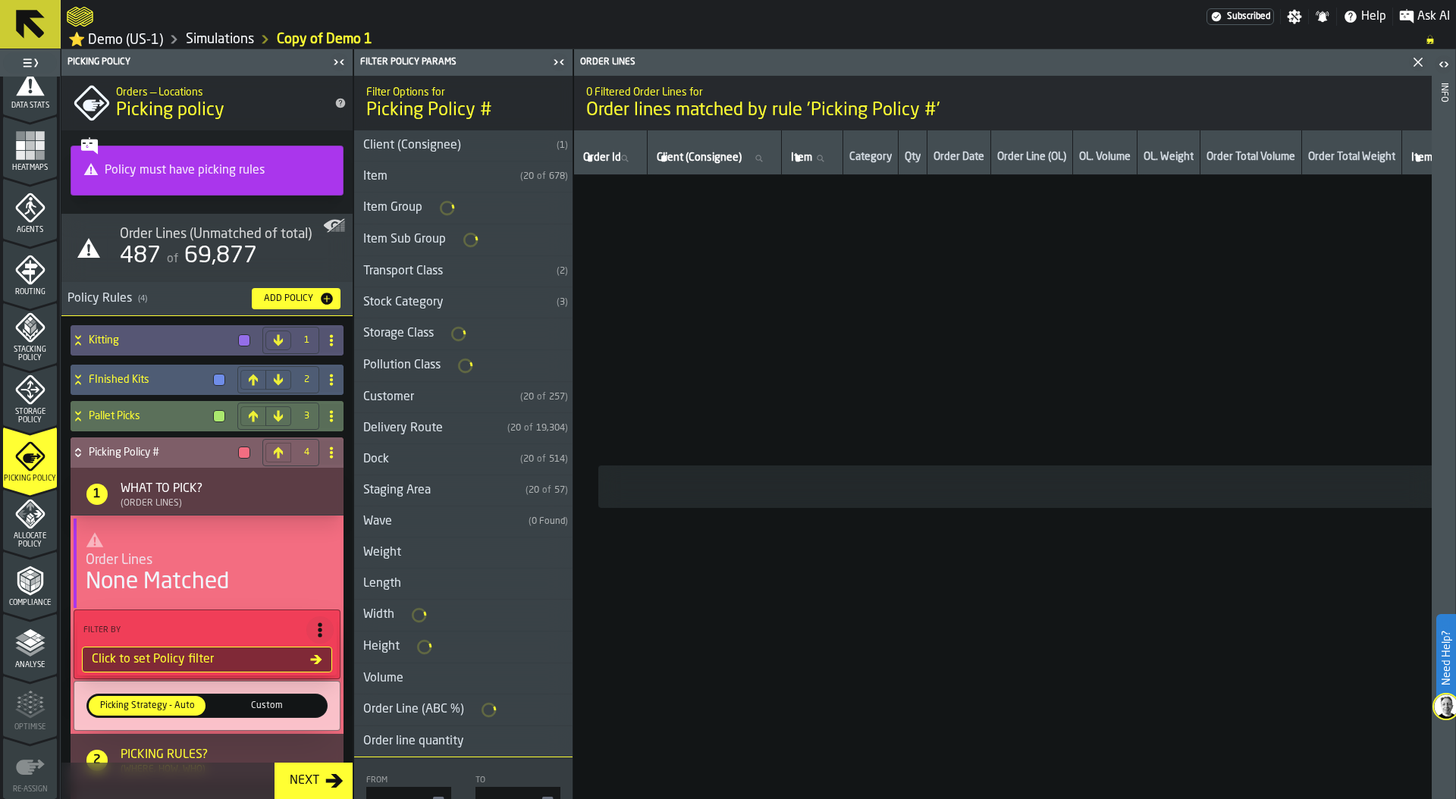
click at [171, 657] on div "Click to set Policy filter" at bounding box center [198, 660] width 225 height 18
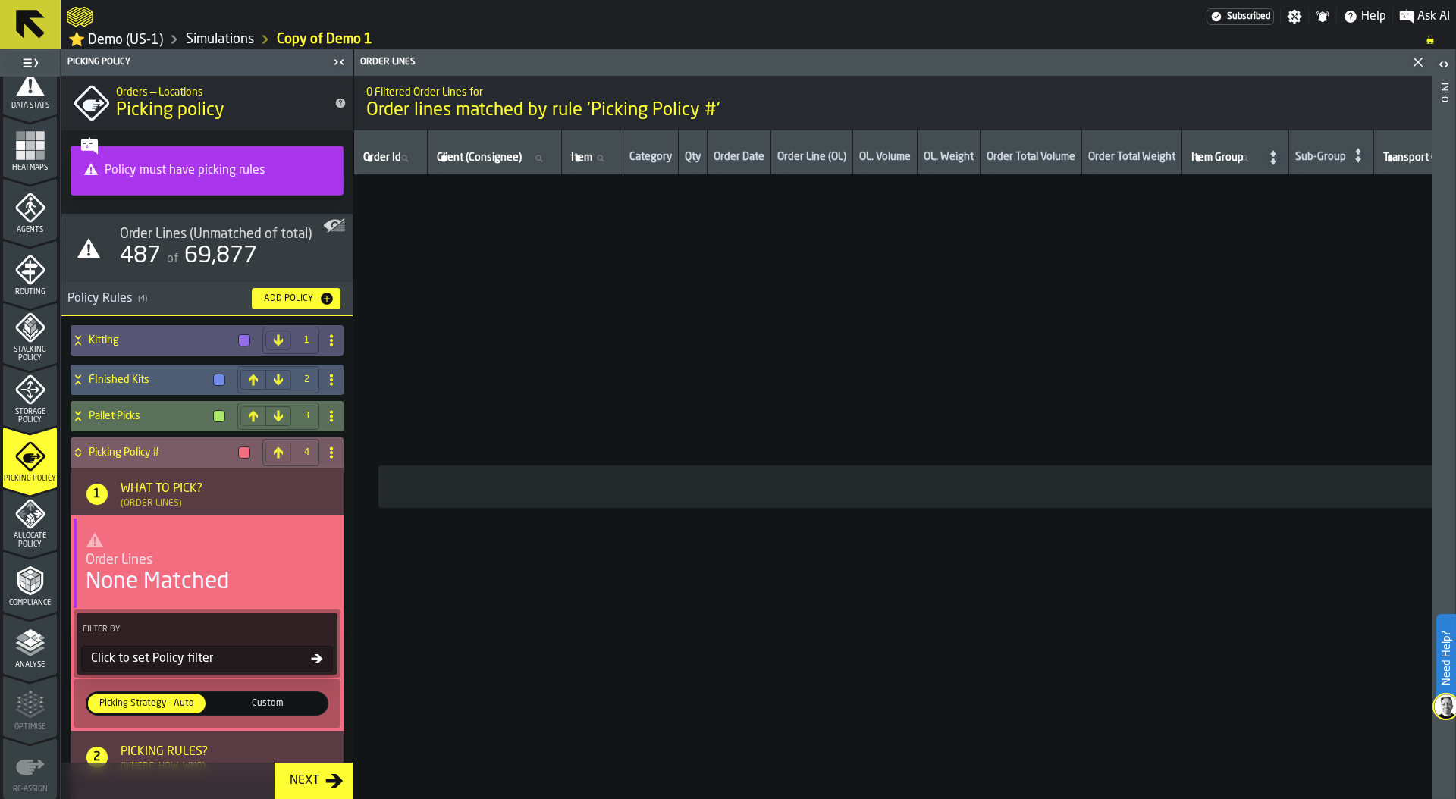
click at [179, 662] on div "Click to set Policy filter" at bounding box center [198, 659] width 226 height 18
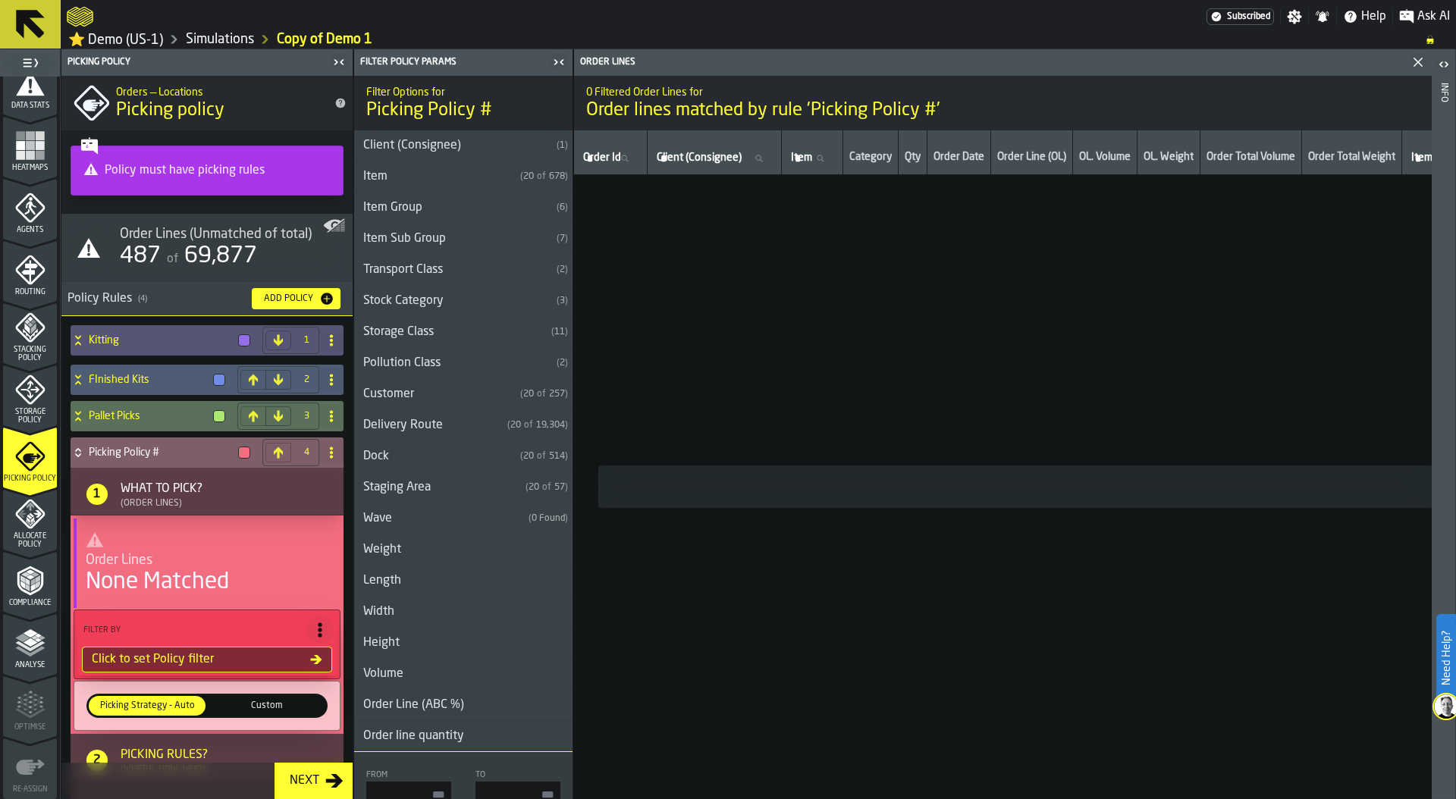
click at [500, 143] on div "Client (Consignee)" at bounding box center [452, 146] width 196 height 18
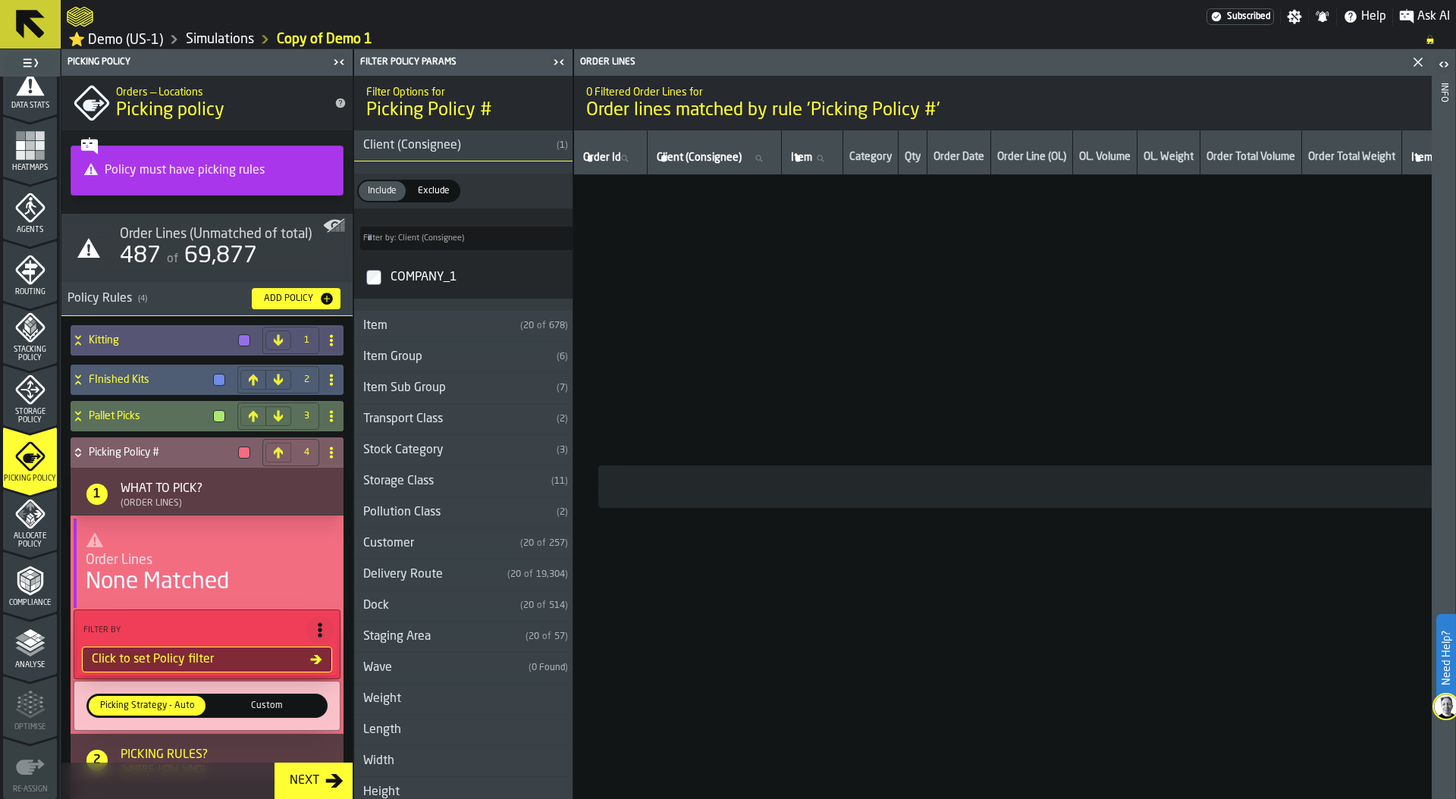
click at [416, 363] on div "Item Group" at bounding box center [452, 357] width 196 height 18
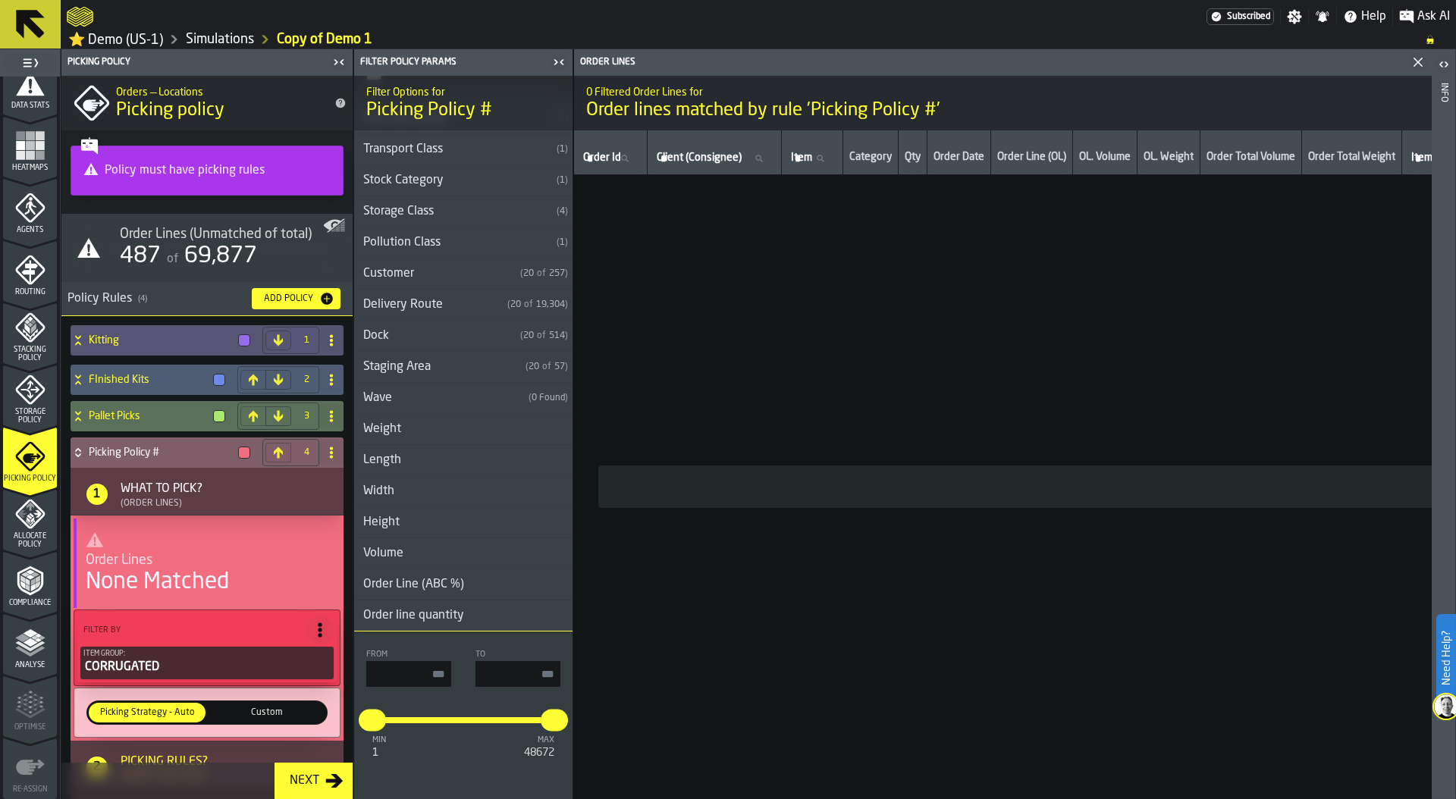
scroll to position [652, 0]
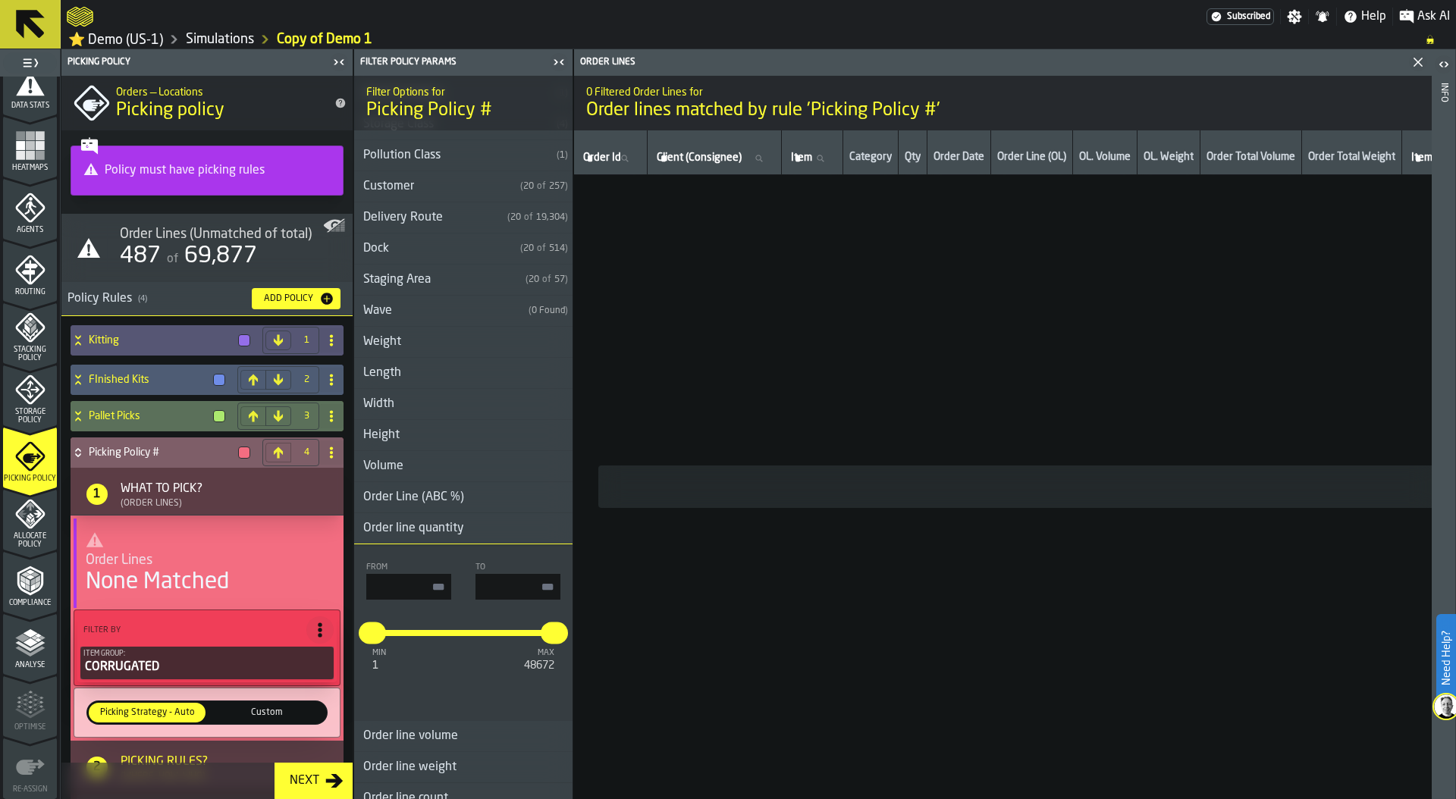
click at [374, 530] on div "Order line quantity" at bounding box center [413, 529] width 119 height 18
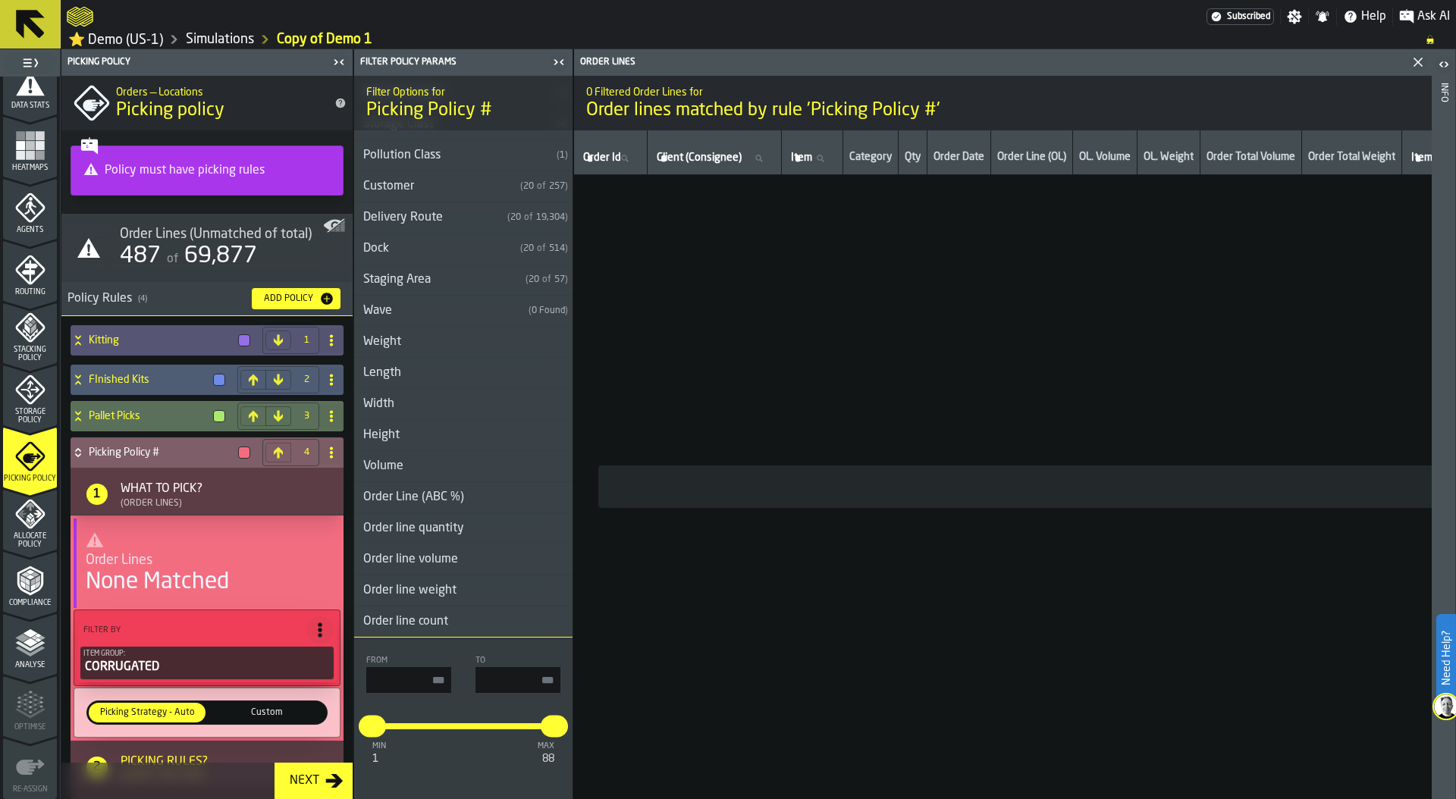
click at [453, 623] on div "Order line count" at bounding box center [405, 622] width 103 height 18
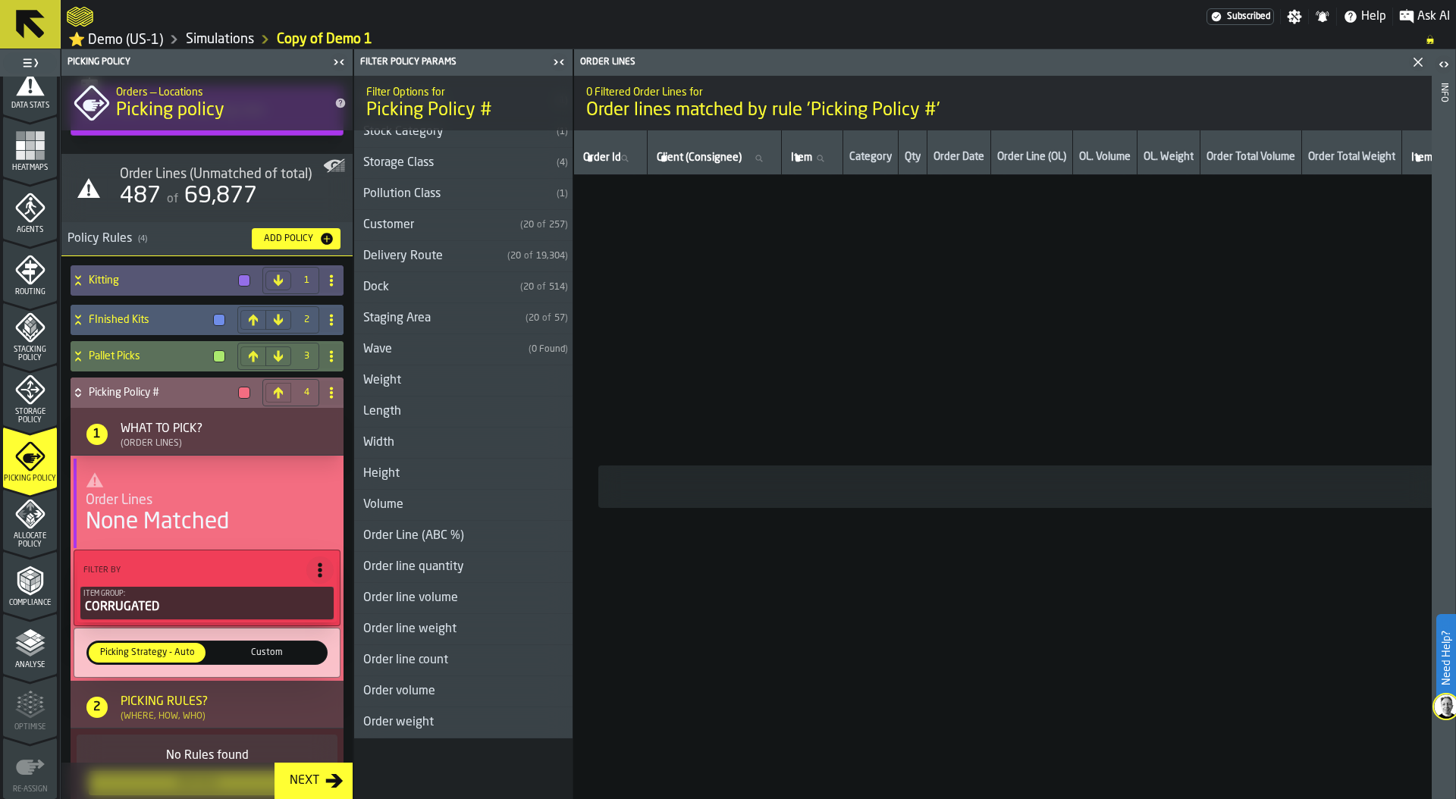
scroll to position [120, 0]
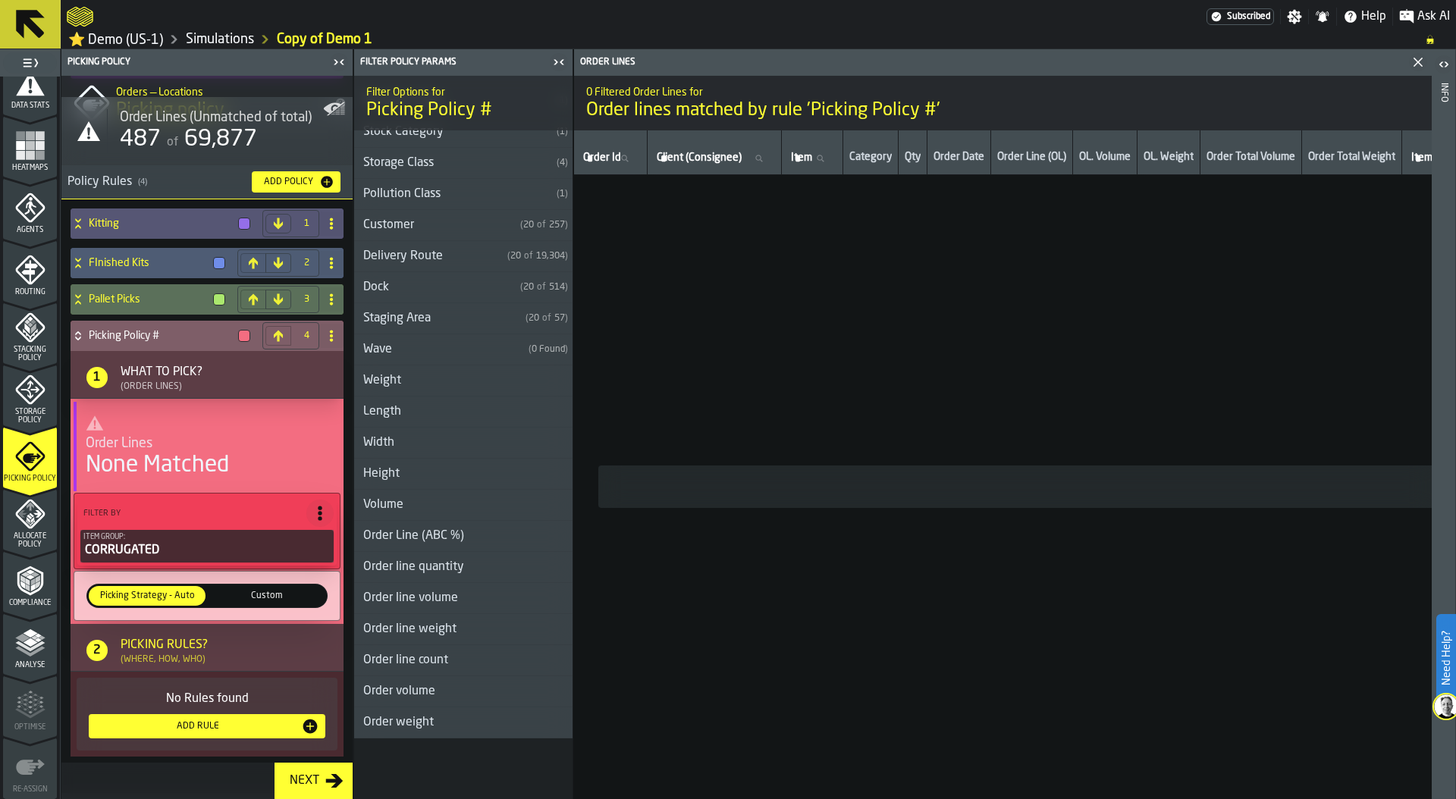
click at [226, 722] on div "Add Rule" at bounding box center [198, 726] width 206 height 11
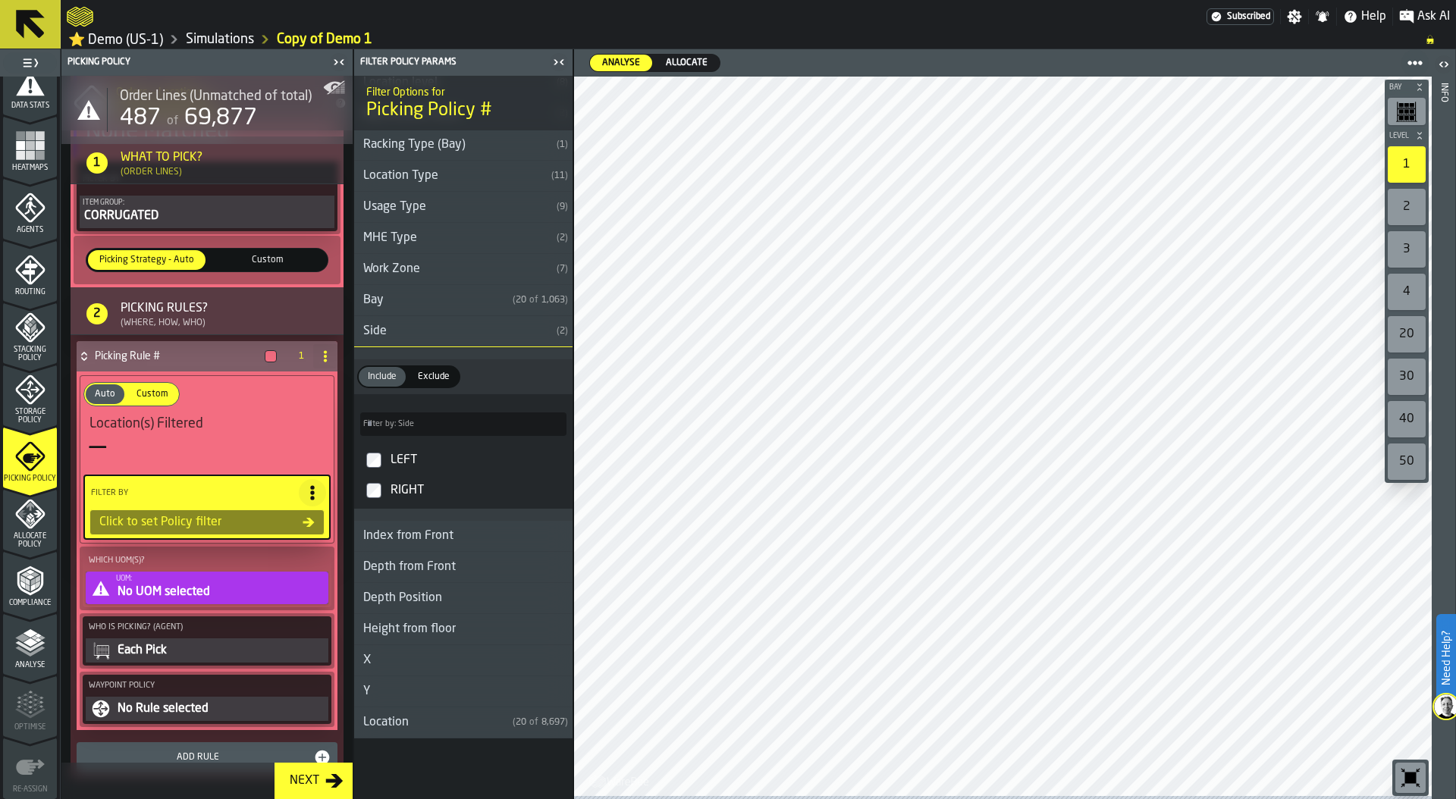
scroll to position [494, 0]
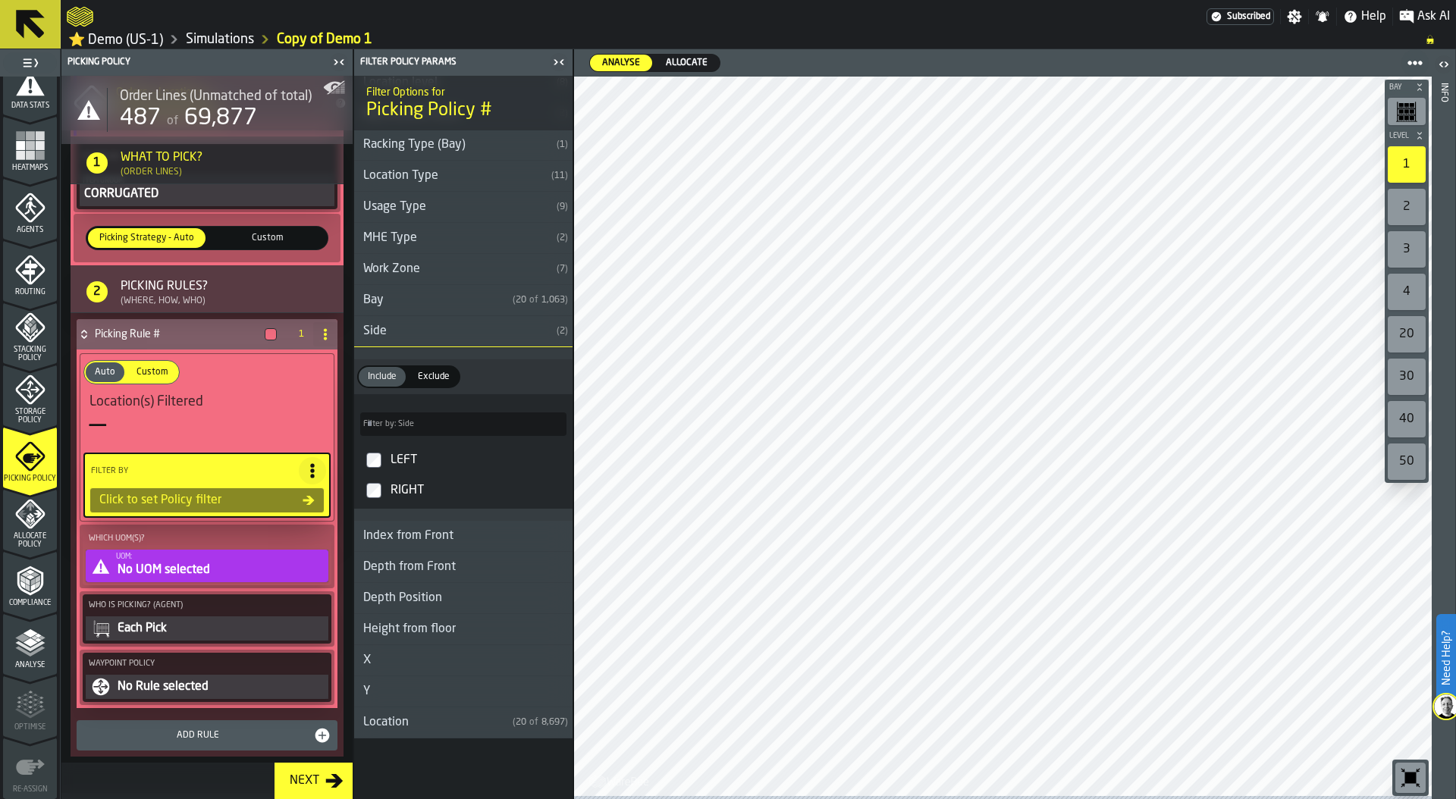
click at [225, 499] on div "Click to set Policy filter" at bounding box center [197, 501] width 209 height 18
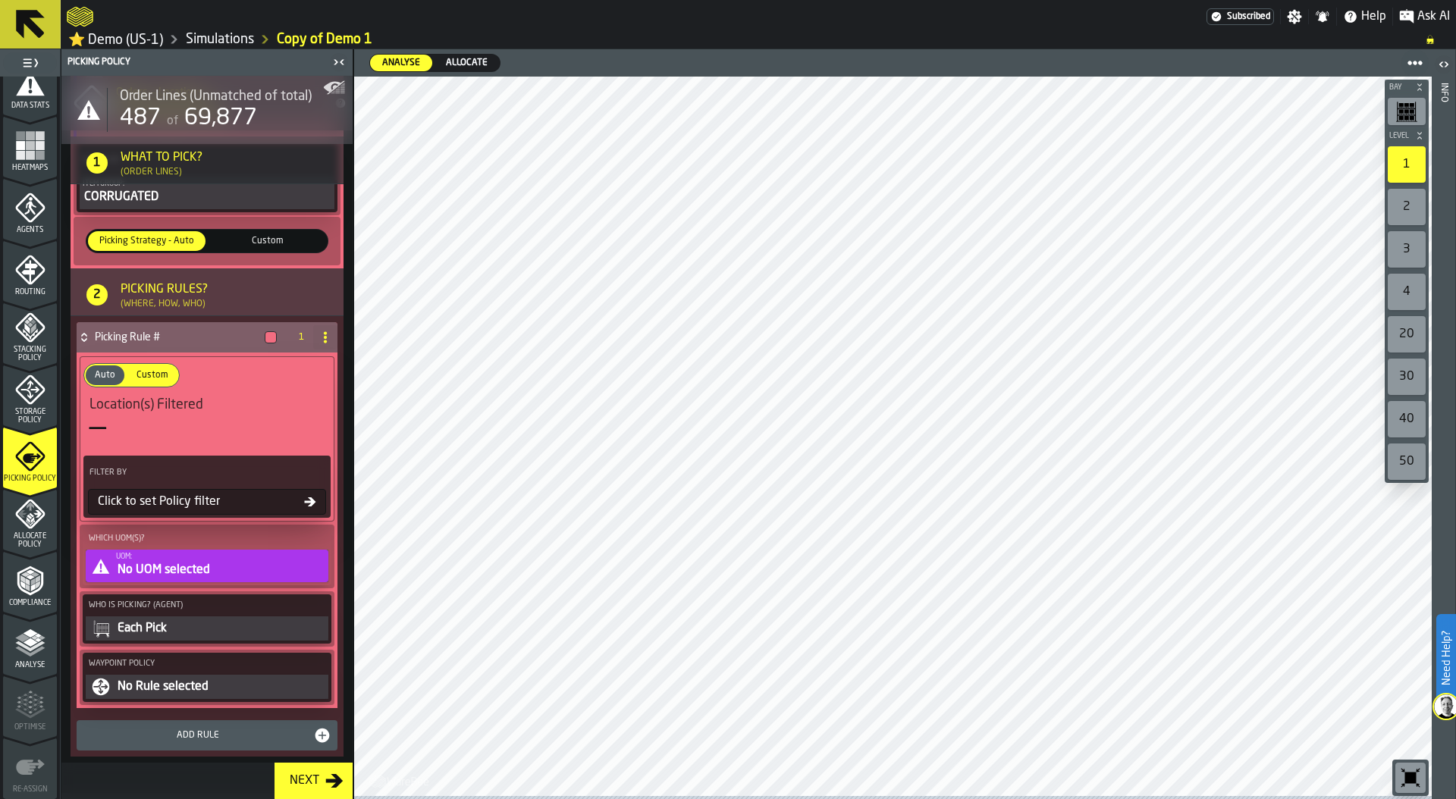
click at [225, 499] on div "Click to set Policy filter" at bounding box center [198, 502] width 212 height 18
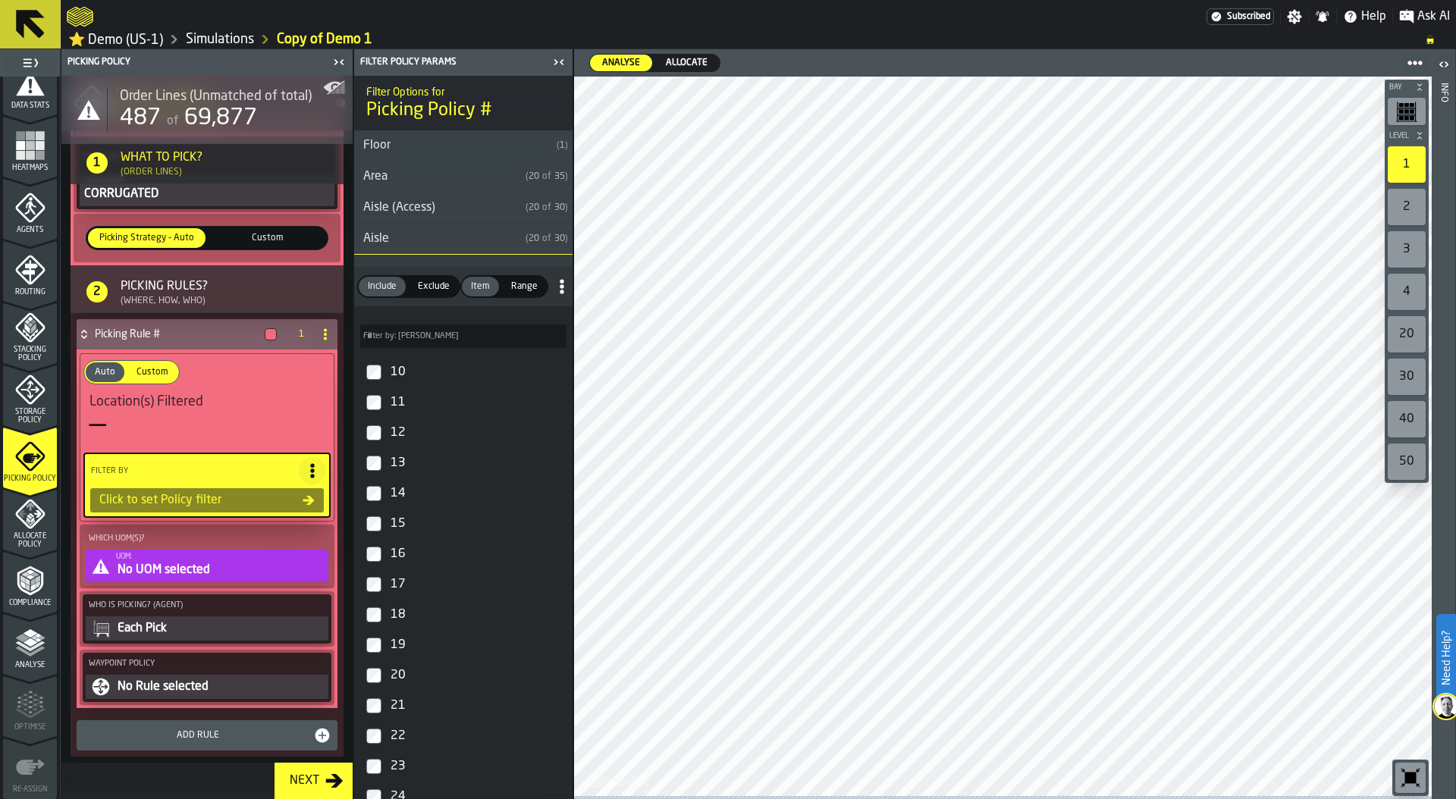
click at [429, 182] on div "Area" at bounding box center [436, 177] width 165 height 18
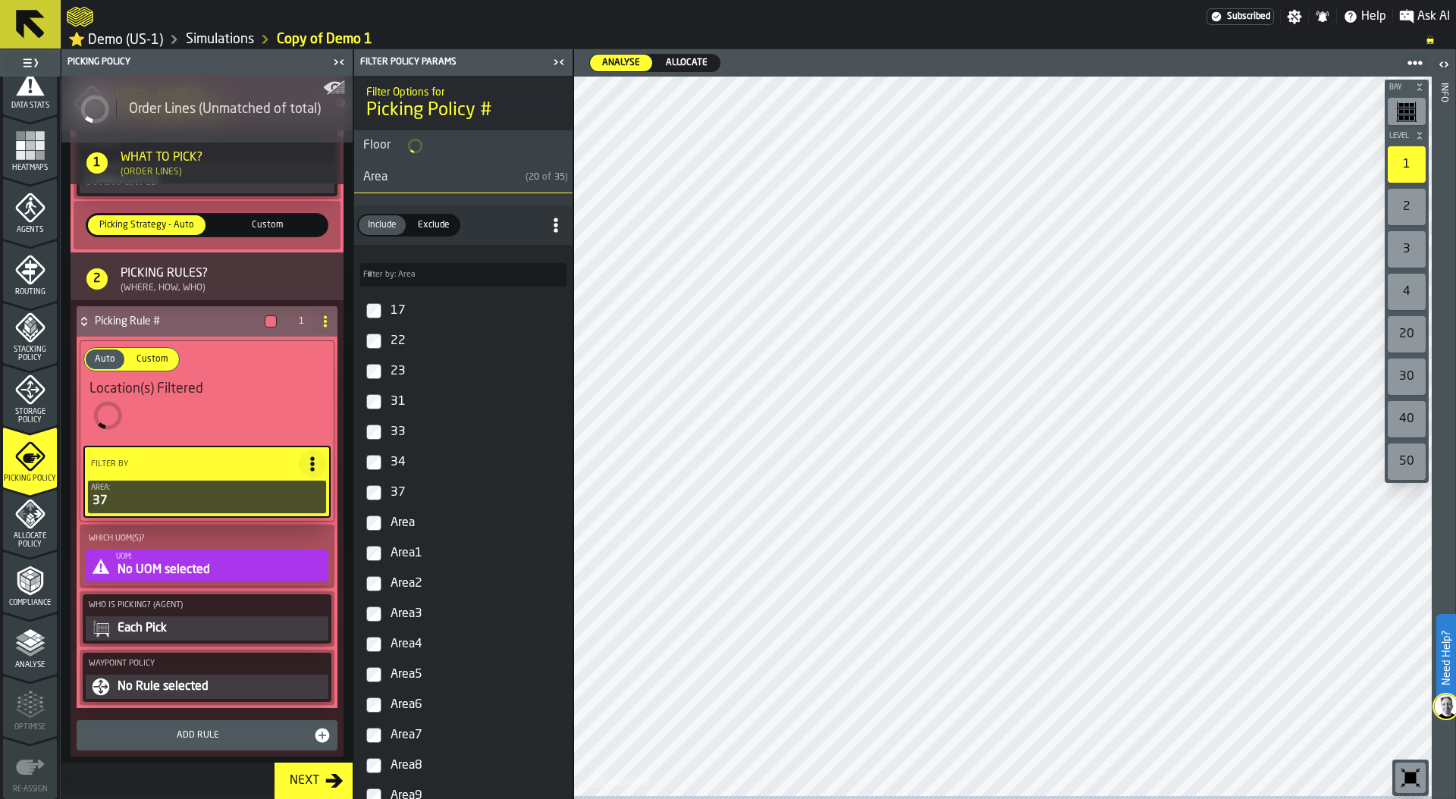
scroll to position [481, 0]
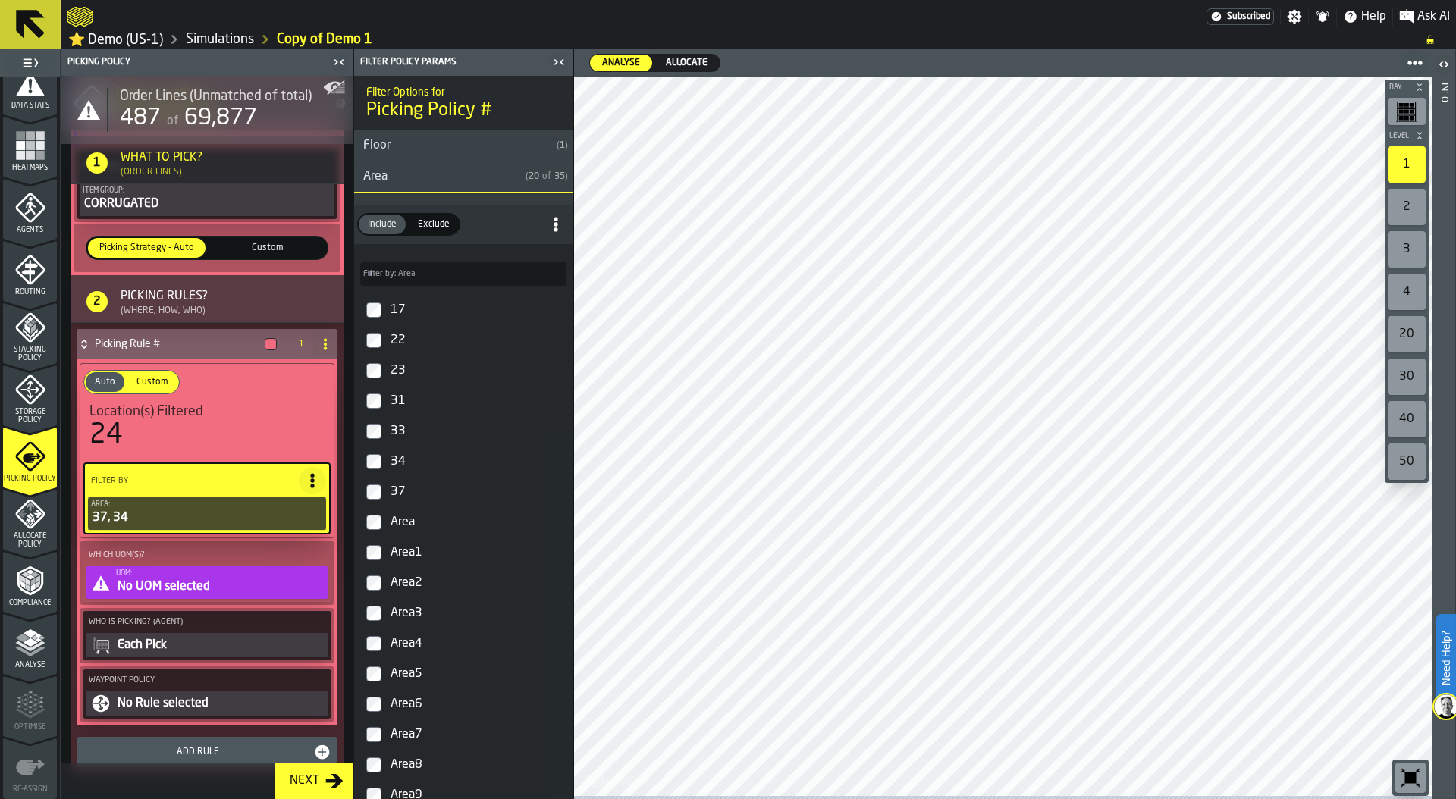
click at [203, 582] on div "No UOM selected" at bounding box center [220, 587] width 209 height 18
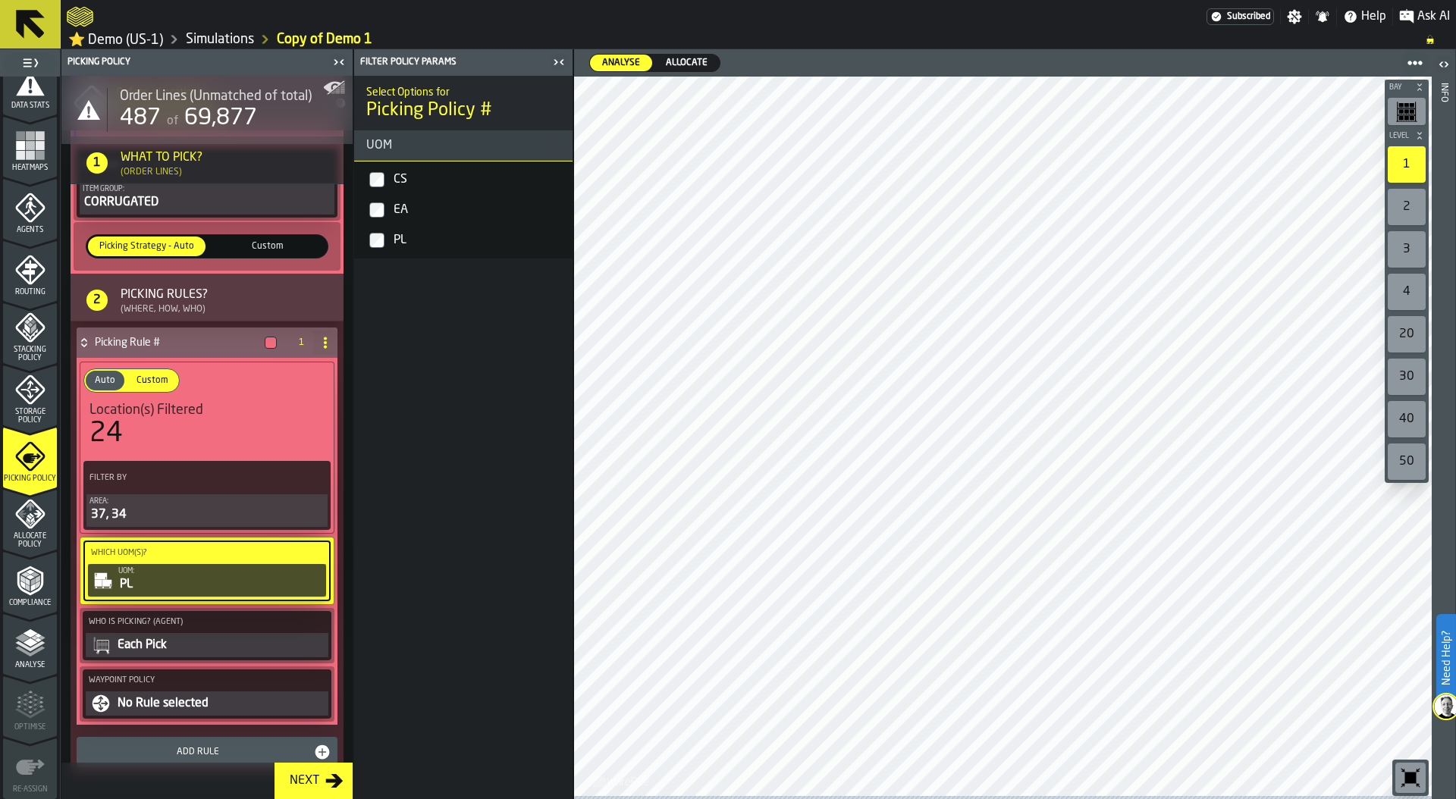
scroll to position [400, 0]
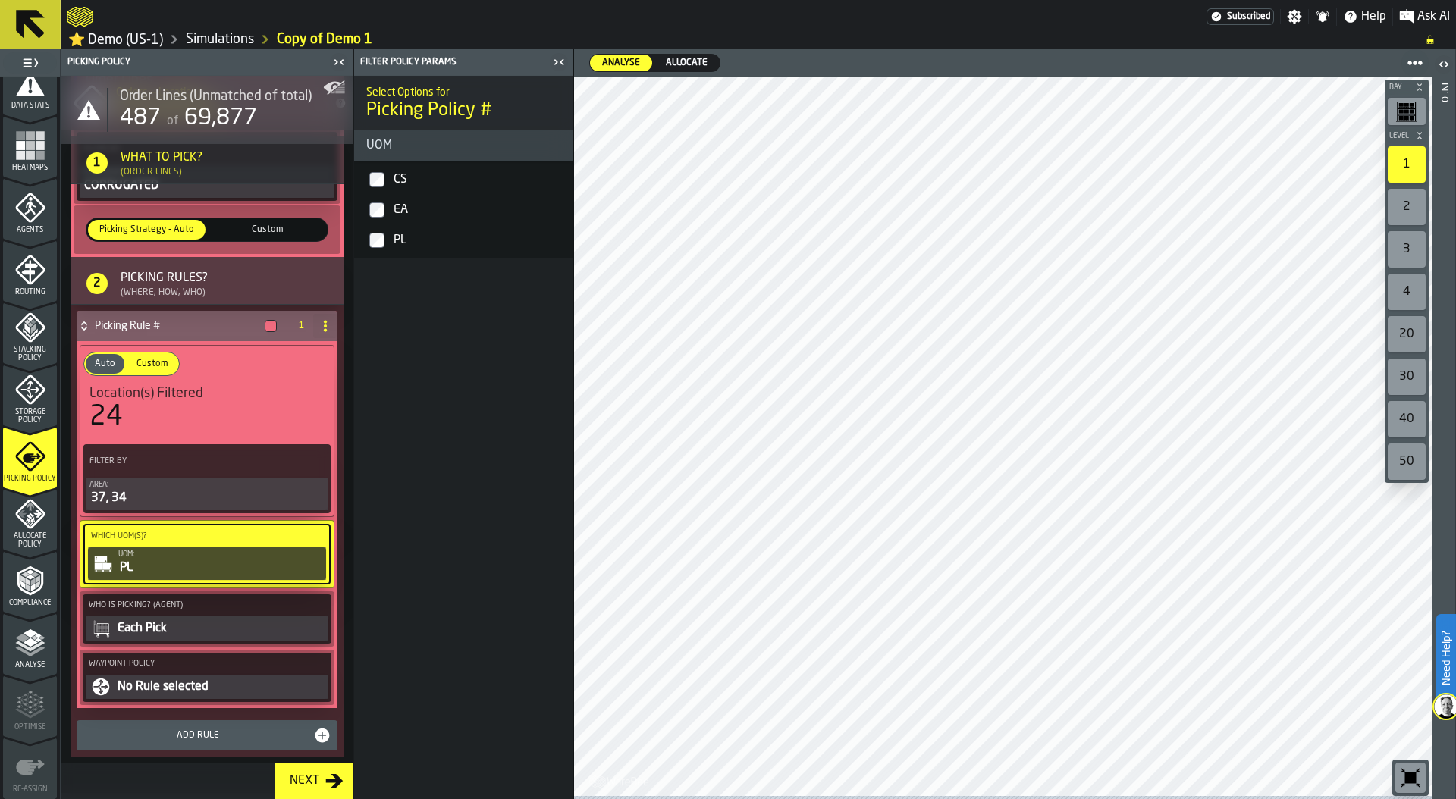
click at [219, 630] on div "Each Pick" at bounding box center [220, 629] width 209 height 18
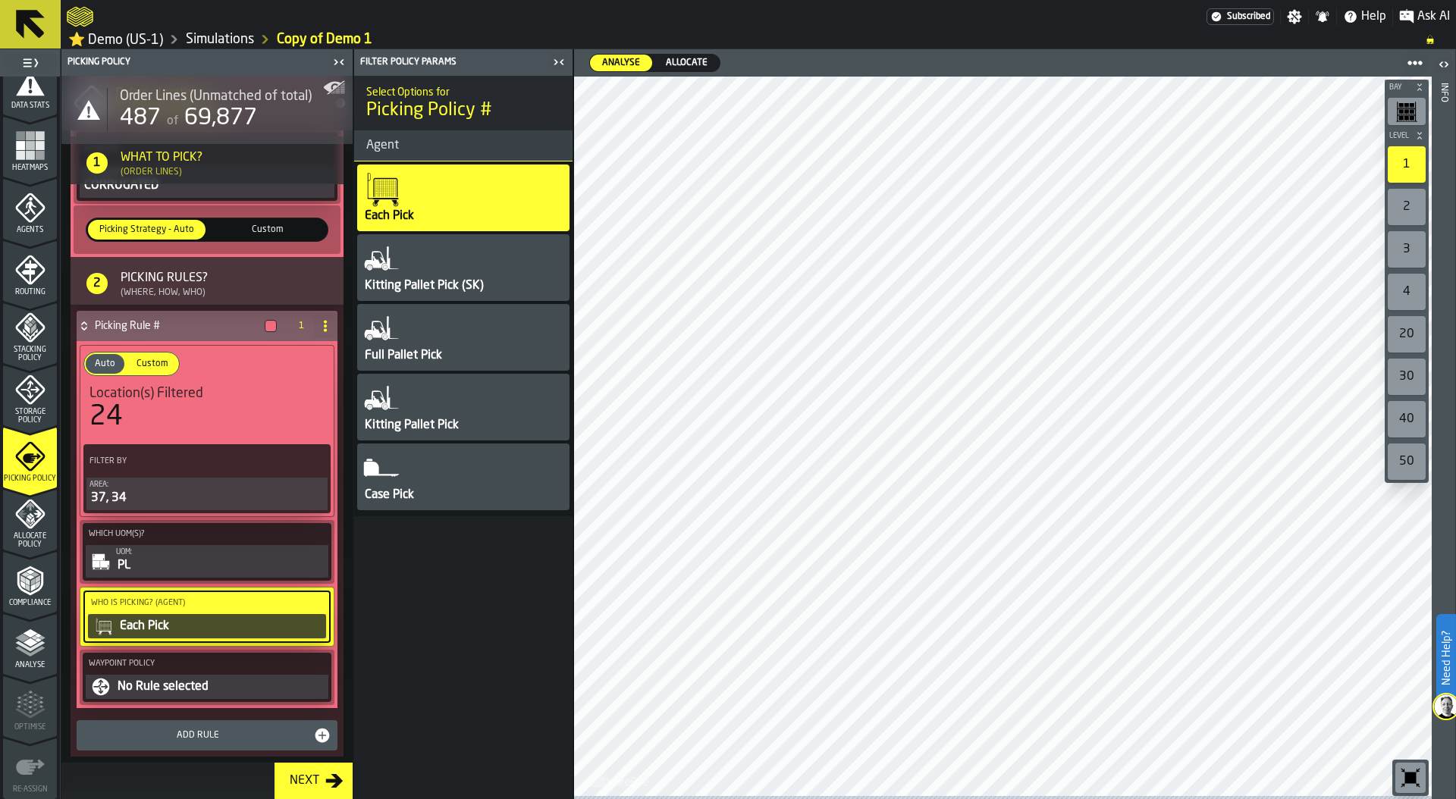
click at [456, 331] on div "Full Pallet Pick" at bounding box center [463, 337] width 212 height 67
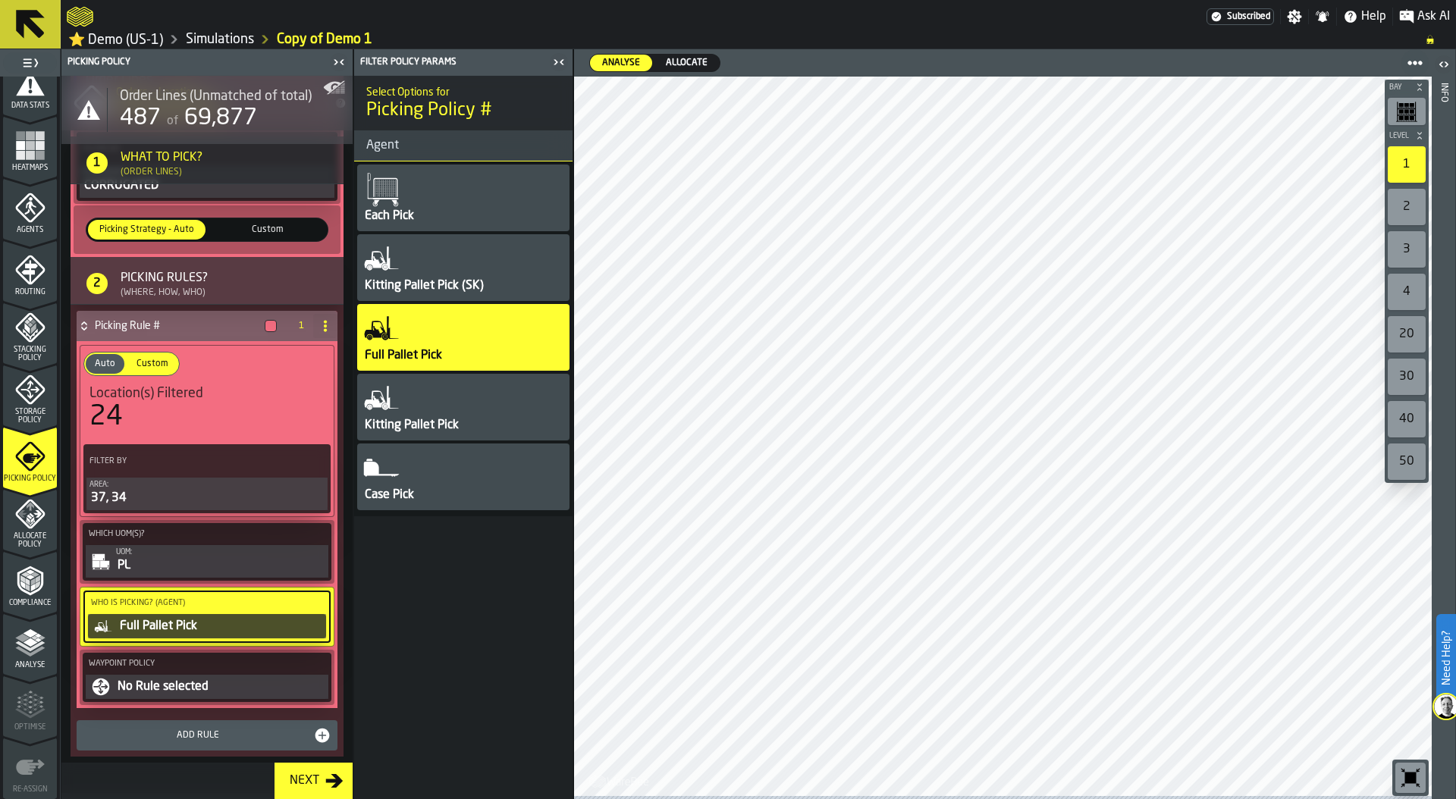
click at [209, 689] on div "No Rule selected" at bounding box center [220, 687] width 209 height 18
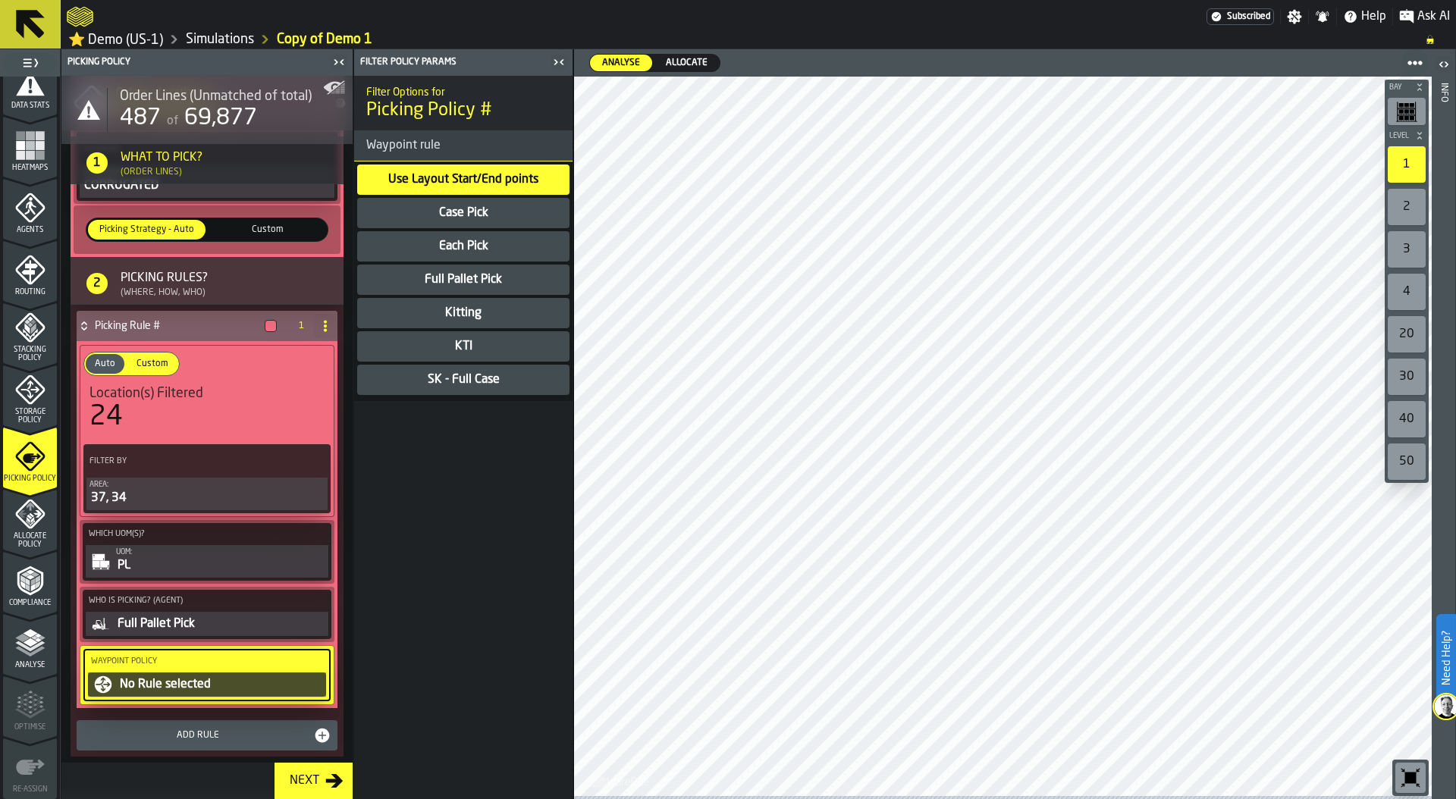
click at [470, 322] on div "Kitting" at bounding box center [463, 313] width 39 height 18
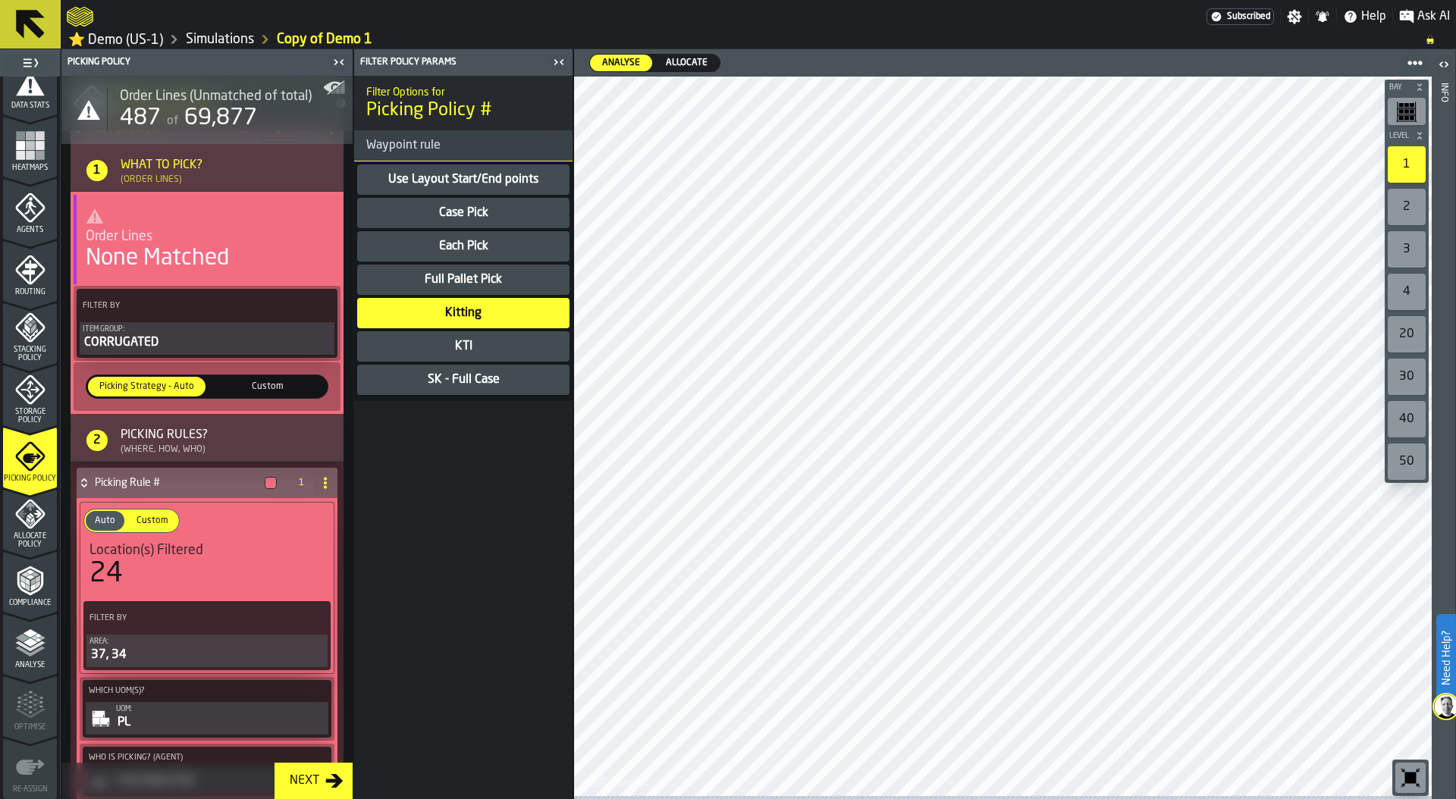
scroll to position [97, 0]
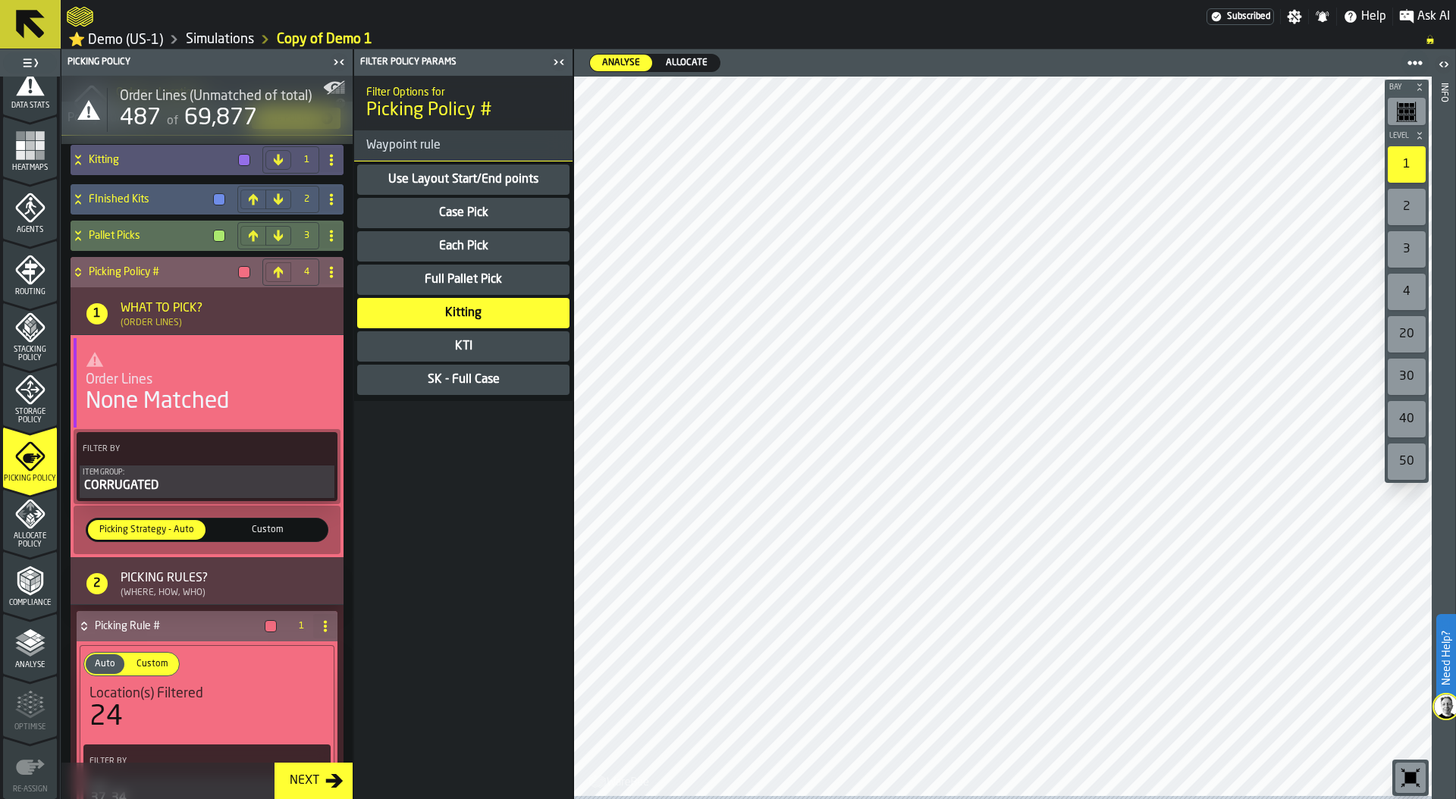
click at [269, 532] on span "Custom" at bounding box center [267, 530] width 111 height 14
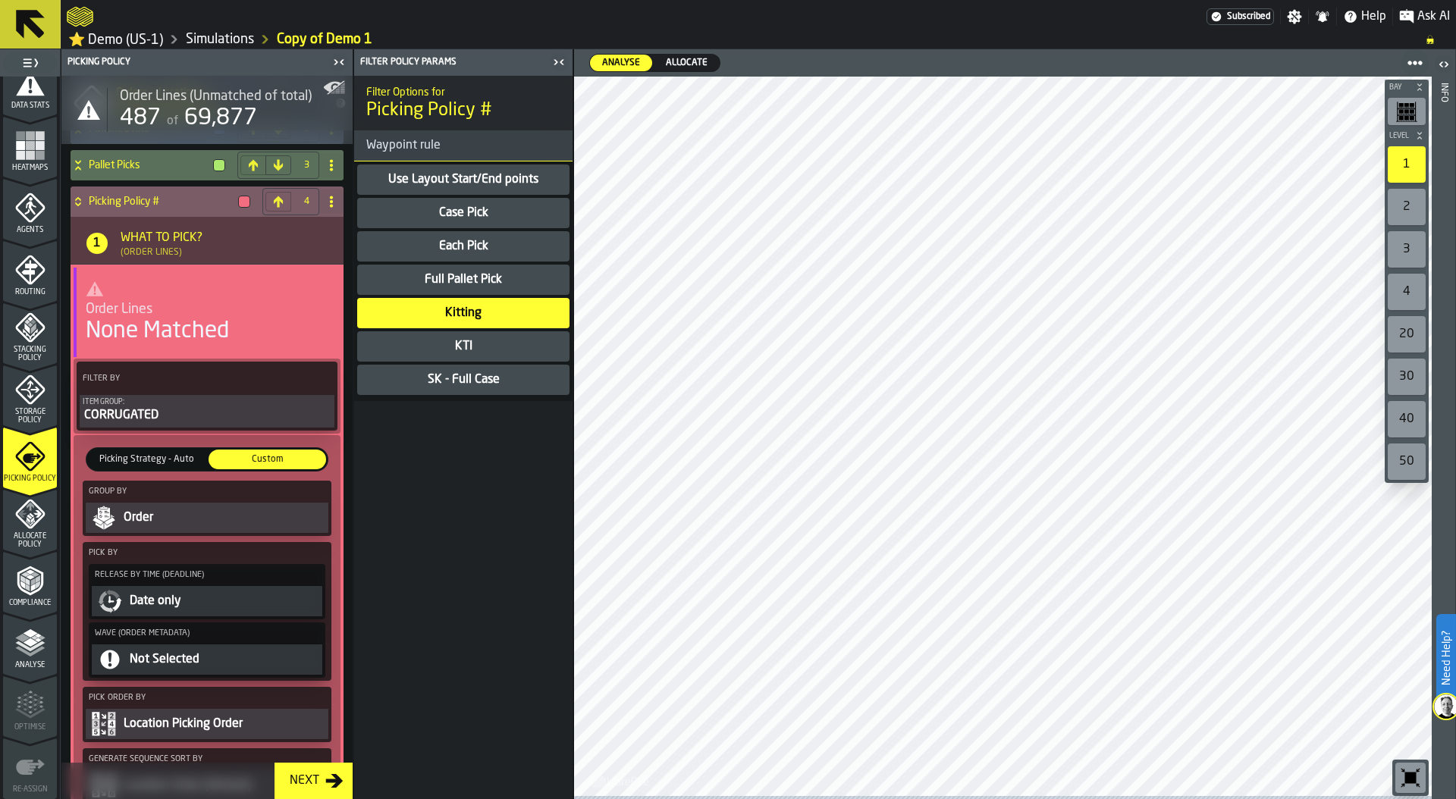
scroll to position [143, 0]
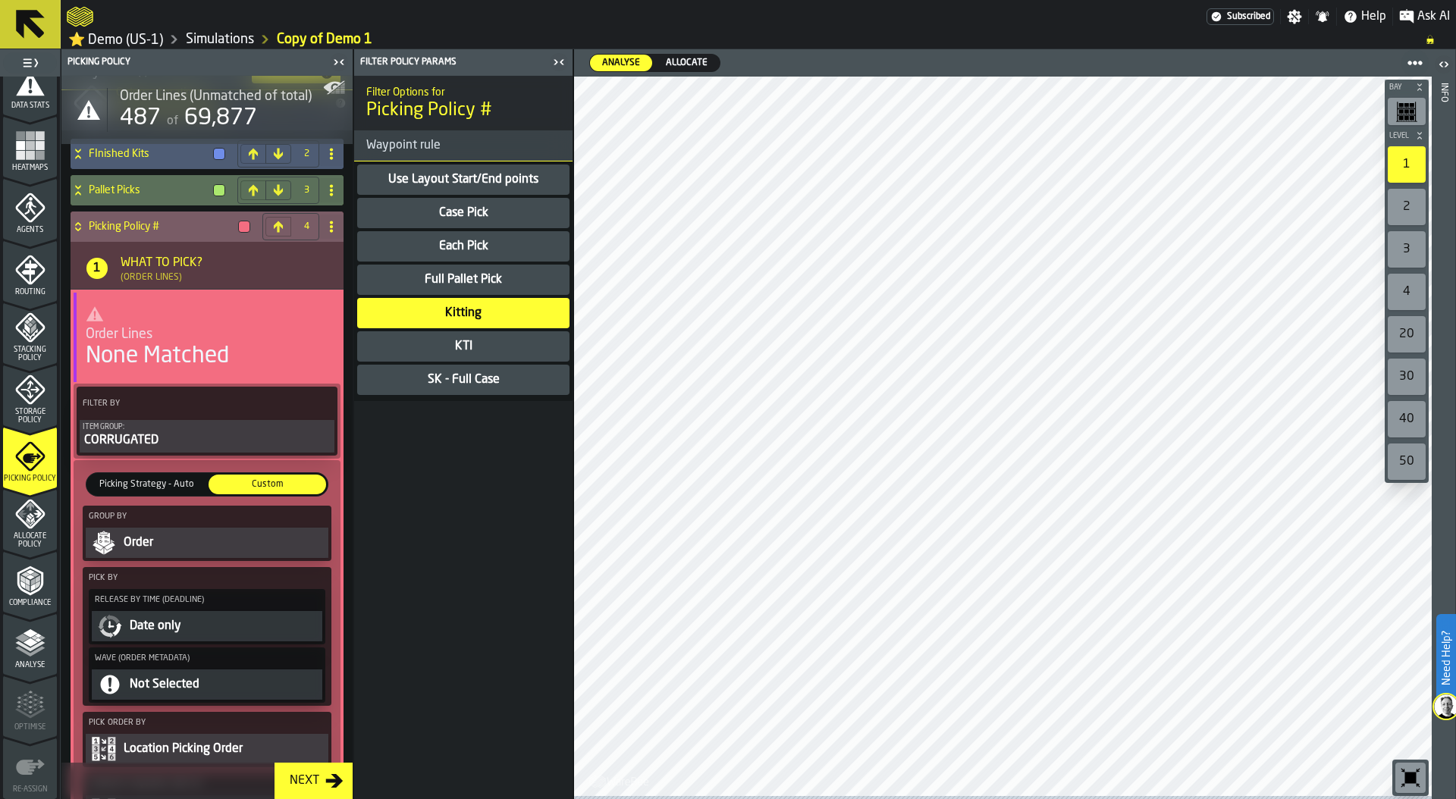
click at [146, 492] on span "Picking Strategy - Auto" at bounding box center [146, 485] width 111 height 14
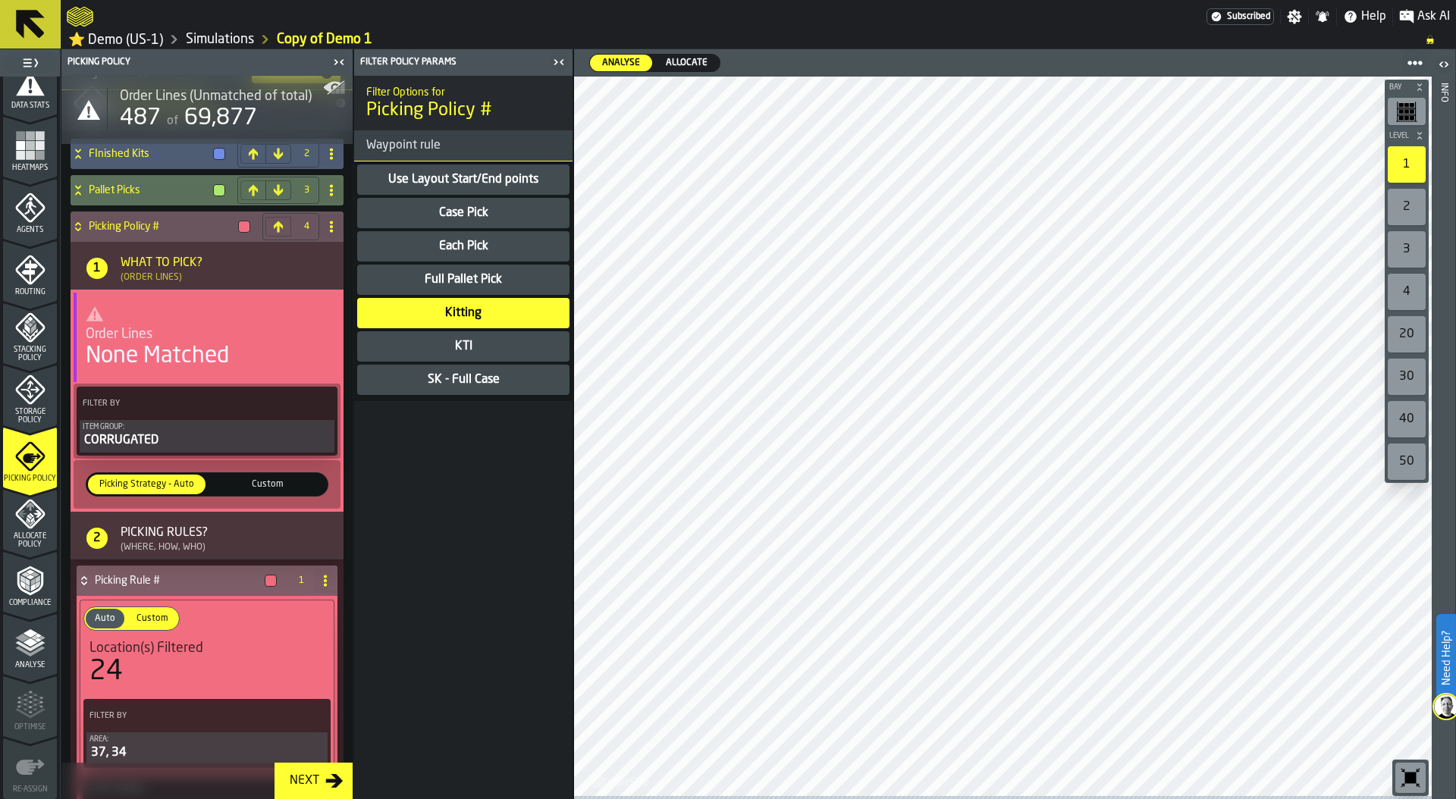
click at [227, 40] on link "Simulations" at bounding box center [220, 39] width 68 height 17
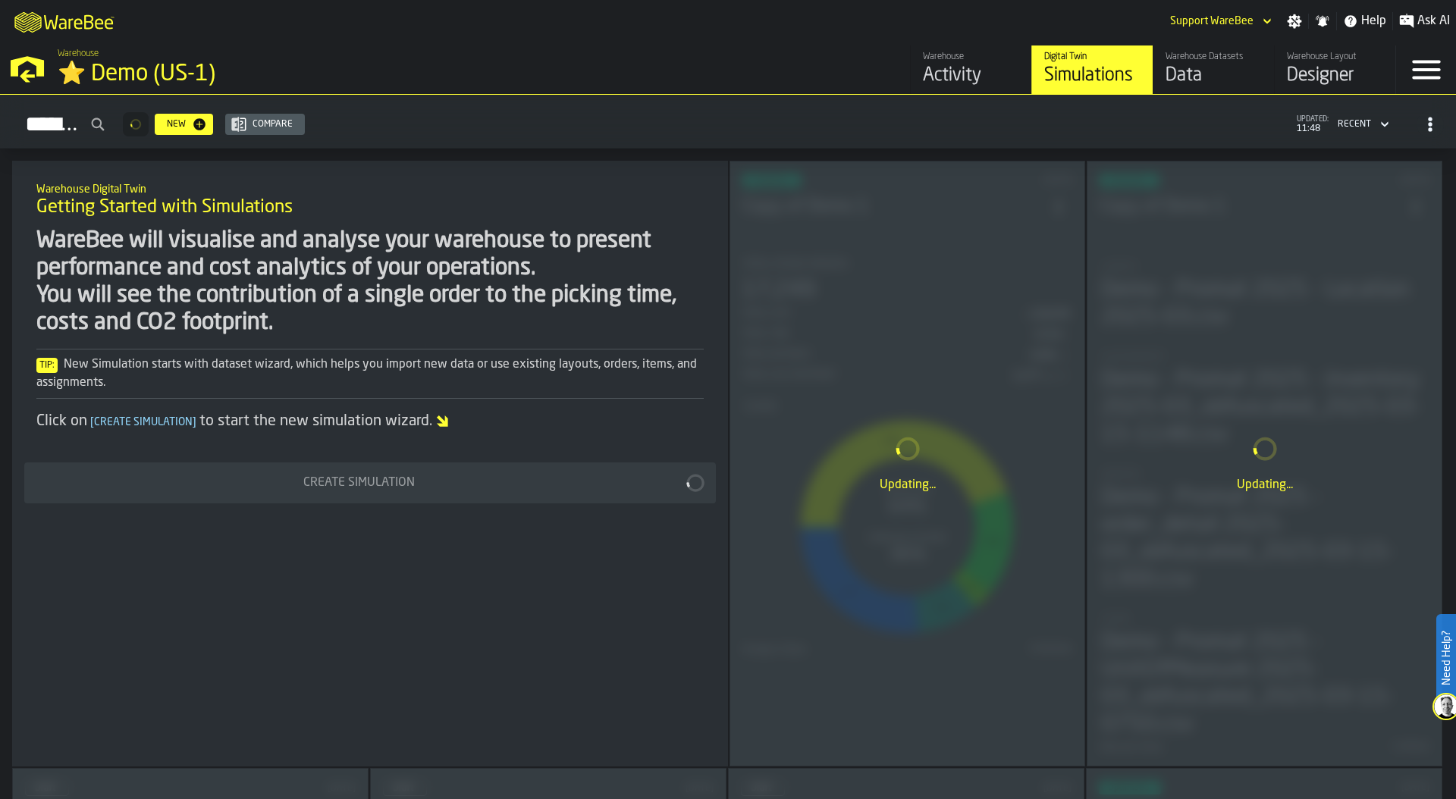
click at [928, 392] on div "Updating..." at bounding box center [907, 464] width 354 height 605
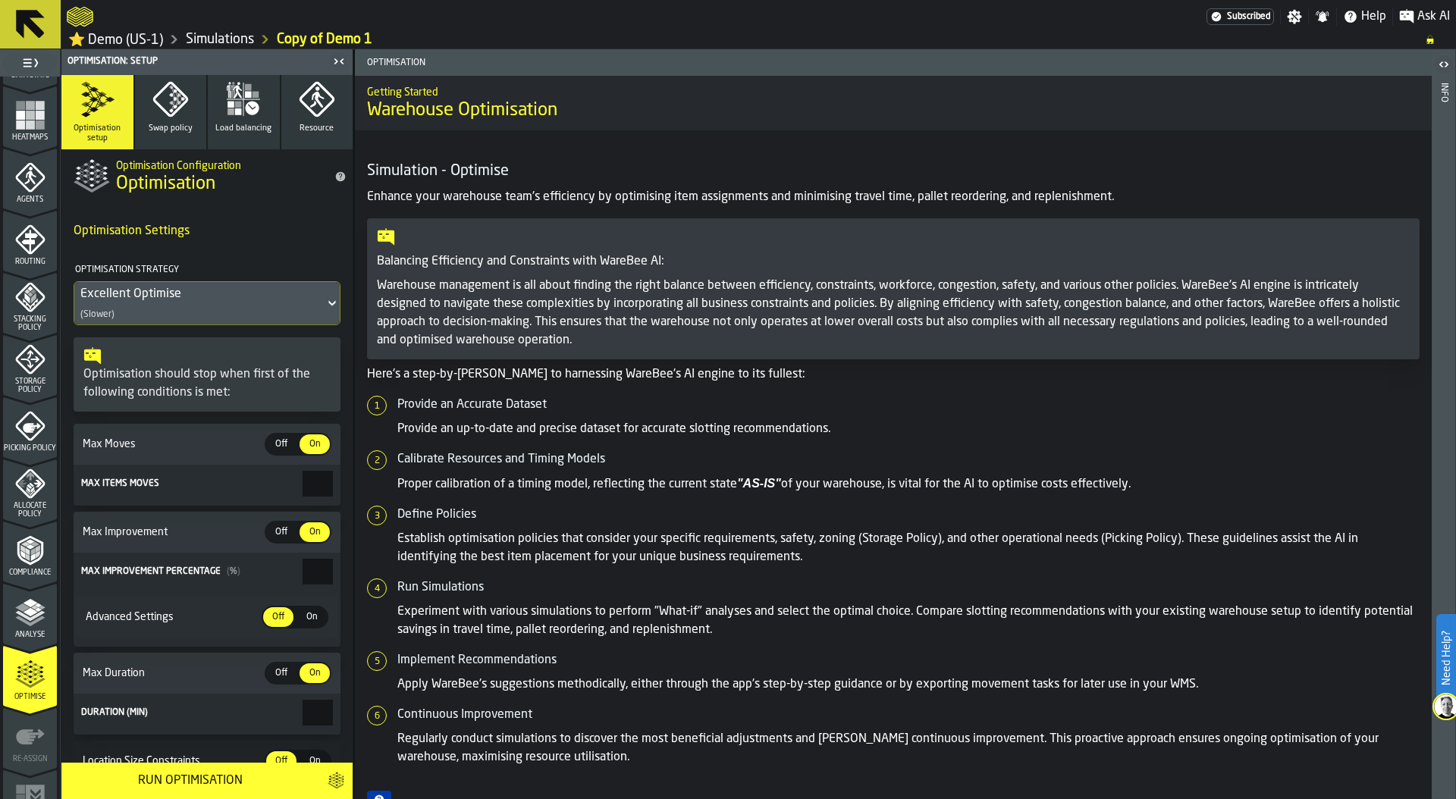
scroll to position [400, 0]
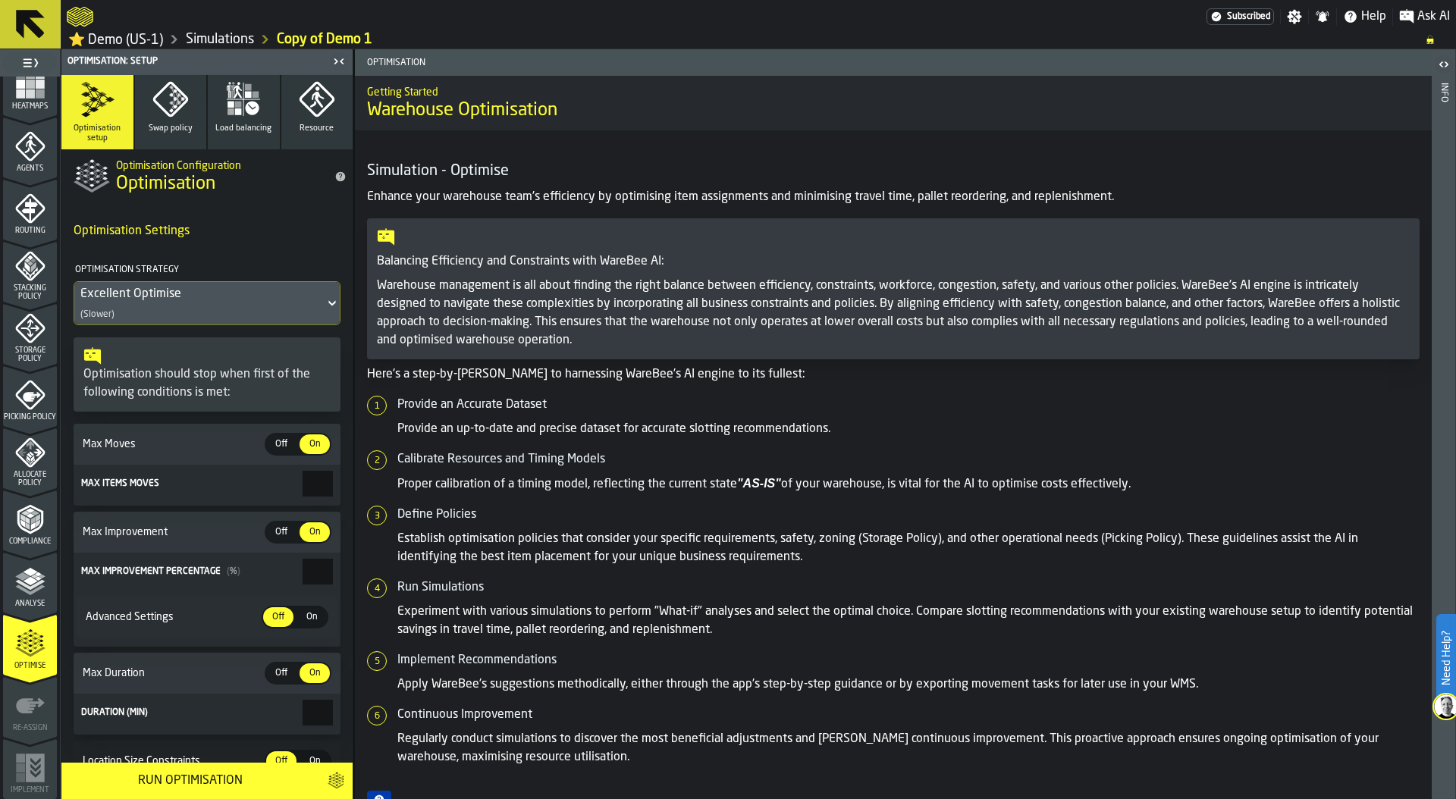
drag, startPoint x: 291, startPoint y: 482, endPoint x: 429, endPoint y: 484, distance: 137.3
click at [429, 484] on main "1 Start 1.1 Layout 1.2 Assignment 1.3 Items 1.4 Orders 1.5 Data Stats 1.6 Heatm…" at bounding box center [728, 424] width 1456 height 750
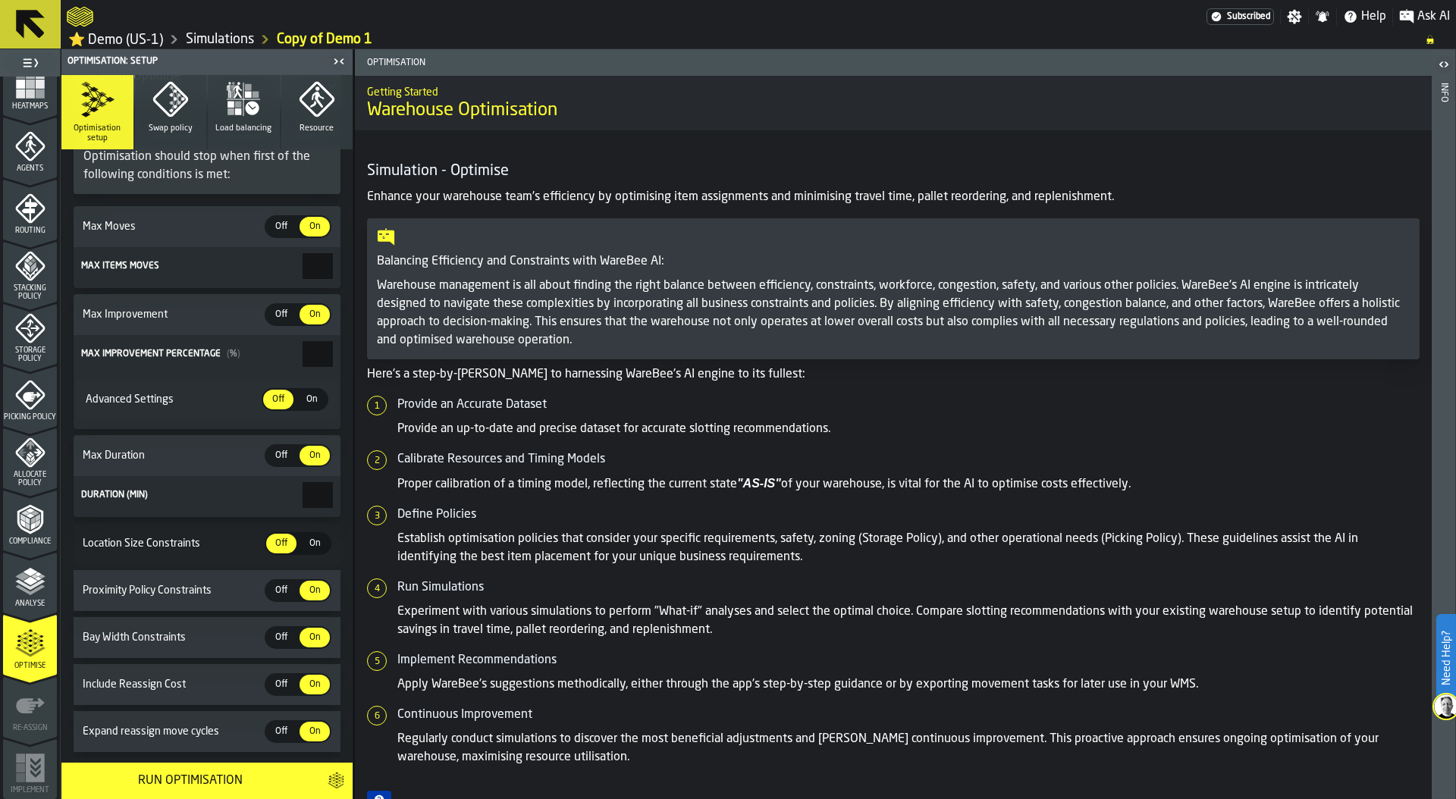
scroll to position [230, 0]
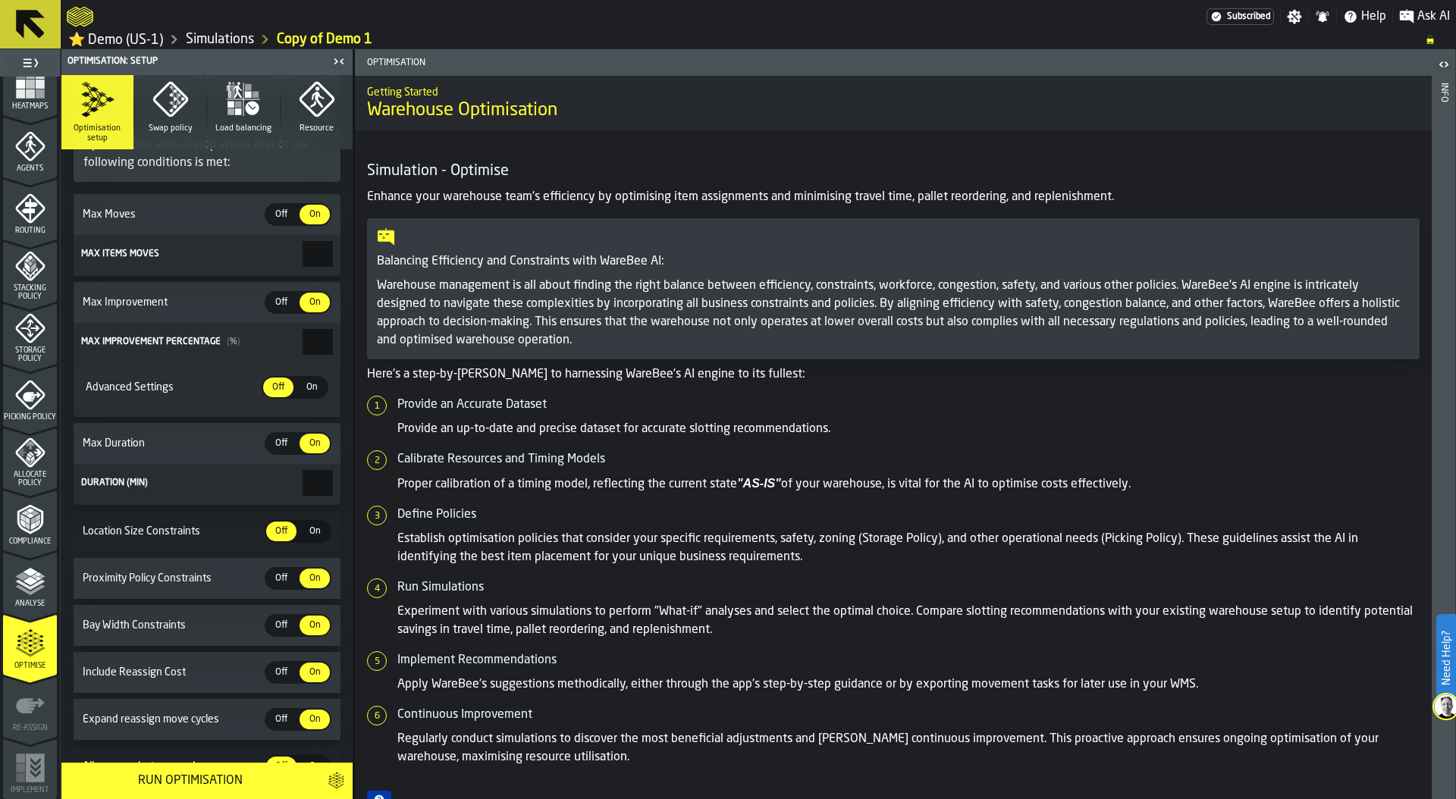
click at [227, 40] on link "Simulations" at bounding box center [220, 39] width 68 height 17
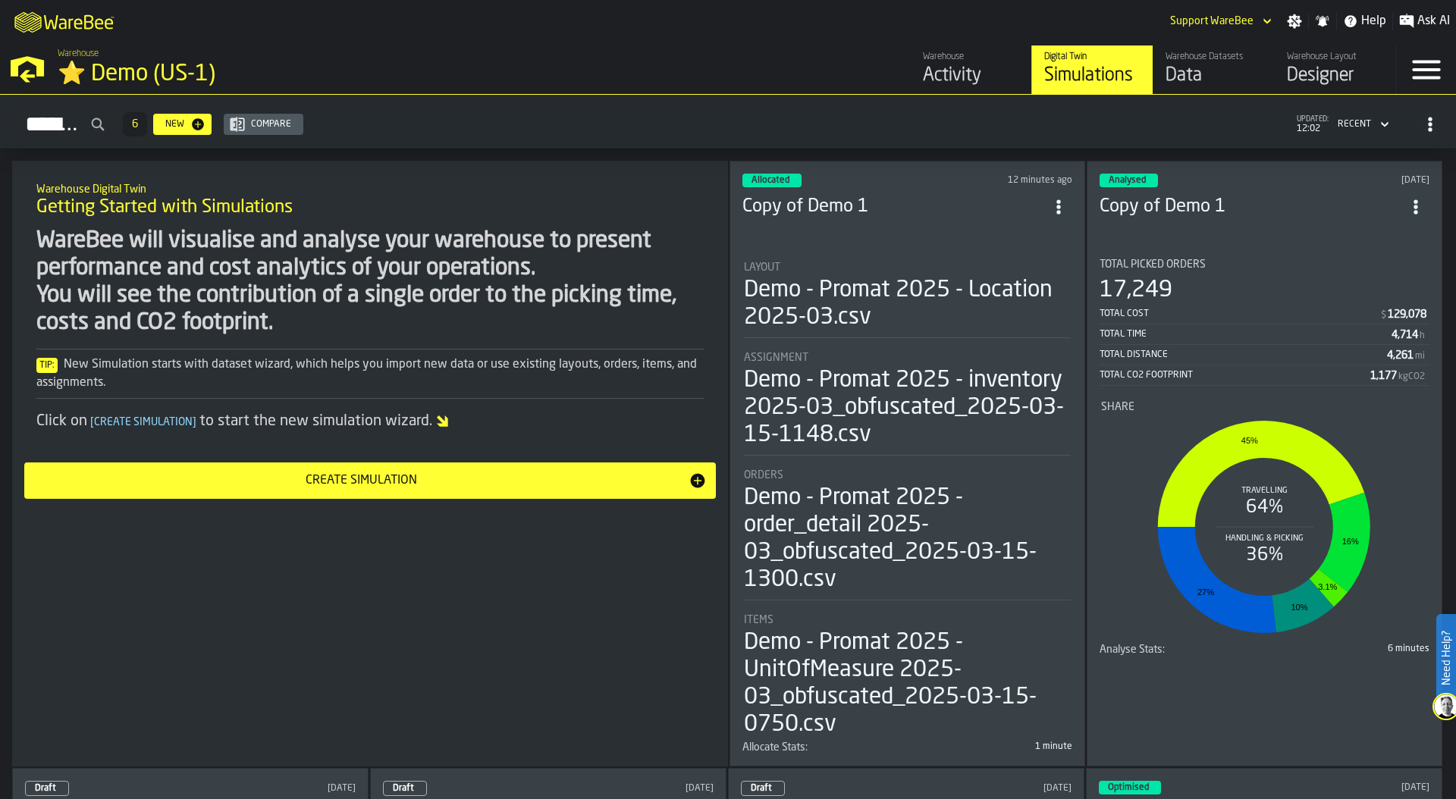
click at [1352, 61] on div "Warehouse Layout" at bounding box center [1335, 57] width 96 height 11
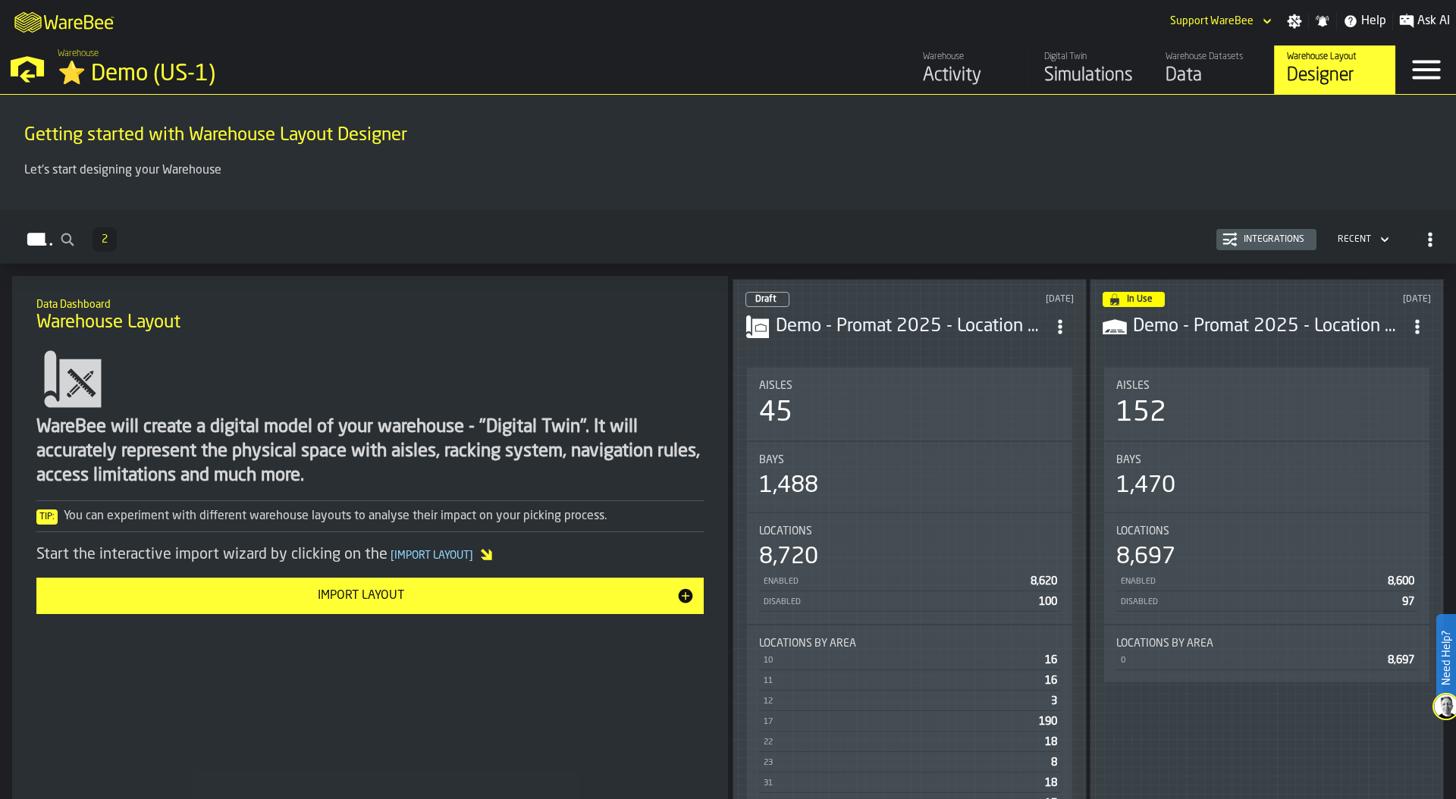
click at [879, 465] on div "Bays 1,488" at bounding box center [909, 477] width 301 height 46
